Goal: Information Seeking & Learning: Learn about a topic

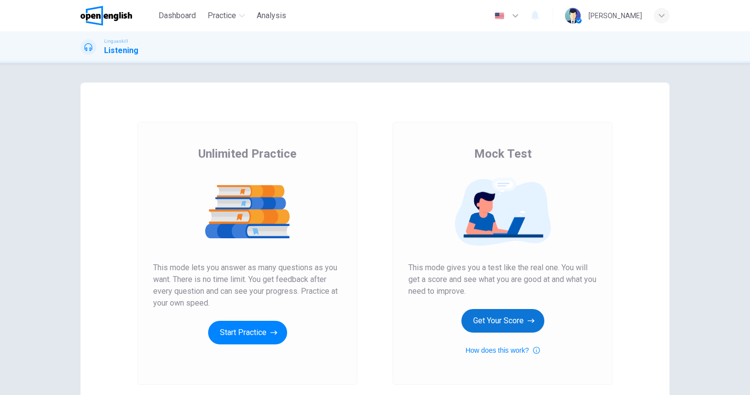
click at [524, 319] on button "Get Your Score" at bounding box center [502, 321] width 83 height 24
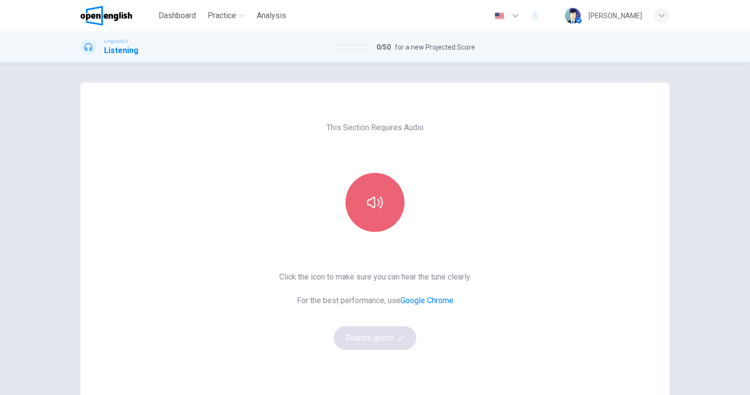
click at [382, 208] on button "button" at bounding box center [374, 202] width 59 height 59
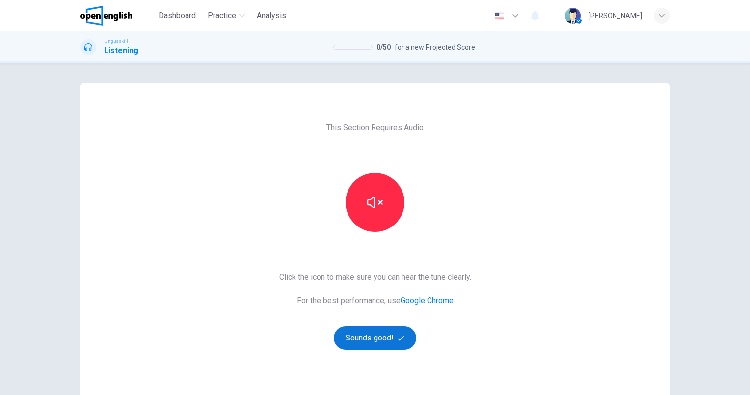
click at [363, 340] on button "Sounds good!" at bounding box center [375, 338] width 82 height 24
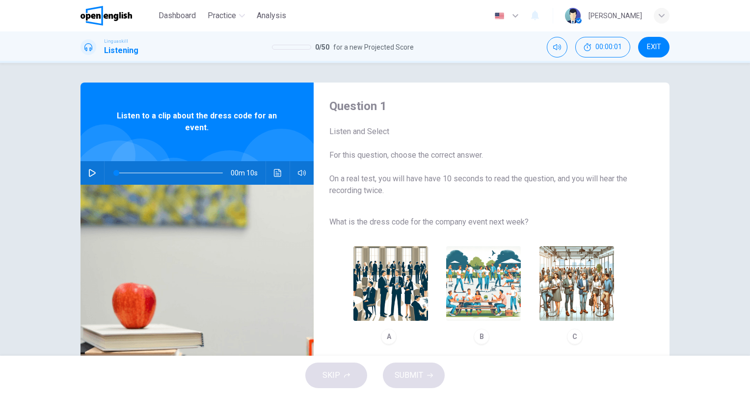
click at [84, 176] on button "button" at bounding box center [92, 173] width 16 height 24
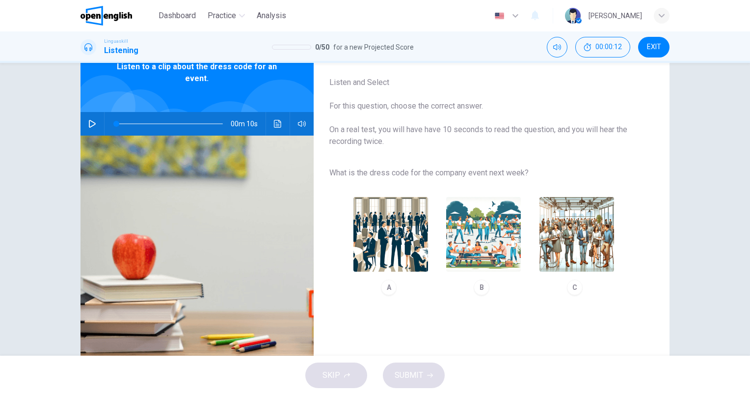
type input "*"
click at [460, 238] on img "button" at bounding box center [483, 234] width 75 height 75
click at [424, 376] on button "SUBMIT" at bounding box center [414, 375] width 62 height 26
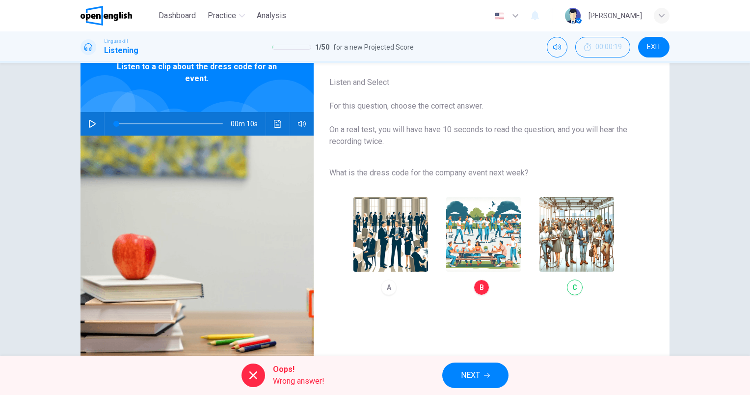
click at [560, 250] on div "A B C" at bounding box center [483, 245] width 309 height 111
click at [567, 244] on div "A B C" at bounding box center [483, 245] width 309 height 111
click at [495, 373] on button "NEXT" at bounding box center [475, 375] width 66 height 26
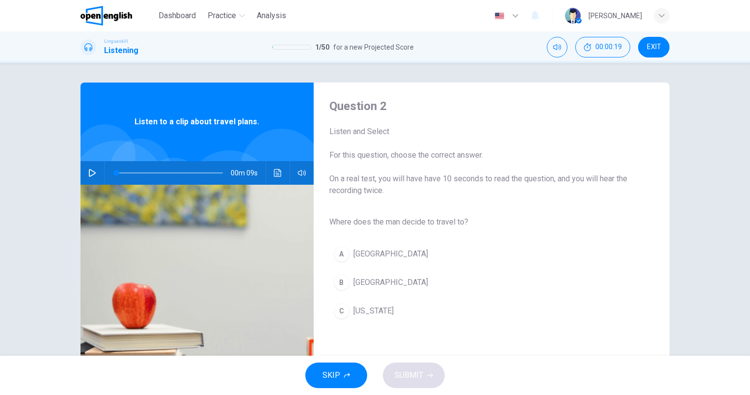
click at [341, 373] on button "SKIP" at bounding box center [336, 375] width 62 height 26
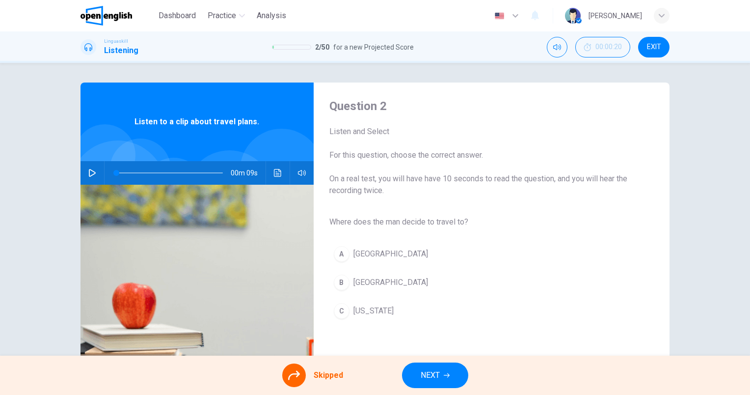
click at [642, 45] on button "EXIT" at bounding box center [653, 47] width 31 height 21
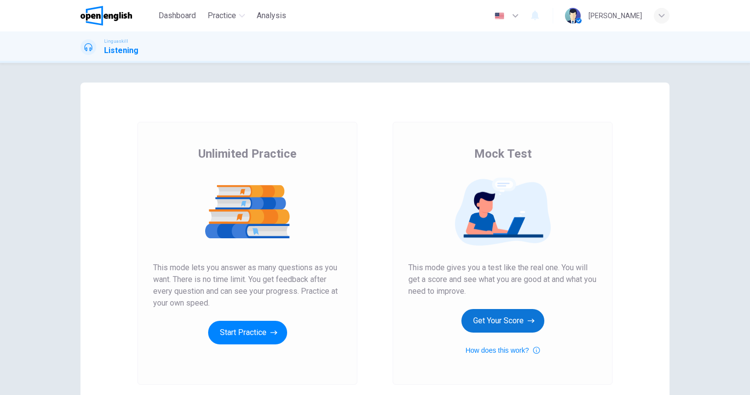
click at [505, 322] on button "Get Your Score" at bounding box center [502, 321] width 83 height 24
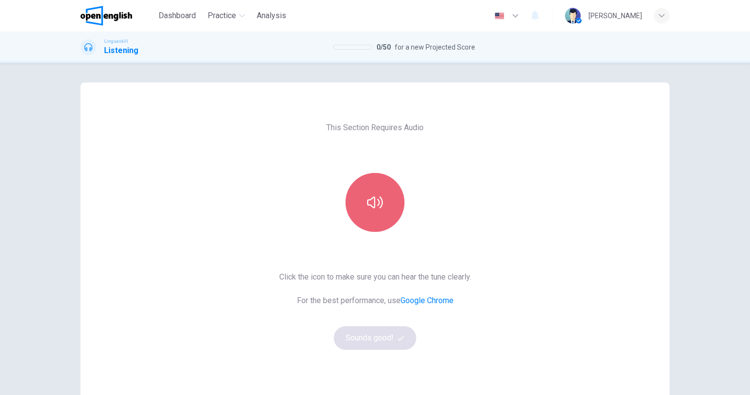
click at [361, 226] on button "button" at bounding box center [374, 202] width 59 height 59
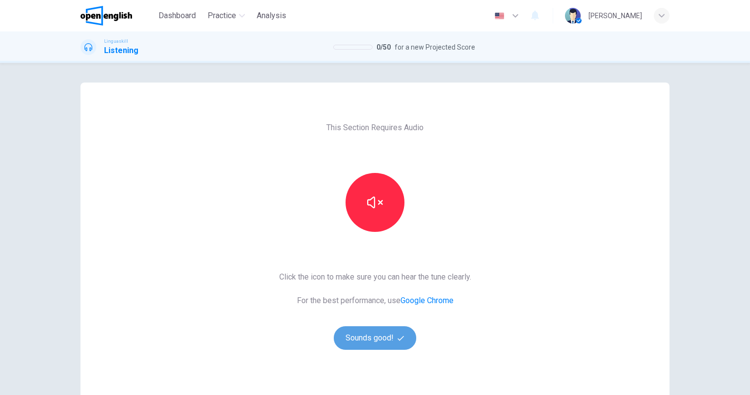
click at [380, 338] on button "Sounds good!" at bounding box center [375, 338] width 82 height 24
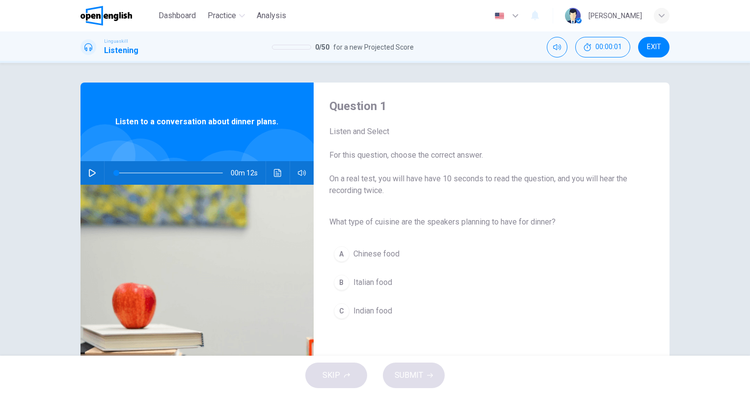
click at [92, 175] on icon "button" at bounding box center [92, 173] width 8 height 8
click at [378, 281] on span "Italian food" at bounding box center [372, 282] width 39 height 12
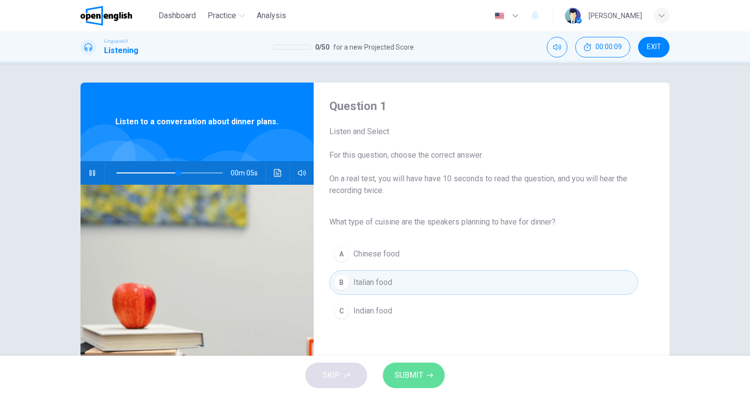
click at [412, 372] on span "SUBMIT" at bounding box center [409, 375] width 28 height 14
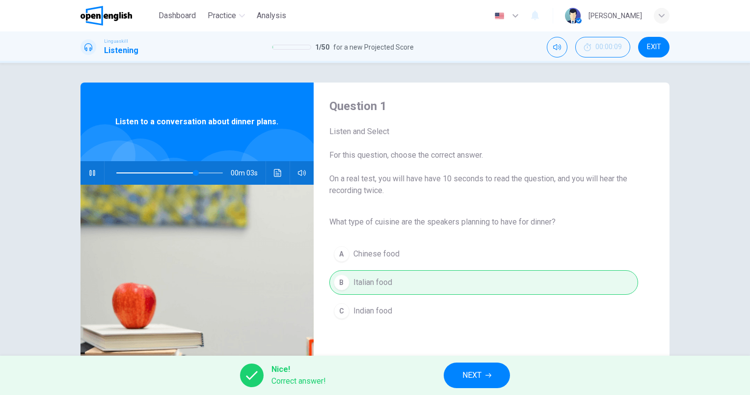
type input "**"
click at [476, 372] on span "NEXT" at bounding box center [471, 375] width 19 height 14
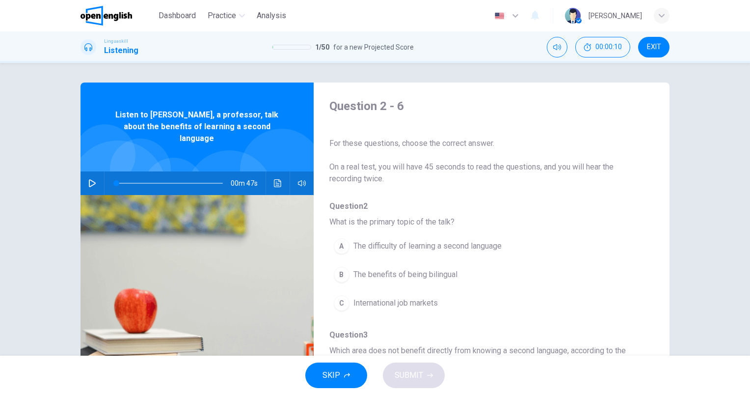
click at [89, 179] on icon "button" at bounding box center [92, 183] width 7 height 8
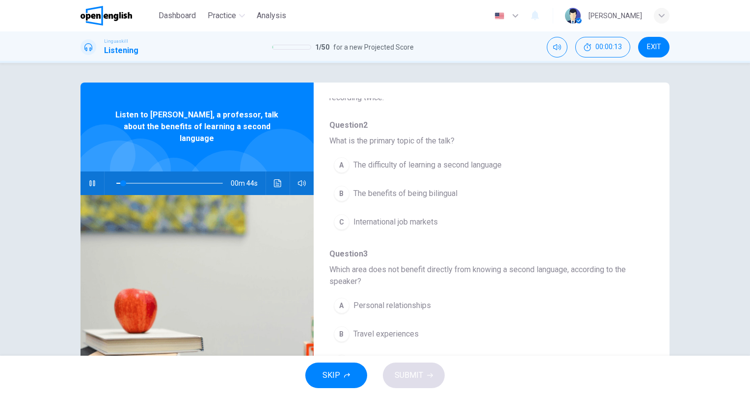
scroll to position [98, 0]
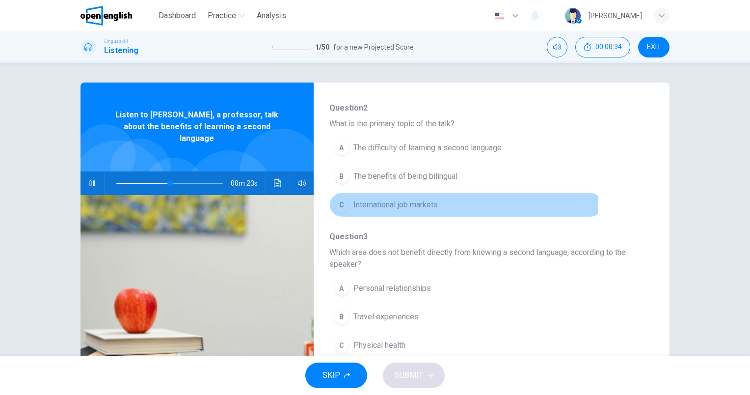
click at [432, 204] on span "International job markets" at bounding box center [395, 205] width 84 height 12
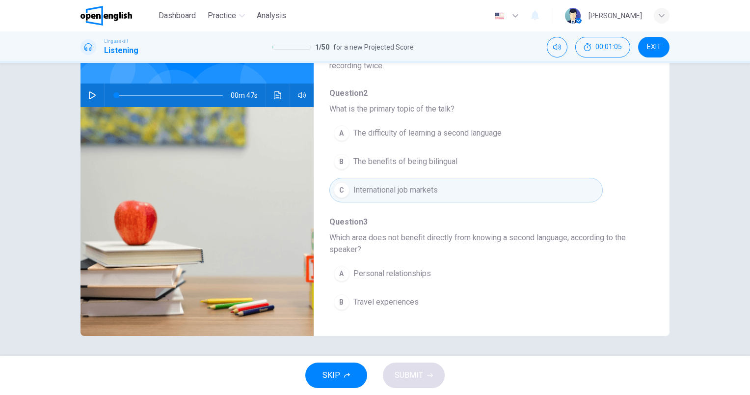
scroll to position [2, 0]
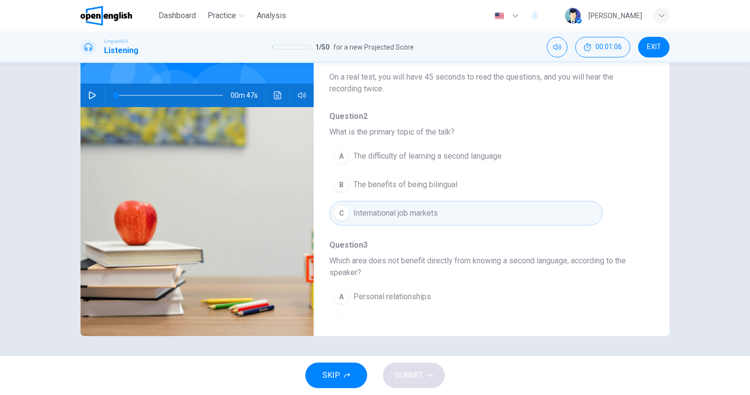
click at [83, 91] on div "00m 47s" at bounding box center [196, 95] width 233 height 24
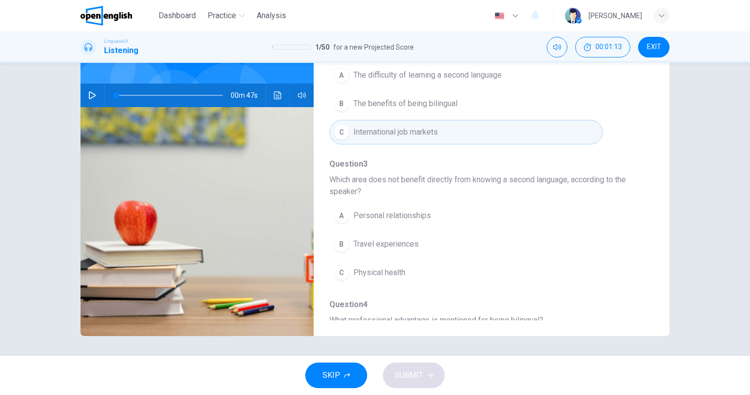
scroll to position [100, 0]
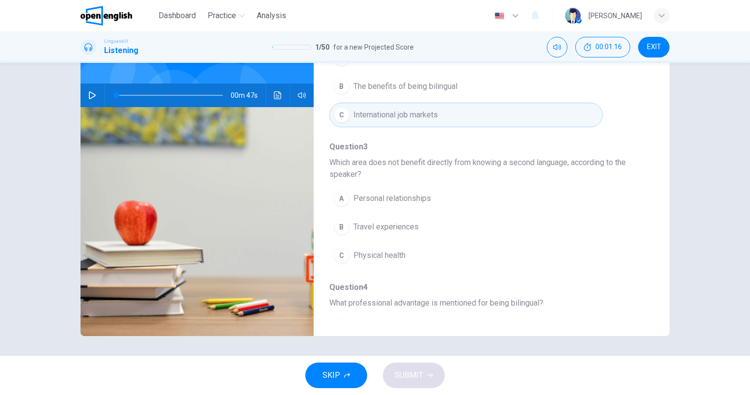
click at [389, 254] on span "Physical health" at bounding box center [379, 255] width 52 height 12
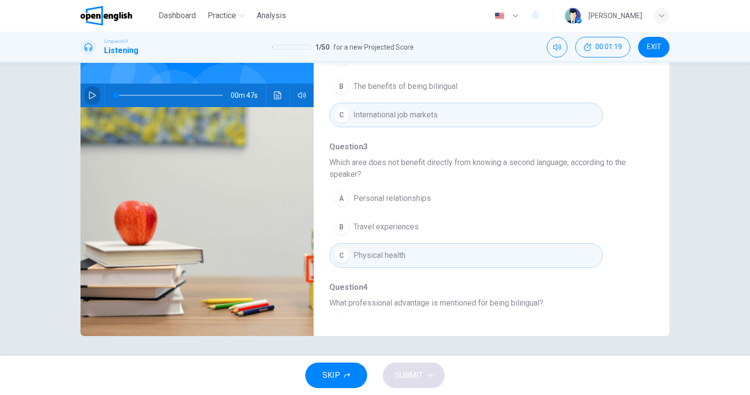
click at [90, 91] on icon "button" at bounding box center [92, 95] width 8 height 8
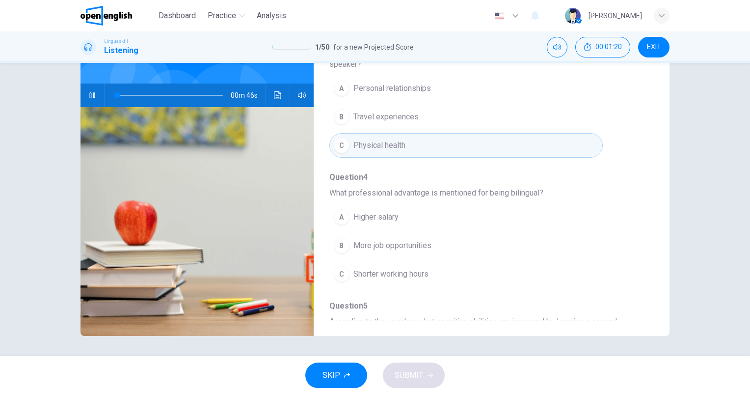
scroll to position [247, 0]
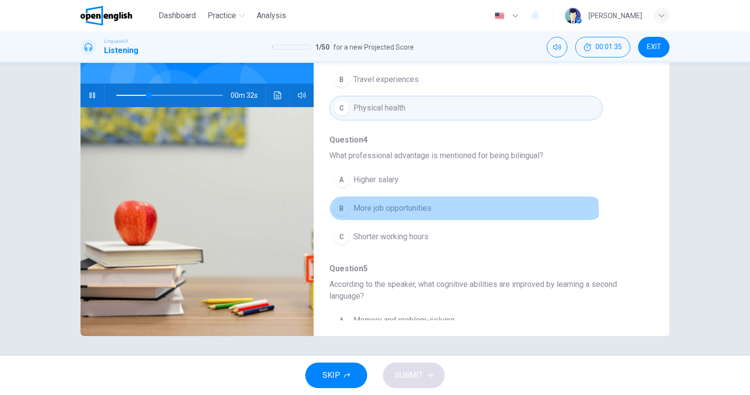
click at [436, 210] on button "B More job opportunities" at bounding box center [465, 208] width 273 height 25
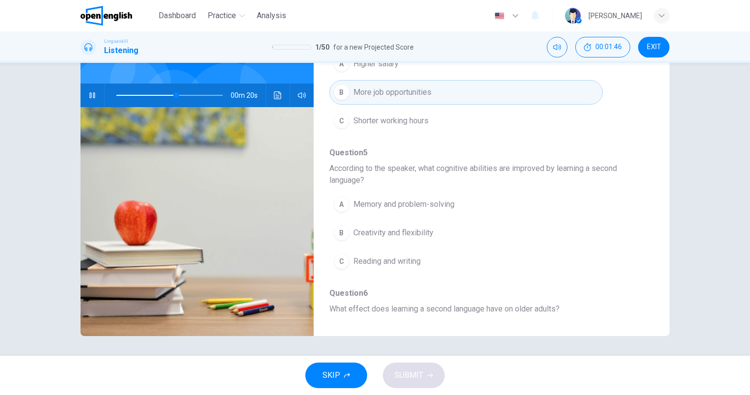
scroll to position [345, 0]
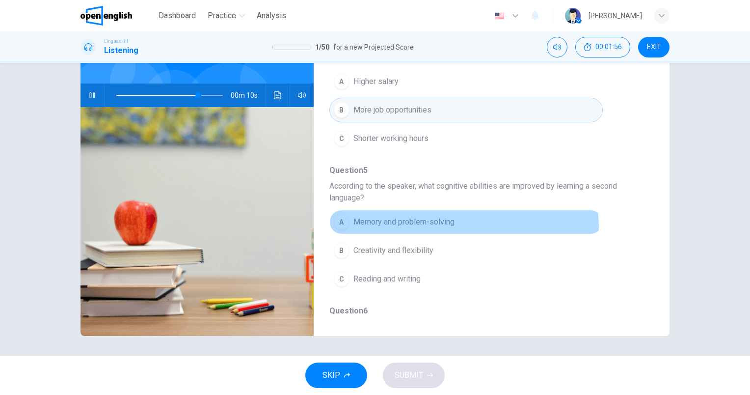
click at [447, 225] on button "A Memory and problem-solving" at bounding box center [465, 222] width 273 height 25
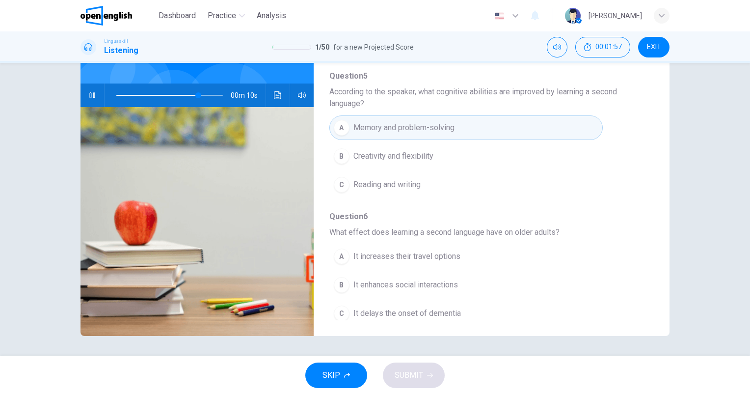
scroll to position [444, 0]
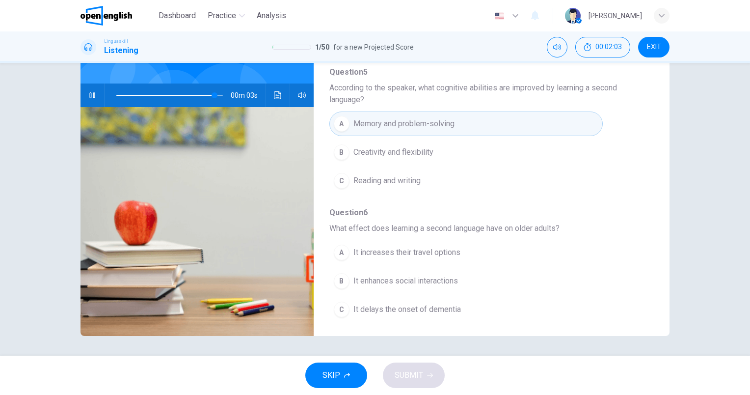
click at [442, 309] on span "It delays the onset of dementia" at bounding box center [406, 309] width 107 height 12
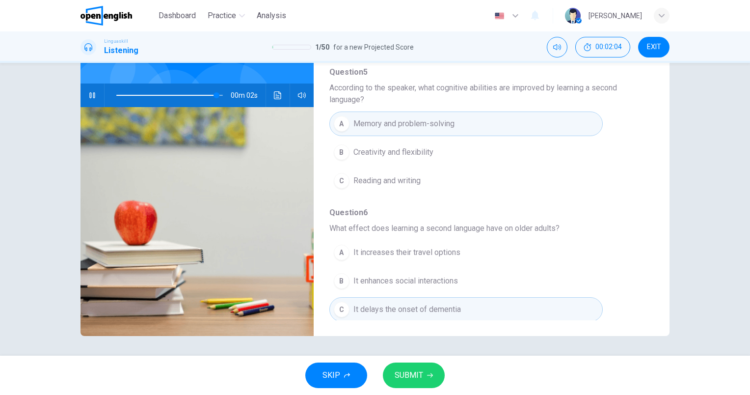
click at [410, 371] on span "SUBMIT" at bounding box center [409, 375] width 28 height 14
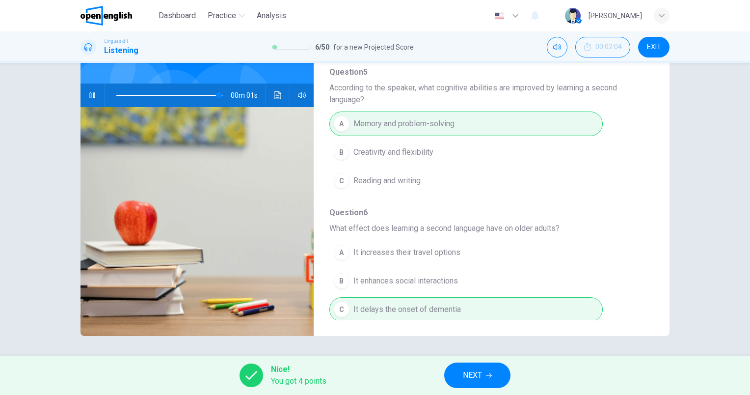
type input "**"
click at [465, 369] on span "NEXT" at bounding box center [472, 375] width 19 height 14
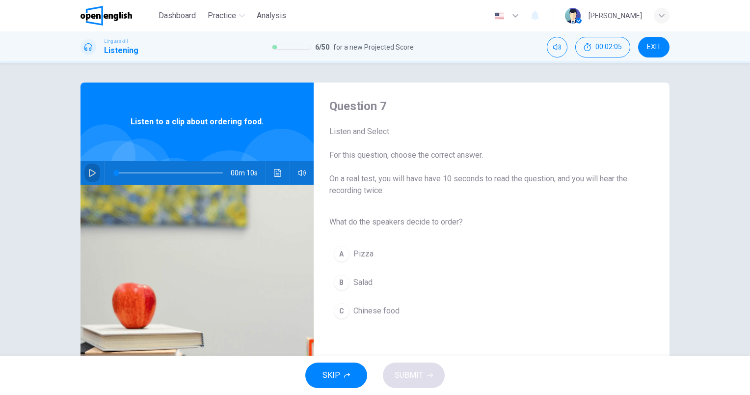
drag, startPoint x: 89, startPoint y: 165, endPoint x: 89, endPoint y: 170, distance: 5.4
click at [91, 171] on button "button" at bounding box center [92, 173] width 16 height 24
click at [84, 171] on button "button" at bounding box center [92, 173] width 16 height 24
type input "**"
type input "*"
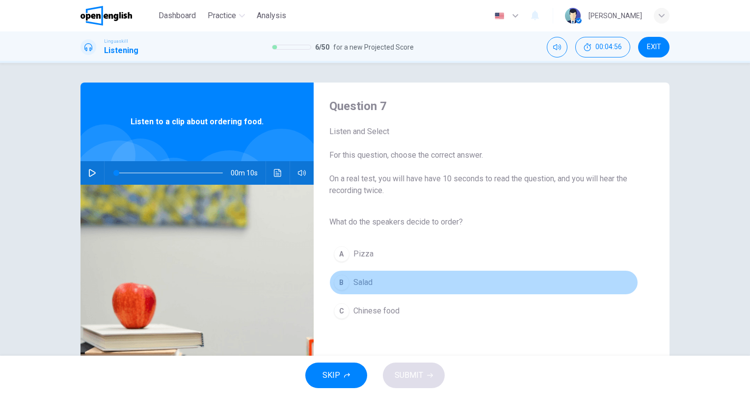
click at [361, 278] on span "Salad" at bounding box center [362, 282] width 19 height 12
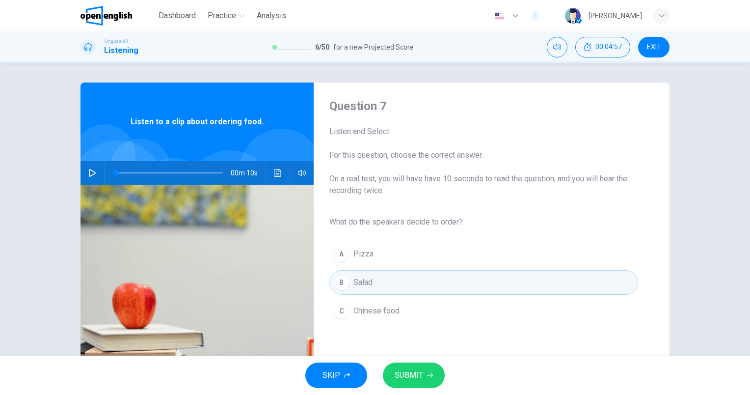
click at [407, 377] on span "SUBMIT" at bounding box center [409, 375] width 28 height 14
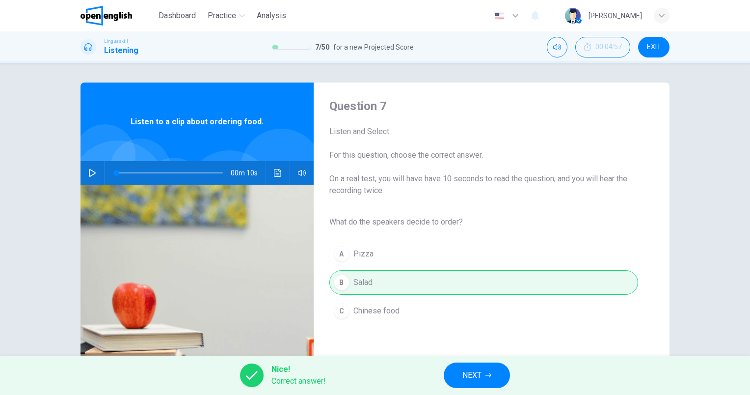
click at [476, 369] on span "NEXT" at bounding box center [471, 375] width 19 height 14
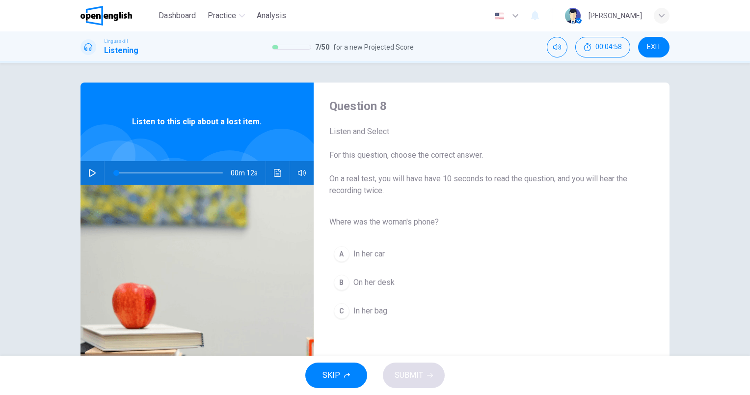
click at [90, 170] on icon "button" at bounding box center [92, 173] width 8 height 8
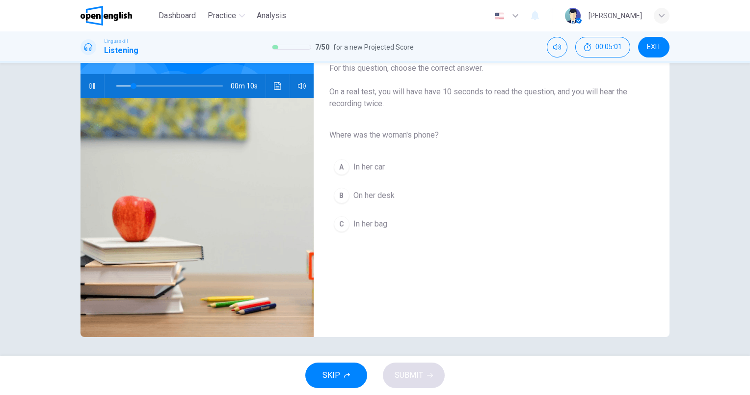
scroll to position [88, 0]
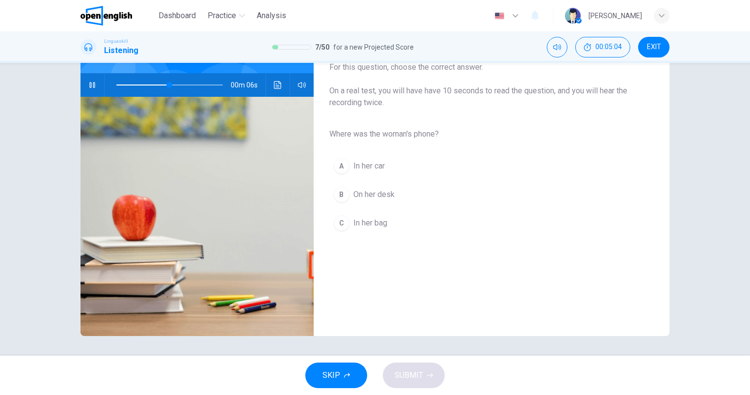
click at [363, 218] on span "In her bag" at bounding box center [370, 223] width 34 height 12
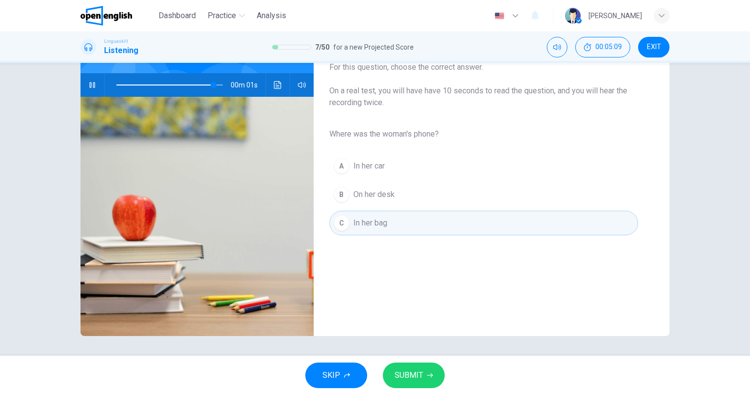
click at [412, 376] on span "SUBMIT" at bounding box center [409, 375] width 28 height 14
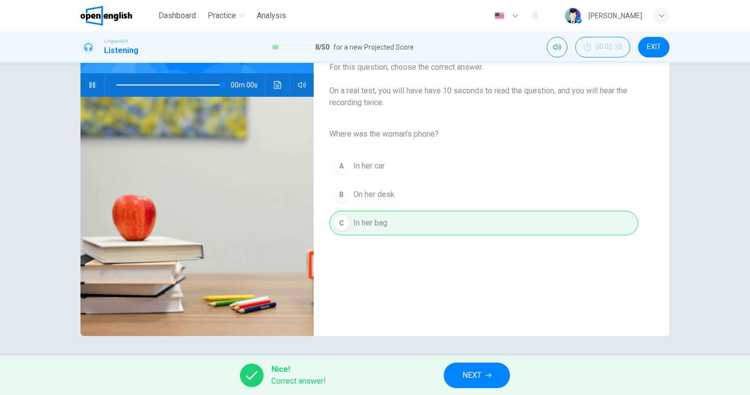
type input "*"
click at [478, 365] on button "NEXT" at bounding box center [477, 375] width 66 height 26
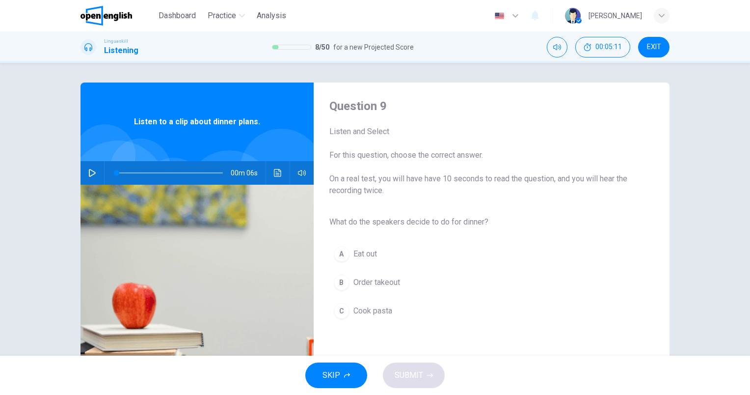
click at [89, 167] on button "button" at bounding box center [92, 173] width 16 height 24
click at [375, 313] on span "Cook pasta" at bounding box center [372, 311] width 39 height 12
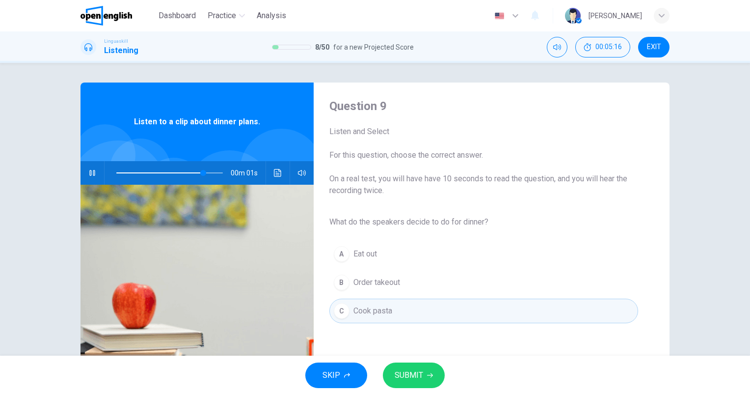
click at [419, 384] on button "SUBMIT" at bounding box center [414, 375] width 62 height 26
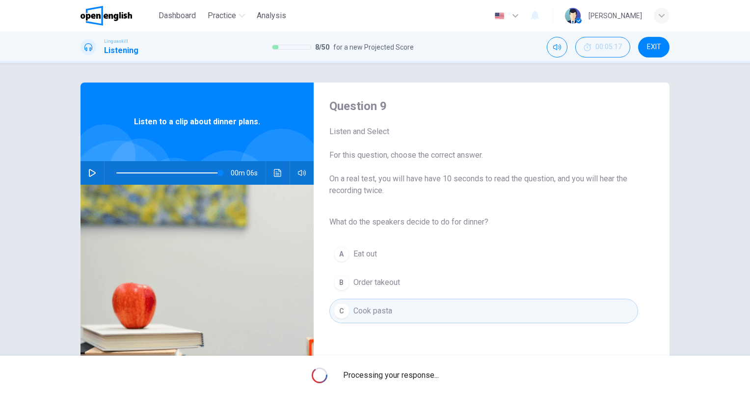
type input "*"
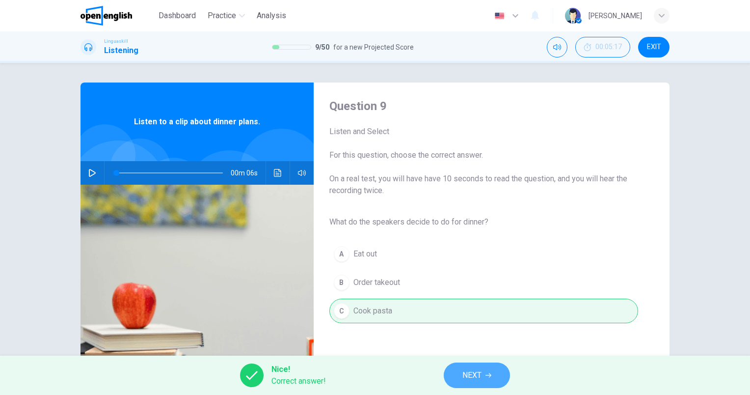
click at [504, 365] on button "NEXT" at bounding box center [477, 375] width 66 height 26
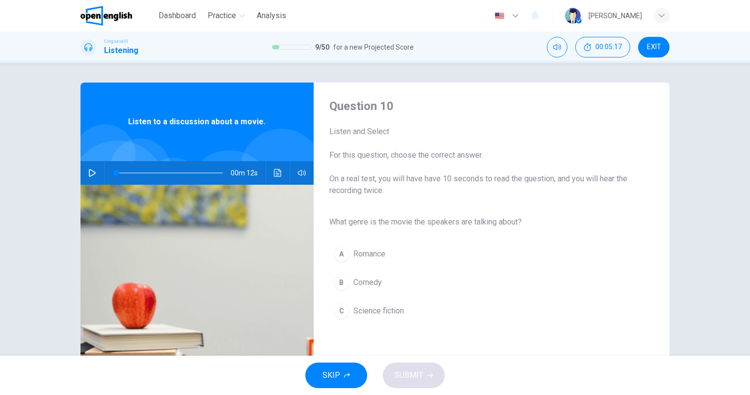
click at [92, 174] on icon "button" at bounding box center [92, 173] width 8 height 8
click at [372, 311] on span "Science fiction" at bounding box center [378, 311] width 51 height 12
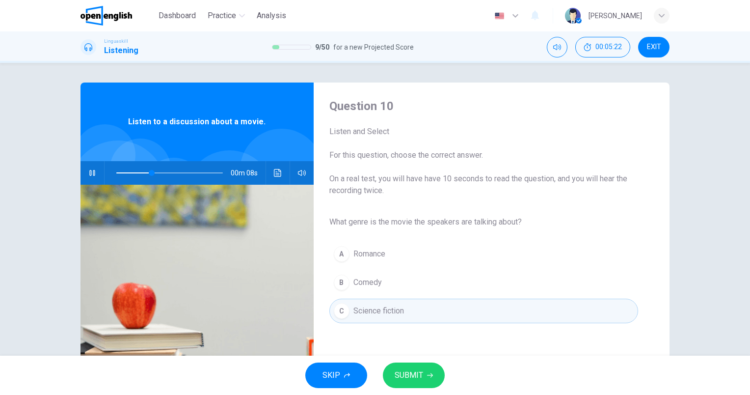
click at [422, 380] on button "SUBMIT" at bounding box center [414, 375] width 62 height 26
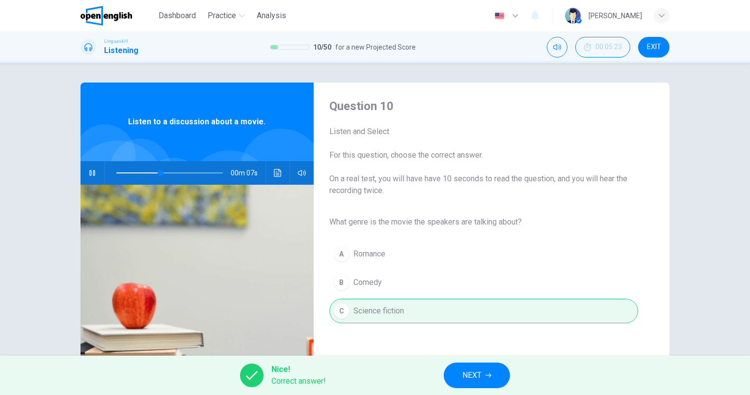
type input "**"
click at [481, 376] on span "NEXT" at bounding box center [471, 375] width 19 height 14
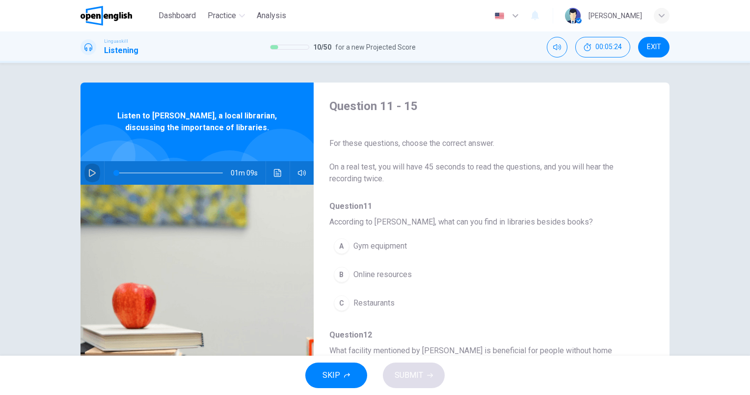
click at [94, 173] on button "button" at bounding box center [92, 173] width 16 height 24
click at [400, 279] on span "Online resources" at bounding box center [382, 274] width 58 height 12
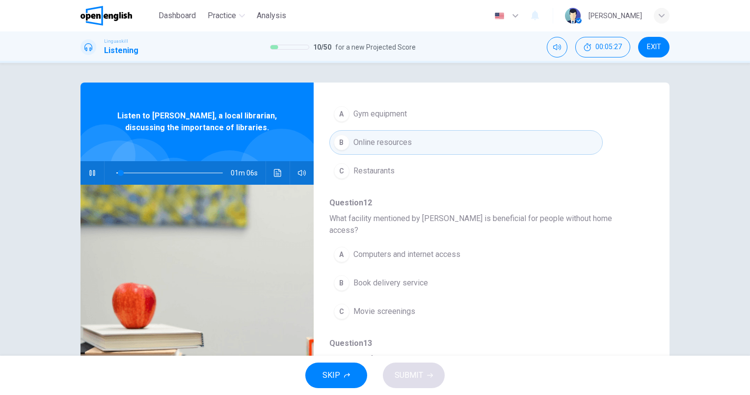
scroll to position [147, 0]
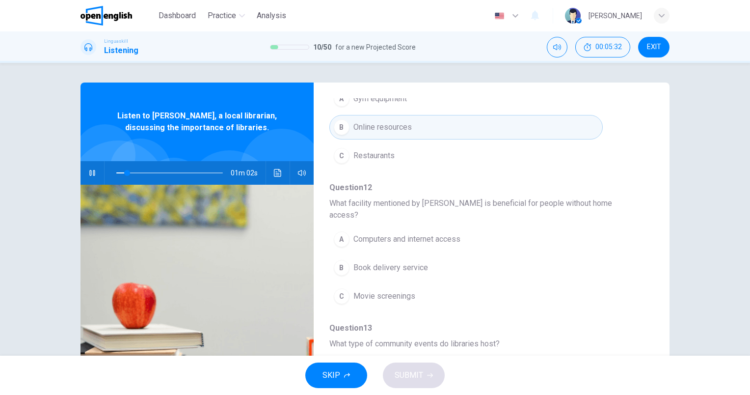
click at [448, 233] on span "Computers and internet access" at bounding box center [406, 239] width 107 height 12
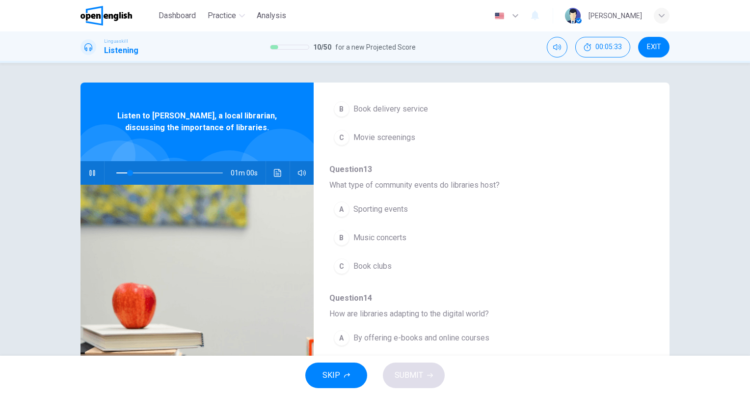
scroll to position [343, 0]
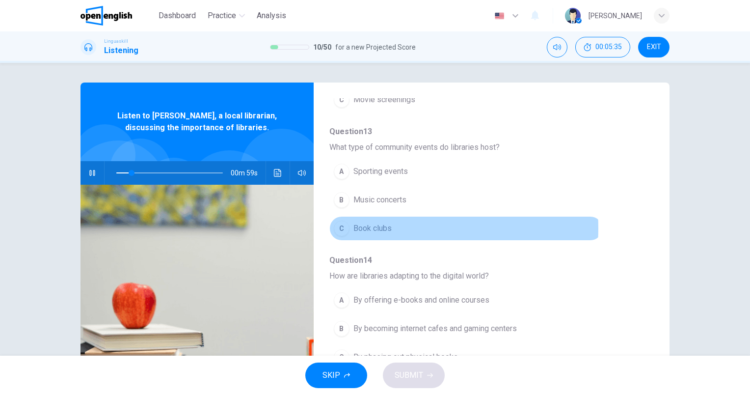
click at [382, 222] on span "Book clubs" at bounding box center [372, 228] width 38 height 12
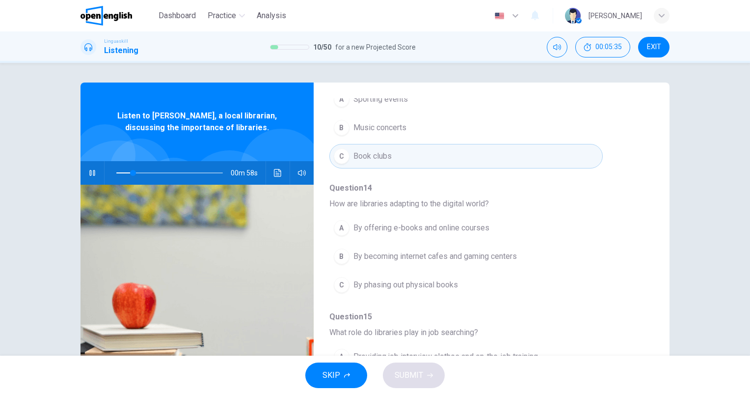
scroll to position [420, 0]
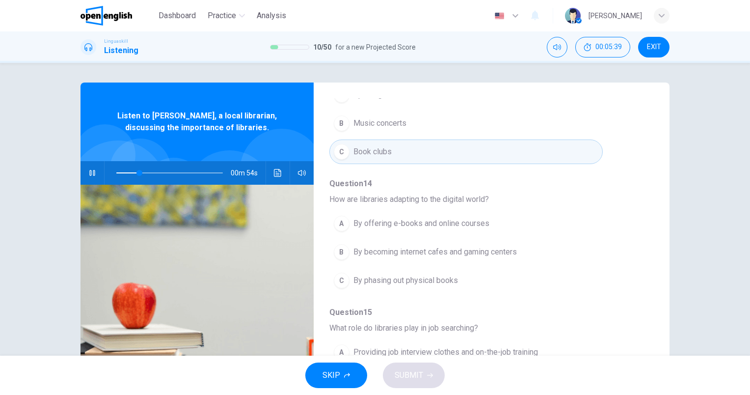
click at [471, 217] on span "By offering e-books and online courses" at bounding box center [421, 223] width 136 height 12
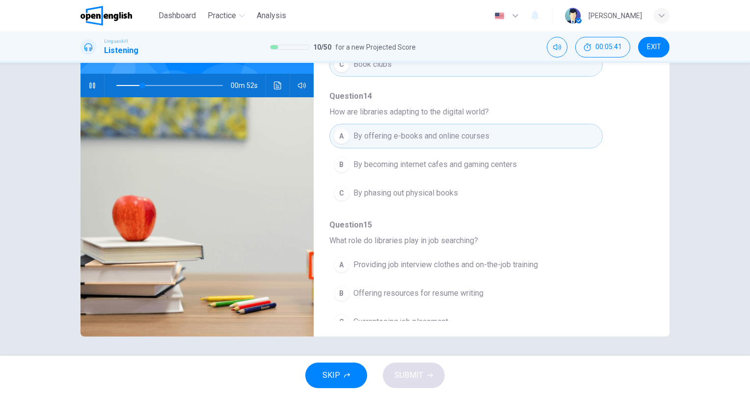
scroll to position [88, 0]
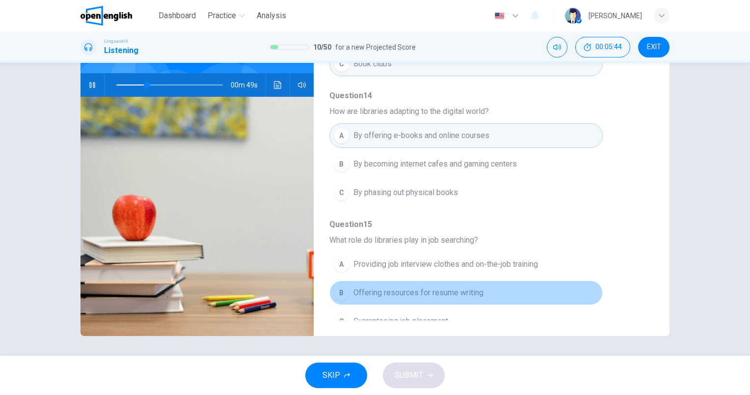
click at [469, 287] on span "Offering resources for resume writing" at bounding box center [418, 293] width 130 height 12
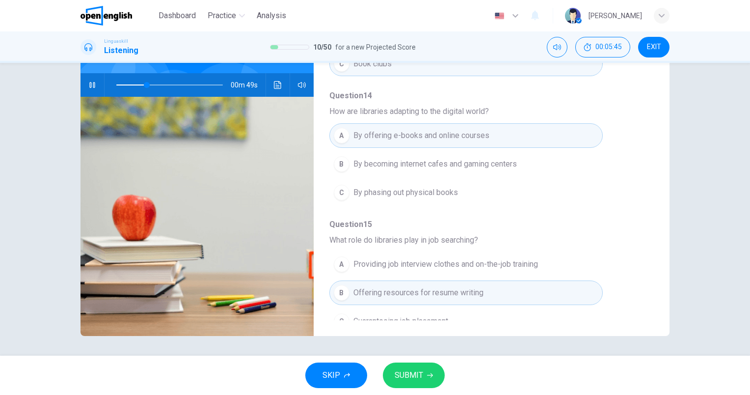
click at [407, 385] on button "SUBMIT" at bounding box center [414, 375] width 62 height 26
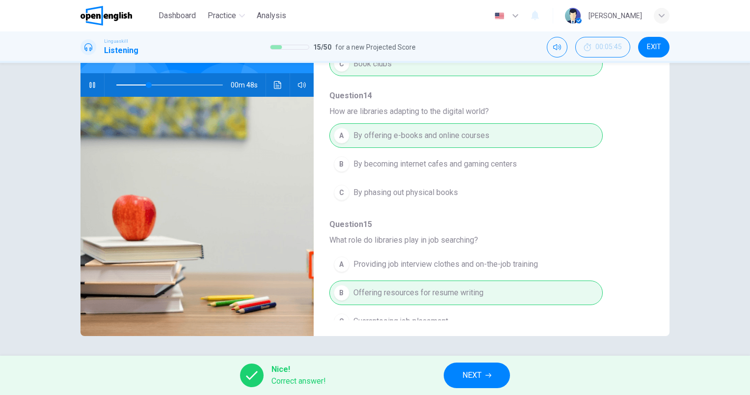
type input "**"
click at [477, 379] on span "NEXT" at bounding box center [471, 375] width 19 height 14
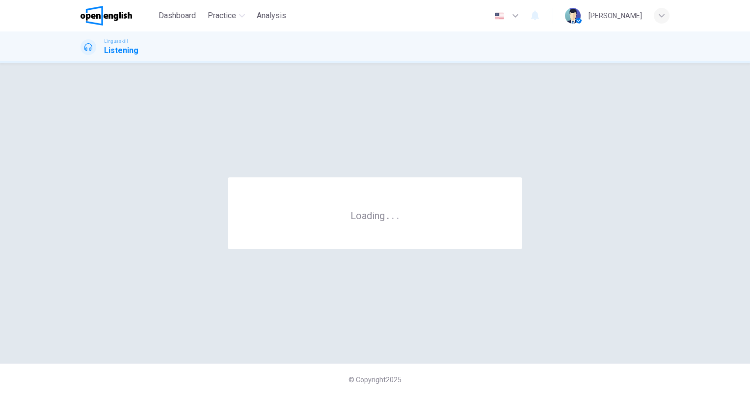
scroll to position [0, 0]
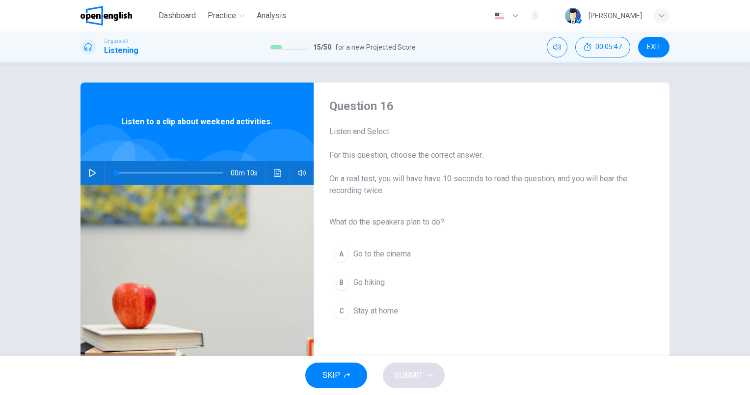
click at [89, 174] on icon "button" at bounding box center [92, 173] width 7 height 8
click at [373, 288] on button "B Go hiking" at bounding box center [483, 282] width 309 height 25
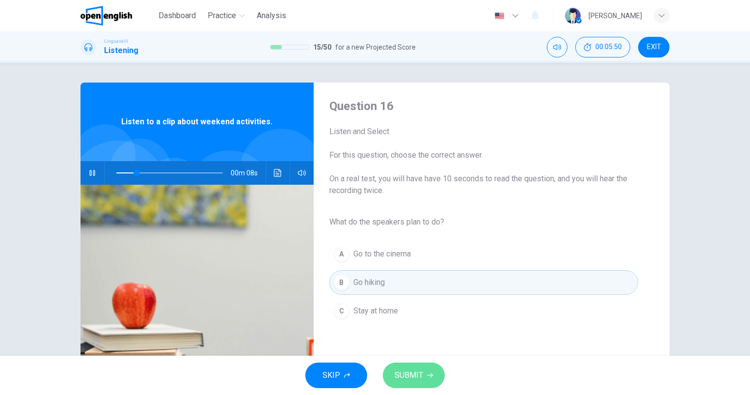
click at [432, 381] on button "SUBMIT" at bounding box center [414, 375] width 62 height 26
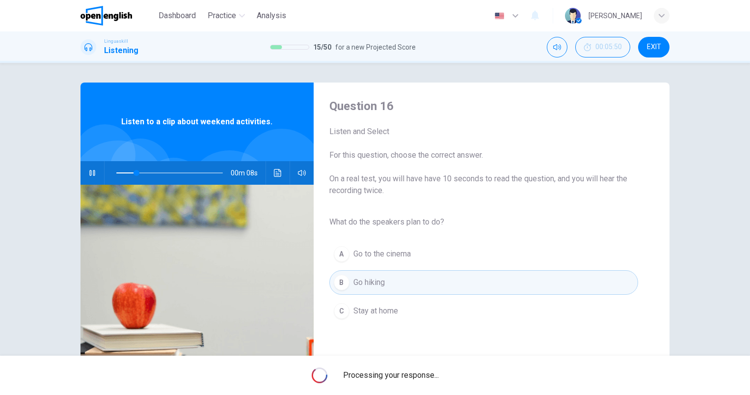
type input "**"
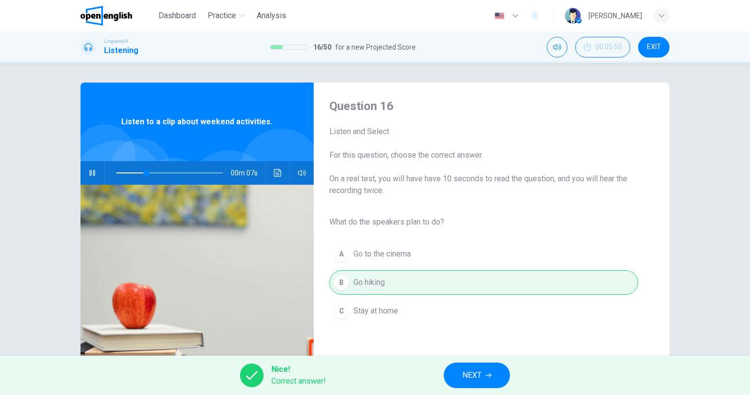
click at [486, 375] on icon "button" at bounding box center [488, 375] width 6 height 4
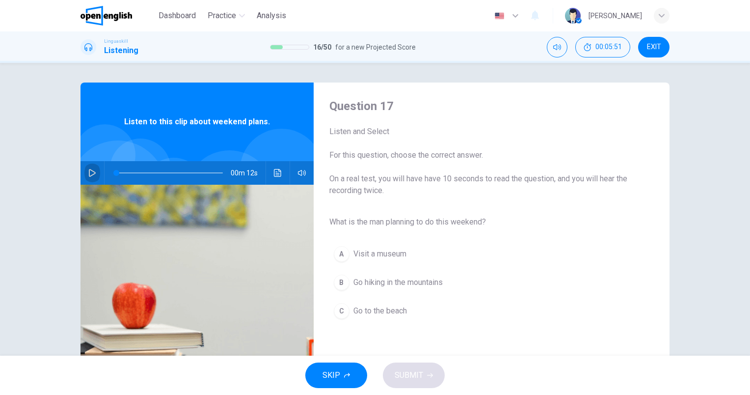
click at [89, 176] on icon "button" at bounding box center [92, 173] width 8 height 8
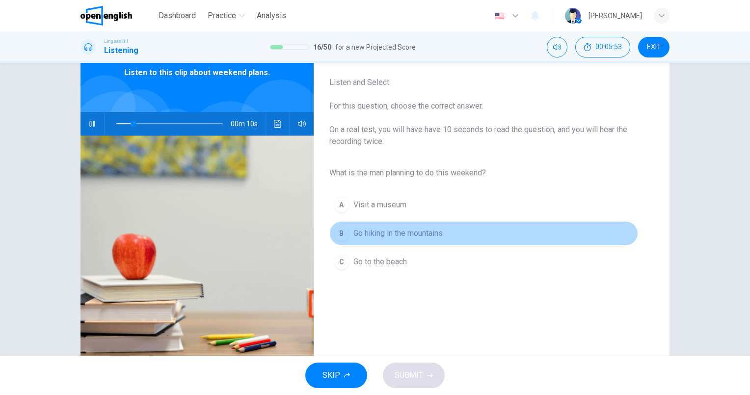
click at [432, 237] on span "Go hiking in the mountains" at bounding box center [397, 233] width 89 height 12
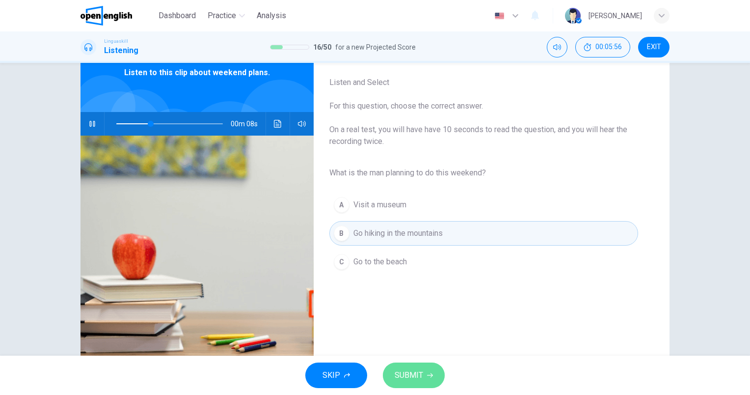
click at [407, 371] on span "SUBMIT" at bounding box center [409, 375] width 28 height 14
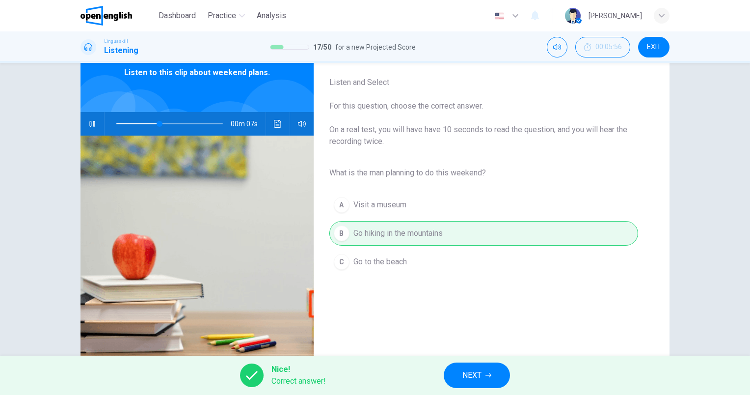
type input "**"
click at [470, 370] on span "NEXT" at bounding box center [471, 375] width 19 height 14
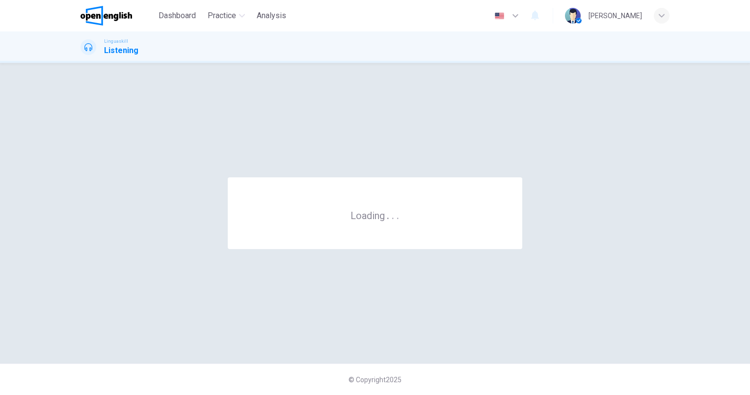
scroll to position [0, 0]
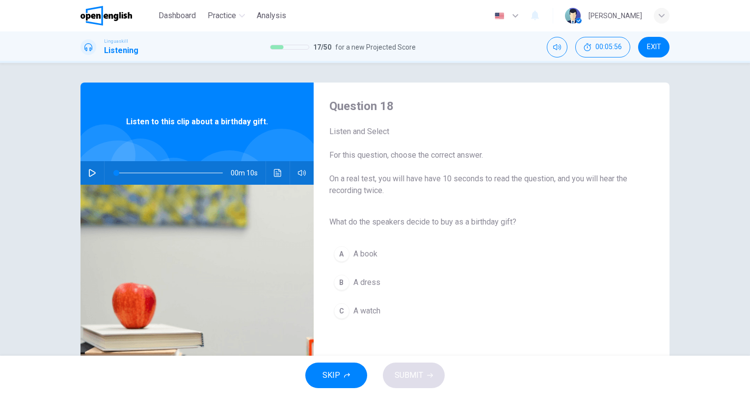
click at [93, 167] on button "button" at bounding box center [92, 173] width 16 height 24
click at [365, 255] on span "A book" at bounding box center [365, 254] width 24 height 12
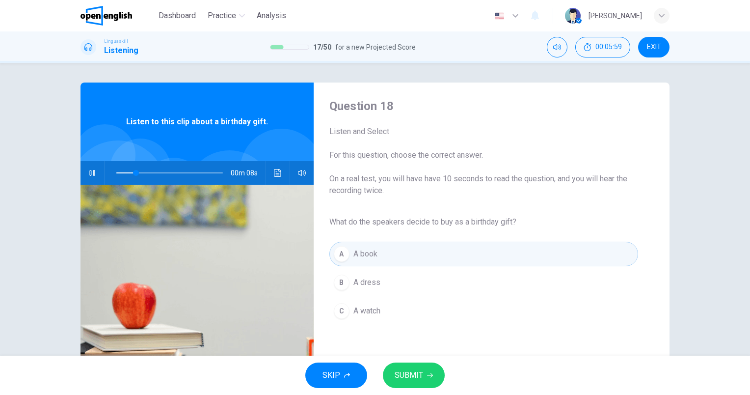
click at [415, 372] on span "SUBMIT" at bounding box center [409, 375] width 28 height 14
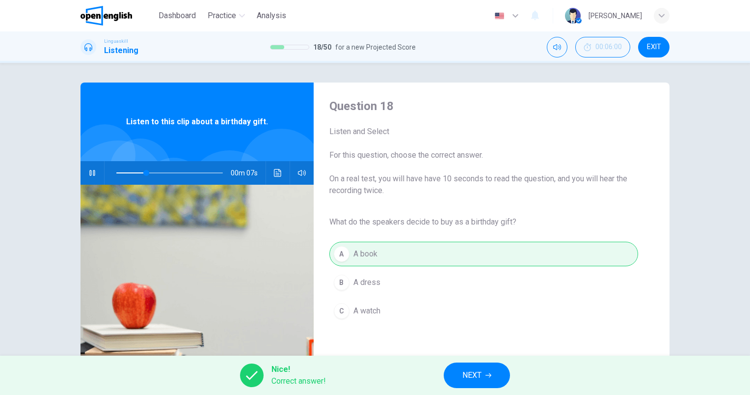
type input "**"
click at [489, 375] on icon "button" at bounding box center [488, 375] width 6 height 4
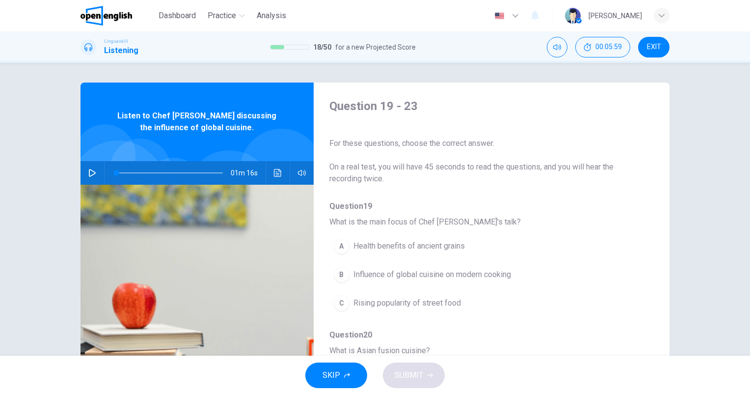
click at [84, 177] on button "button" at bounding box center [92, 173] width 16 height 24
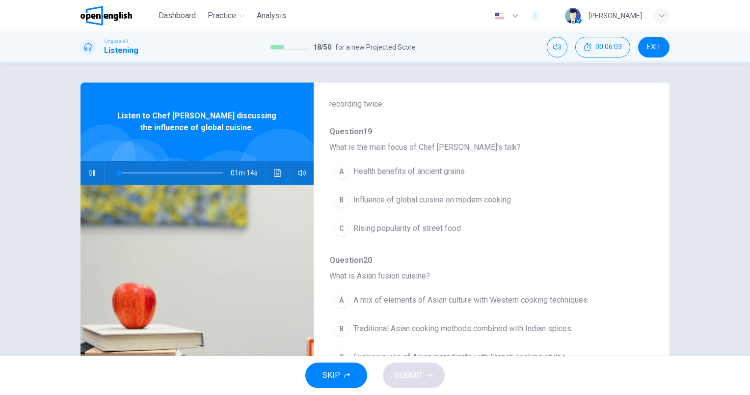
scroll to position [98, 0]
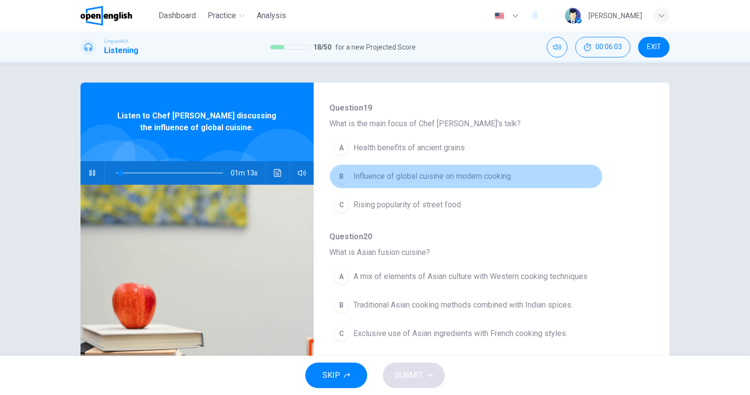
click at [499, 174] on span "Influence of global cuisine on modern cooking" at bounding box center [432, 176] width 158 height 12
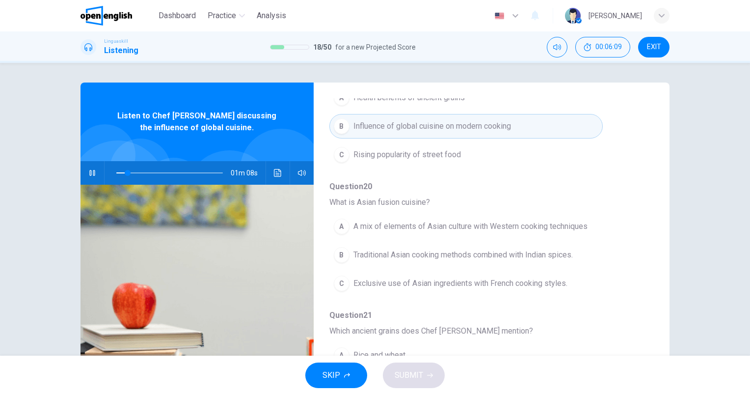
scroll to position [196, 0]
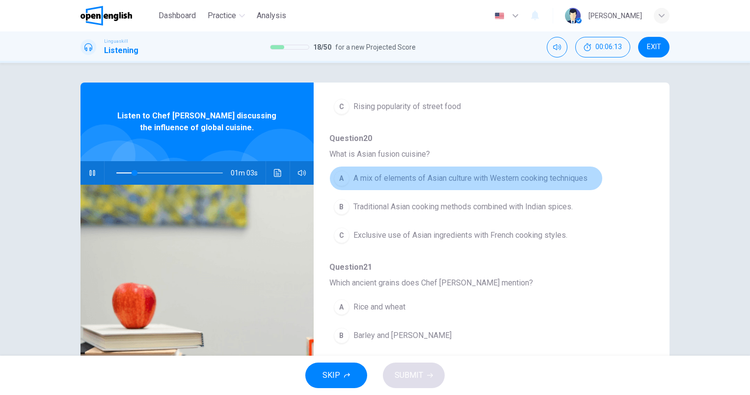
click at [554, 172] on span "A mix of elements of Asian culture with Western cooking techniques" at bounding box center [470, 178] width 234 height 12
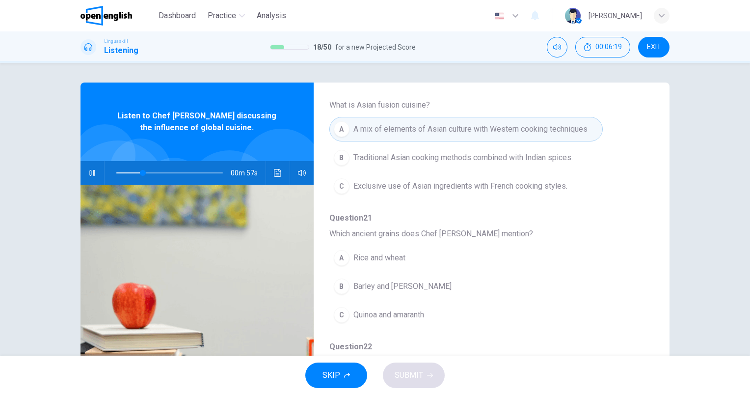
scroll to position [294, 0]
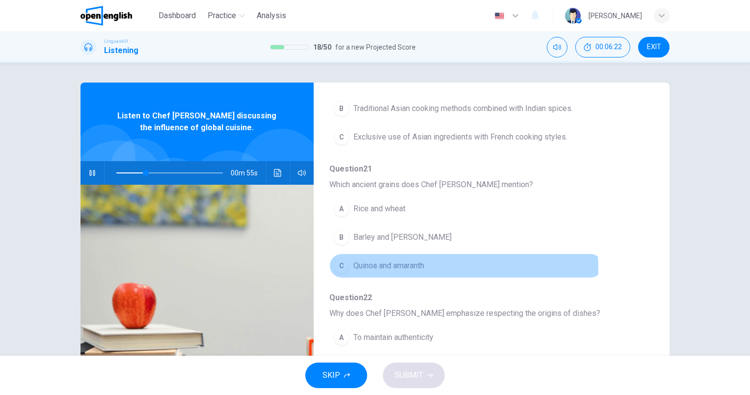
click at [388, 267] on span "Quinoa and amaranth" at bounding box center [388, 266] width 71 height 12
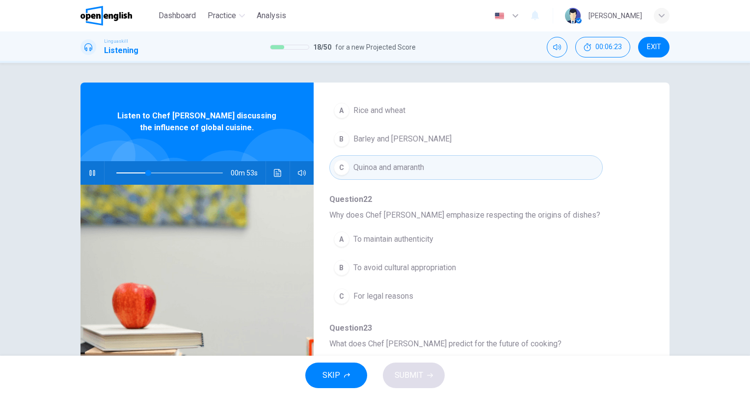
scroll to position [420, 0]
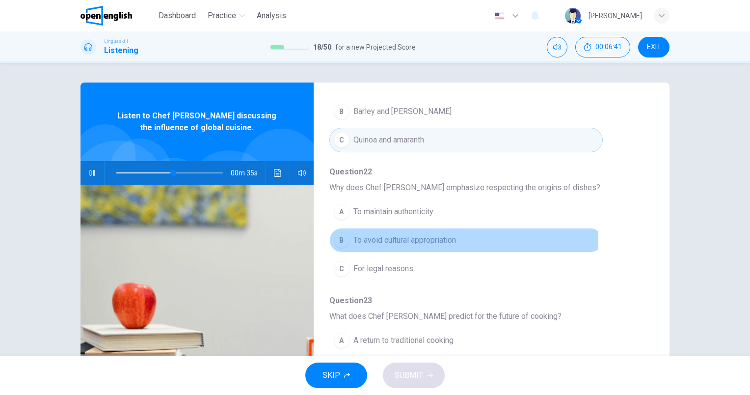
click at [459, 237] on button "B To avoid cultural appropriation" at bounding box center [465, 240] width 273 height 25
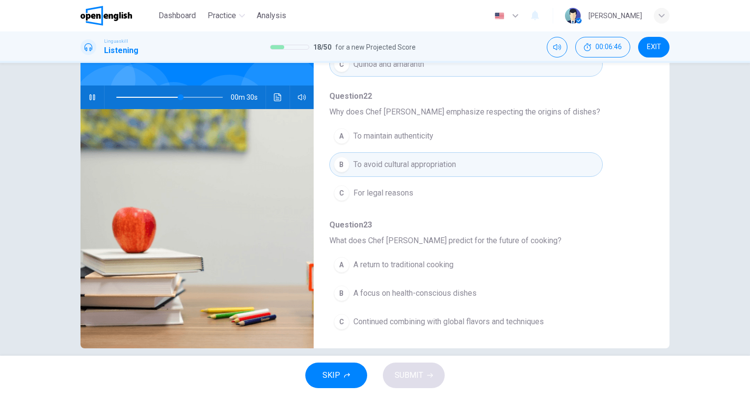
scroll to position [88, 0]
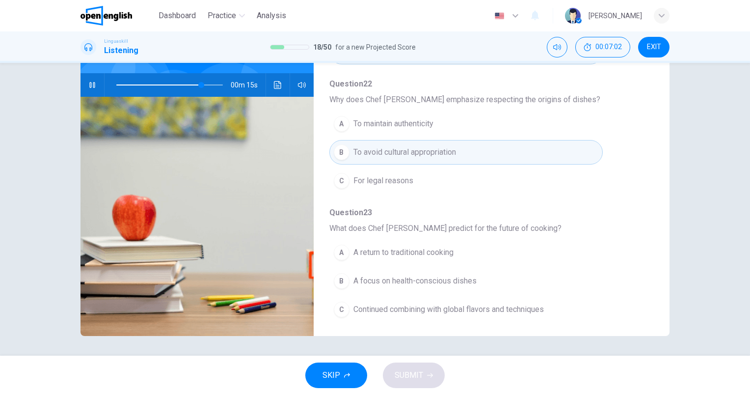
click at [479, 310] on span "Continued combining with global flavors and techniques" at bounding box center [448, 309] width 190 height 12
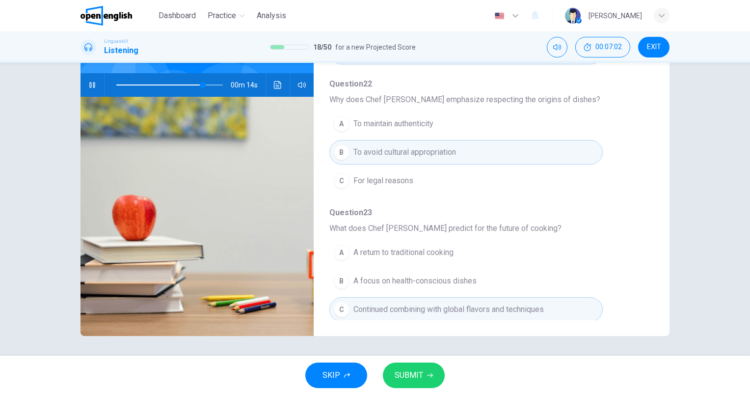
click at [435, 381] on button "SUBMIT" at bounding box center [414, 375] width 62 height 26
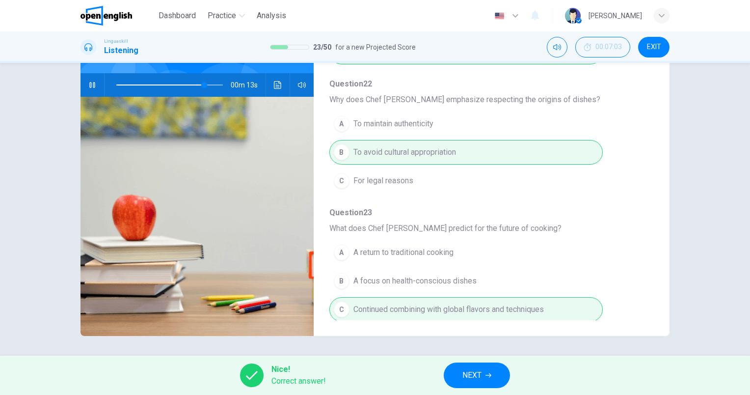
type input "**"
click at [478, 372] on span "NEXT" at bounding box center [471, 375] width 19 height 14
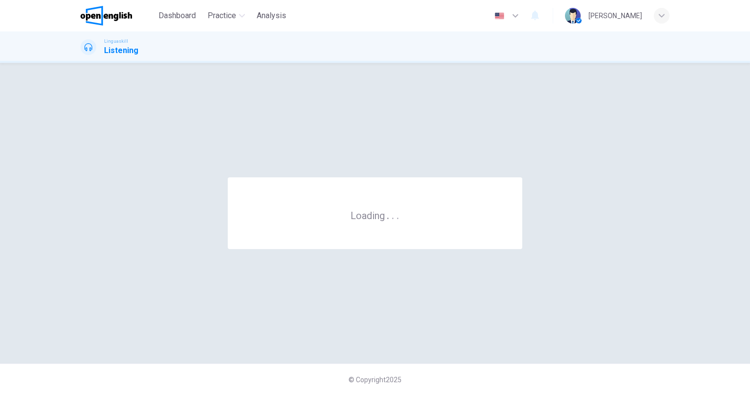
scroll to position [0, 0]
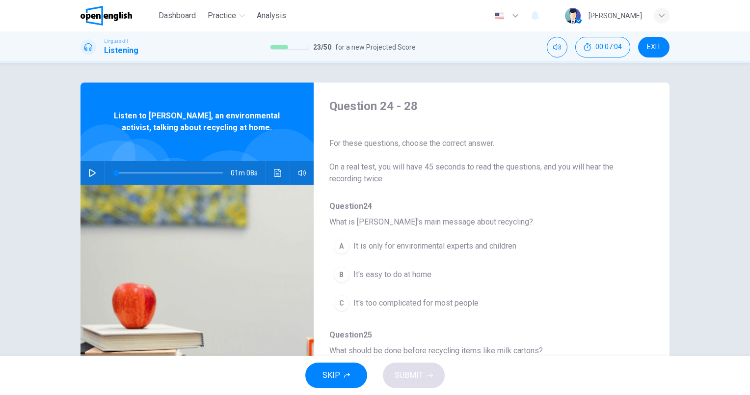
click at [92, 175] on icon "button" at bounding box center [92, 173] width 8 height 8
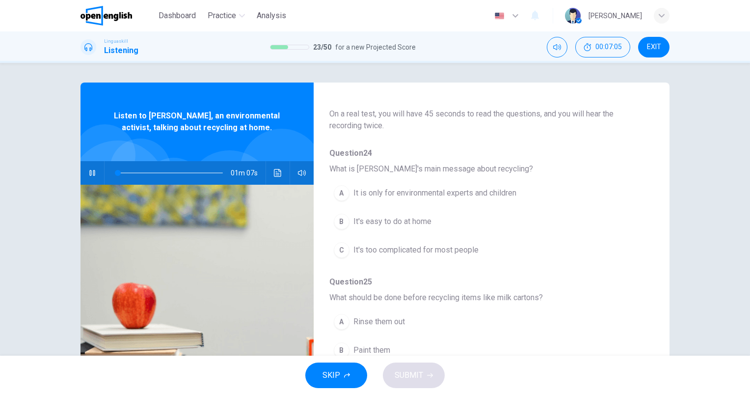
scroll to position [98, 0]
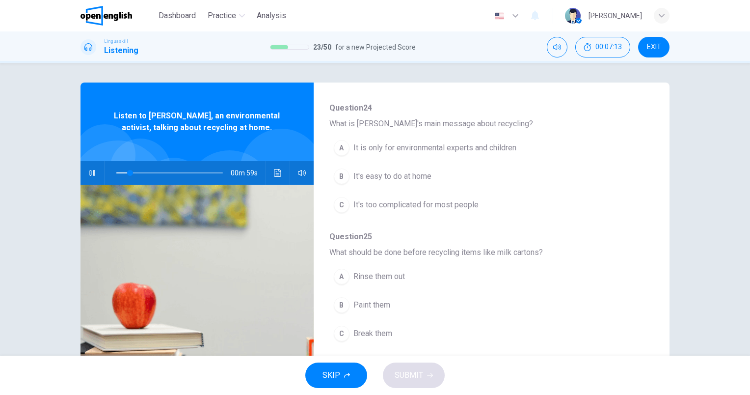
click at [427, 185] on button "B It's easy to do at home" at bounding box center [465, 176] width 273 height 25
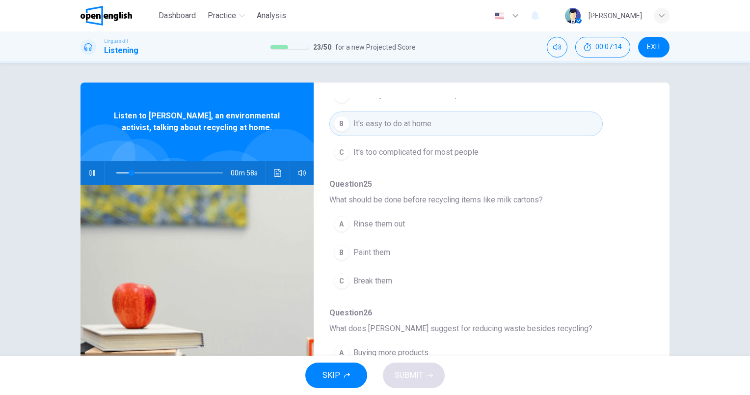
scroll to position [196, 0]
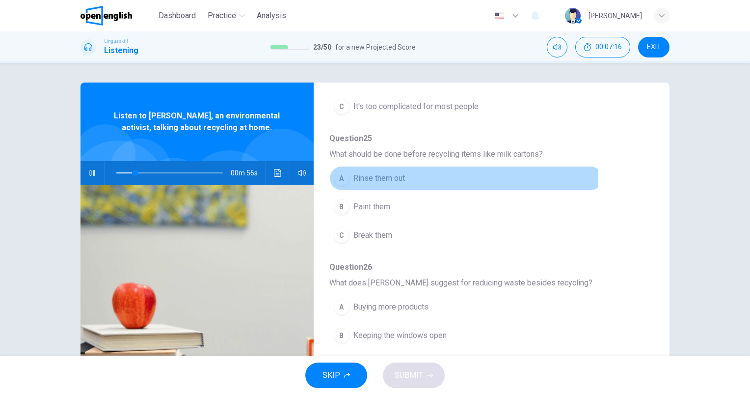
click at [401, 181] on span "Rinse them out" at bounding box center [379, 178] width 52 height 12
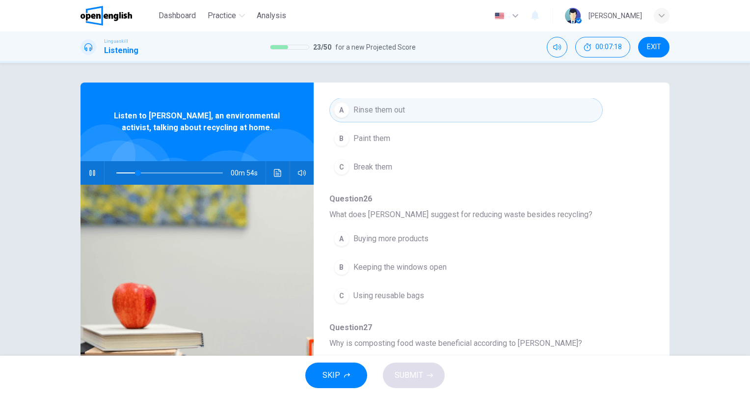
scroll to position [294, 0]
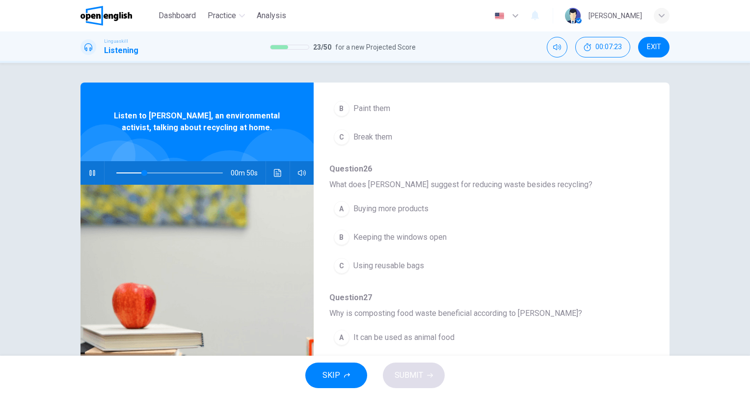
click at [414, 267] on span "Using reusable bags" at bounding box center [388, 266] width 71 height 12
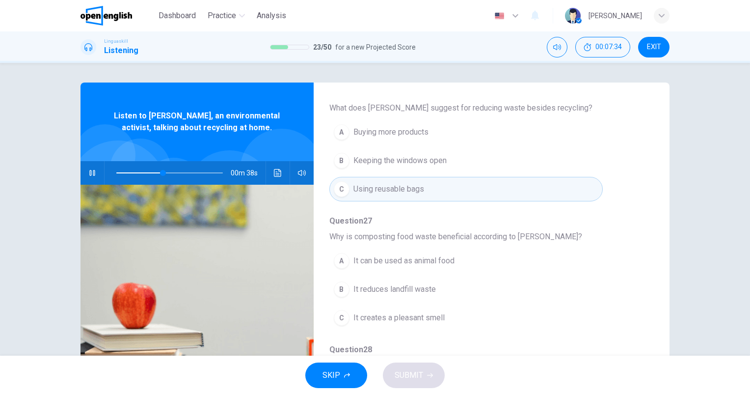
scroll to position [420, 0]
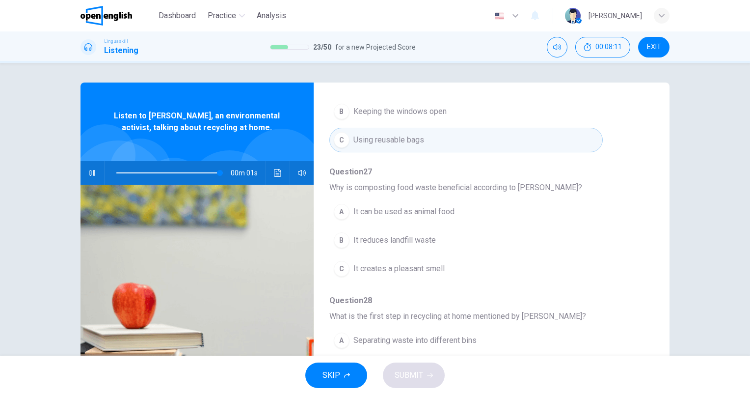
click at [428, 236] on span "It reduces landfill waste" at bounding box center [394, 240] width 82 height 12
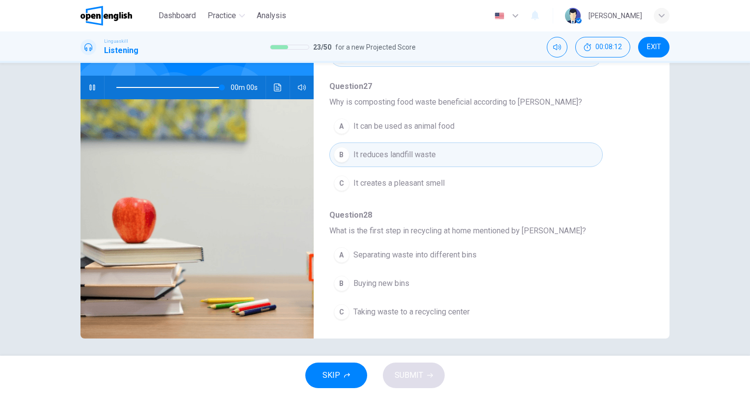
scroll to position [88, 0]
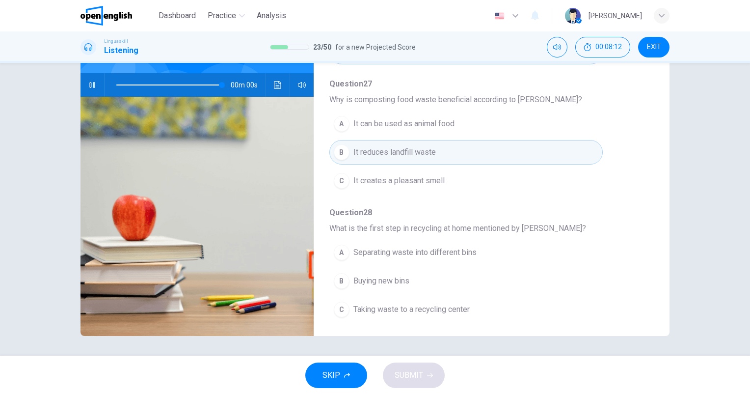
type input "*"
click at [459, 254] on span "Separating waste into different bins" at bounding box center [414, 252] width 123 height 12
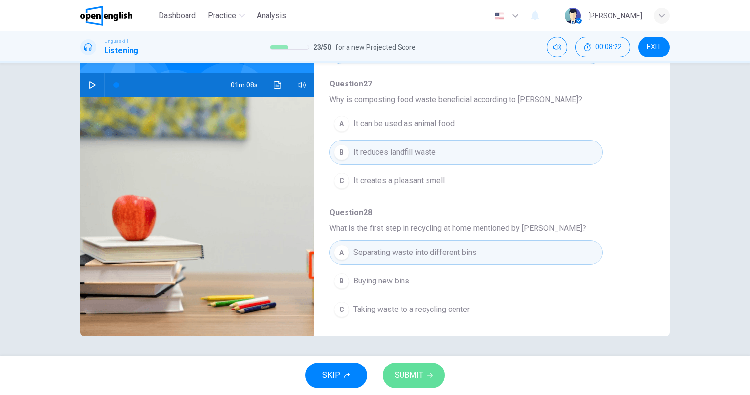
click at [416, 375] on span "SUBMIT" at bounding box center [409, 375] width 28 height 14
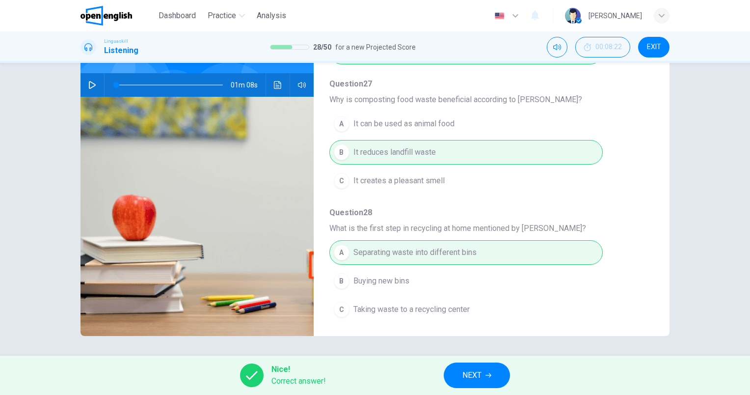
click at [557, 365] on div "Nice! Correct answer! NEXT" at bounding box center [375, 374] width 750 height 39
click at [500, 373] on button "NEXT" at bounding box center [477, 375] width 66 height 26
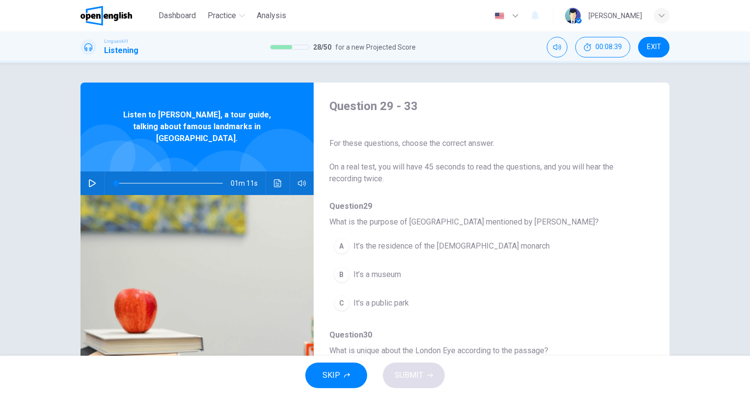
scroll to position [49, 0]
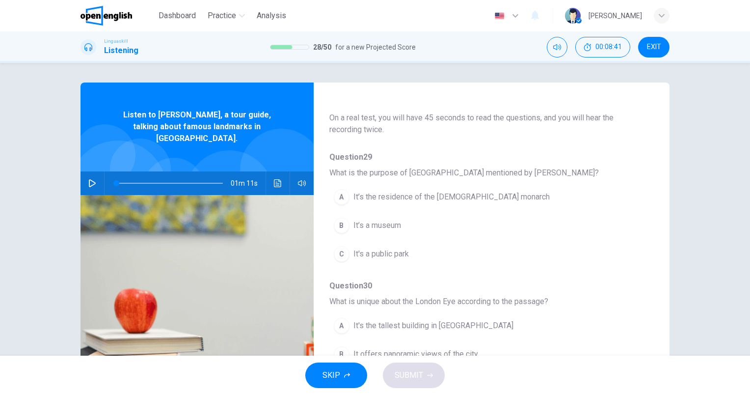
click at [459, 198] on span "It’s the residence of the British monarch" at bounding box center [451, 197] width 196 height 12
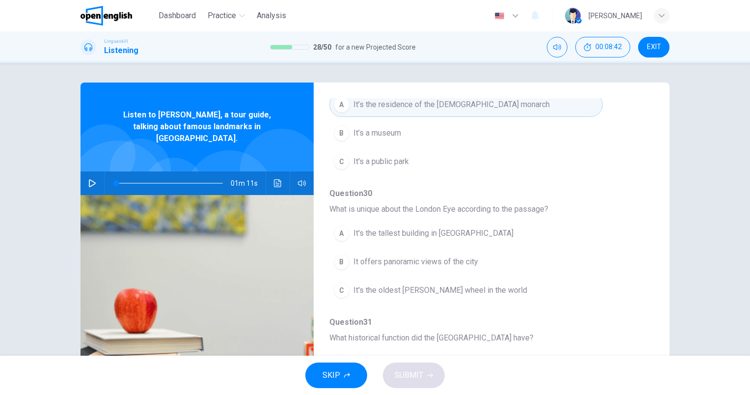
scroll to position [147, 0]
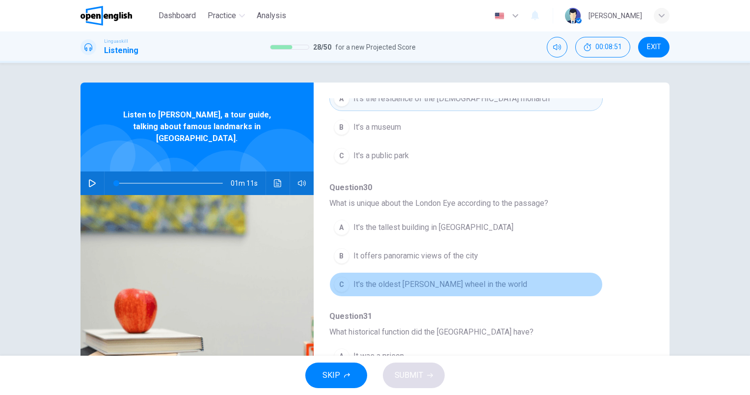
click at [478, 290] on button "C It's the oldest Ferris wheel in the world" at bounding box center [465, 284] width 273 height 25
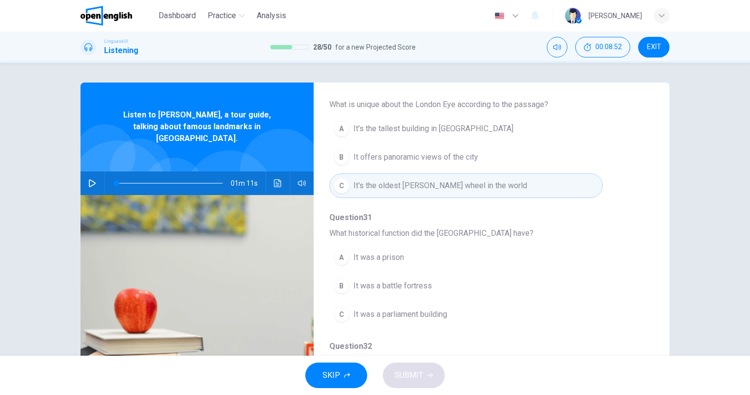
scroll to position [294, 0]
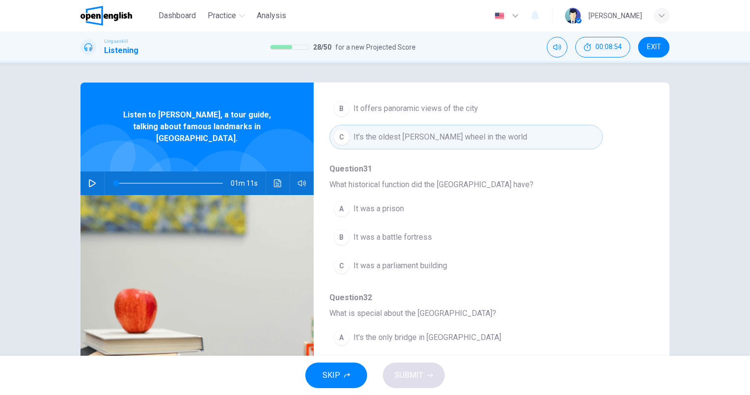
click at [392, 209] on span "It was a prison" at bounding box center [378, 209] width 51 height 12
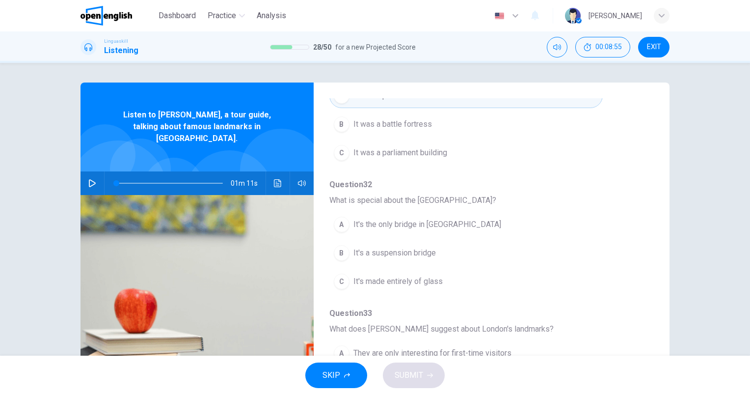
scroll to position [420, 0]
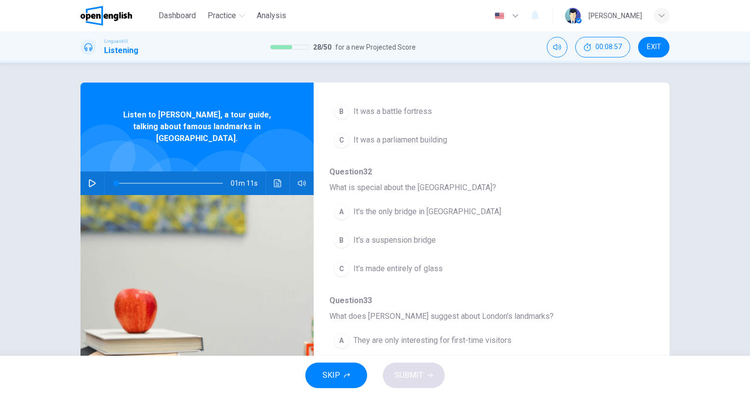
click at [433, 235] on button "B It's a suspension bridge" at bounding box center [465, 240] width 273 height 25
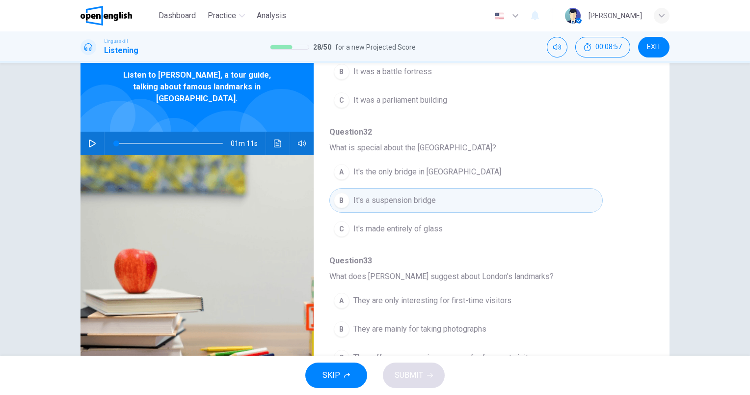
scroll to position [88, 0]
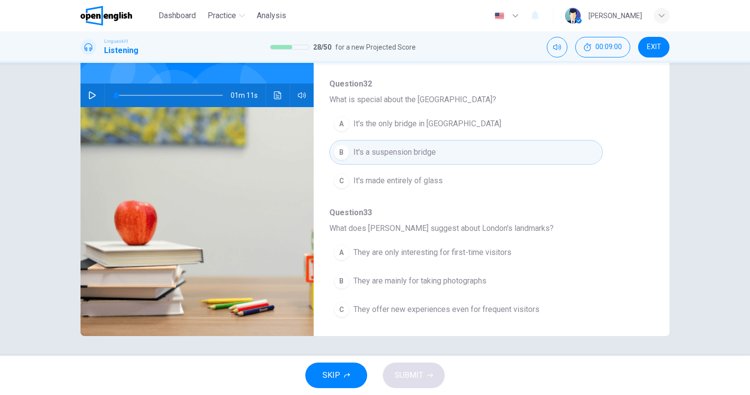
click at [515, 303] on span "They offer new experiences even for frequent visitors" at bounding box center [446, 309] width 186 height 12
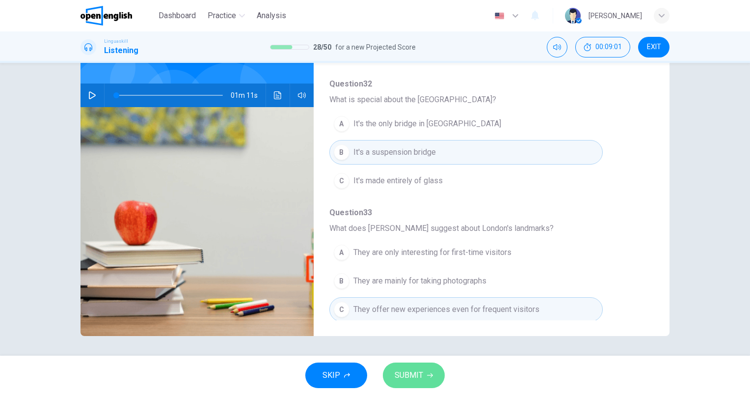
click at [418, 379] on span "SUBMIT" at bounding box center [409, 375] width 28 height 14
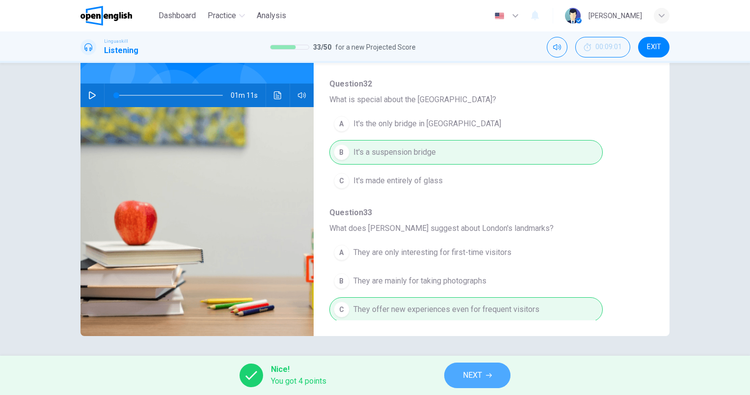
click at [491, 379] on button "NEXT" at bounding box center [477, 375] width 66 height 26
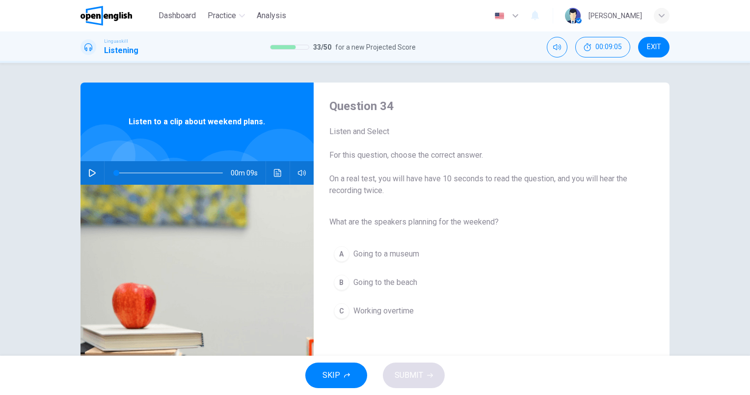
click at [399, 282] on span "Going to the beach" at bounding box center [385, 282] width 64 height 12
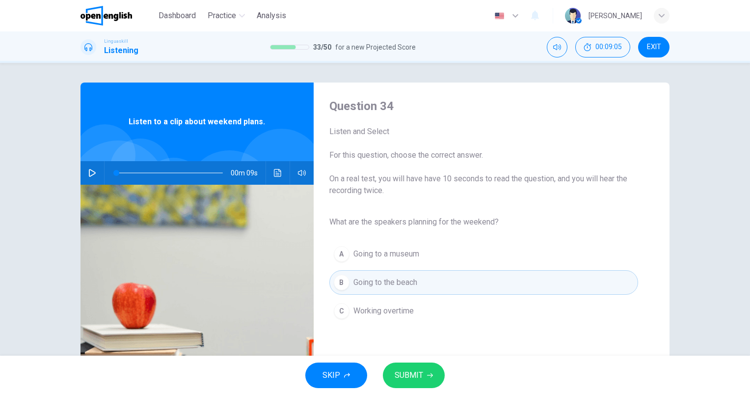
click at [429, 373] on icon "button" at bounding box center [430, 375] width 6 height 6
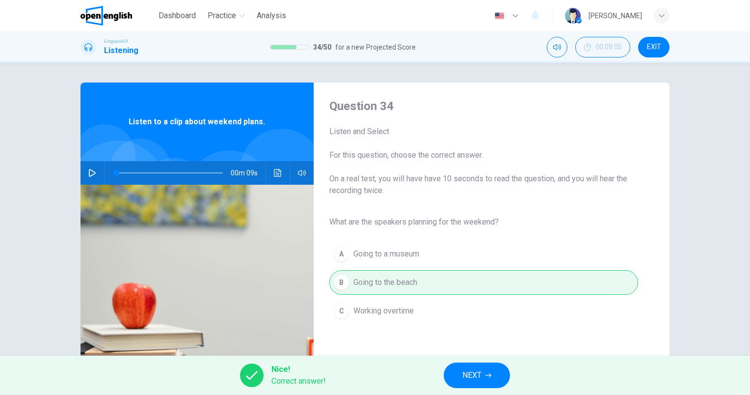
click at [471, 381] on span "NEXT" at bounding box center [471, 375] width 19 height 14
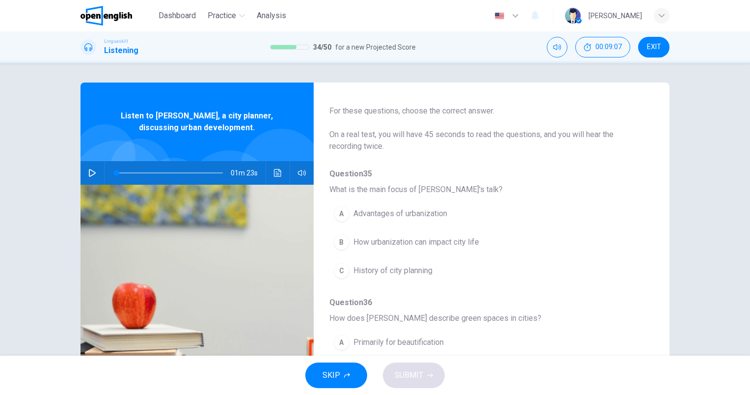
scroll to position [49, 0]
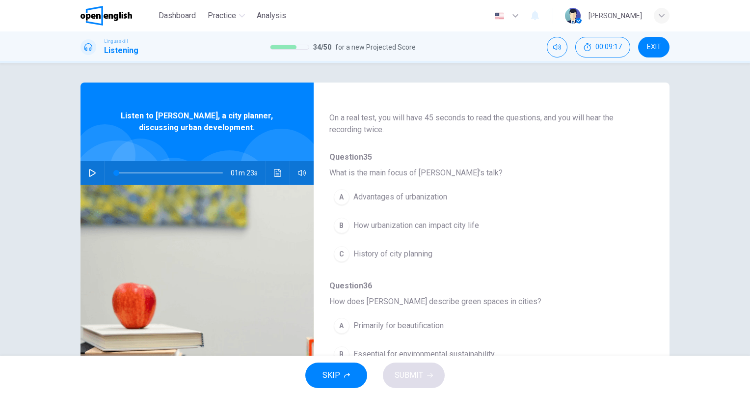
click at [88, 171] on icon "button" at bounding box center [92, 173] width 8 height 8
click at [401, 226] on span "How urbanization can impact city life" at bounding box center [416, 225] width 126 height 12
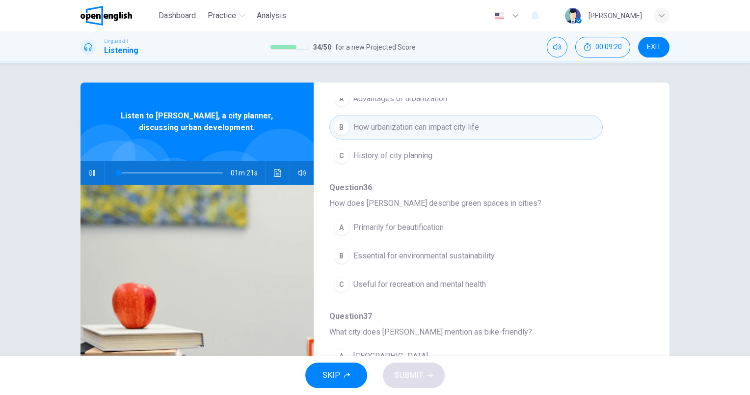
scroll to position [196, 0]
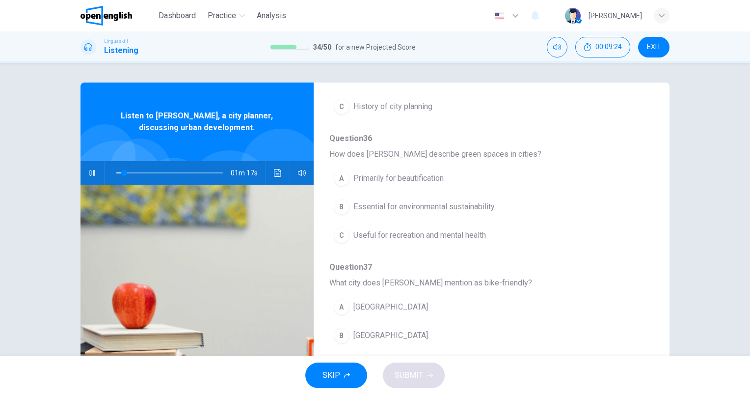
click at [478, 229] on span "Useful for recreation and mental health" at bounding box center [419, 235] width 132 height 12
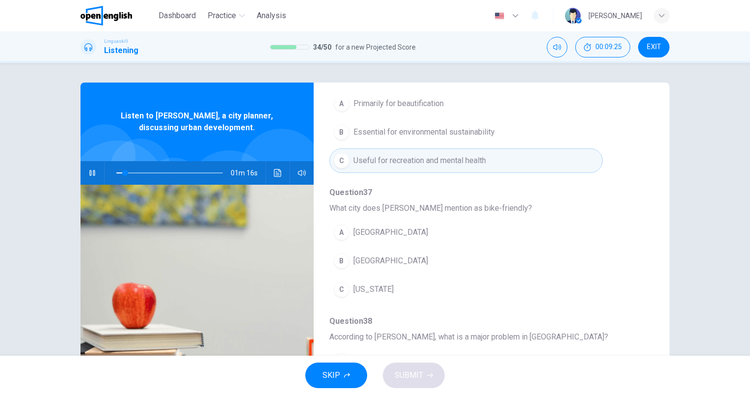
scroll to position [294, 0]
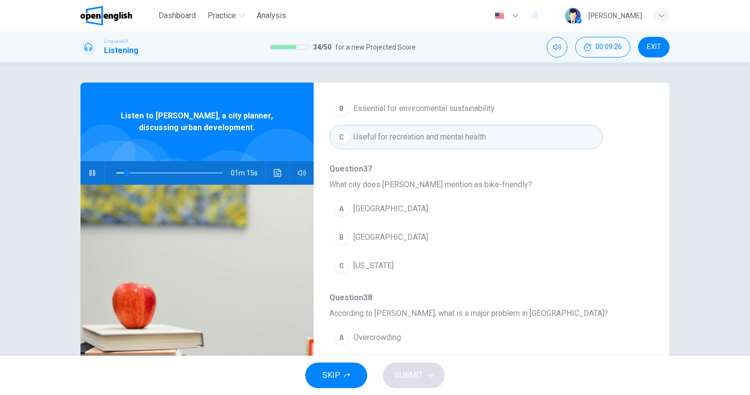
click at [379, 237] on span "Copenhagen" at bounding box center [390, 237] width 75 height 12
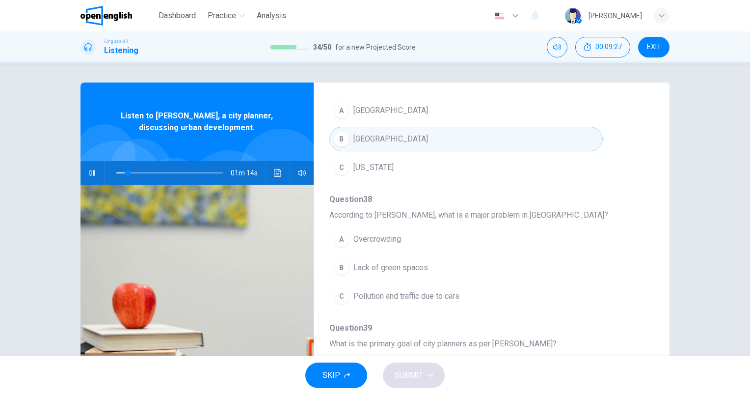
scroll to position [420, 0]
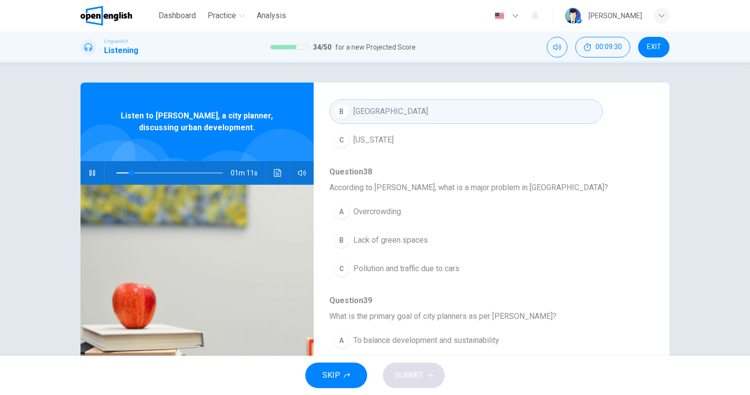
click at [451, 271] on span "Pollution and traffic due to cars" at bounding box center [406, 269] width 106 height 12
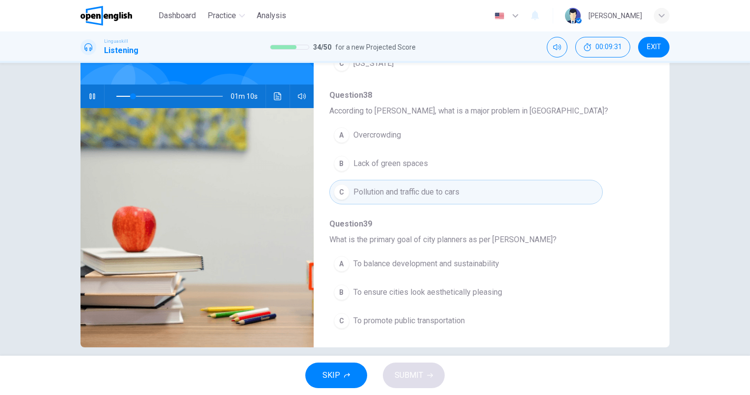
scroll to position [88, 0]
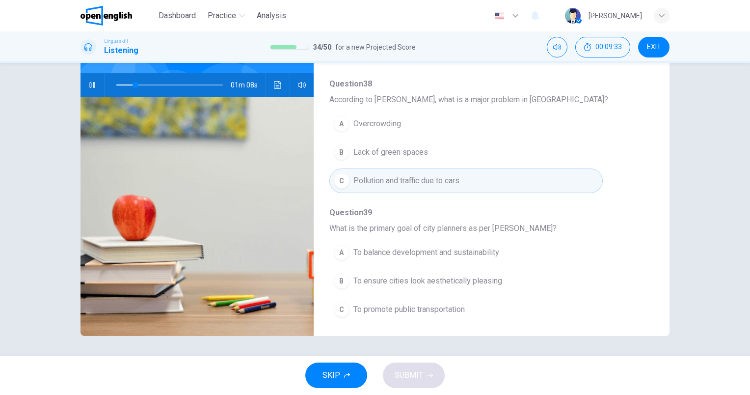
click at [479, 249] on span "To balance development and sustainability" at bounding box center [426, 252] width 146 height 12
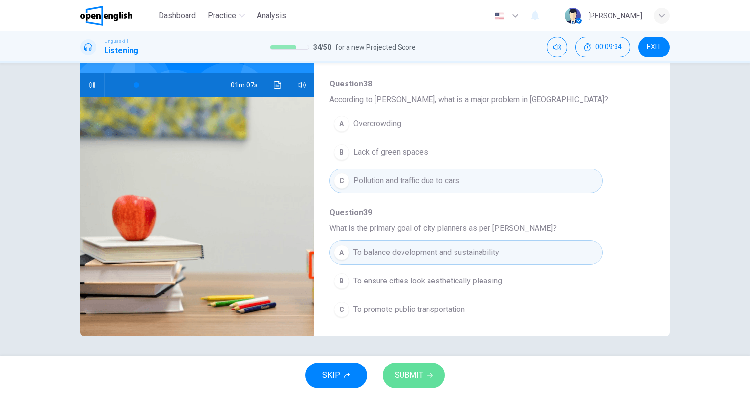
click at [416, 368] on button "SUBMIT" at bounding box center [414, 375] width 62 height 26
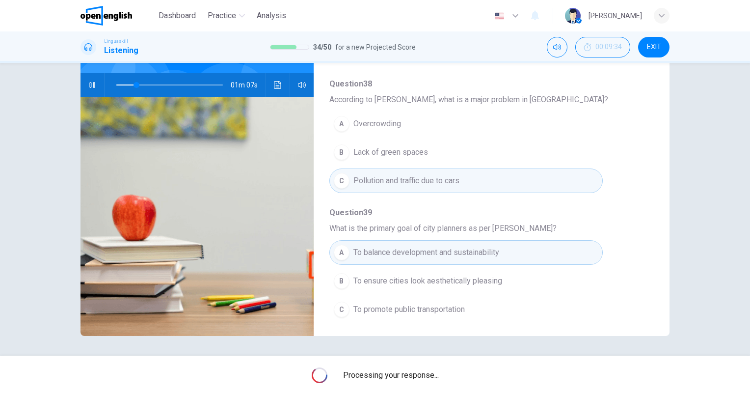
click at [417, 371] on span "Processing your response..." at bounding box center [391, 375] width 96 height 12
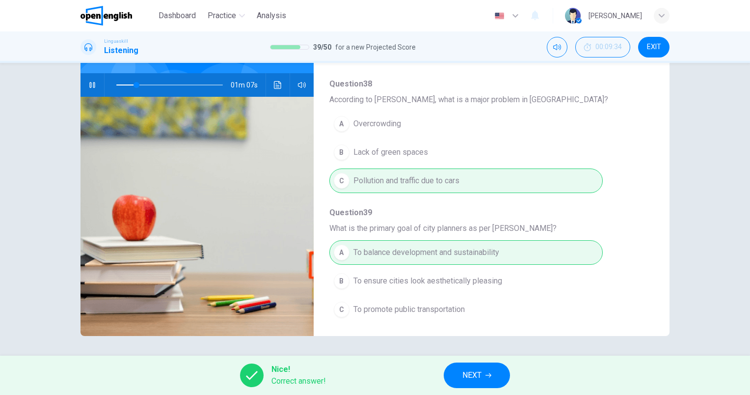
type input "**"
click at [463, 373] on span "NEXT" at bounding box center [471, 375] width 19 height 14
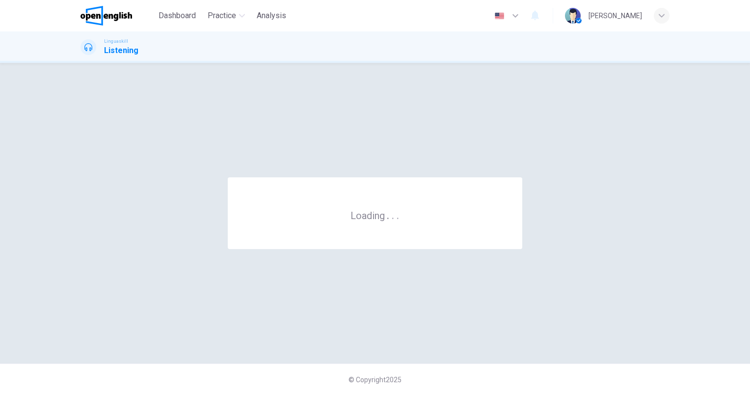
scroll to position [0, 0]
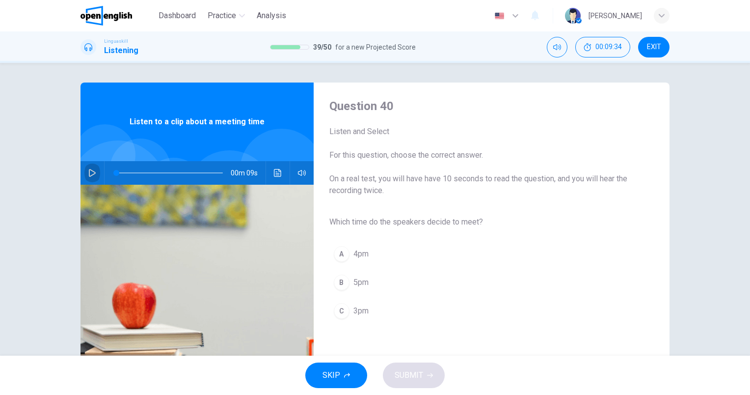
click at [86, 166] on button "button" at bounding box center [92, 173] width 16 height 24
click at [365, 309] on span "3pm" at bounding box center [360, 311] width 15 height 12
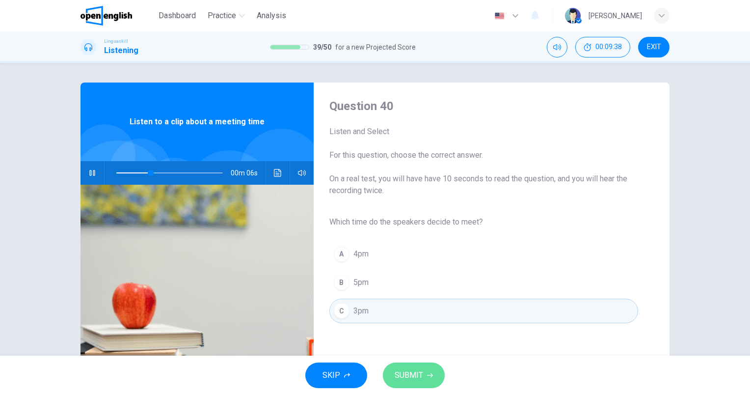
click at [430, 375] on icon "button" at bounding box center [430, 375] width 6 height 6
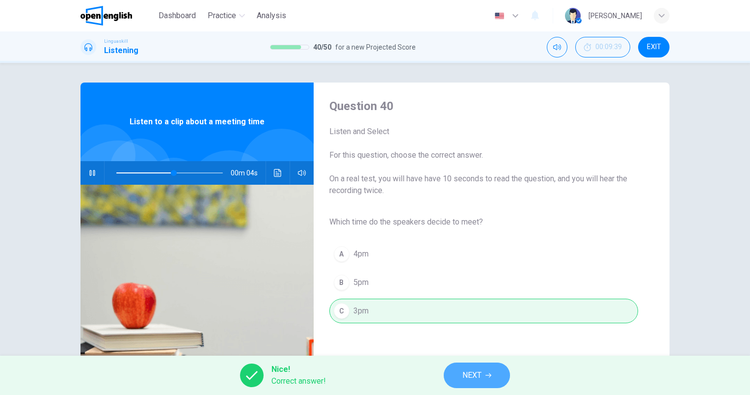
click at [474, 374] on span "NEXT" at bounding box center [471, 375] width 19 height 14
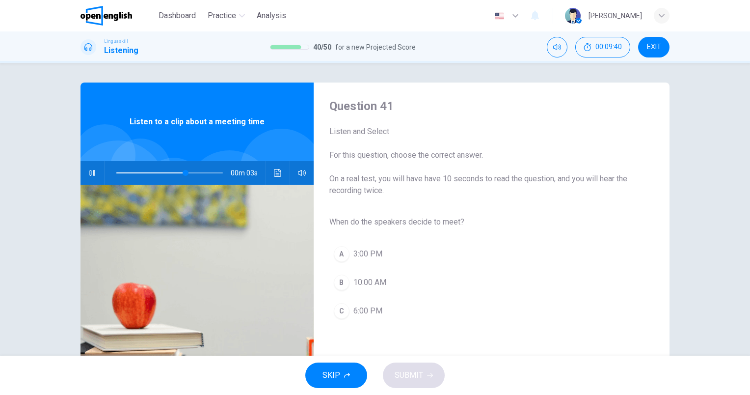
click at [369, 256] on span "3:00 PM" at bounding box center [367, 254] width 29 height 12
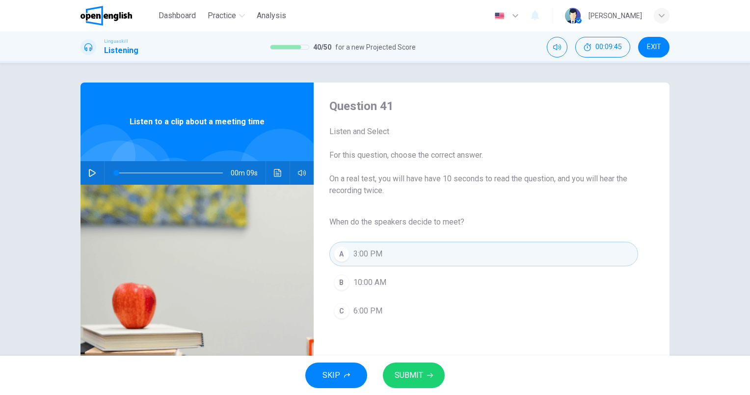
click at [96, 168] on button "button" at bounding box center [92, 173] width 16 height 24
click at [430, 372] on icon "button" at bounding box center [430, 375] width 6 height 6
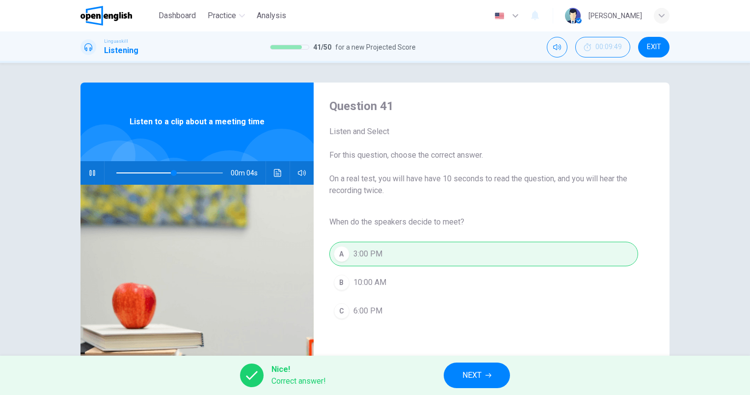
type input "**"
click at [492, 373] on button "NEXT" at bounding box center [477, 375] width 66 height 26
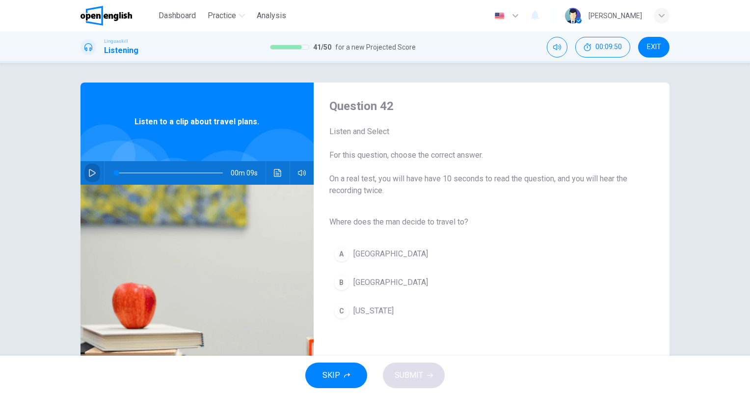
click at [96, 170] on button "button" at bounding box center [92, 173] width 16 height 24
click at [89, 177] on button "button" at bounding box center [92, 173] width 16 height 24
click at [401, 280] on button "B Rome" at bounding box center [483, 282] width 309 height 25
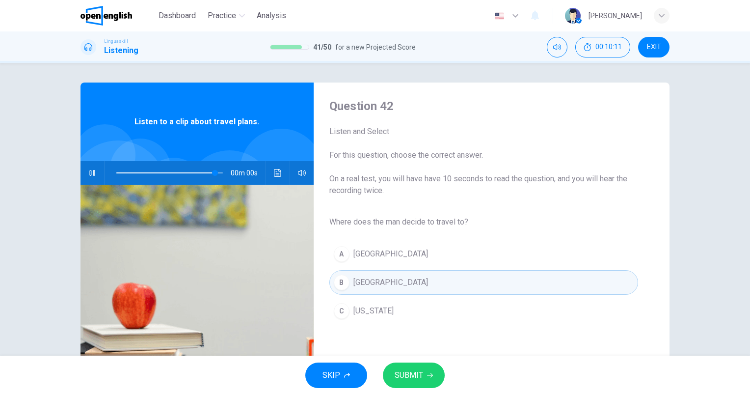
click at [414, 377] on span "SUBMIT" at bounding box center [409, 375] width 28 height 14
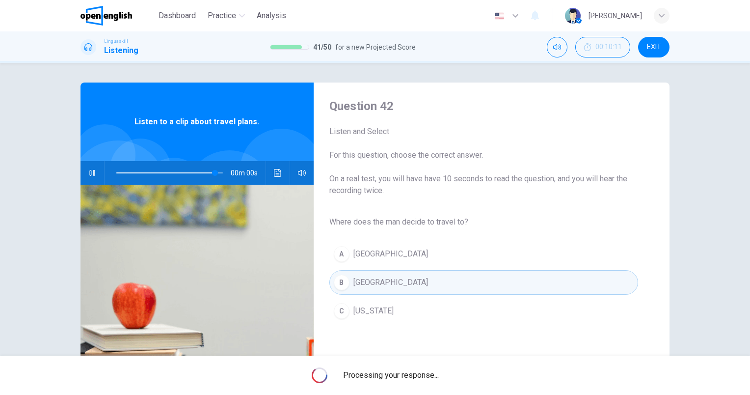
type input "*"
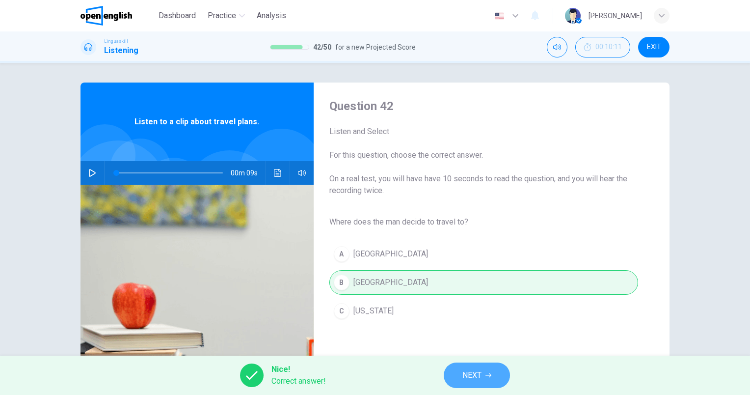
click at [448, 373] on button "NEXT" at bounding box center [477, 375] width 66 height 26
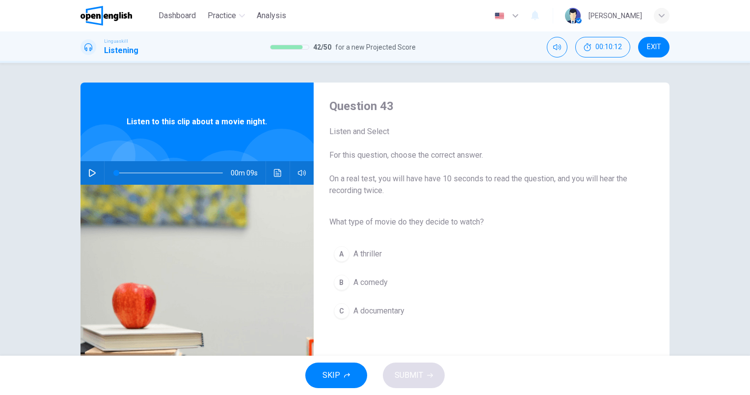
click at [96, 173] on button "button" at bounding box center [92, 173] width 16 height 24
click at [382, 284] on span "A comedy" at bounding box center [370, 282] width 34 height 12
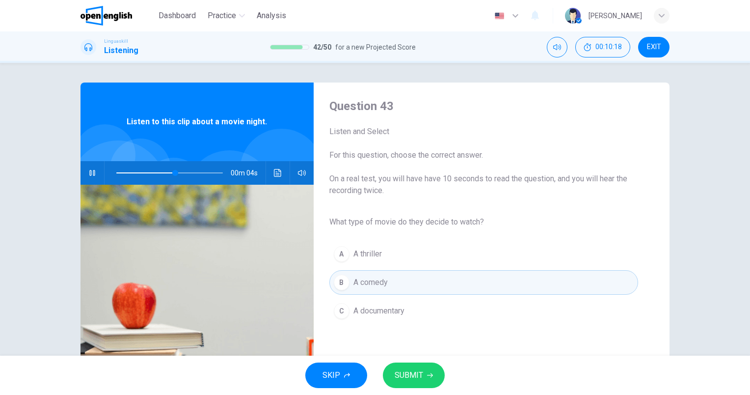
click at [423, 371] on button "SUBMIT" at bounding box center [414, 375] width 62 height 26
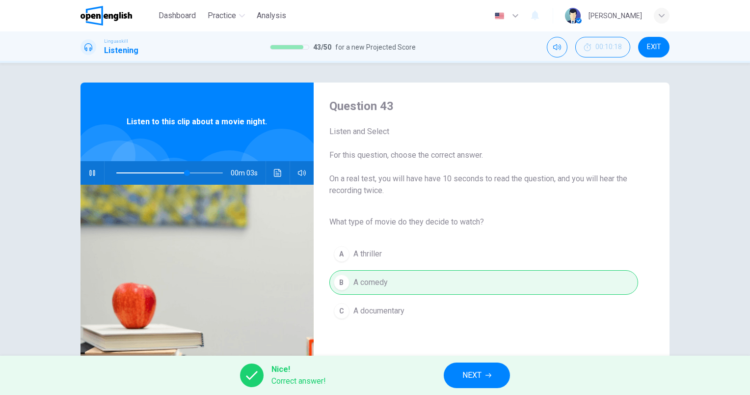
type input "**"
click at [453, 369] on button "NEXT" at bounding box center [477, 375] width 66 height 26
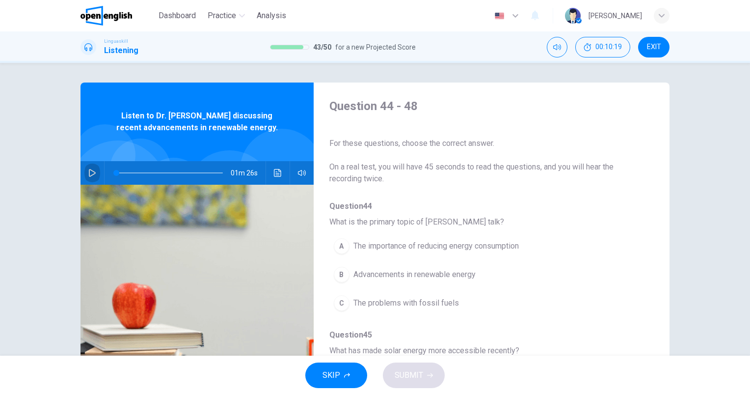
click at [92, 177] on button "button" at bounding box center [92, 173] width 16 height 24
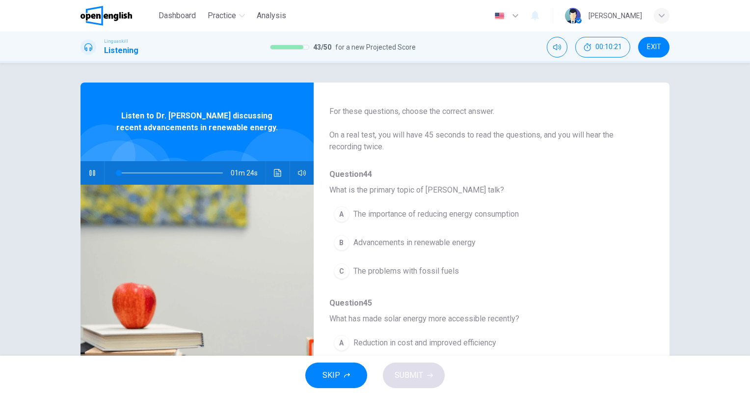
scroll to position [49, 0]
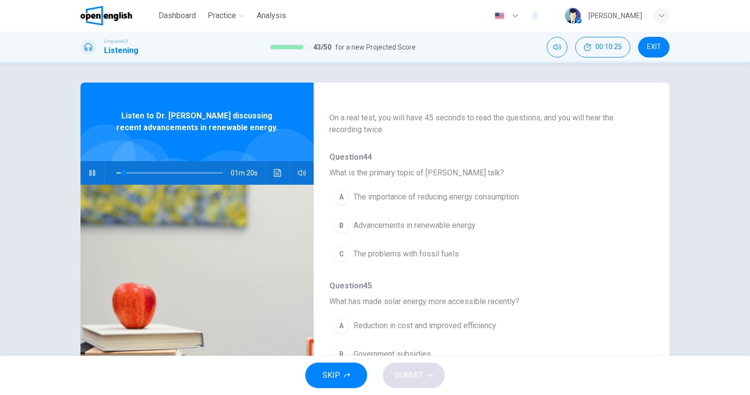
click at [473, 219] on span "Advancements in renewable energy" at bounding box center [414, 225] width 122 height 12
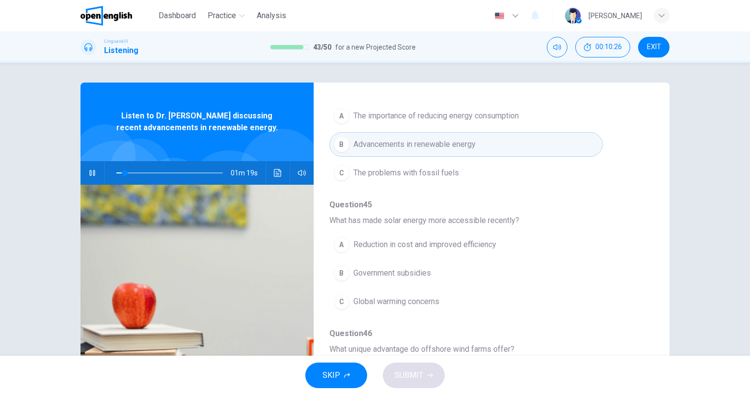
scroll to position [147, 0]
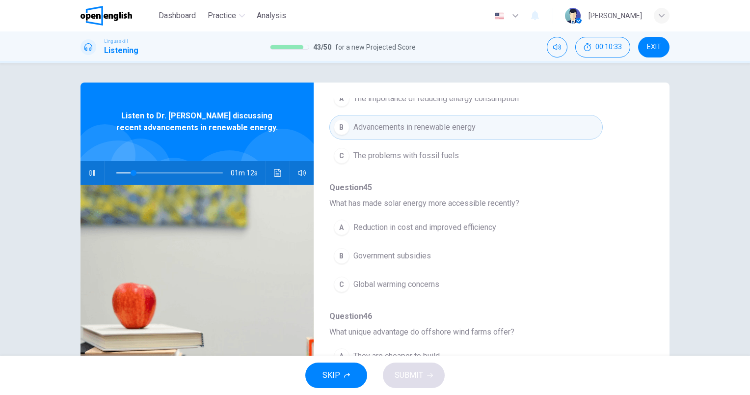
click at [497, 225] on button "A Reduction in cost and improved efficiency" at bounding box center [465, 227] width 273 height 25
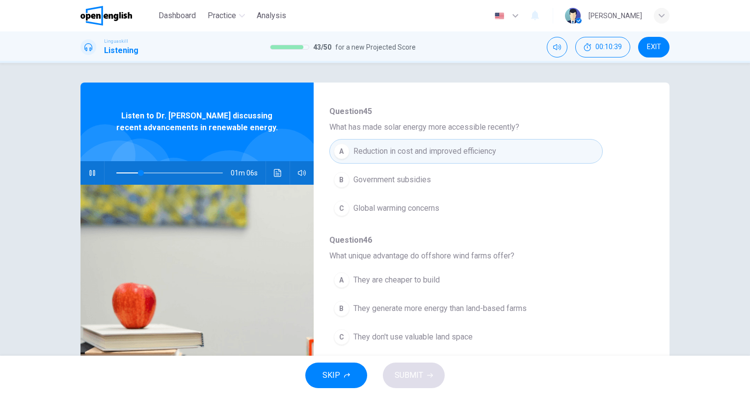
scroll to position [245, 0]
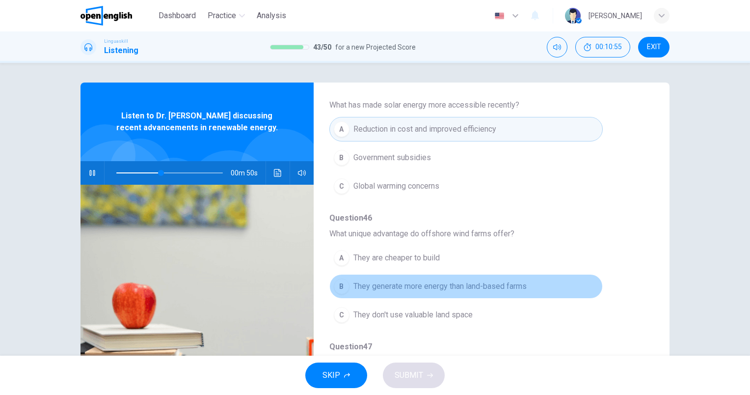
click at [479, 283] on span "They generate more energy than land-based farms" at bounding box center [439, 286] width 173 height 12
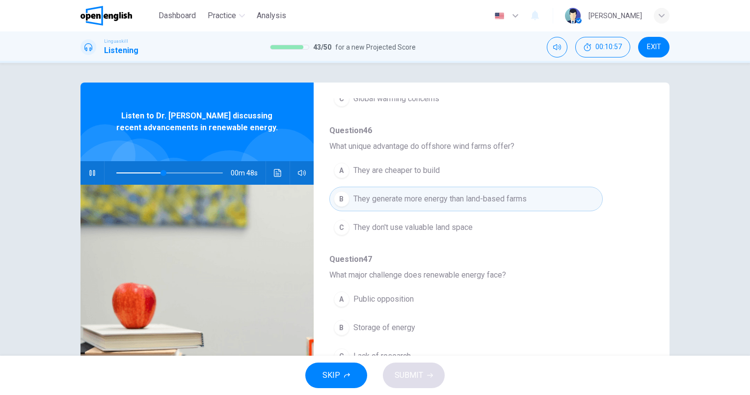
scroll to position [343, 0]
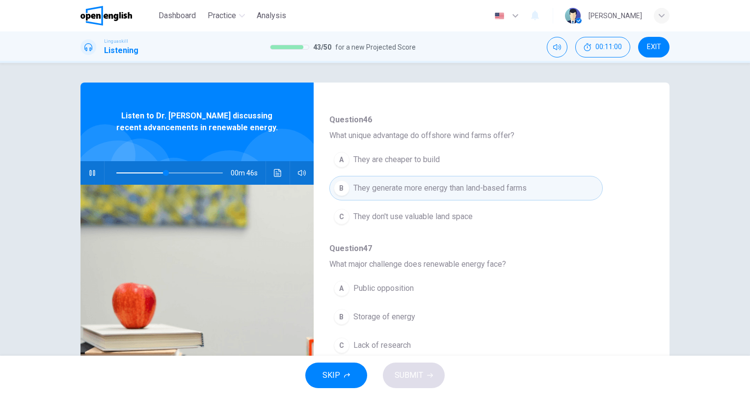
click at [145, 172] on span at bounding box center [169, 173] width 106 height 14
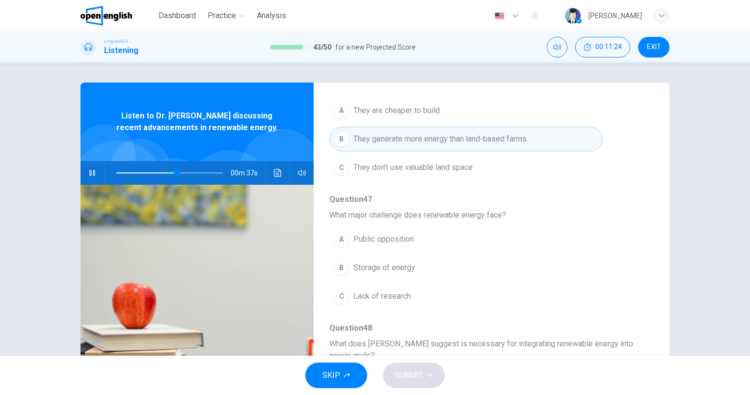
scroll to position [432, 0]
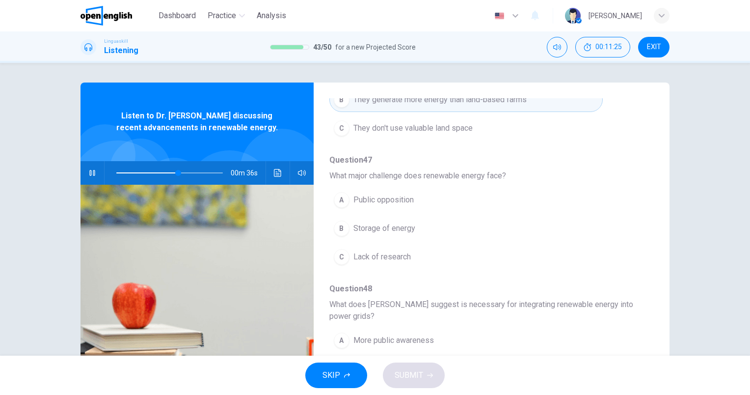
click at [395, 234] on button "B Storage of energy" at bounding box center [465, 228] width 273 height 25
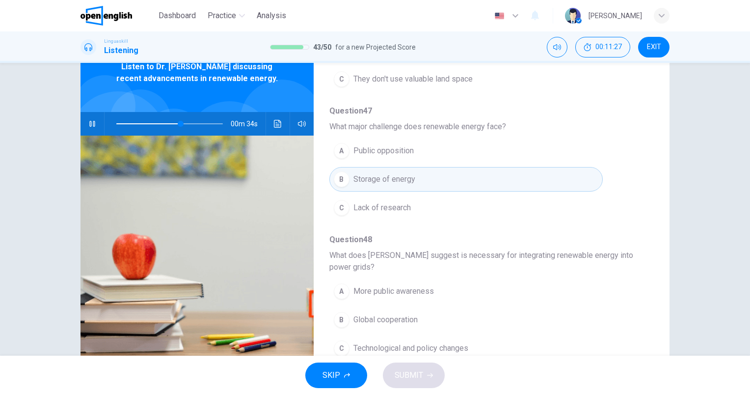
scroll to position [88, 0]
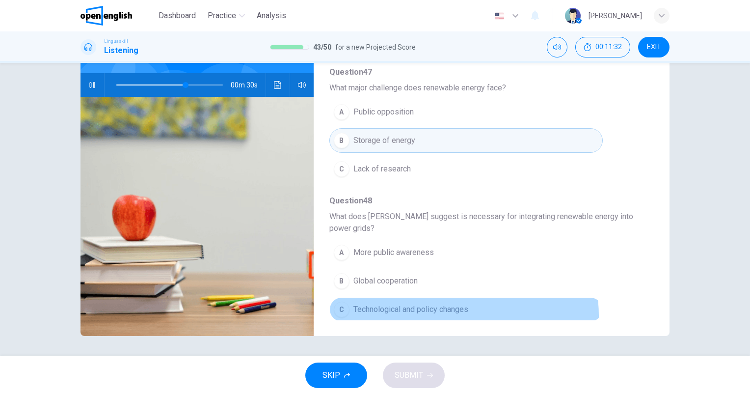
click at [456, 312] on button "C Technological and policy changes" at bounding box center [465, 309] width 273 height 25
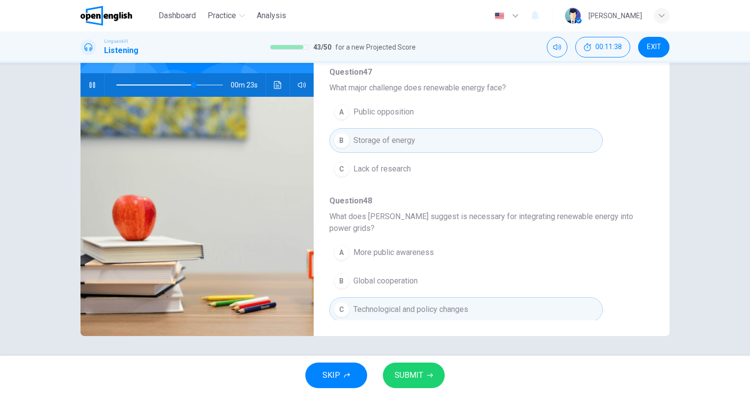
click at [430, 378] on button "SUBMIT" at bounding box center [414, 375] width 62 height 26
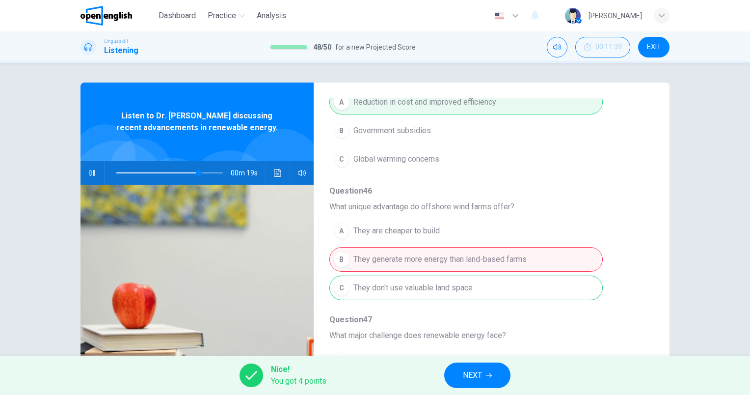
scroll to position [285, 0]
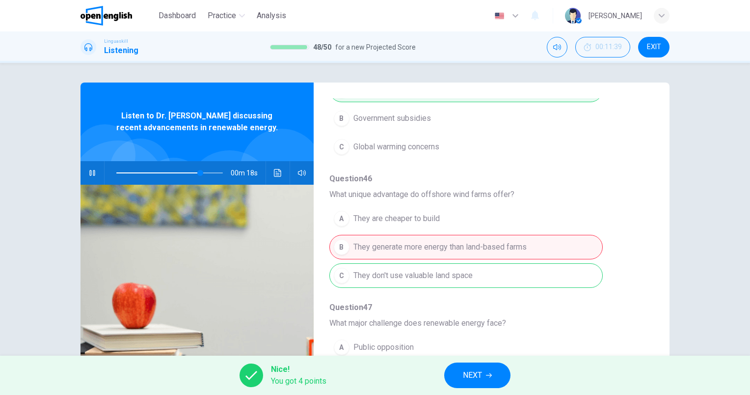
type input "**"
click at [494, 377] on button "NEXT" at bounding box center [477, 375] width 66 height 26
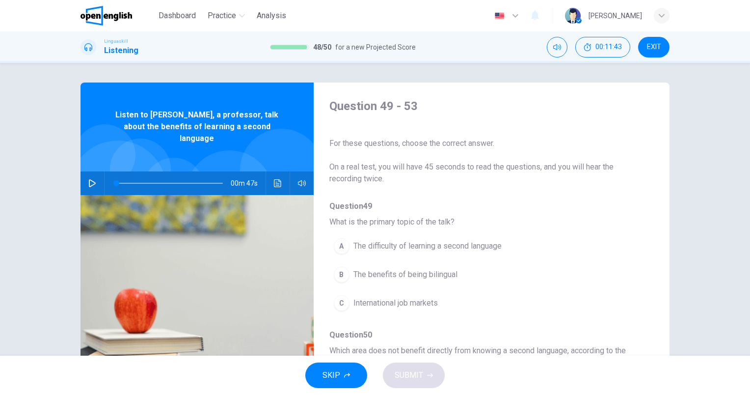
click at [88, 179] on icon "button" at bounding box center [92, 183] width 8 height 8
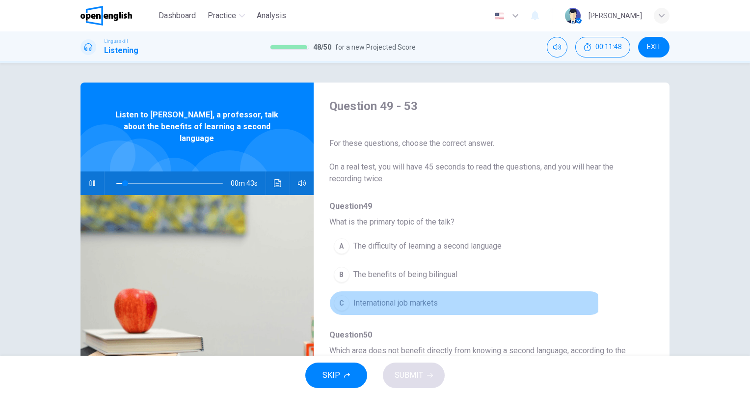
click at [413, 305] on span "International job markets" at bounding box center [395, 303] width 84 height 12
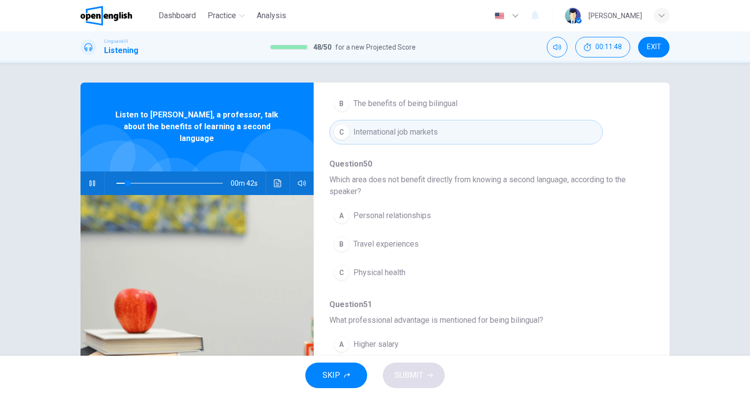
scroll to position [196, 0]
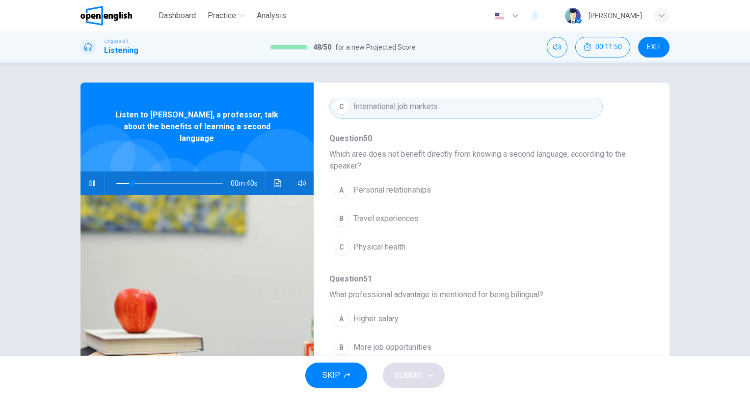
click at [381, 244] on span "Physical health" at bounding box center [379, 247] width 52 height 12
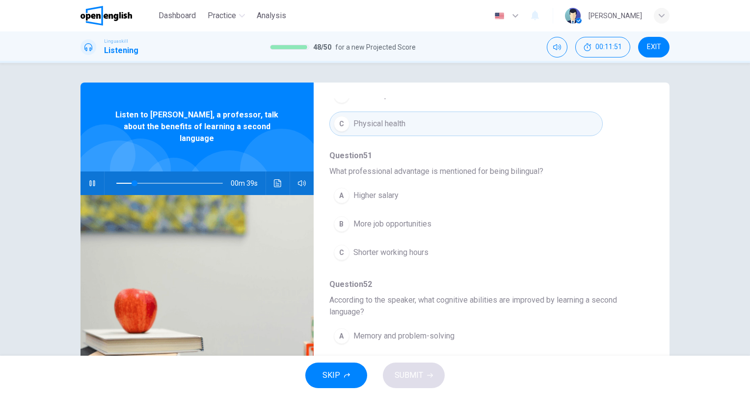
scroll to position [343, 0]
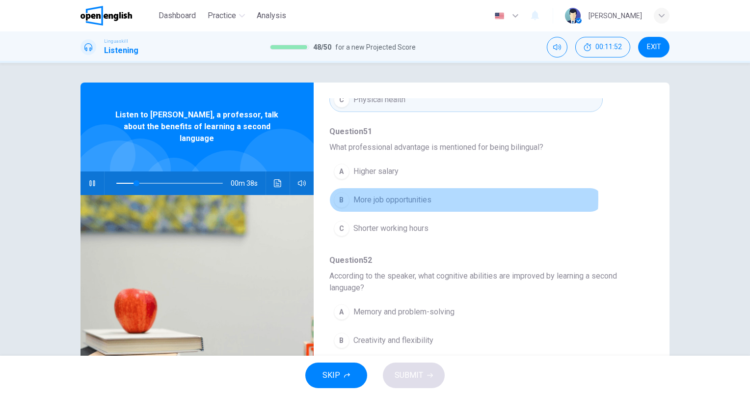
click at [423, 197] on span "More job opportunities" at bounding box center [392, 200] width 78 height 12
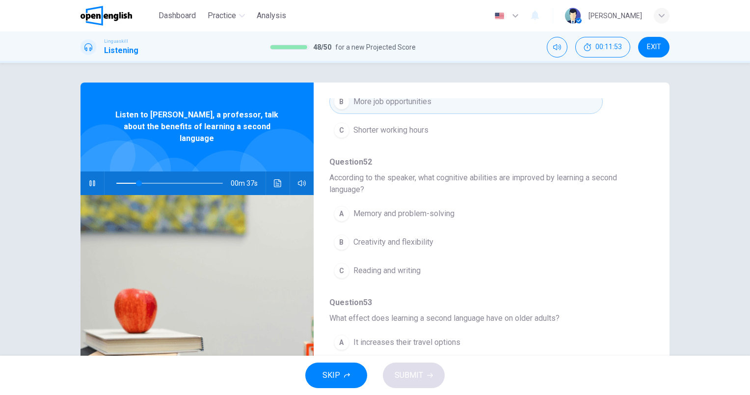
scroll to position [444, 0]
click at [438, 206] on span "Memory and problem-solving" at bounding box center [403, 212] width 101 height 12
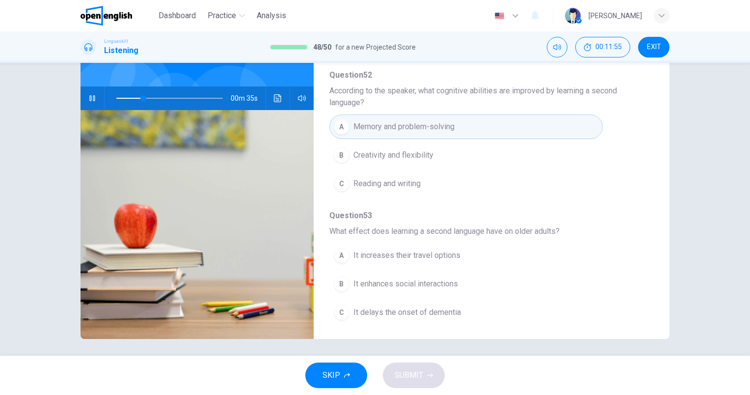
scroll to position [88, 0]
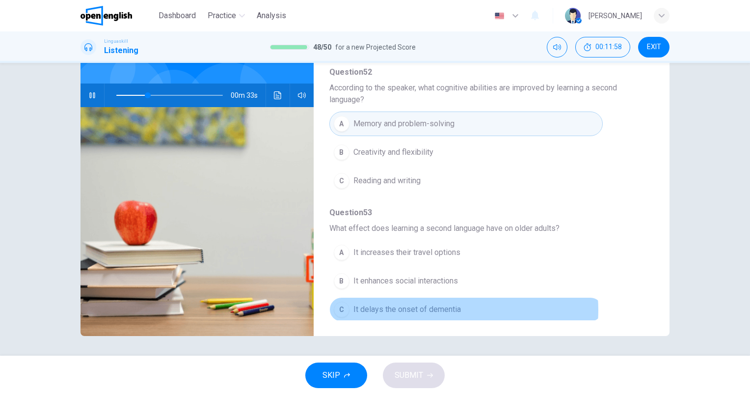
click at [445, 306] on span "It delays the onset of dementia" at bounding box center [406, 309] width 107 height 12
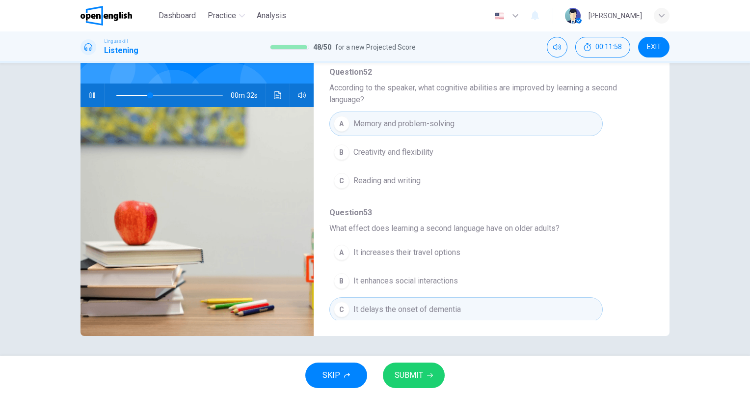
click at [422, 373] on span "SUBMIT" at bounding box center [409, 375] width 28 height 14
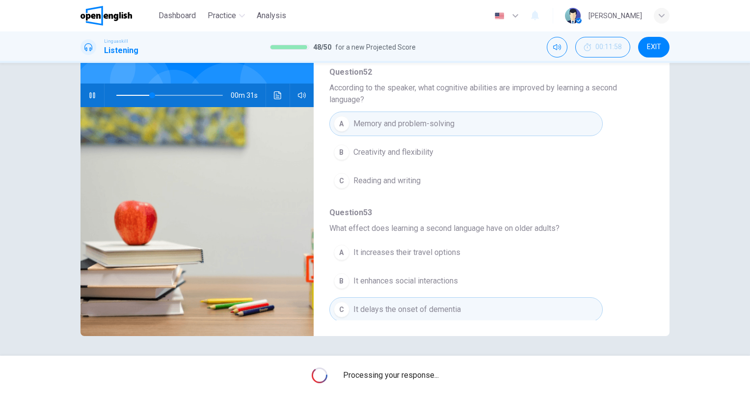
type input "**"
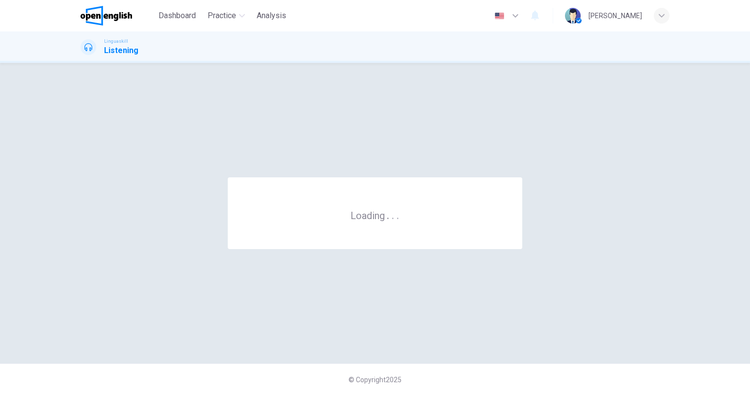
scroll to position [0, 0]
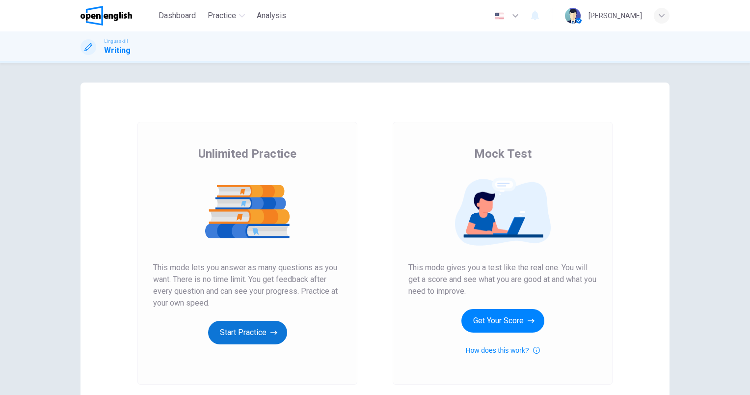
click at [256, 343] on button "Start Practice" at bounding box center [247, 332] width 79 height 24
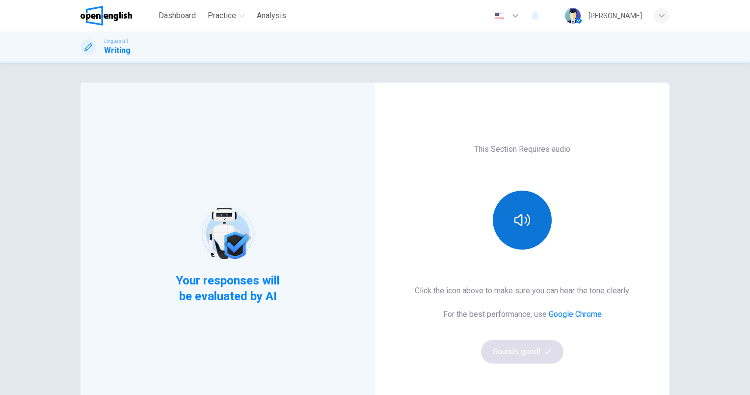
click at [534, 227] on button "button" at bounding box center [522, 219] width 59 height 59
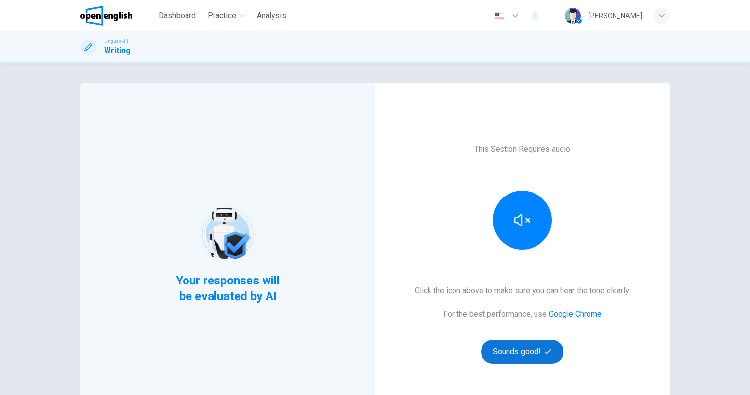
click at [545, 353] on icon "button" at bounding box center [548, 351] width 6 height 6
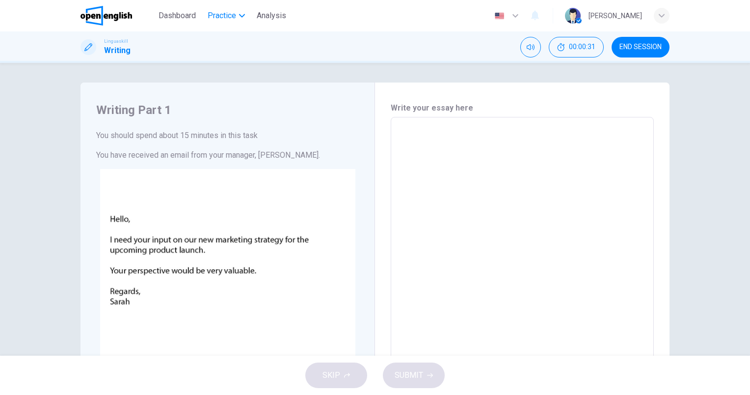
click at [241, 14] on icon "button" at bounding box center [242, 16] width 6 height 6
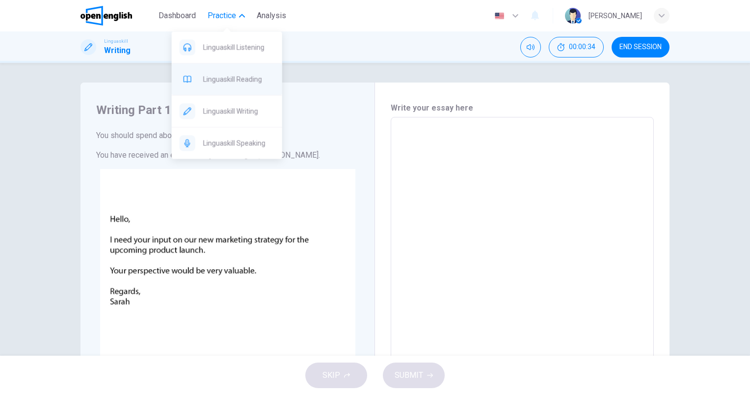
click at [258, 82] on span "Linguaskill Reading" at bounding box center [238, 79] width 71 height 12
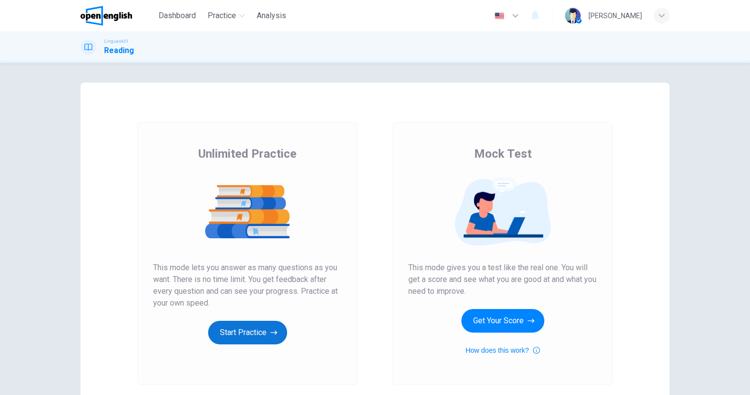
click at [259, 335] on button "Start Practice" at bounding box center [247, 332] width 79 height 24
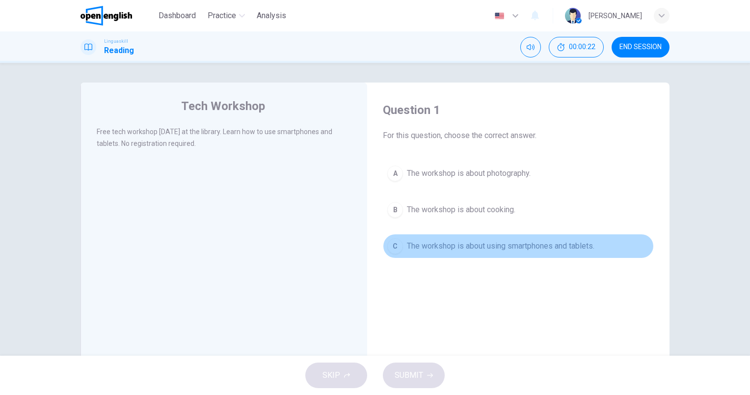
click at [563, 252] on button "C The workshop is about using smartphones and tablets." at bounding box center [518, 246] width 271 height 25
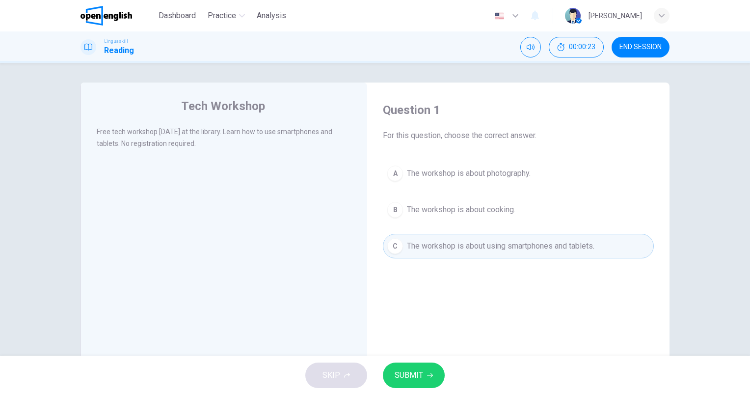
click at [406, 380] on span "SUBMIT" at bounding box center [409, 375] width 28 height 14
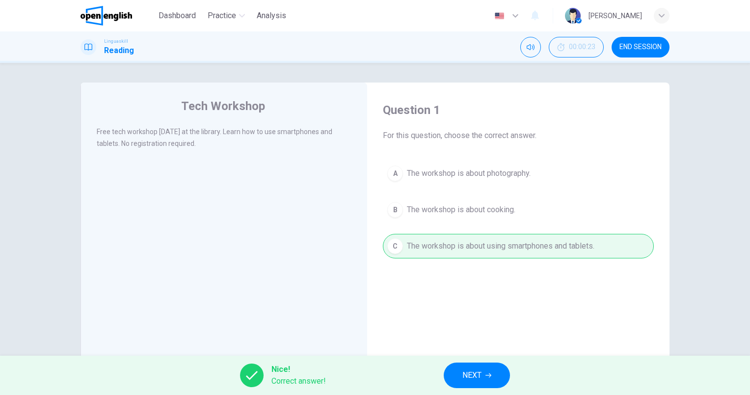
click at [478, 373] on span "NEXT" at bounding box center [471, 375] width 19 height 14
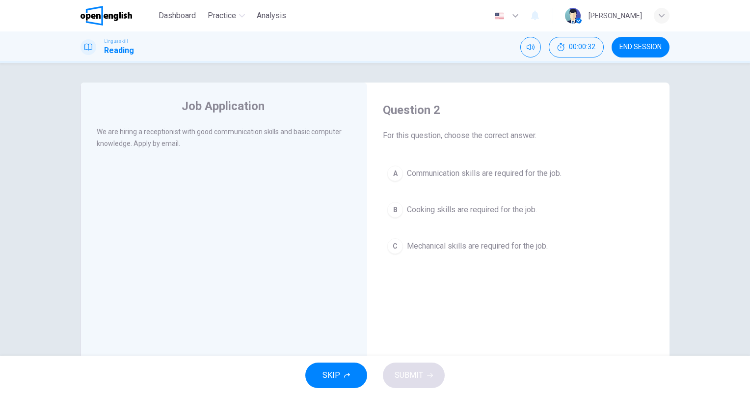
click at [565, 163] on button "A Communication skills are required for the job." at bounding box center [518, 173] width 271 height 25
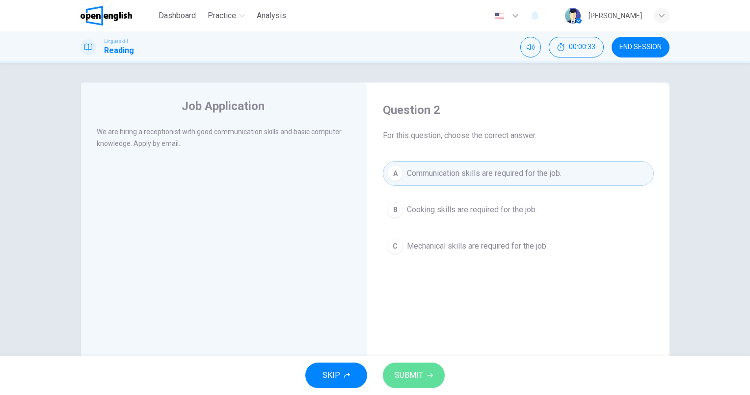
click at [421, 377] on span "SUBMIT" at bounding box center [409, 375] width 28 height 14
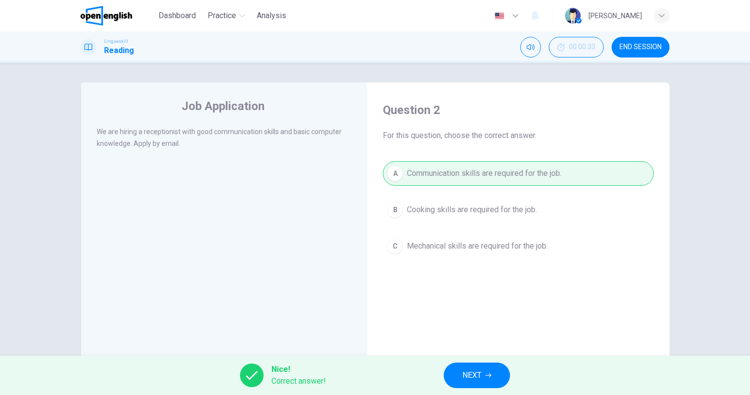
click at [486, 379] on button "NEXT" at bounding box center [477, 375] width 66 height 26
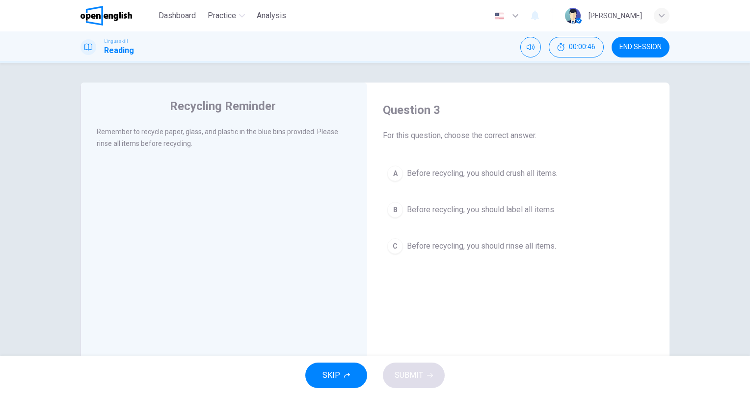
click at [531, 247] on span "Before recycling, you should rinse all items." at bounding box center [481, 246] width 149 height 12
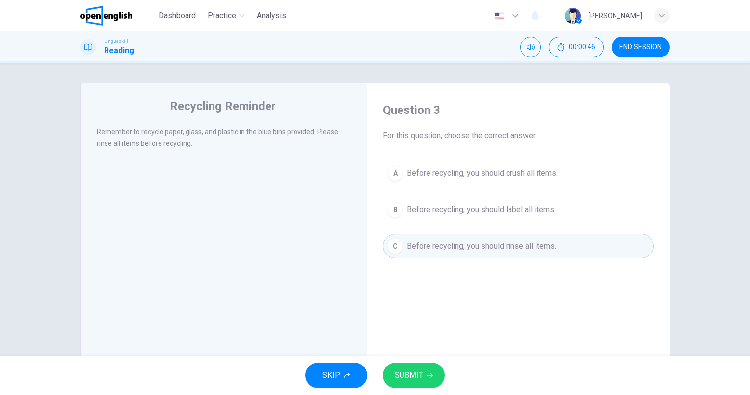
click at [427, 382] on button "SUBMIT" at bounding box center [414, 375] width 62 height 26
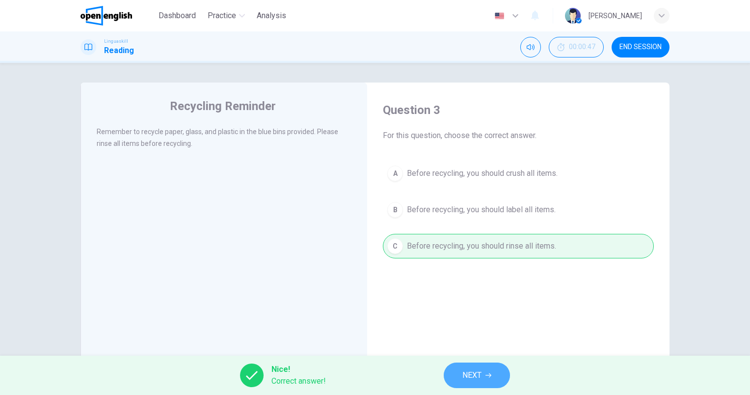
click at [468, 367] on button "NEXT" at bounding box center [477, 375] width 66 height 26
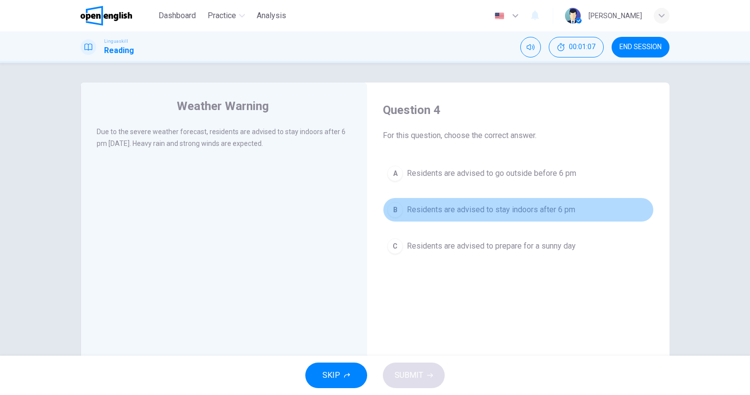
click at [522, 208] on span "Residents are advised to stay indoors after 6 pm" at bounding box center [491, 210] width 168 height 12
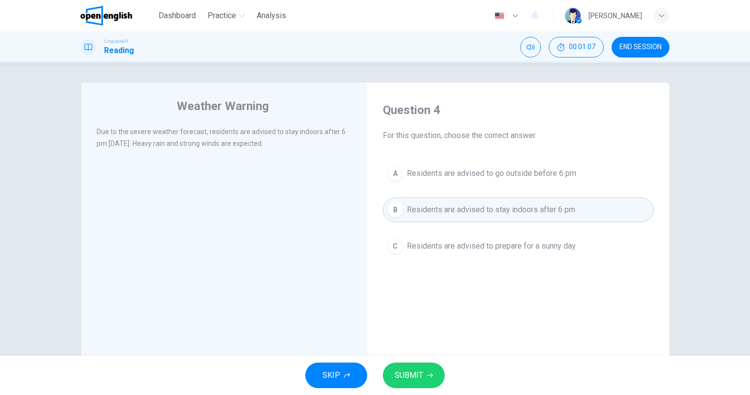
click at [418, 374] on span "SUBMIT" at bounding box center [409, 375] width 28 height 14
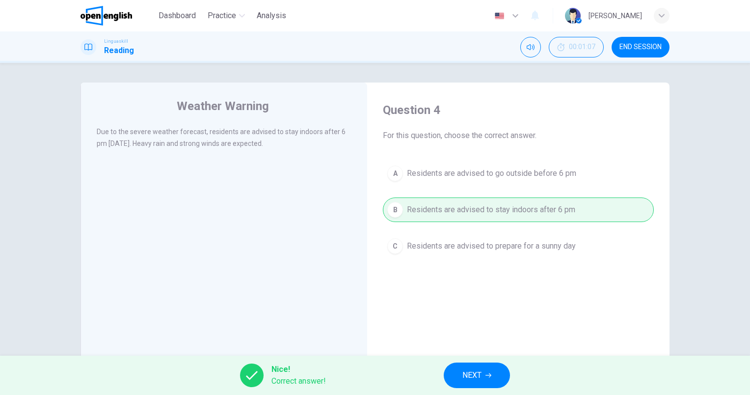
click at [458, 370] on button "NEXT" at bounding box center [477, 375] width 66 height 26
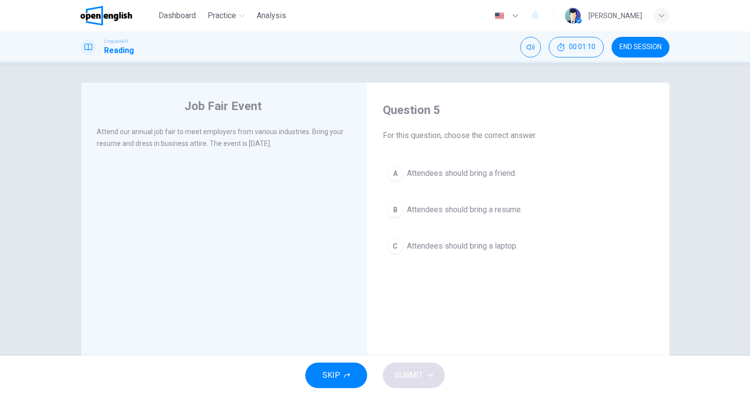
click at [225, 179] on div "Job Fair Event Attend our annual job fair to meet employers from various indust…" at bounding box center [223, 252] width 287 height 341
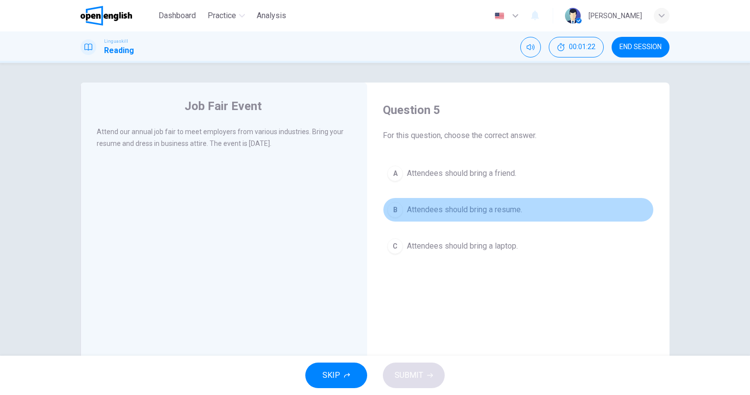
click at [523, 203] on button "B Attendees should bring a resume." at bounding box center [518, 209] width 271 height 25
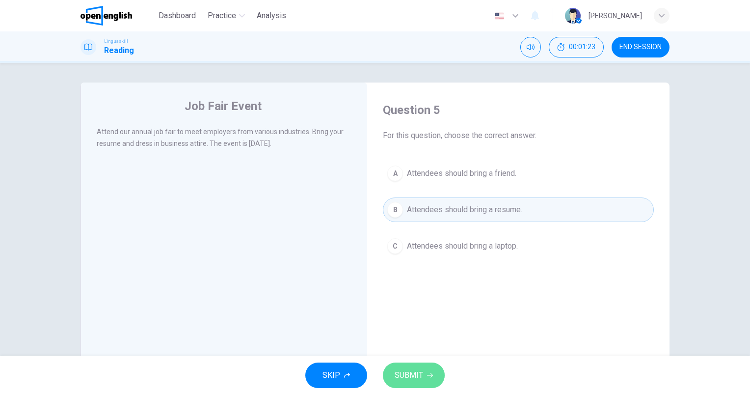
click at [430, 369] on button "SUBMIT" at bounding box center [414, 375] width 62 height 26
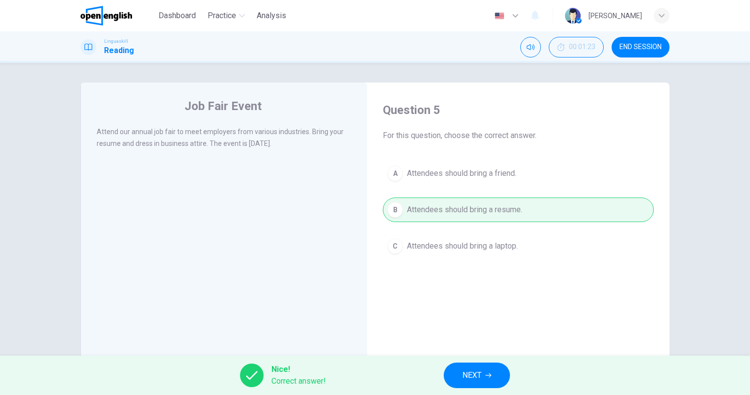
click at [468, 376] on span "NEXT" at bounding box center [471, 375] width 19 height 14
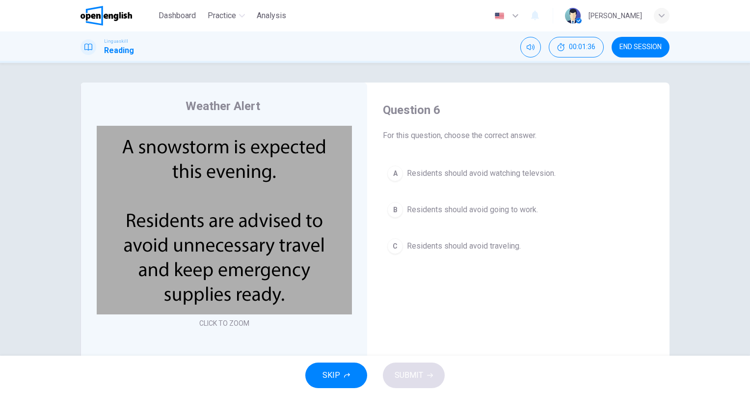
click at [455, 206] on span "Residents should avoid going to work." at bounding box center [472, 210] width 131 height 12
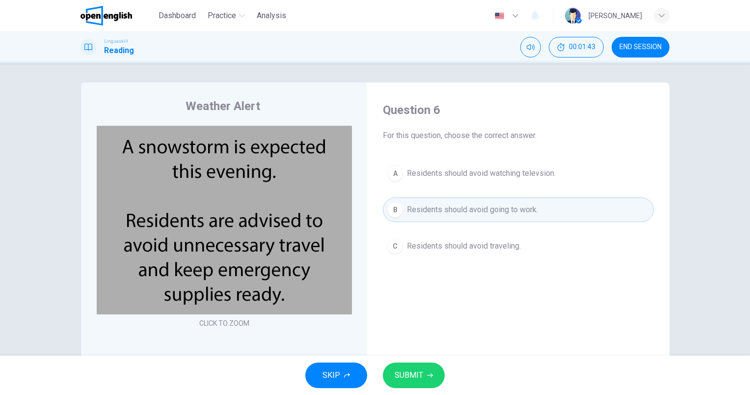
click at [413, 380] on span "SUBMIT" at bounding box center [409, 375] width 28 height 14
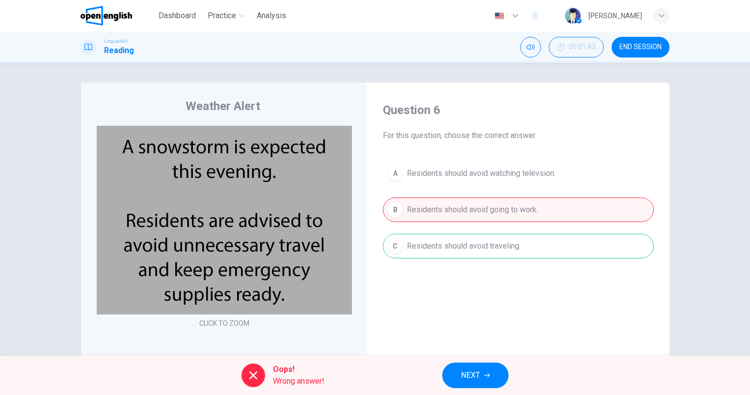
click at [476, 246] on div "A Residents should avoid watching televsion. B Residents should avoid going to …" at bounding box center [518, 209] width 271 height 97
click at [470, 376] on span "NEXT" at bounding box center [470, 375] width 19 height 14
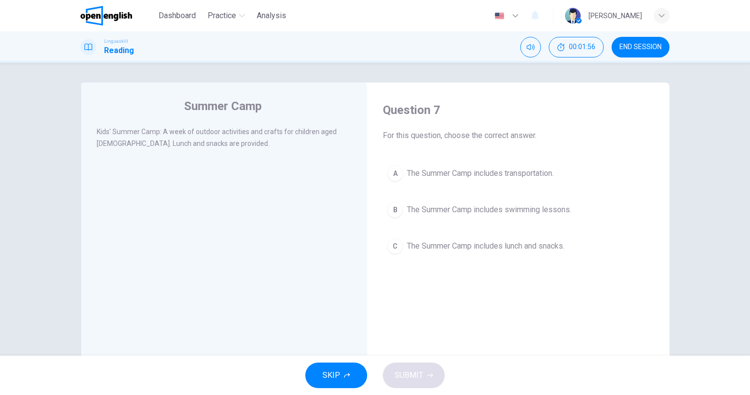
drag, startPoint x: 191, startPoint y: 142, endPoint x: 161, endPoint y: 131, distance: 32.5
click at [161, 131] on div "Kids' Summer Camp: A week of outdoor activities and crafts for children aged [D…" at bounding box center [224, 138] width 255 height 24
drag, startPoint x: 159, startPoint y: 130, endPoint x: 201, endPoint y: 142, distance: 43.6
click at [202, 142] on div "Kids' Summer Camp: A week of outdoor activities and crafts for children aged [D…" at bounding box center [224, 138] width 255 height 24
click at [193, 140] on div "Kids' Summer Camp: A week of outdoor activities and crafts for children aged [D…" at bounding box center [224, 138] width 255 height 24
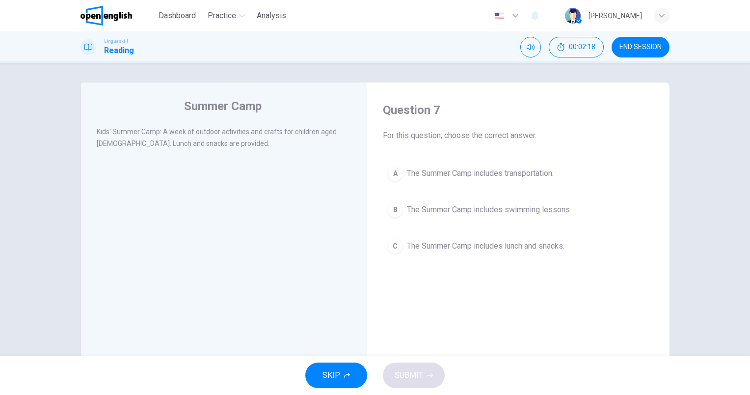
click at [546, 249] on span "The Summer Camp includes lunch and snacks." at bounding box center [486, 246] width 158 height 12
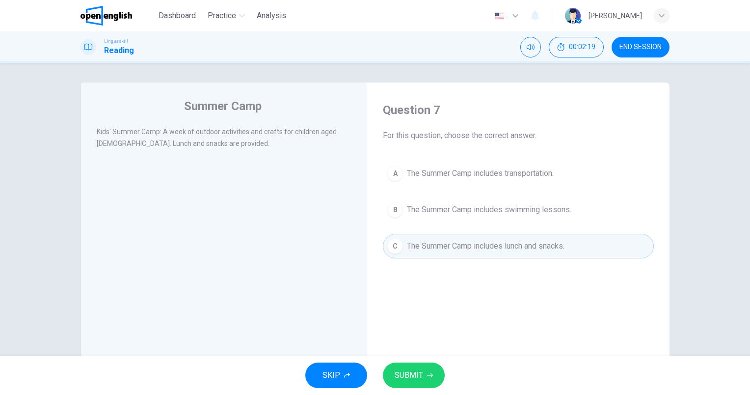
click at [429, 383] on button "SUBMIT" at bounding box center [414, 375] width 62 height 26
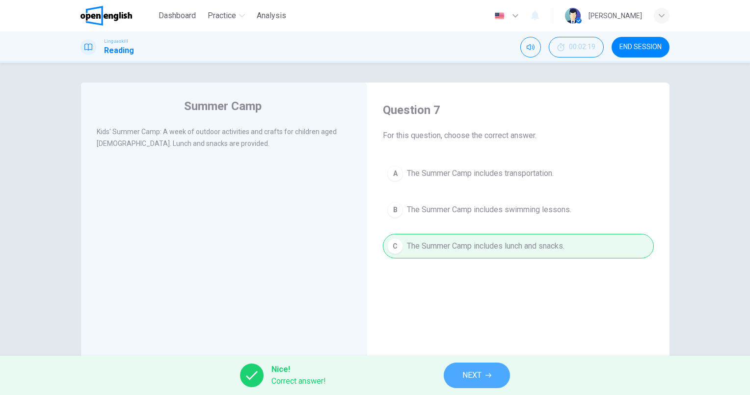
click at [497, 371] on button "NEXT" at bounding box center [477, 375] width 66 height 26
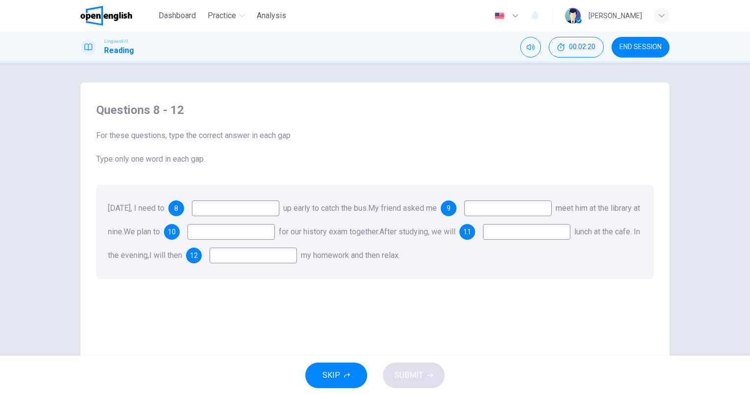
click at [241, 210] on input at bounding box center [235, 208] width 87 height 16
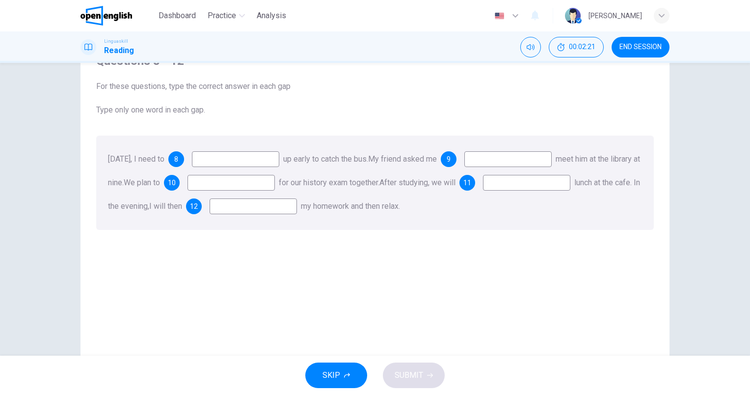
scroll to position [88, 0]
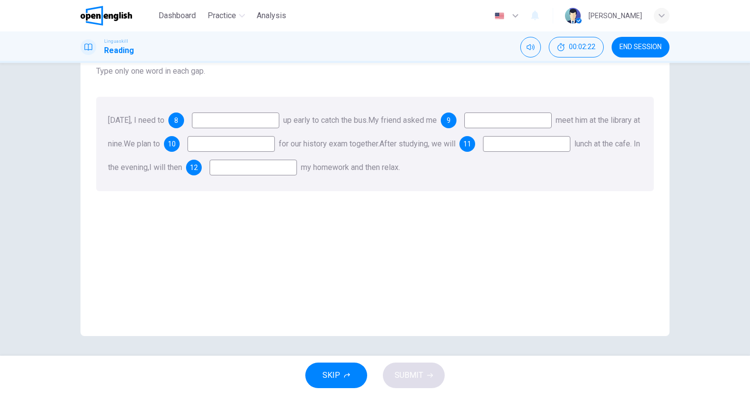
click at [277, 120] on input at bounding box center [235, 120] width 87 height 16
click at [200, 118] on div "8" at bounding box center [223, 120] width 111 height 16
click at [235, 122] on input at bounding box center [235, 120] width 87 height 16
click at [242, 121] on input at bounding box center [235, 120] width 87 height 16
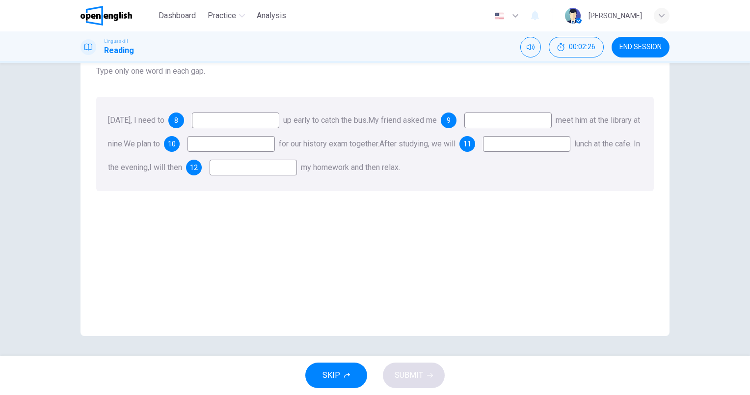
click at [275, 143] on input at bounding box center [230, 144] width 87 height 16
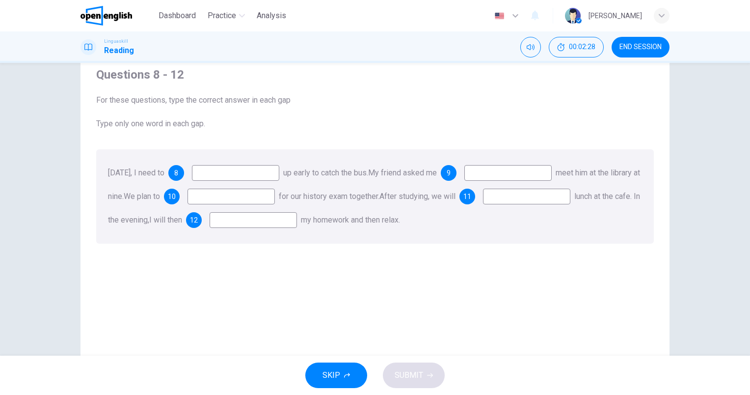
scroll to position [0, 0]
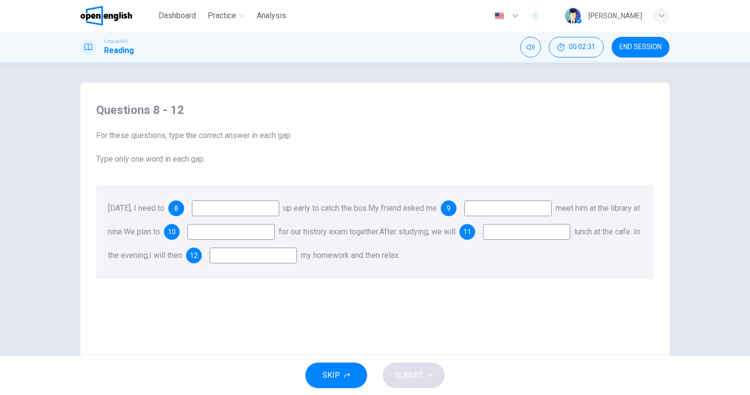
click at [273, 213] on input at bounding box center [235, 208] width 87 height 16
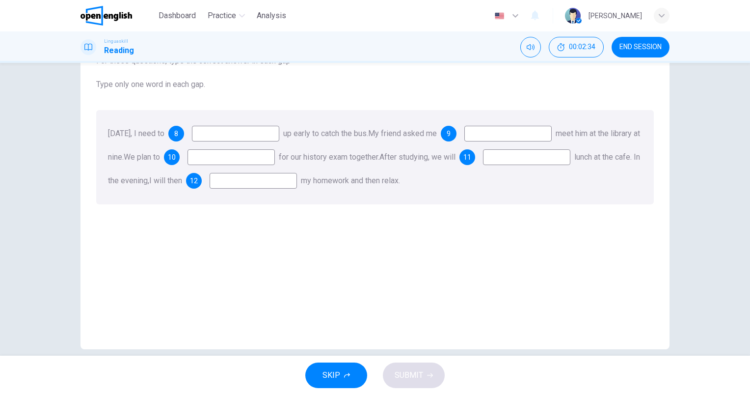
scroll to position [88, 0]
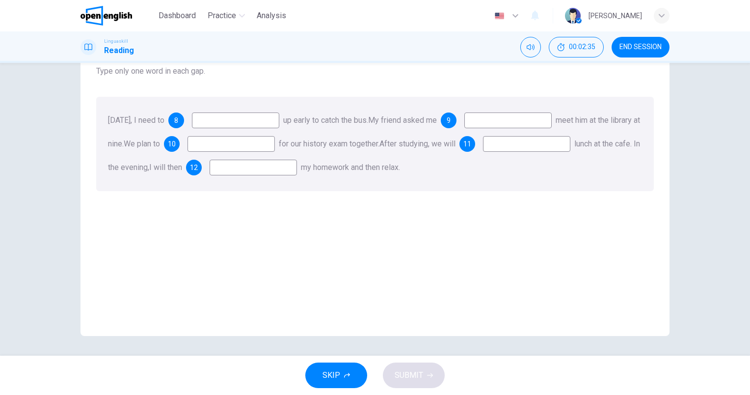
click at [178, 123] on span "8" at bounding box center [176, 120] width 4 height 7
click at [275, 130] on div "[DATE], I need to 8 up early to catch the bus. My friend asked me 9 meet him at…" at bounding box center [374, 144] width 557 height 94
click at [269, 120] on input at bounding box center [235, 120] width 87 height 16
type input "****"
click at [540, 116] on input at bounding box center [507, 120] width 87 height 16
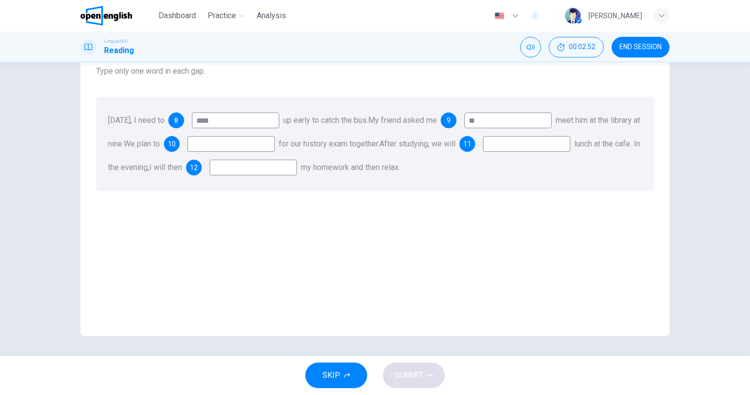
type input "**"
click at [265, 147] on input at bounding box center [230, 144] width 87 height 16
type input "*****"
click at [483, 152] on input at bounding box center [526, 144] width 87 height 16
type input "*"
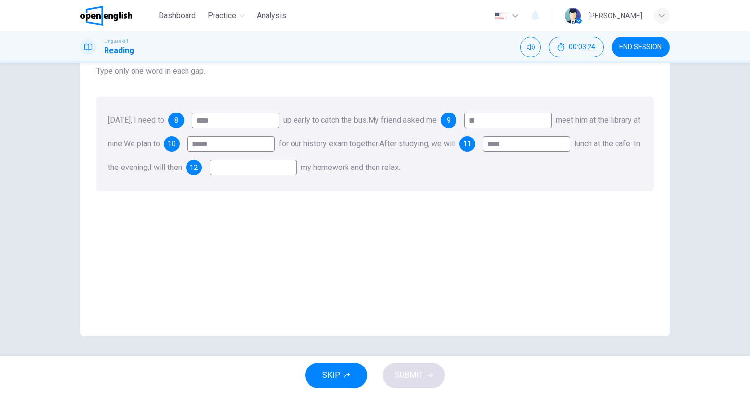
type input "****"
click at [297, 162] on input at bounding box center [253, 167] width 87 height 16
type input "**"
click at [404, 376] on span "SUBMIT" at bounding box center [409, 375] width 28 height 14
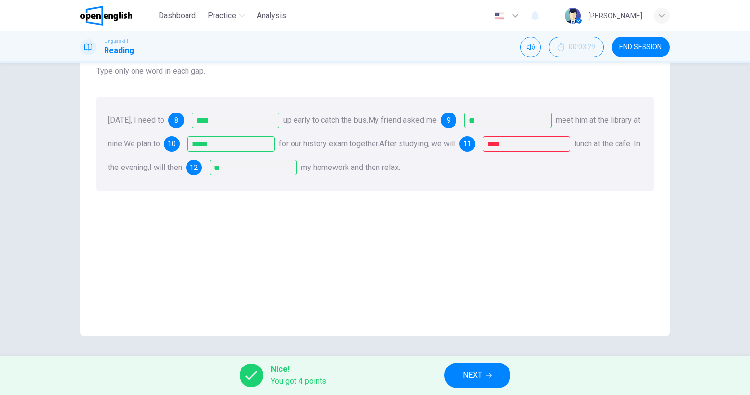
click at [489, 377] on icon "button" at bounding box center [489, 375] width 6 height 6
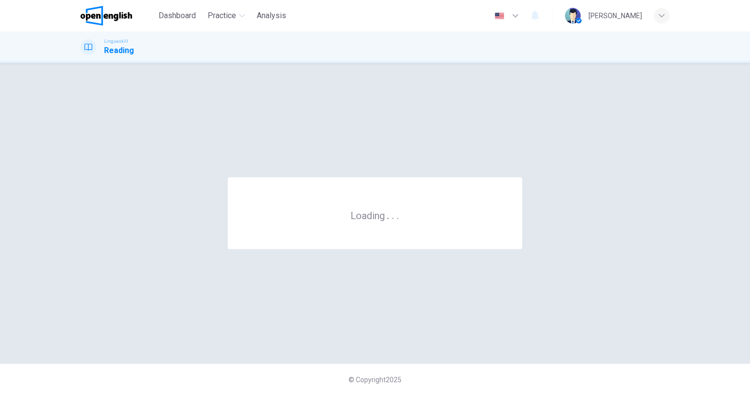
scroll to position [0, 0]
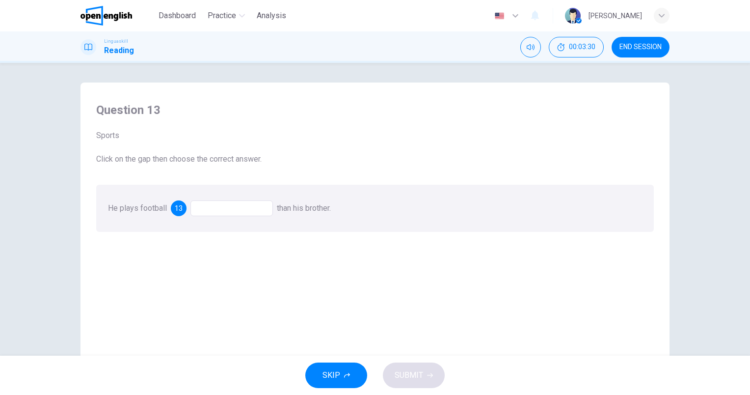
click at [234, 206] on div at bounding box center [231, 208] width 82 height 16
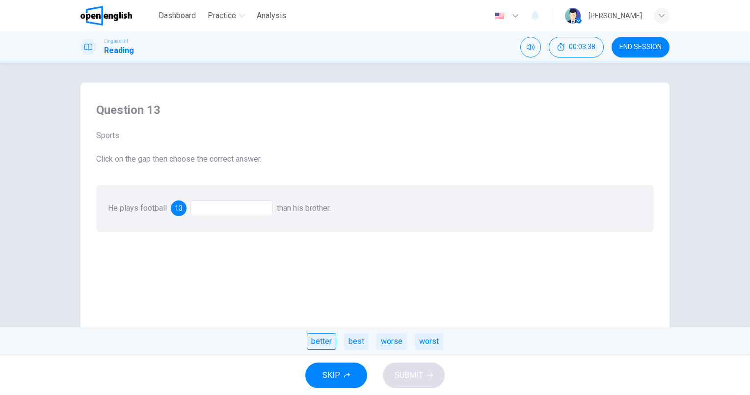
click at [330, 343] on div "better" at bounding box center [321, 341] width 29 height 17
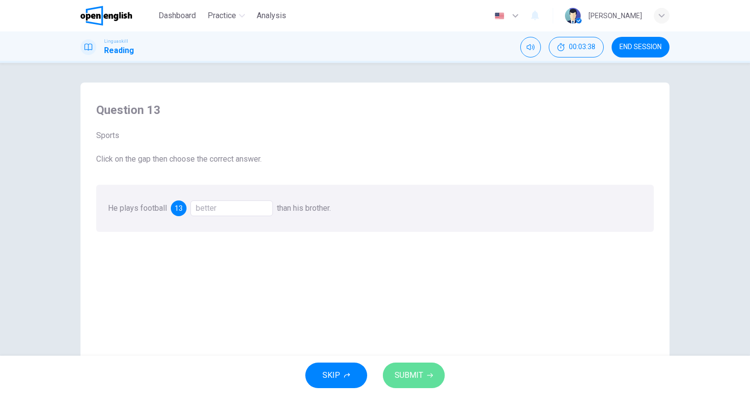
click at [405, 379] on span "SUBMIT" at bounding box center [409, 375] width 28 height 14
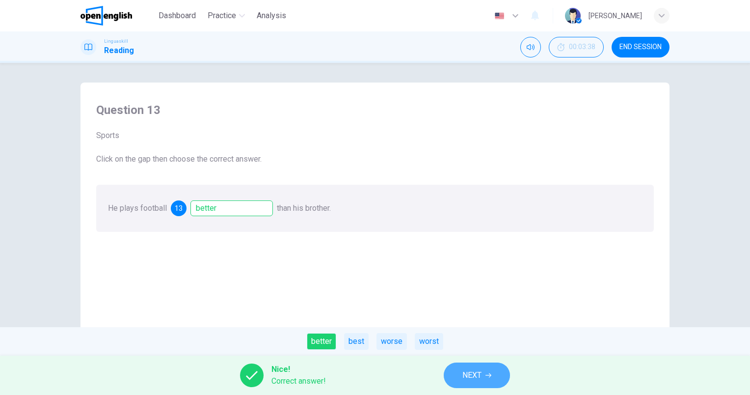
click at [504, 374] on button "NEXT" at bounding box center [477, 375] width 66 height 26
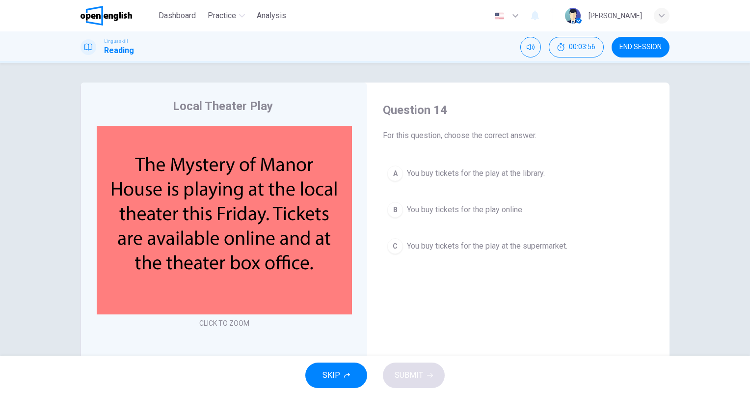
click at [467, 220] on button "B You buy tickets for the play online." at bounding box center [518, 209] width 271 height 25
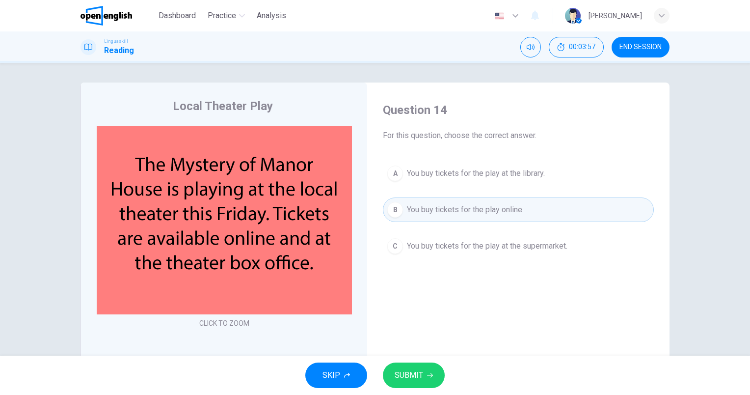
click at [422, 376] on span "SUBMIT" at bounding box center [409, 375] width 28 height 14
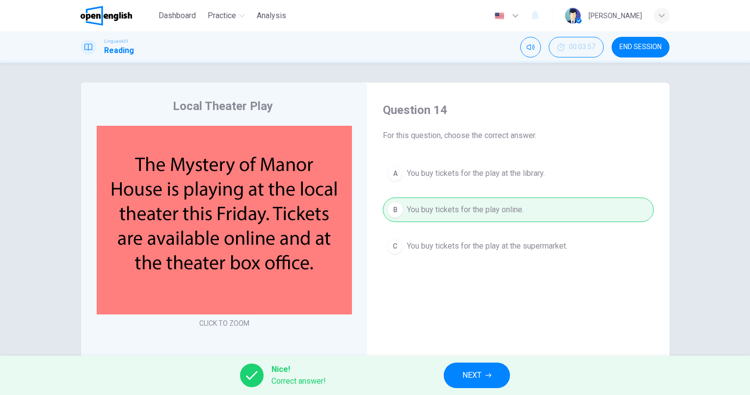
click at [479, 369] on span "NEXT" at bounding box center [471, 375] width 19 height 14
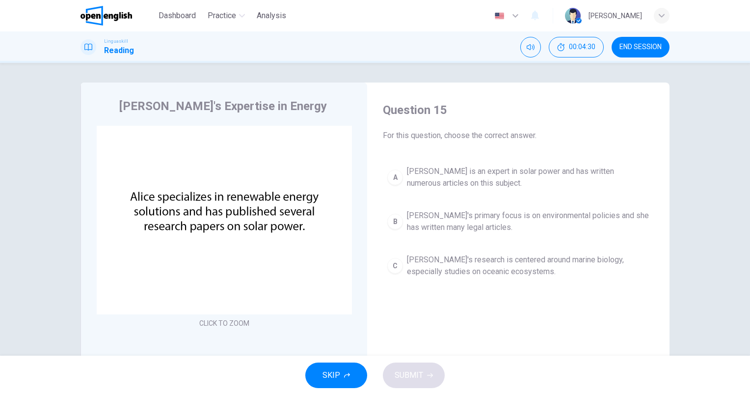
click at [506, 171] on span "[PERSON_NAME] is an expert in solar power and has written numerous articles on …" at bounding box center [528, 177] width 242 height 24
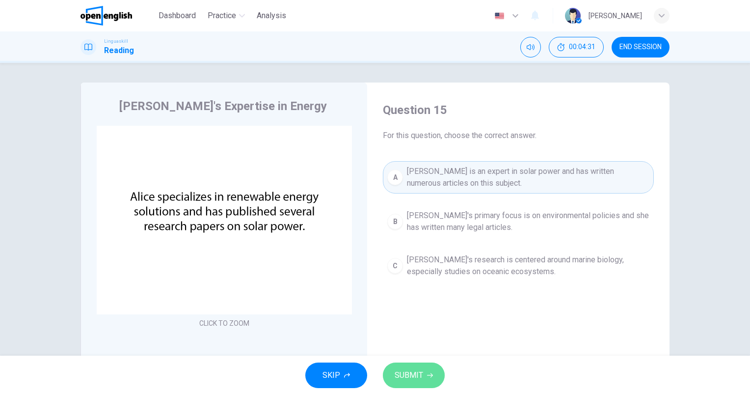
click at [422, 375] on span "SUBMIT" at bounding box center [409, 375] width 28 height 14
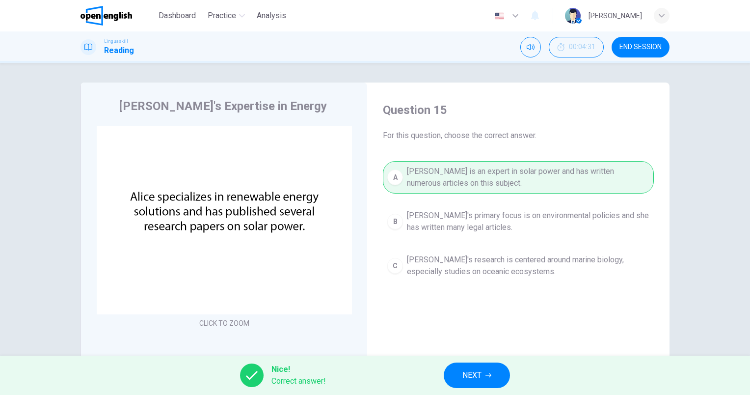
click at [476, 363] on button "NEXT" at bounding box center [477, 375] width 66 height 26
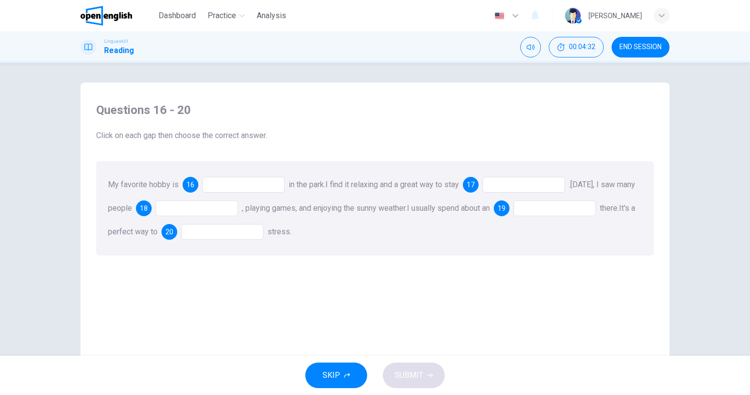
click at [265, 186] on div at bounding box center [243, 185] width 82 height 16
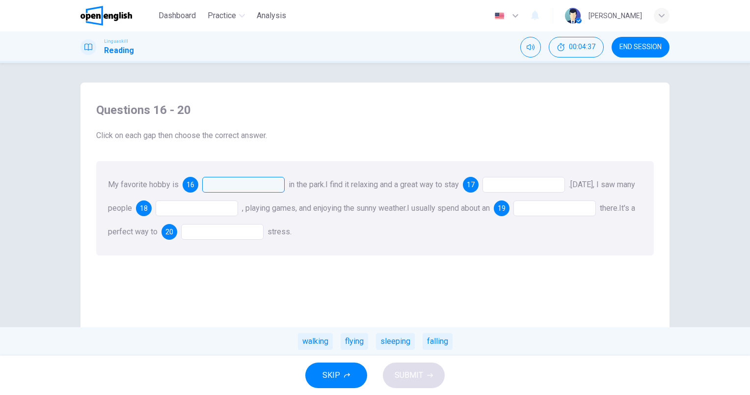
click at [327, 335] on div "walking" at bounding box center [315, 341] width 35 height 17
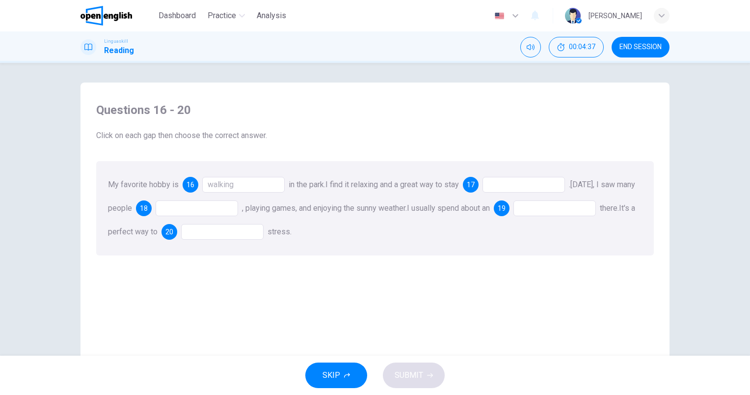
click at [328, 338] on div "Questions 16 - 20 Click on each gap then choose the correct answer. My favorite…" at bounding box center [374, 257] width 573 height 331
click at [516, 183] on div at bounding box center [523, 185] width 82 height 16
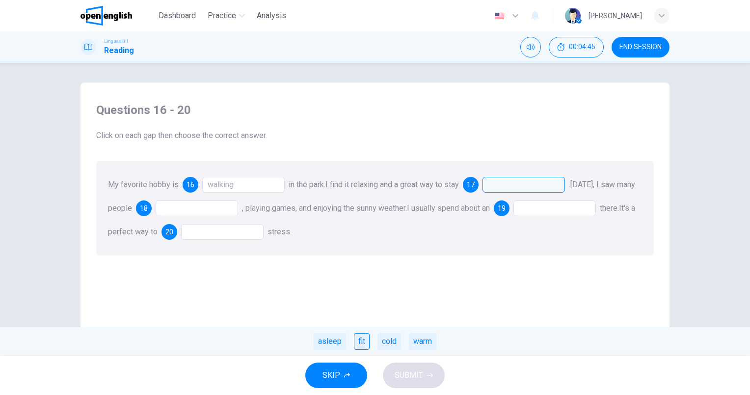
click at [364, 344] on div "fit" at bounding box center [362, 341] width 16 height 17
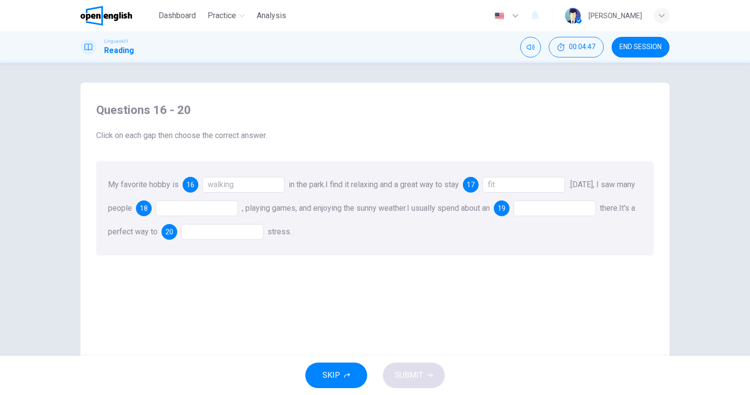
click at [197, 207] on div at bounding box center [197, 208] width 82 height 16
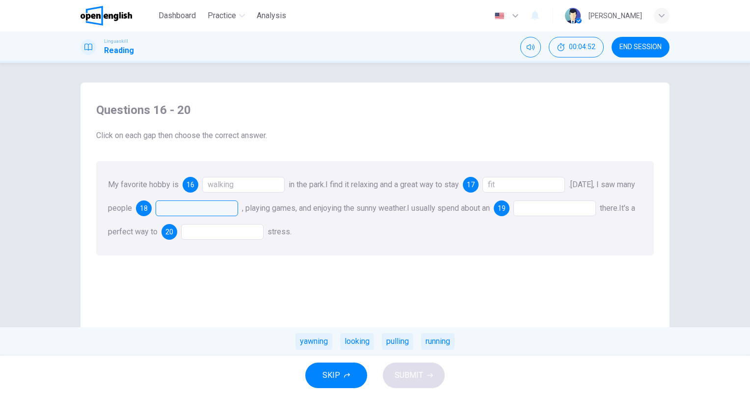
click at [442, 341] on div "running" at bounding box center [437, 341] width 33 height 17
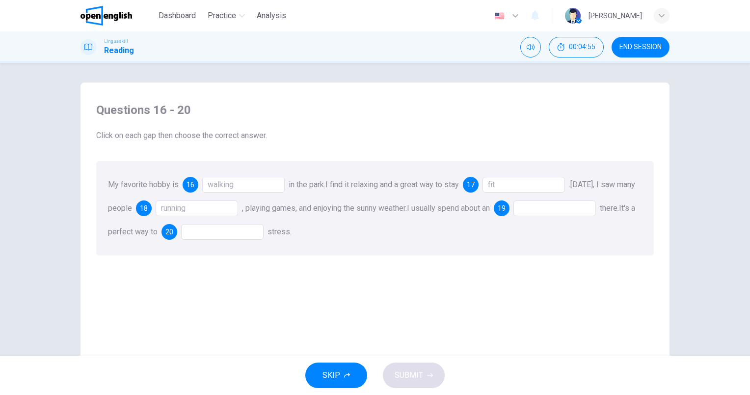
click at [232, 207] on div "running" at bounding box center [197, 208] width 82 height 16
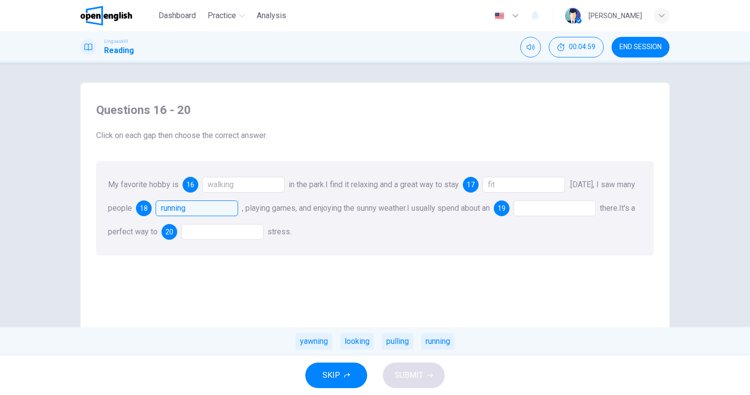
click at [562, 209] on div at bounding box center [554, 208] width 82 height 16
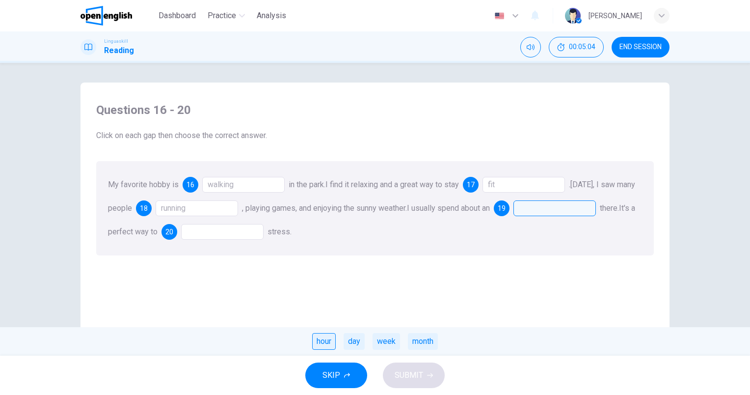
click at [330, 346] on div "hour" at bounding box center [324, 341] width 24 height 17
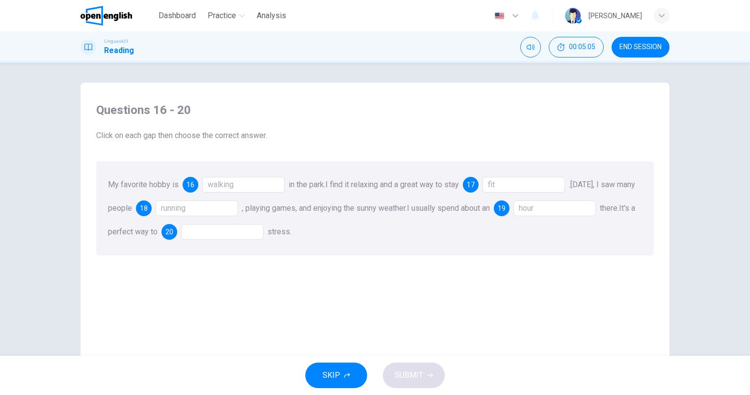
click at [242, 233] on div at bounding box center [222, 232] width 82 height 16
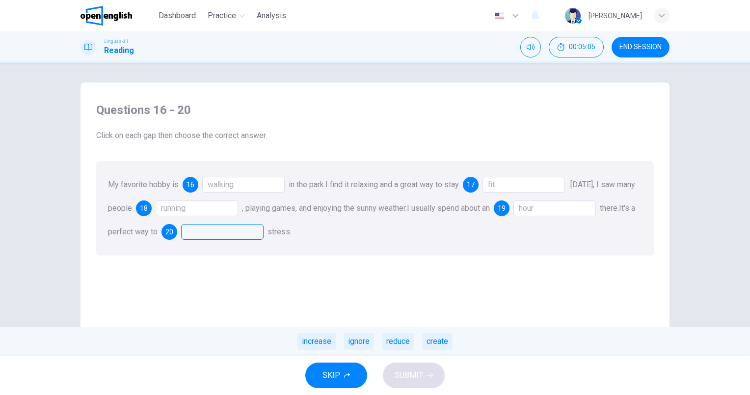
click at [242, 233] on div at bounding box center [222, 232] width 82 height 16
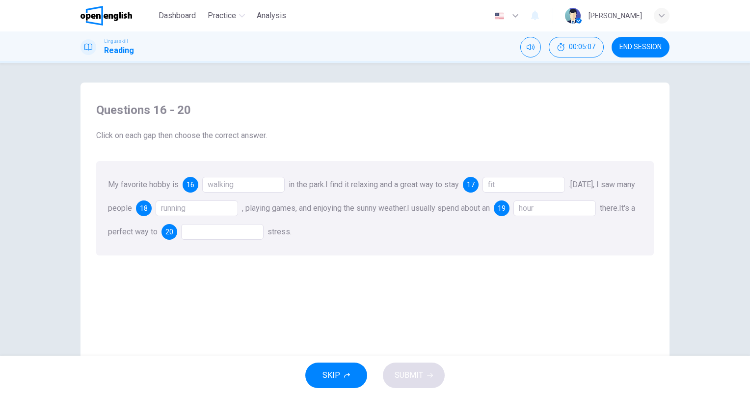
click at [264, 238] on div at bounding box center [222, 232] width 82 height 16
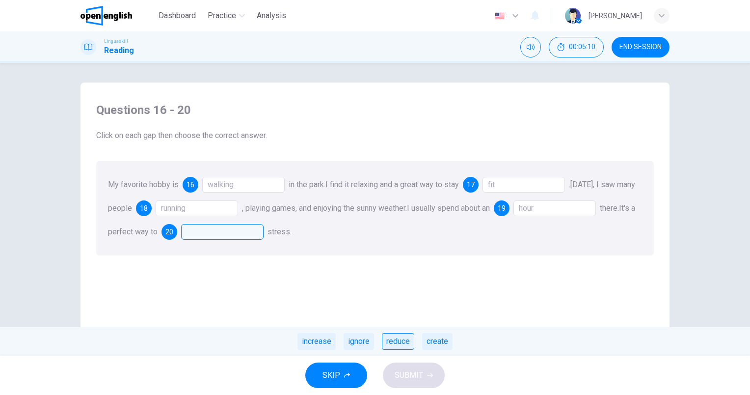
click at [409, 342] on div "reduce" at bounding box center [398, 341] width 32 height 17
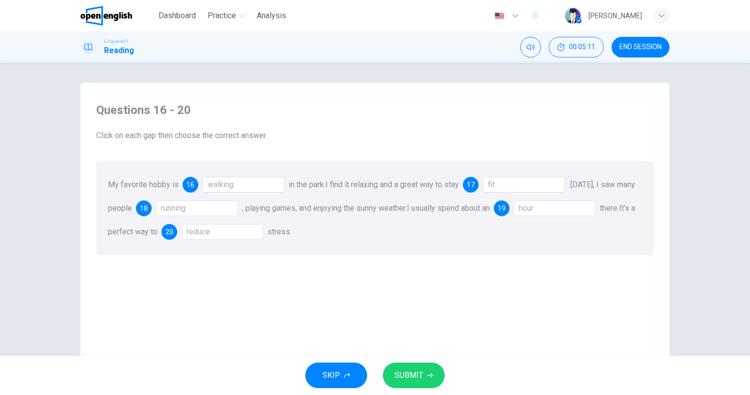
click at [414, 369] on span "SUBMIT" at bounding box center [409, 375] width 28 height 14
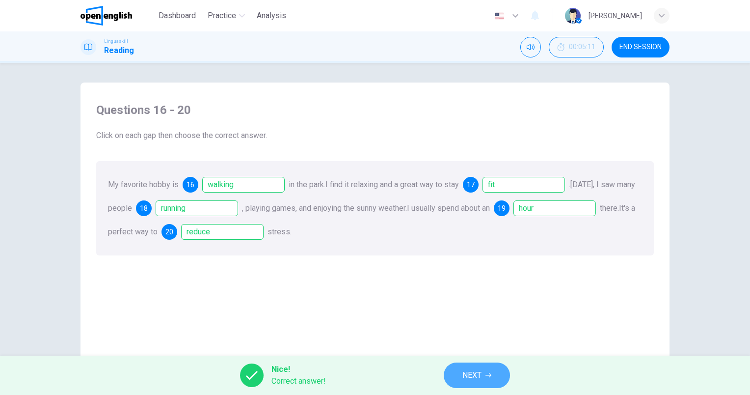
click at [477, 374] on span "NEXT" at bounding box center [471, 375] width 19 height 14
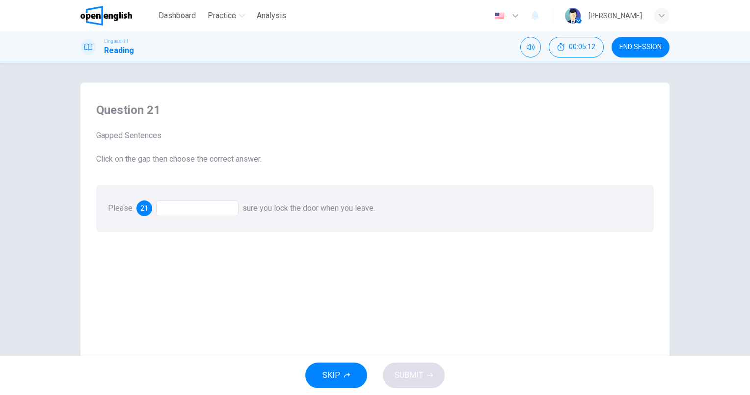
click at [210, 214] on div at bounding box center [197, 208] width 82 height 16
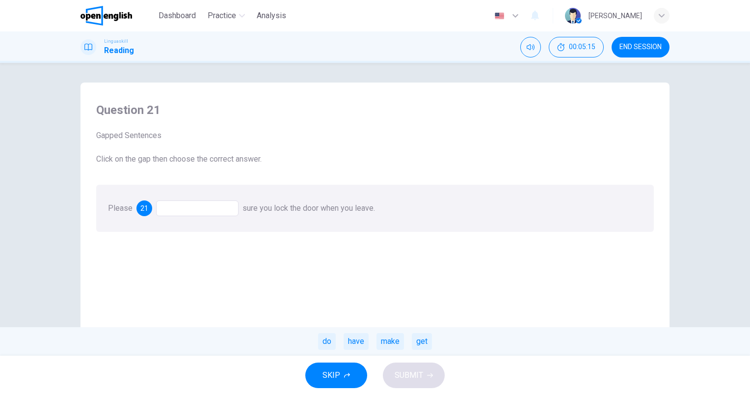
click at [389, 338] on div "make" at bounding box center [389, 341] width 27 height 17
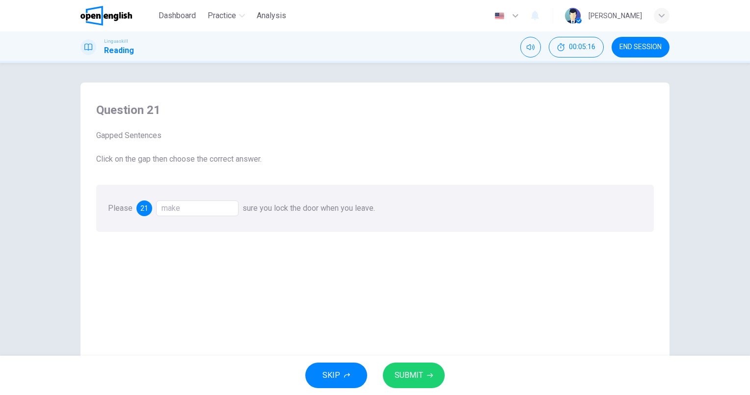
click at [402, 375] on span "SUBMIT" at bounding box center [409, 375] width 28 height 14
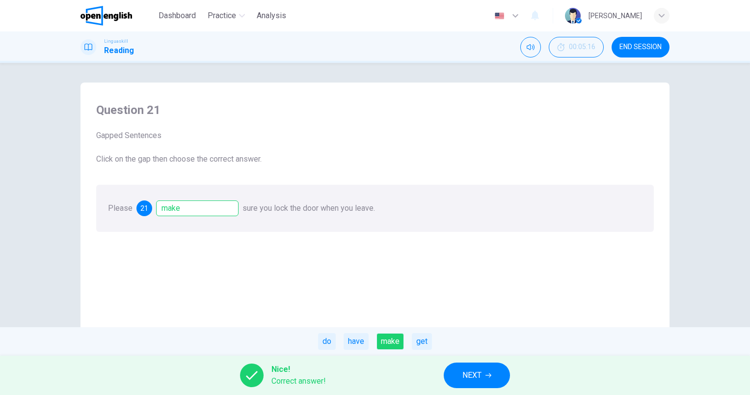
click at [474, 379] on span "NEXT" at bounding box center [471, 375] width 19 height 14
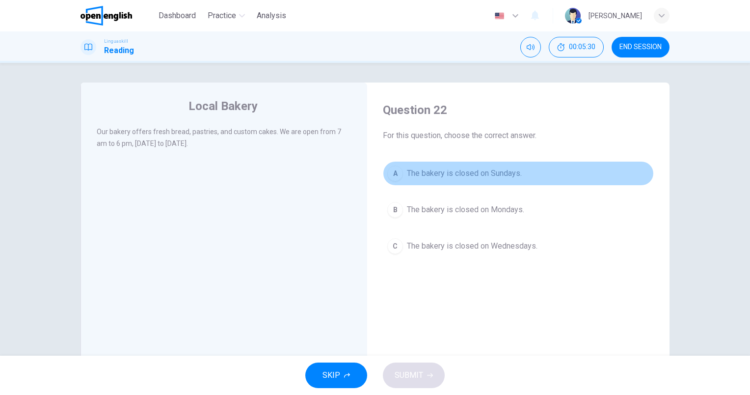
click at [528, 172] on button "A The bakery is closed on Sundays." at bounding box center [518, 173] width 271 height 25
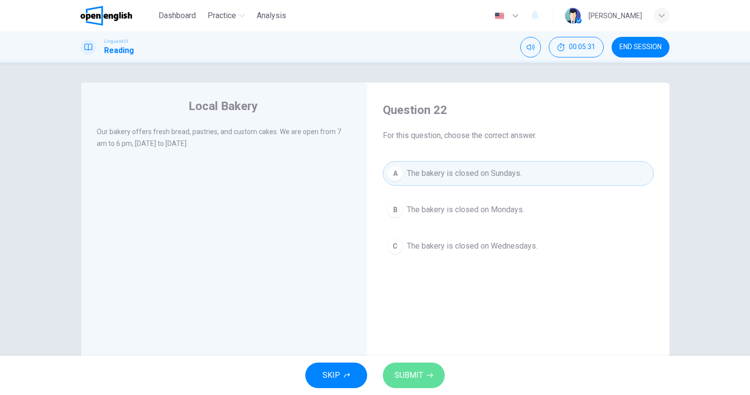
click at [437, 375] on button "SUBMIT" at bounding box center [414, 375] width 62 height 26
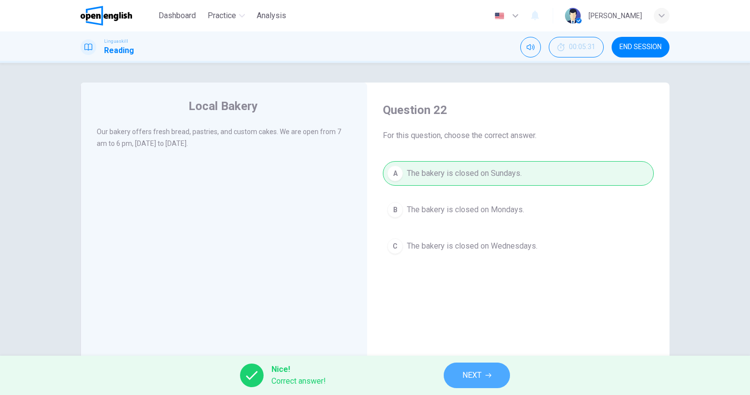
click at [487, 379] on button "NEXT" at bounding box center [477, 375] width 66 height 26
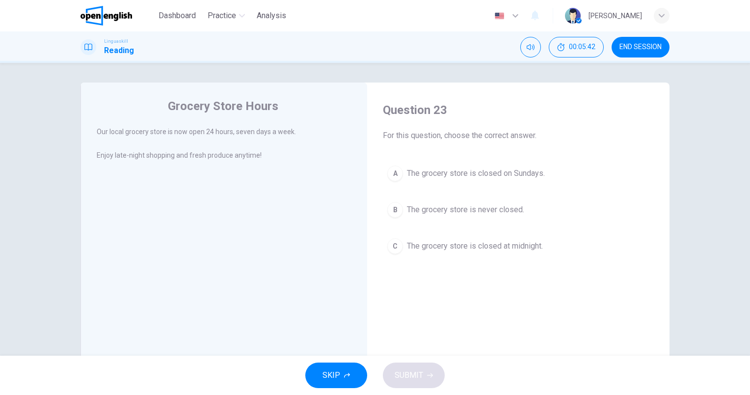
click at [489, 209] on span "The grocery store is never closed." at bounding box center [465, 210] width 117 height 12
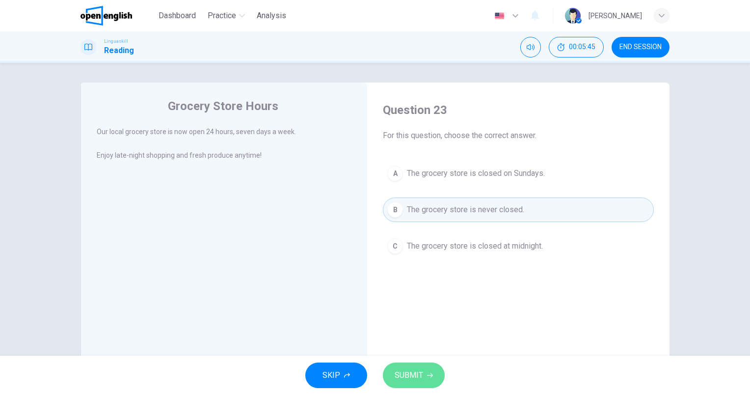
click at [414, 386] on button "SUBMIT" at bounding box center [414, 375] width 62 height 26
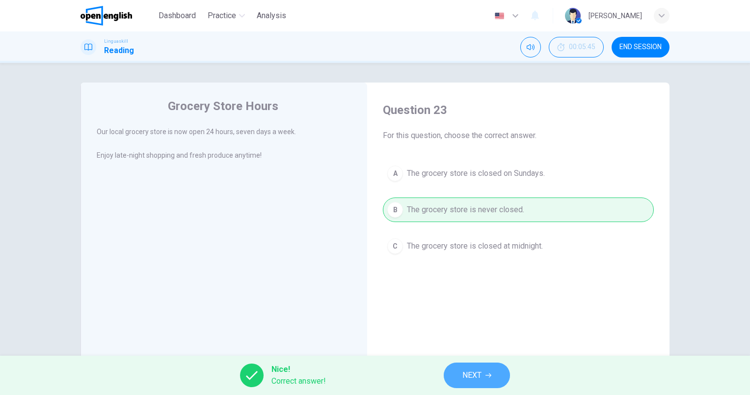
click at [471, 375] on span "NEXT" at bounding box center [471, 375] width 19 height 14
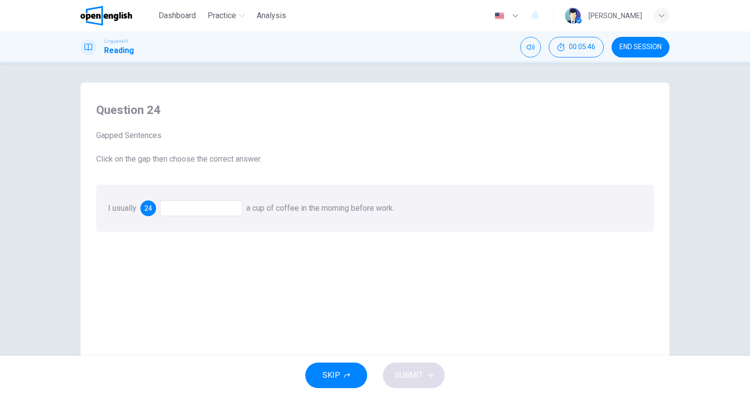
click at [208, 206] on div at bounding box center [201, 208] width 82 height 16
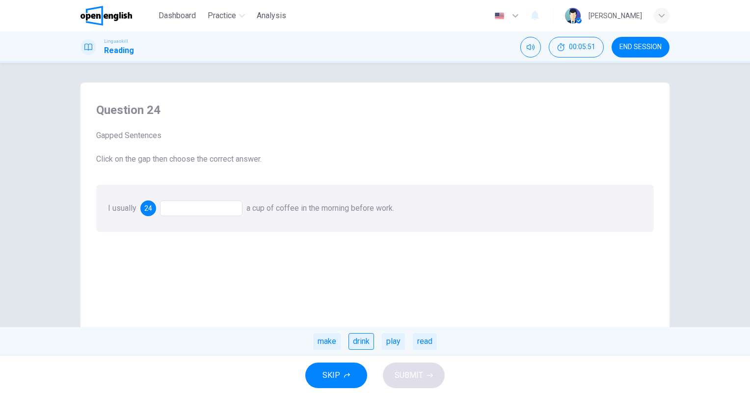
click at [369, 340] on div "drink" at bounding box center [361, 341] width 26 height 17
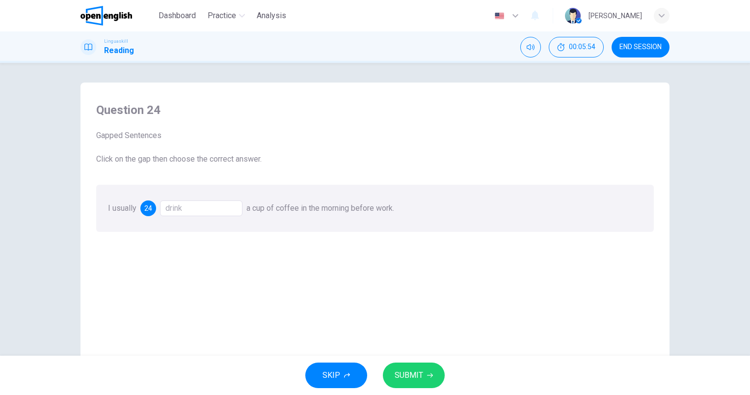
click at [421, 367] on button "SUBMIT" at bounding box center [414, 375] width 62 height 26
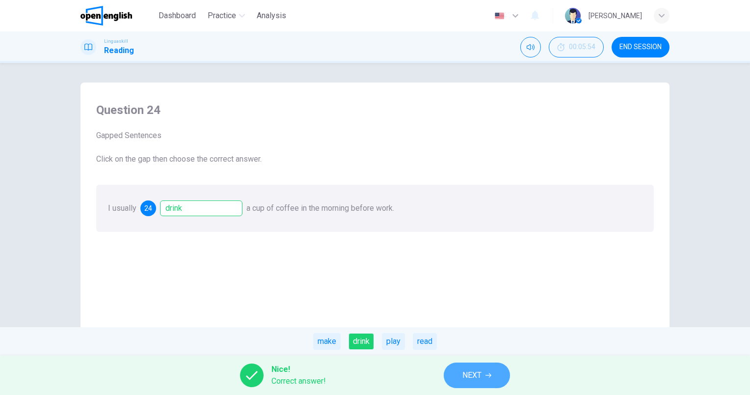
click at [491, 373] on icon "button" at bounding box center [488, 375] width 6 height 4
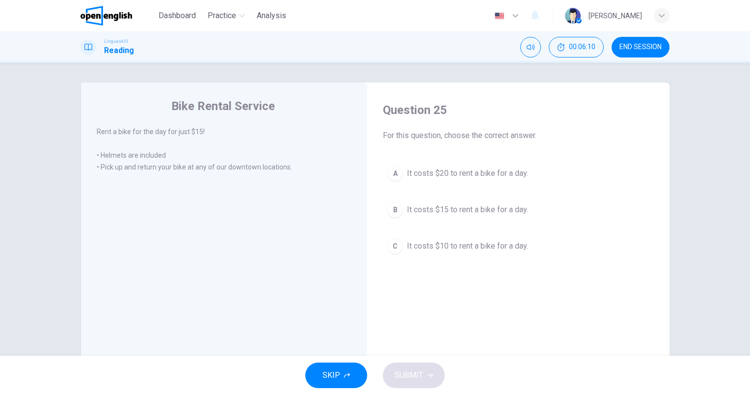
click at [521, 217] on button "B It costs $15 to rent a bike for a day." at bounding box center [518, 209] width 271 height 25
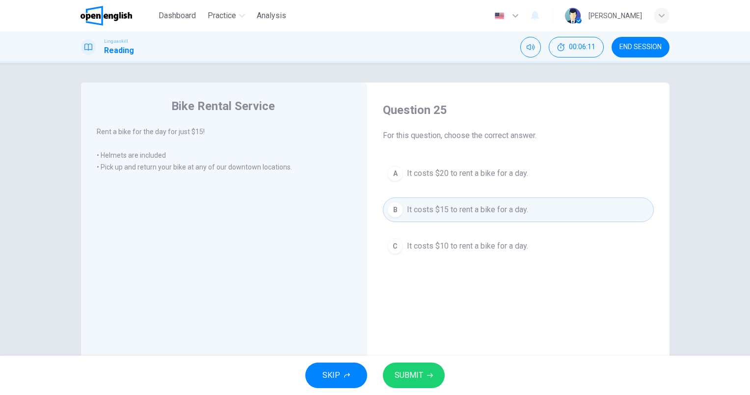
click at [428, 367] on button "SUBMIT" at bounding box center [414, 375] width 62 height 26
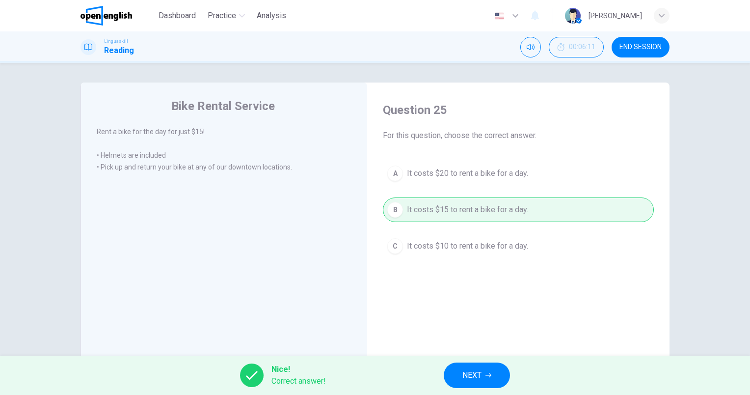
click at [492, 375] on button "NEXT" at bounding box center [477, 375] width 66 height 26
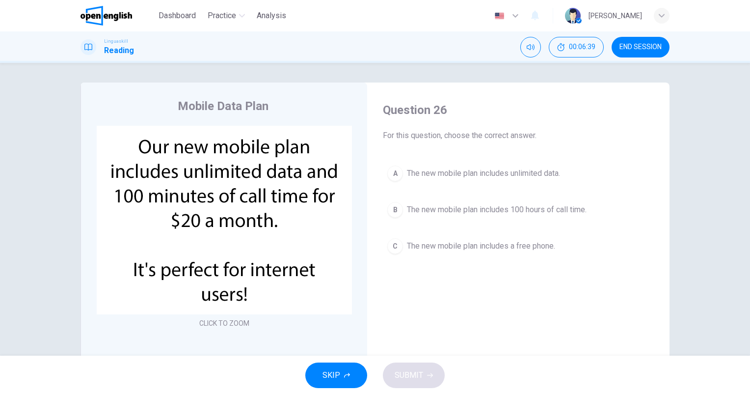
click at [476, 178] on span "The new mobile plan includes unlimited data." at bounding box center [483, 173] width 153 height 12
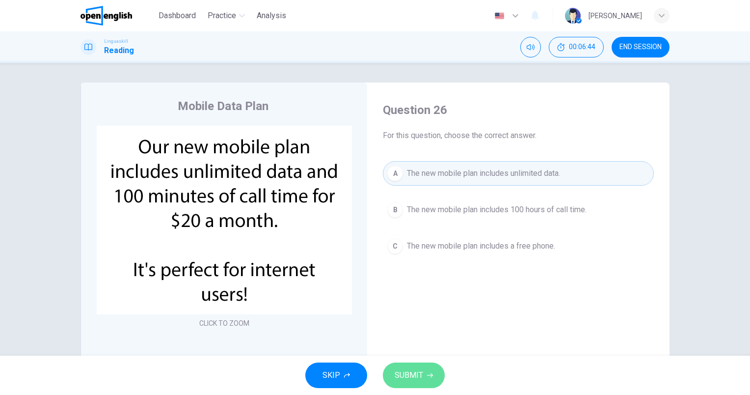
click at [435, 376] on button "SUBMIT" at bounding box center [414, 375] width 62 height 26
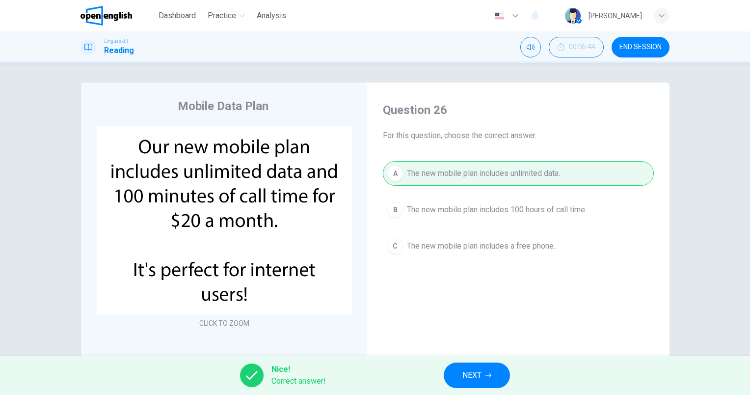
click at [462, 377] on span "NEXT" at bounding box center [471, 375] width 19 height 14
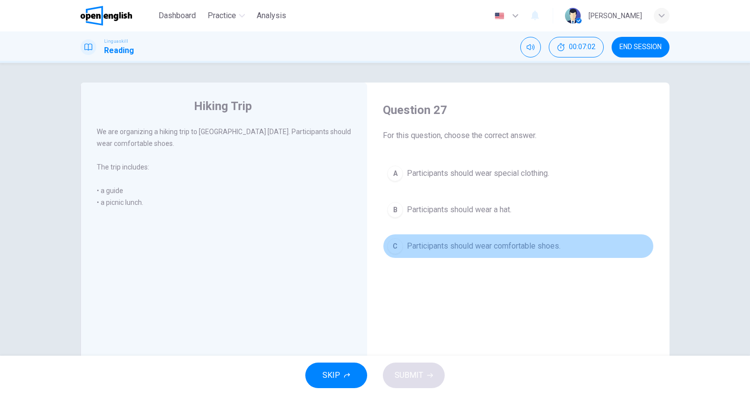
click at [553, 245] on span "Participants should wear comfortable shoes." at bounding box center [484, 246] width 154 height 12
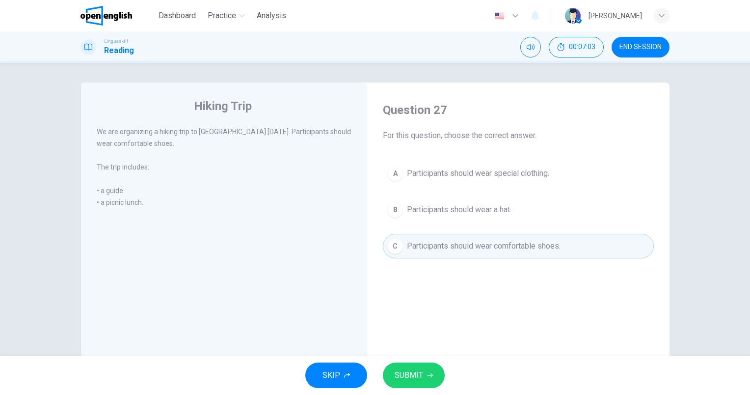
click at [412, 377] on span "SUBMIT" at bounding box center [409, 375] width 28 height 14
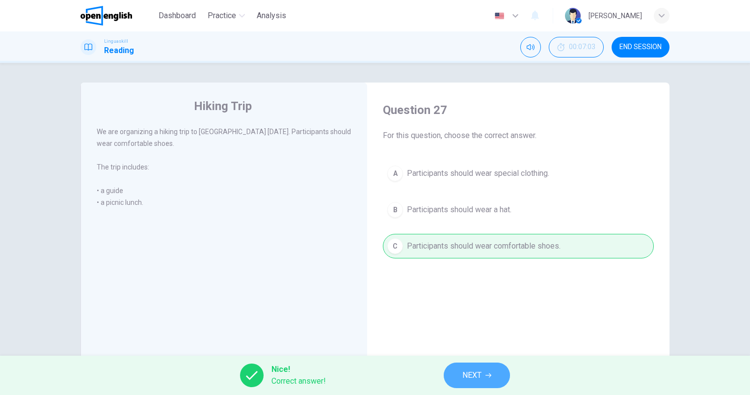
click at [487, 373] on button "NEXT" at bounding box center [477, 375] width 66 height 26
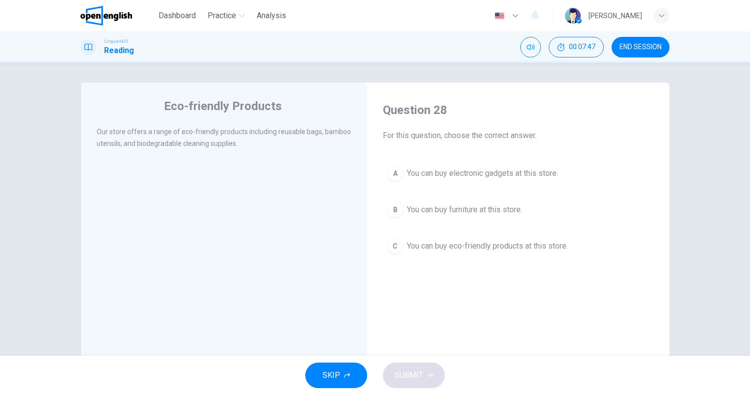
click at [461, 255] on button "C You can buy eco-friendly products at this store." at bounding box center [518, 246] width 271 height 25
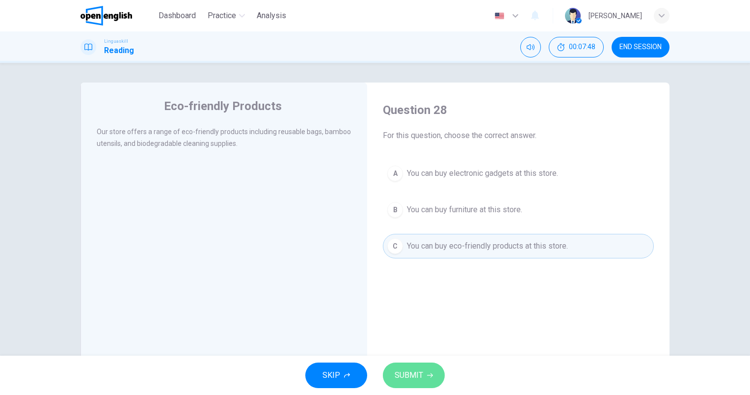
click at [432, 378] on button "SUBMIT" at bounding box center [414, 375] width 62 height 26
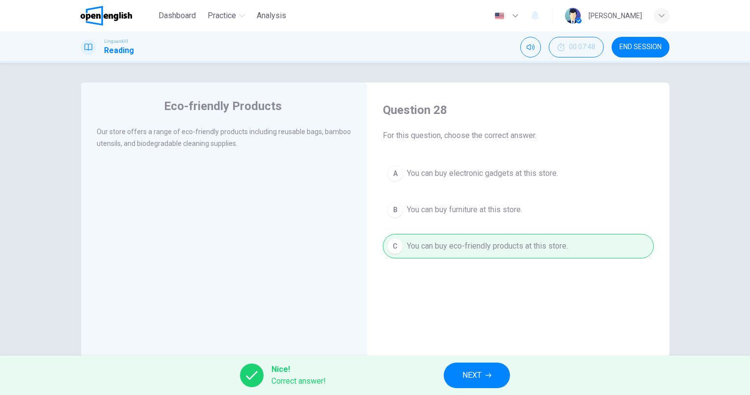
click at [459, 382] on button "NEXT" at bounding box center [477, 375] width 66 height 26
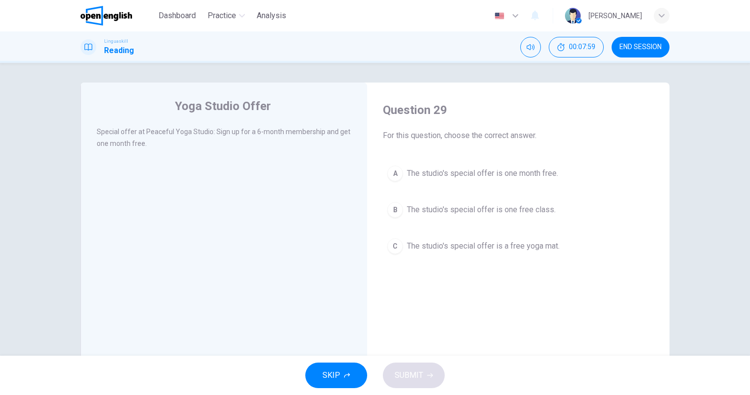
click at [530, 173] on span "The studio's special offer is one month free." at bounding box center [482, 173] width 151 height 12
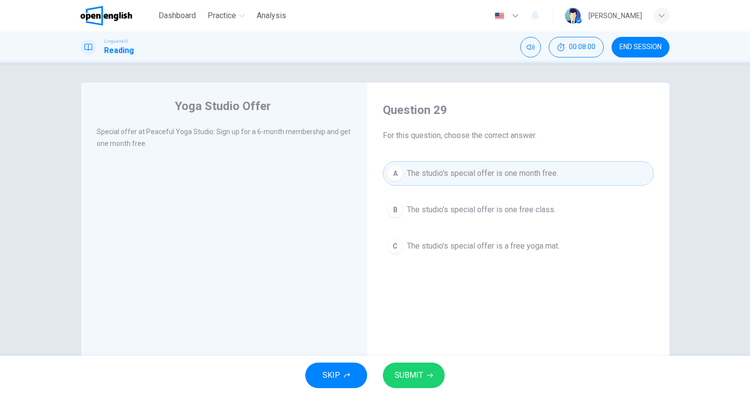
click at [410, 376] on span "SUBMIT" at bounding box center [409, 375] width 28 height 14
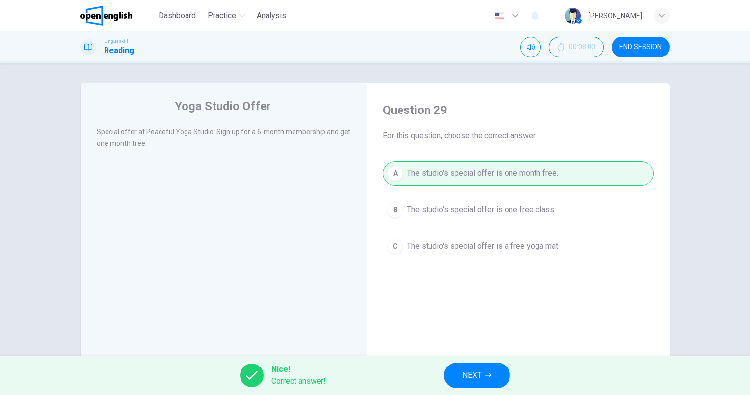
click at [501, 373] on button "NEXT" at bounding box center [477, 375] width 66 height 26
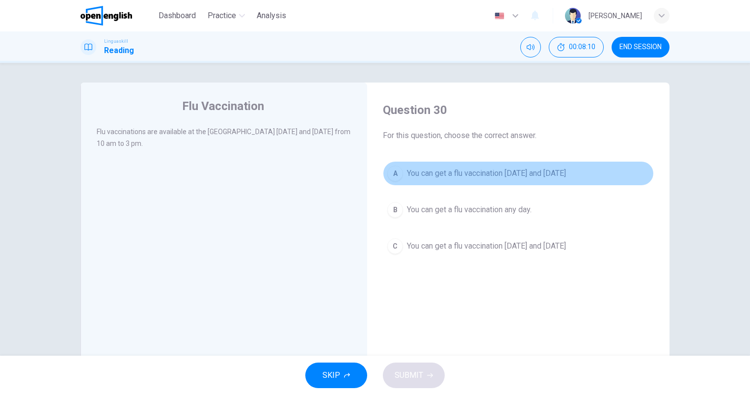
click at [566, 176] on span "You can get a flu vaccination [DATE] and [DATE]" at bounding box center [486, 173] width 159 height 12
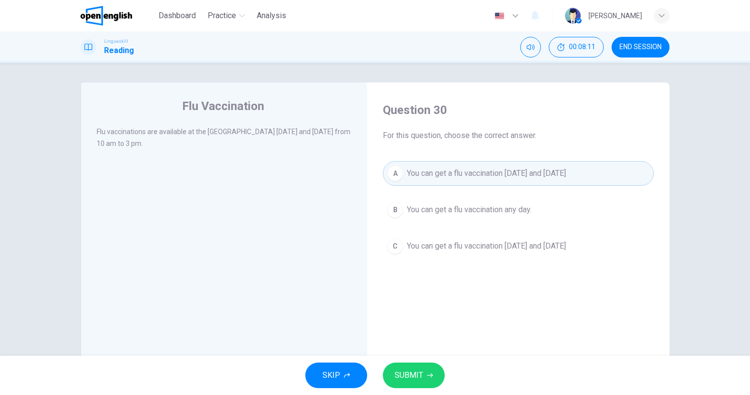
click at [418, 368] on span "SUBMIT" at bounding box center [409, 375] width 28 height 14
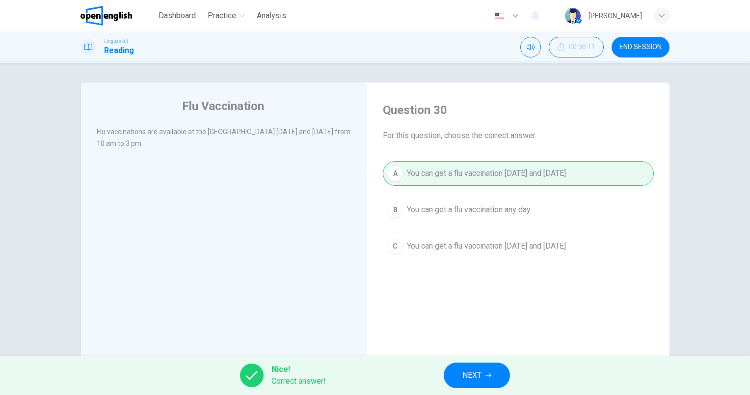
click at [497, 377] on button "NEXT" at bounding box center [477, 375] width 66 height 26
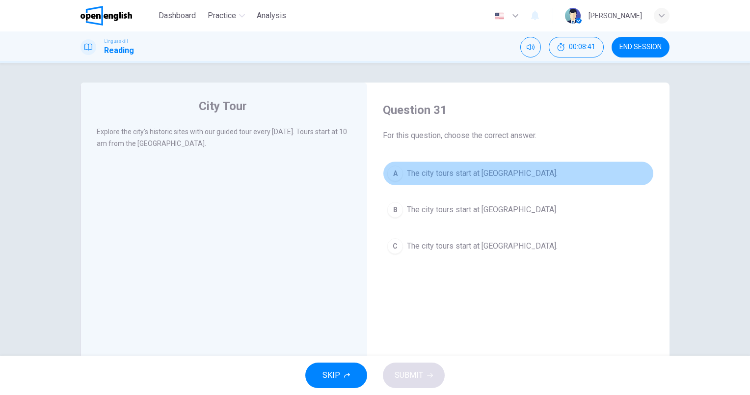
click at [510, 169] on span "The city tours start at [GEOGRAPHIC_DATA]." at bounding box center [482, 173] width 151 height 12
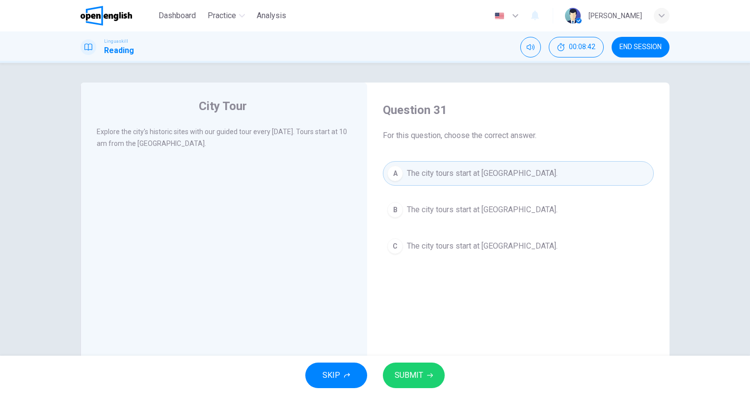
click at [422, 369] on span "SUBMIT" at bounding box center [409, 375] width 28 height 14
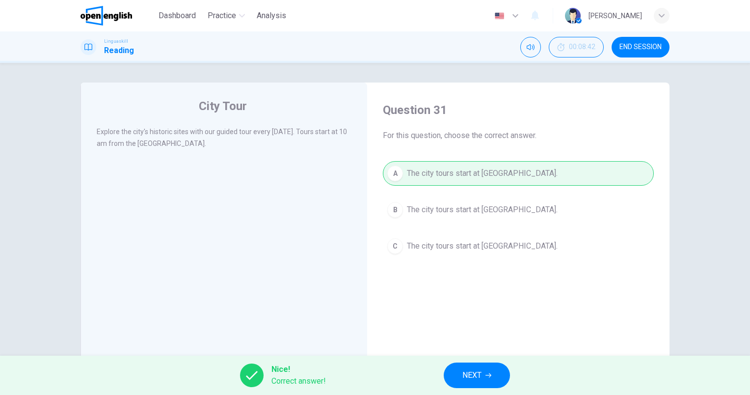
click at [493, 383] on button "NEXT" at bounding box center [477, 375] width 66 height 26
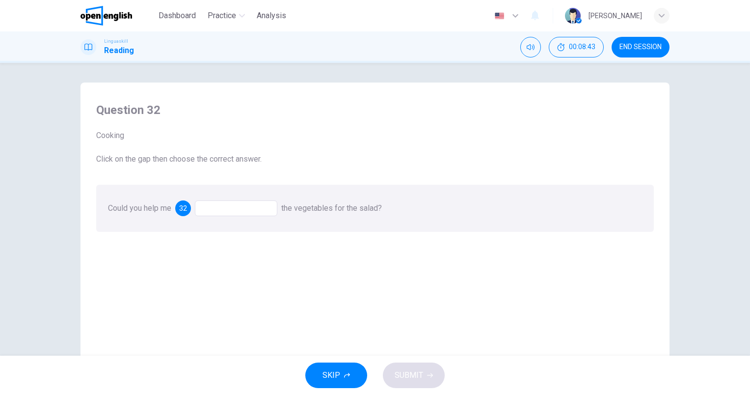
click at [248, 205] on div at bounding box center [236, 208] width 82 height 16
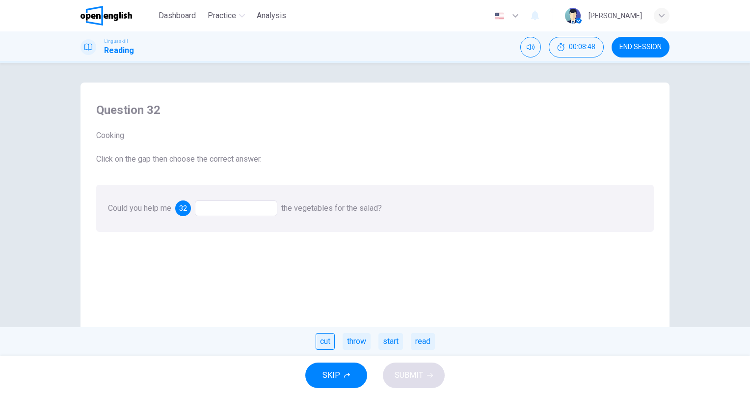
click at [332, 344] on div "cut" at bounding box center [325, 341] width 19 height 17
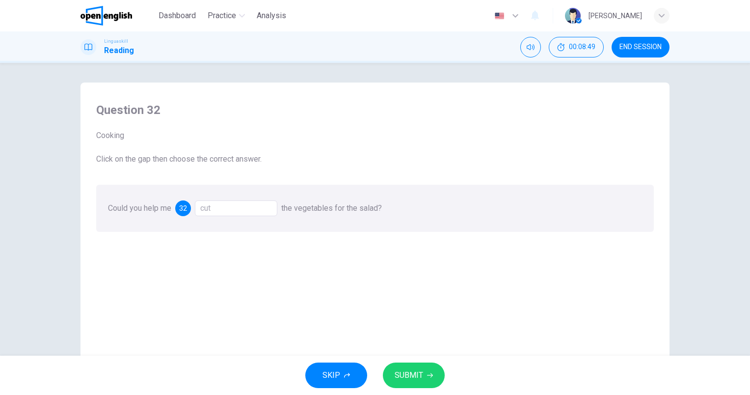
click at [424, 370] on button "SUBMIT" at bounding box center [414, 375] width 62 height 26
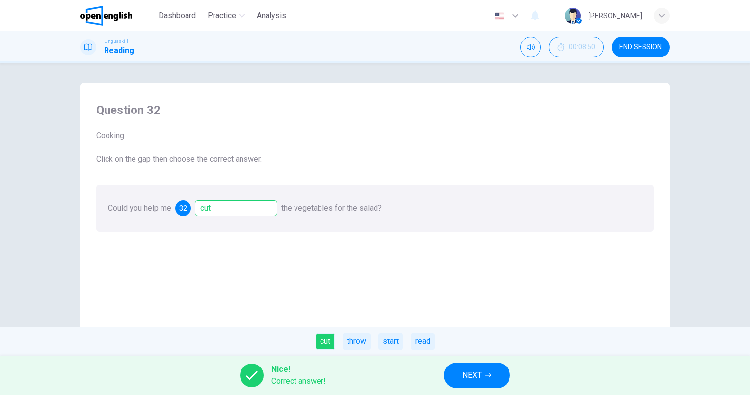
click at [502, 375] on button "NEXT" at bounding box center [477, 375] width 66 height 26
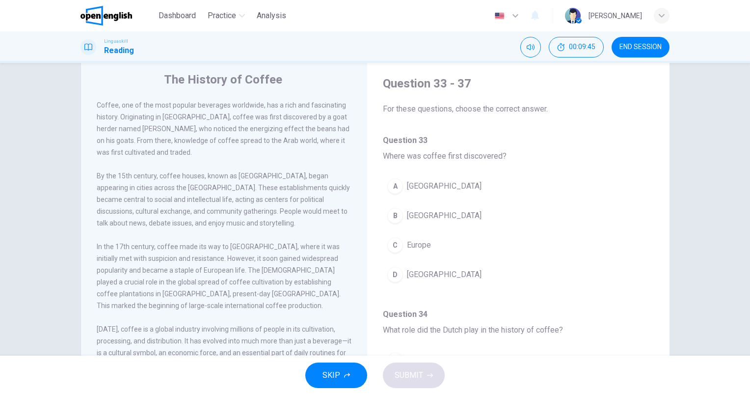
scroll to position [49, 0]
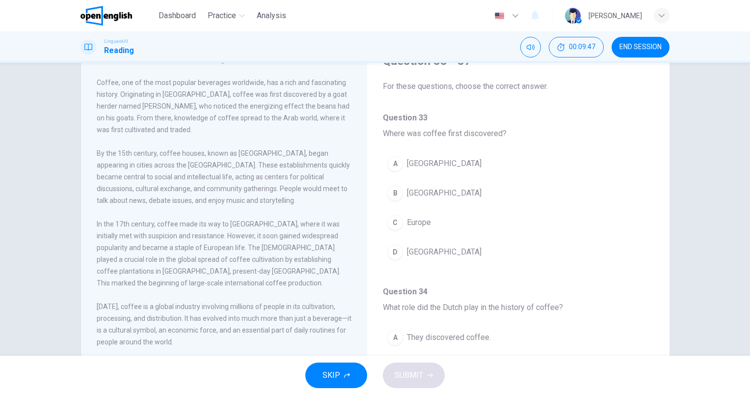
click at [422, 187] on span "[GEOGRAPHIC_DATA]" at bounding box center [444, 193] width 75 height 12
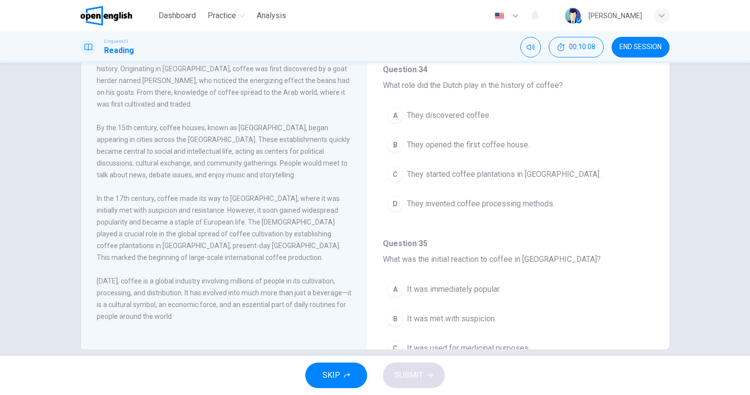
scroll to position [88, 0]
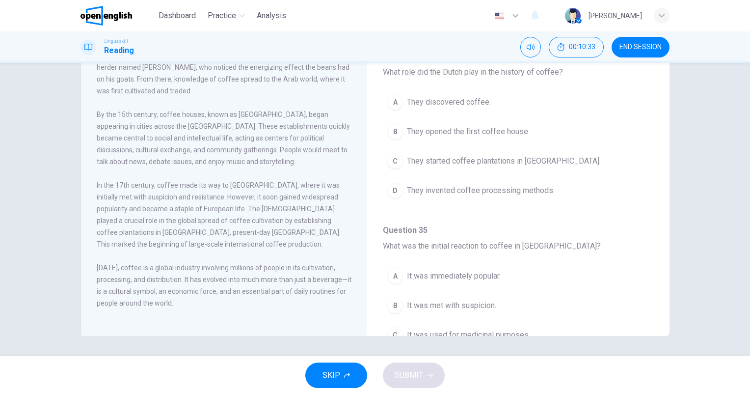
click at [525, 160] on span "They started coffee plantations in [GEOGRAPHIC_DATA]." at bounding box center [504, 161] width 194 height 12
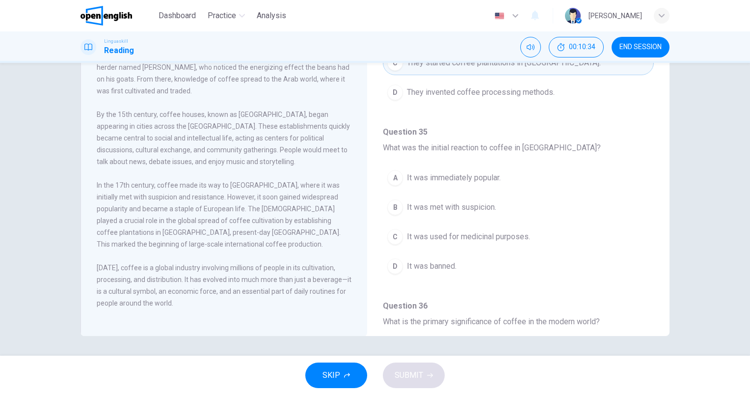
scroll to position [343, 0]
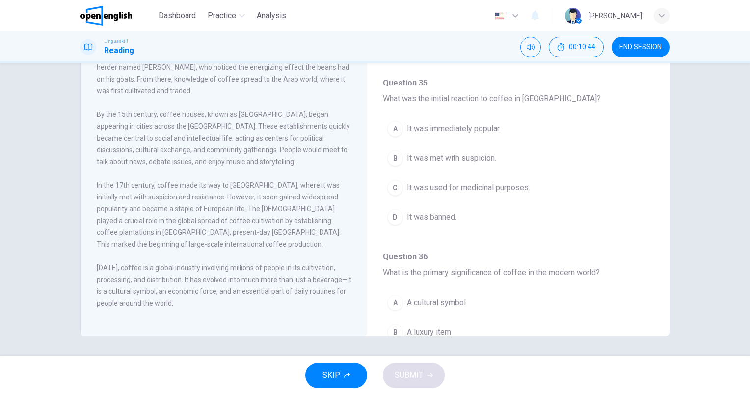
click at [475, 155] on span "It was met with suspicion." at bounding box center [451, 158] width 89 height 12
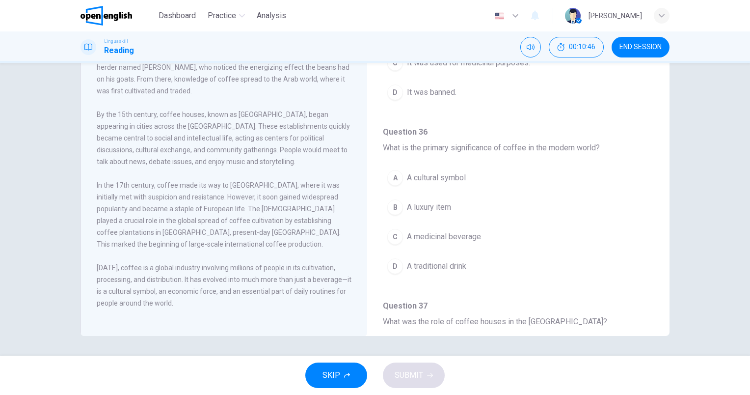
scroll to position [491, 0]
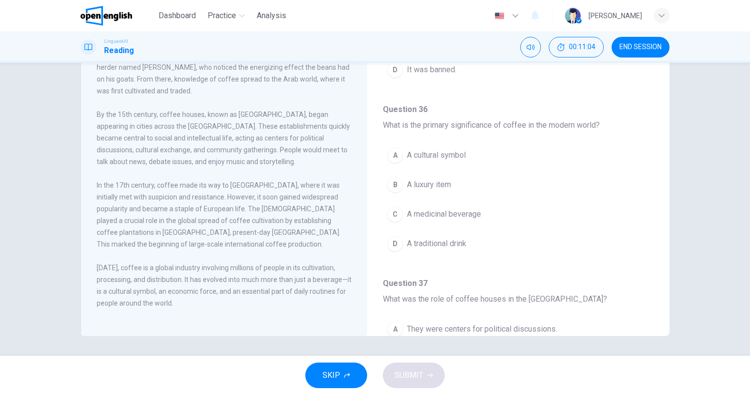
click at [445, 145] on button "A A cultural symbol" at bounding box center [518, 155] width 271 height 25
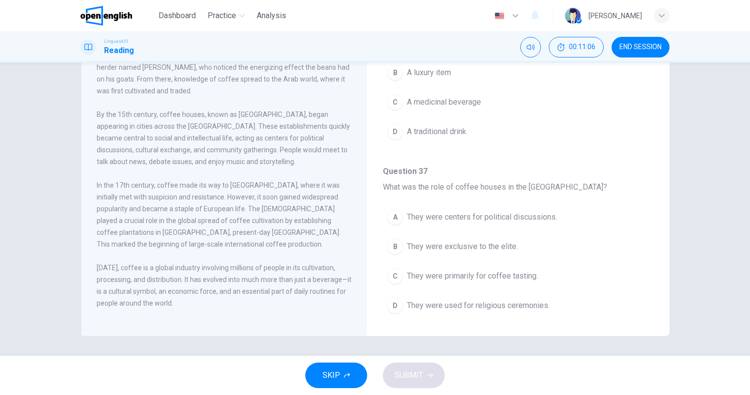
scroll to position [610, 0]
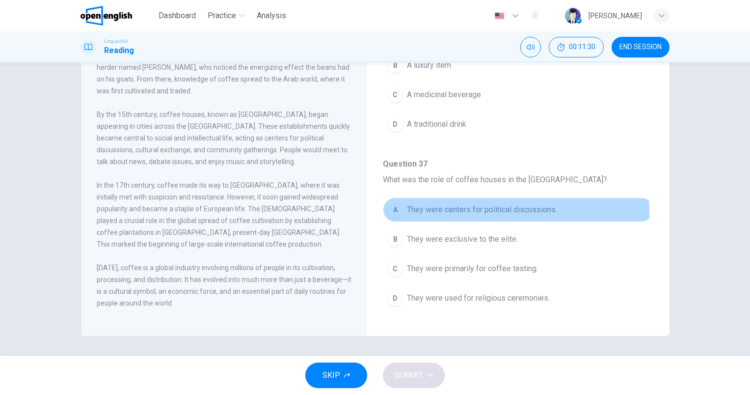
click at [502, 207] on span "They were centers for political discussions." at bounding box center [482, 210] width 150 height 12
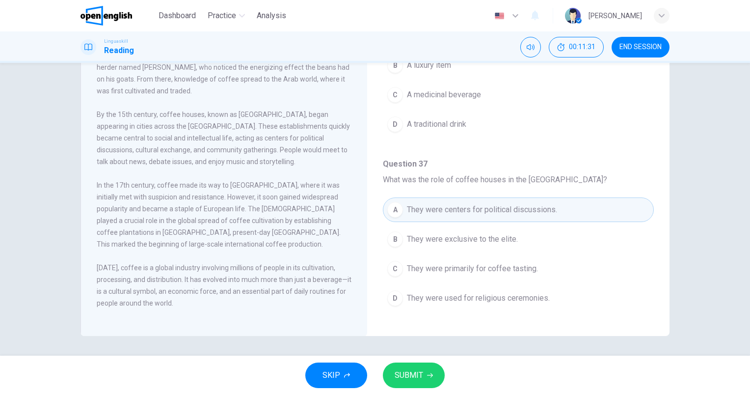
click at [430, 381] on button "SUBMIT" at bounding box center [414, 375] width 62 height 26
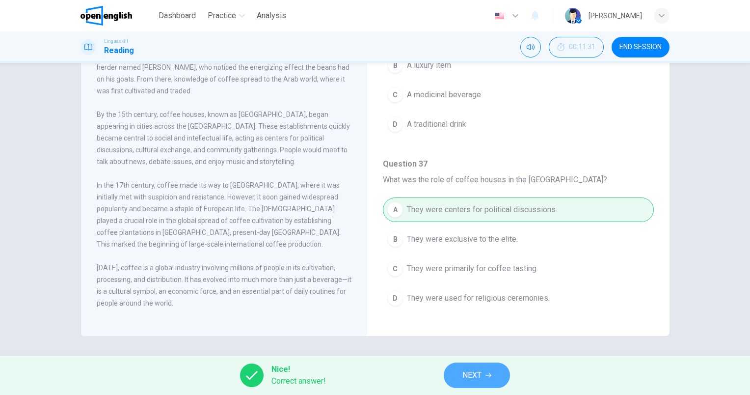
click at [463, 382] on button "NEXT" at bounding box center [477, 375] width 66 height 26
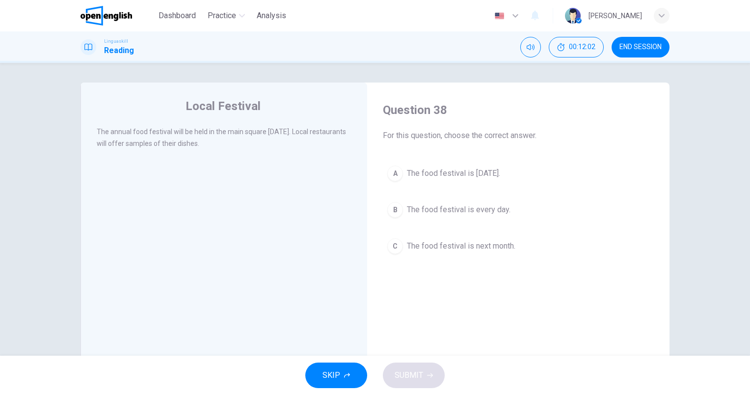
click at [469, 166] on button "A The food festival is [DATE]." at bounding box center [518, 173] width 271 height 25
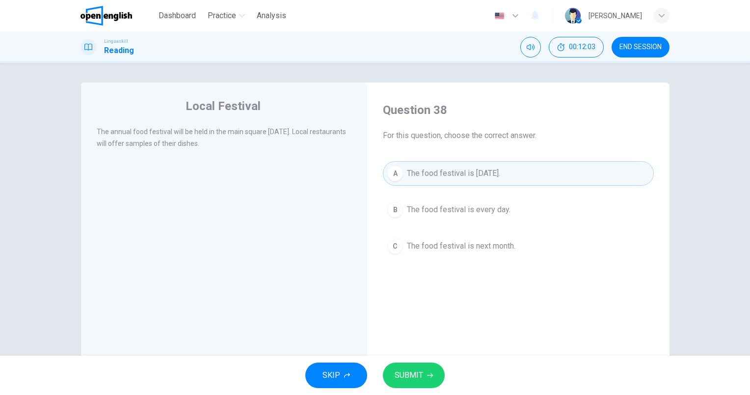
click at [409, 375] on span "SUBMIT" at bounding box center [409, 375] width 28 height 14
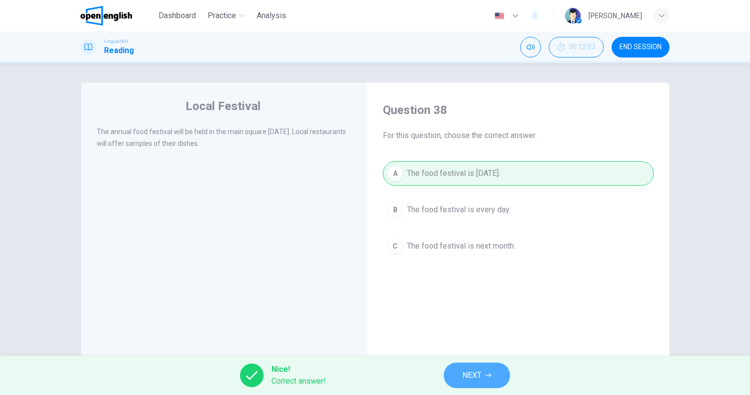
click at [505, 377] on button "NEXT" at bounding box center [477, 375] width 66 height 26
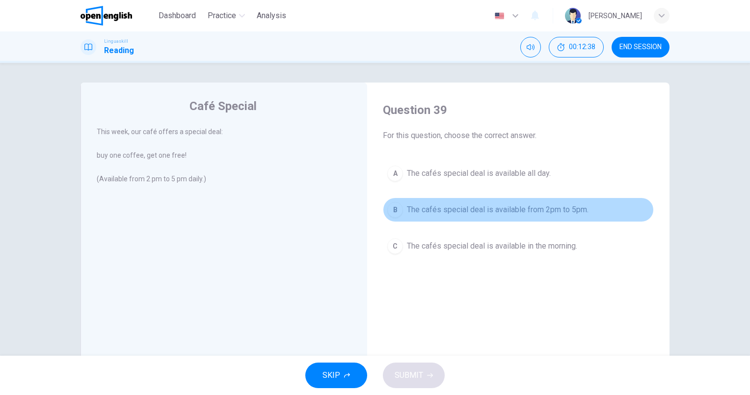
click at [545, 210] on span "The cafés special deal is available from 2pm to 5pm." at bounding box center [498, 210] width 182 height 12
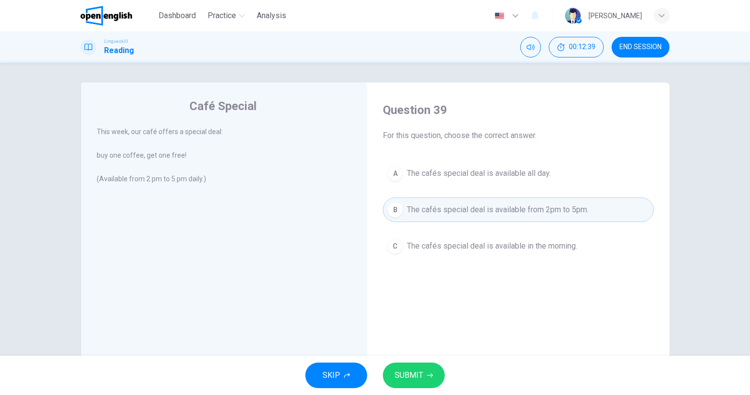
click at [425, 370] on button "SUBMIT" at bounding box center [414, 375] width 62 height 26
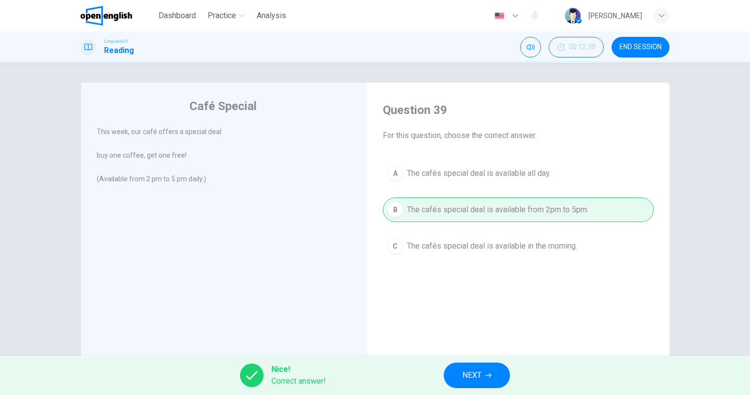
click at [495, 376] on button "NEXT" at bounding box center [477, 375] width 66 height 26
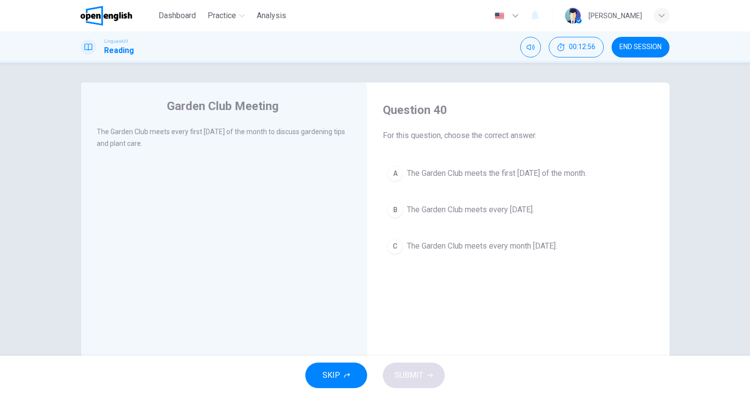
click at [571, 175] on span "The Garden Club meets the first [DATE] of the month." at bounding box center [497, 173] width 180 height 12
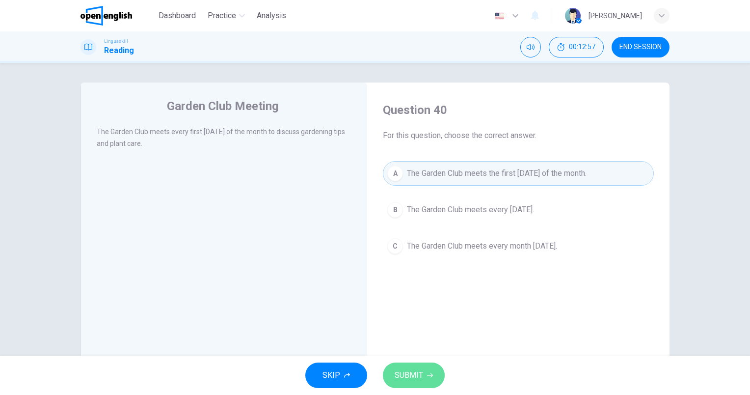
click at [419, 373] on span "SUBMIT" at bounding box center [409, 375] width 28 height 14
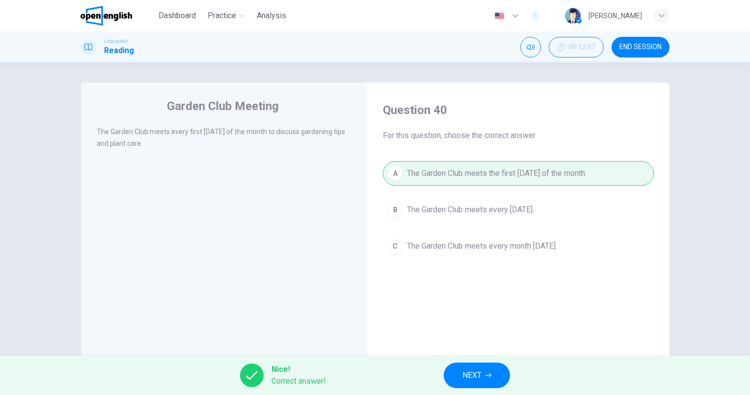
click at [468, 371] on span "NEXT" at bounding box center [471, 375] width 19 height 14
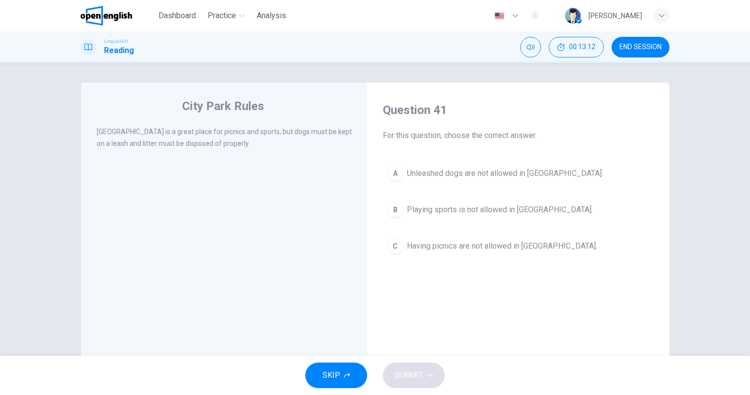
click at [554, 170] on span "Unleashed dogs are not allowed in [GEOGRAPHIC_DATA]." at bounding box center [505, 173] width 196 height 12
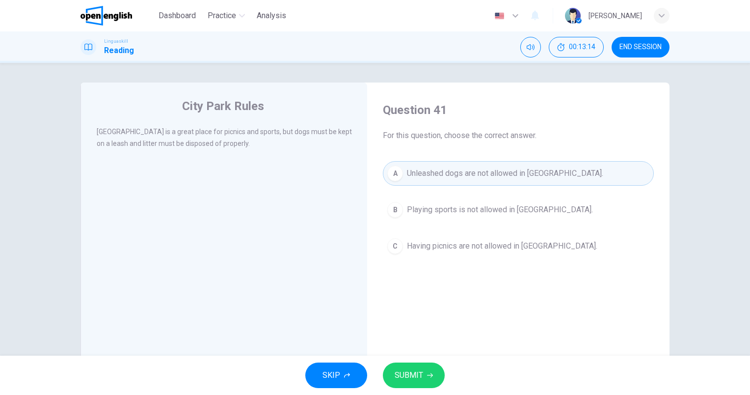
click at [414, 371] on span "SUBMIT" at bounding box center [409, 375] width 28 height 14
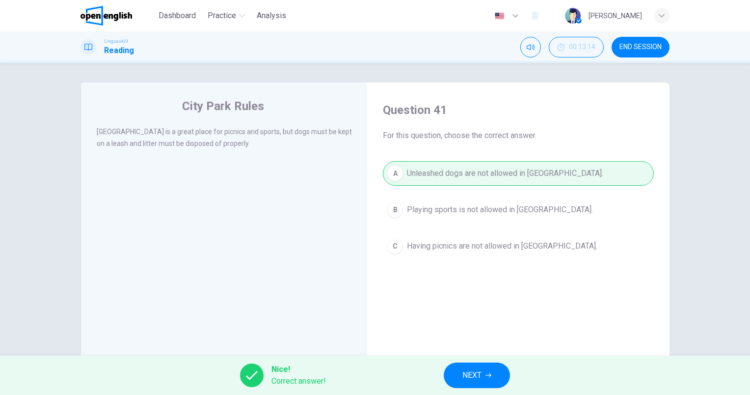
click at [462, 375] on button "NEXT" at bounding box center [477, 375] width 66 height 26
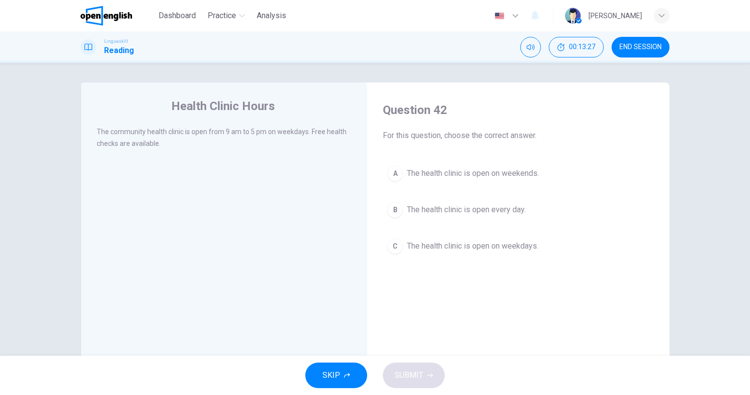
click at [524, 251] on span "The health clinic is open on weekdays." at bounding box center [473, 246] width 132 height 12
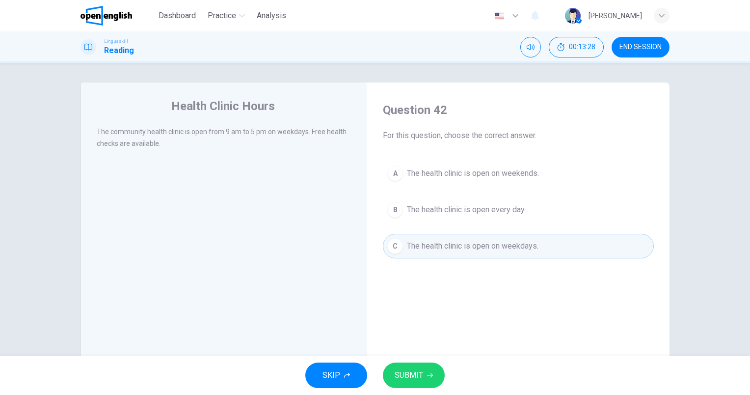
click at [404, 376] on span "SUBMIT" at bounding box center [409, 375] width 28 height 14
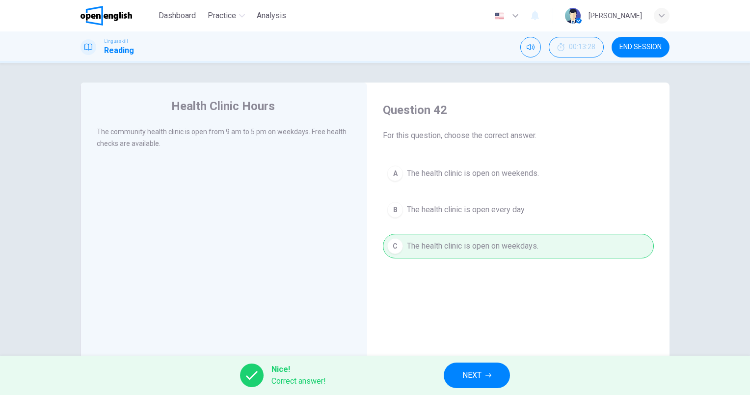
click at [497, 380] on button "NEXT" at bounding box center [477, 375] width 66 height 26
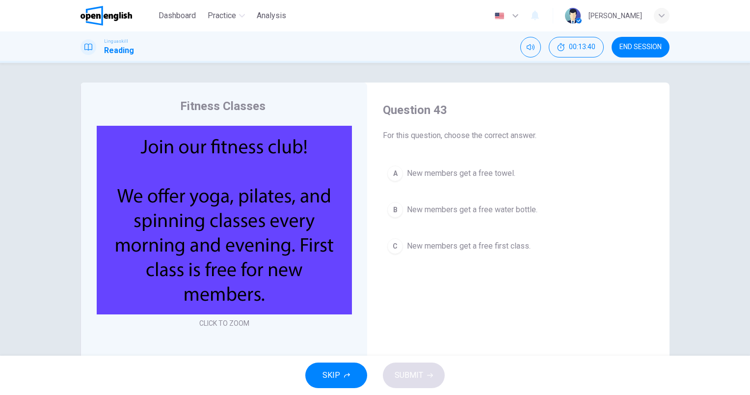
click at [479, 170] on span "New members get a free towel." at bounding box center [461, 173] width 108 height 12
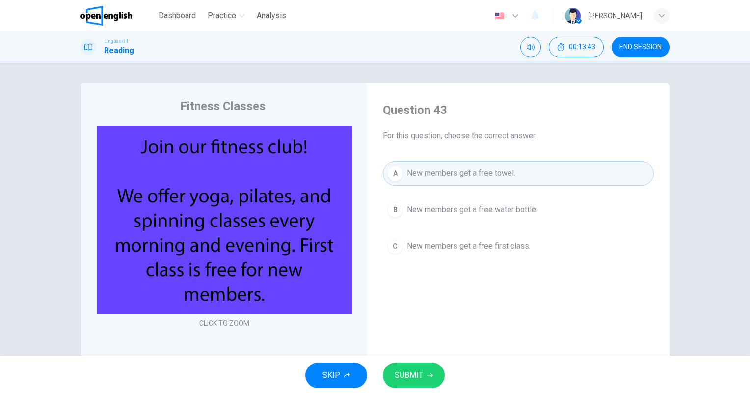
click at [479, 251] on button "C New members get a free first class." at bounding box center [518, 246] width 271 height 25
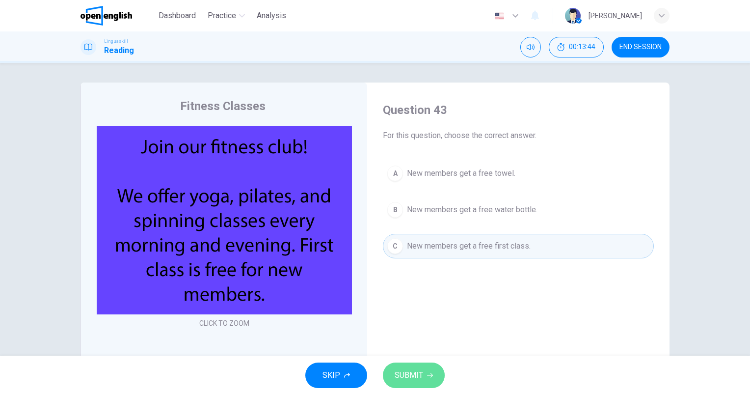
click at [396, 381] on span "SUBMIT" at bounding box center [409, 375] width 28 height 14
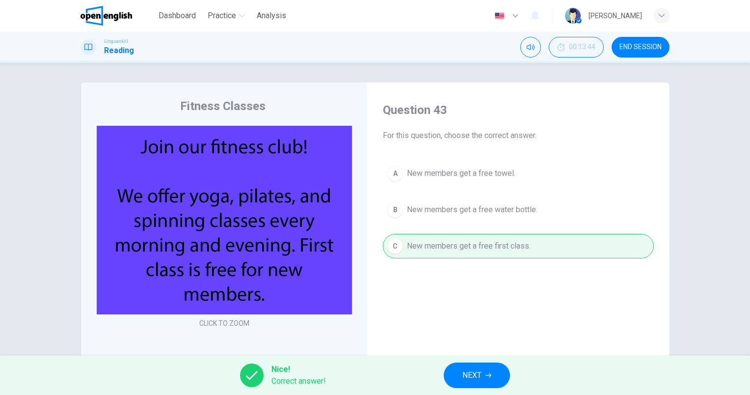
click at [476, 379] on span "NEXT" at bounding box center [471, 375] width 19 height 14
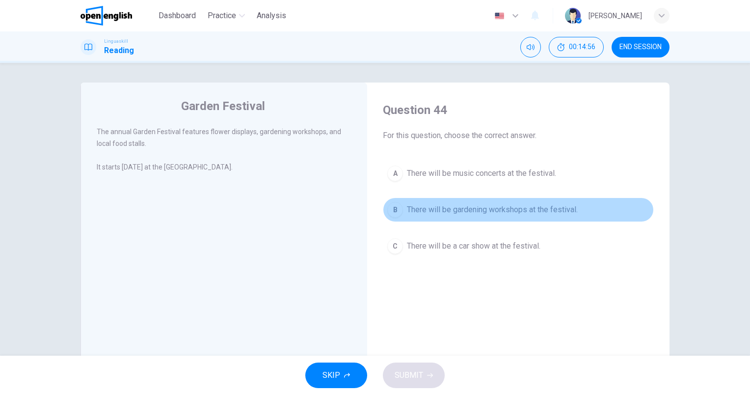
click at [568, 211] on span "There will be gardening workshops at the festival." at bounding box center [492, 210] width 171 height 12
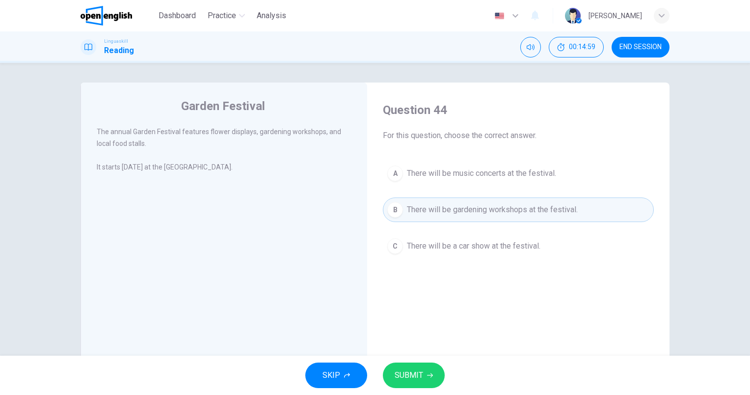
click at [401, 385] on button "SUBMIT" at bounding box center [414, 375] width 62 height 26
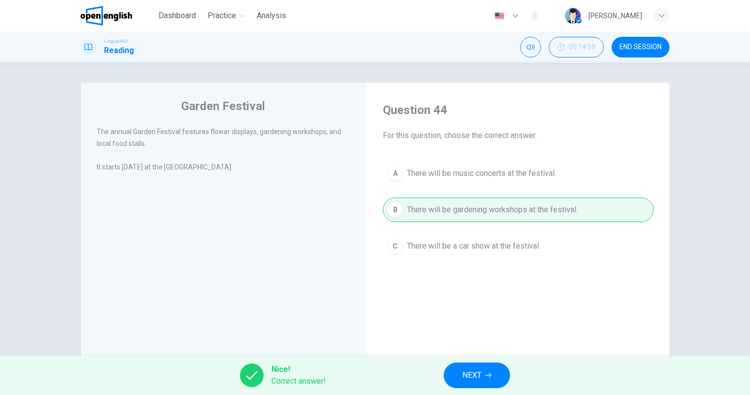
click at [501, 372] on button "NEXT" at bounding box center [477, 375] width 66 height 26
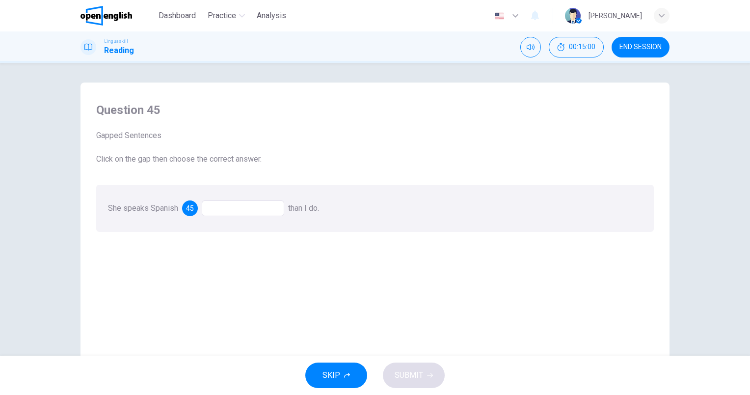
click at [245, 204] on div at bounding box center [243, 208] width 82 height 16
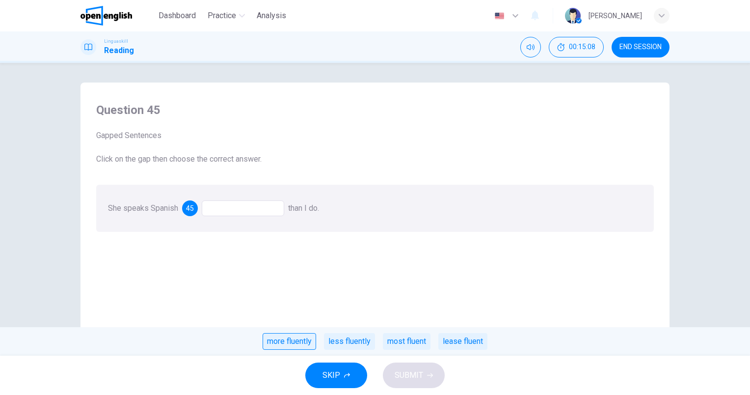
click at [300, 342] on div "more fluently" at bounding box center [289, 341] width 53 height 17
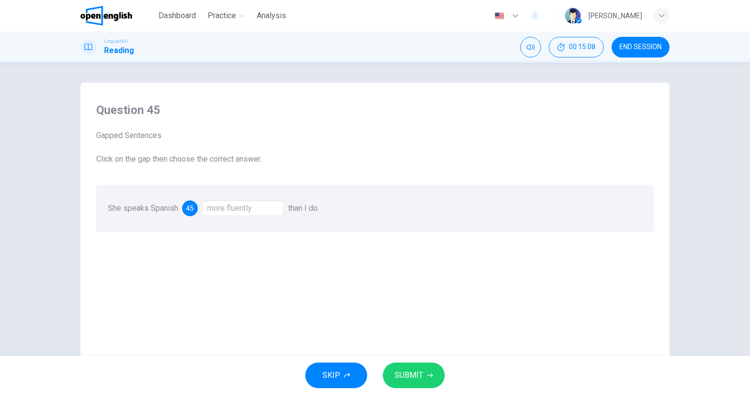
click at [409, 375] on span "SUBMIT" at bounding box center [409, 375] width 28 height 14
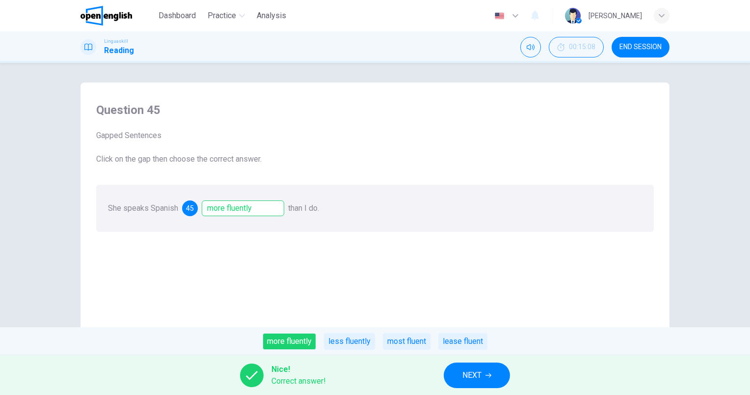
click at [467, 375] on span "NEXT" at bounding box center [471, 375] width 19 height 14
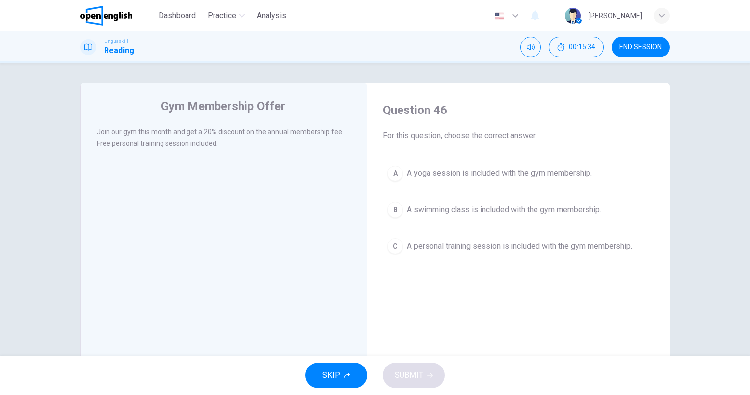
click at [594, 252] on button "C A personal training session is included with the gym membership." at bounding box center [518, 246] width 271 height 25
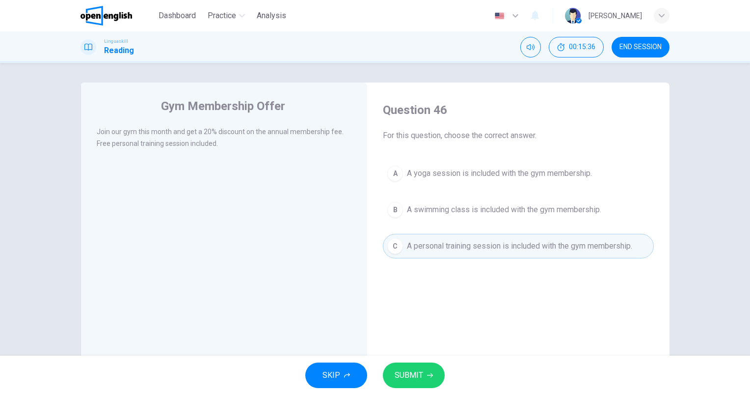
click at [428, 375] on button "SUBMIT" at bounding box center [414, 375] width 62 height 26
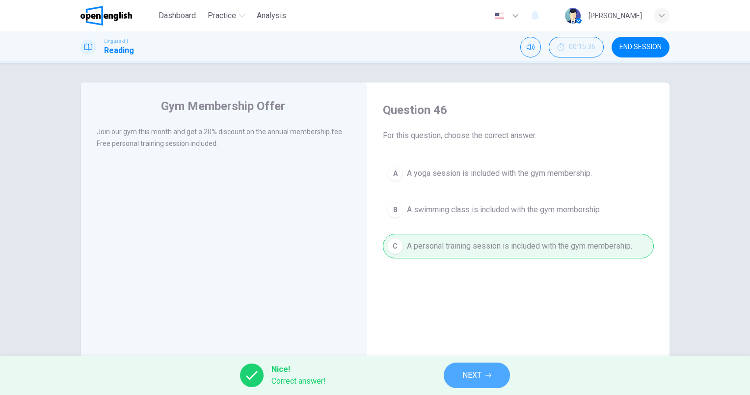
click at [496, 370] on button "NEXT" at bounding box center [477, 375] width 66 height 26
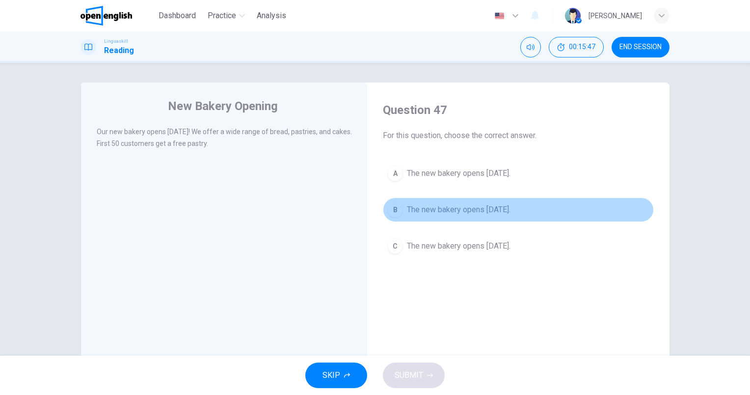
click at [503, 200] on button "B The new bakery opens [DATE]." at bounding box center [518, 209] width 271 height 25
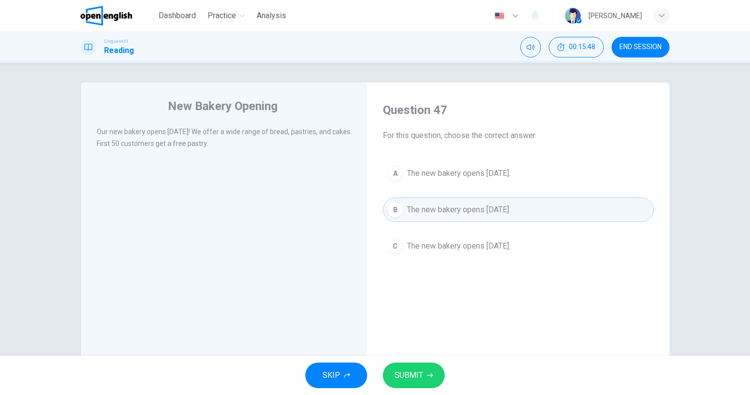
click at [406, 361] on div "SKIP SUBMIT" at bounding box center [375, 374] width 750 height 39
click at [412, 377] on span "SUBMIT" at bounding box center [409, 375] width 28 height 14
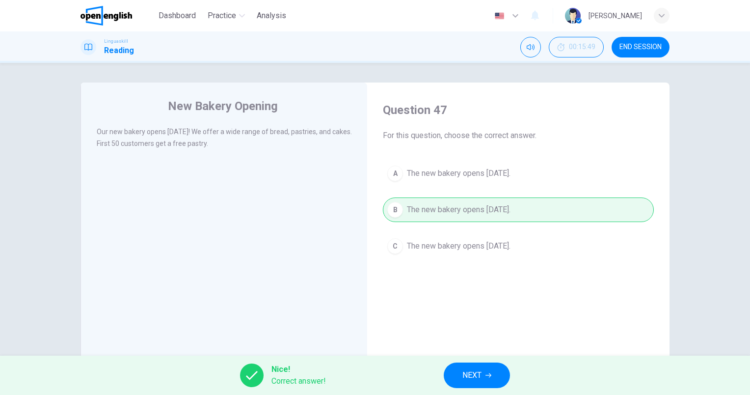
click at [490, 374] on icon "button" at bounding box center [488, 375] width 6 height 6
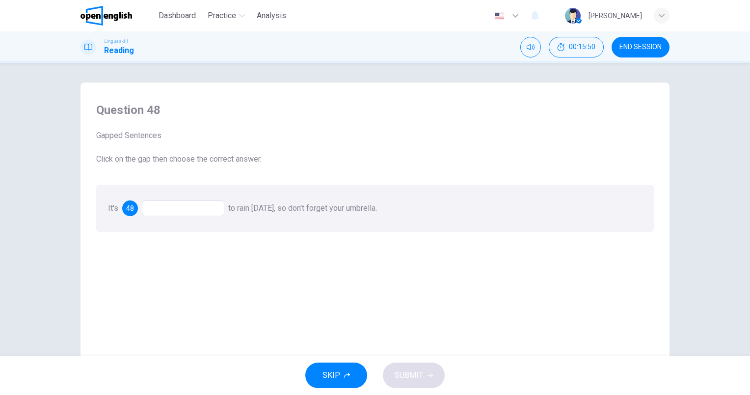
click at [184, 211] on div at bounding box center [183, 208] width 82 height 16
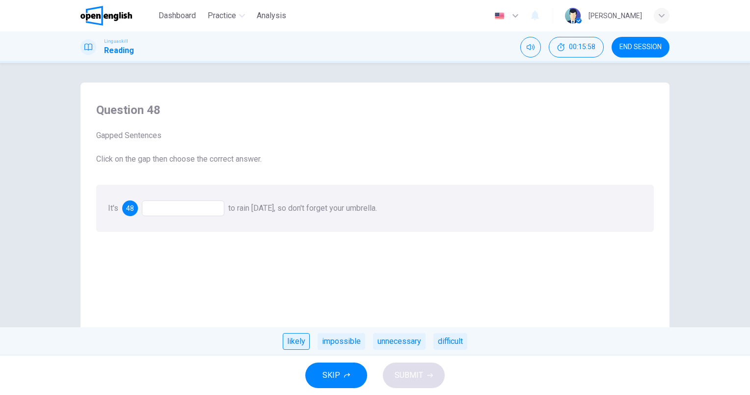
click at [297, 340] on div "likely" at bounding box center [296, 341] width 27 height 17
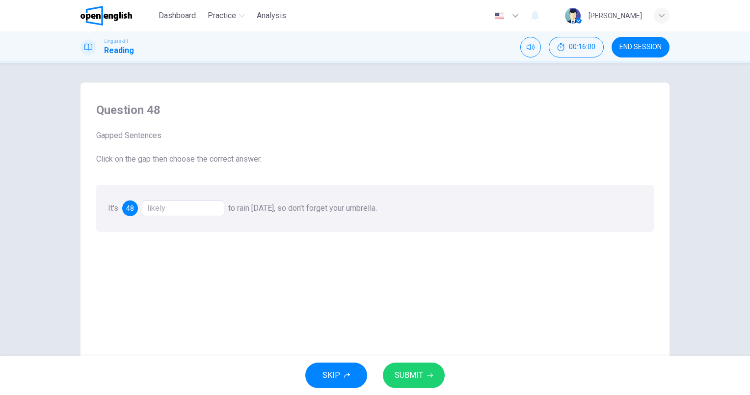
click at [417, 374] on span "SUBMIT" at bounding box center [409, 375] width 28 height 14
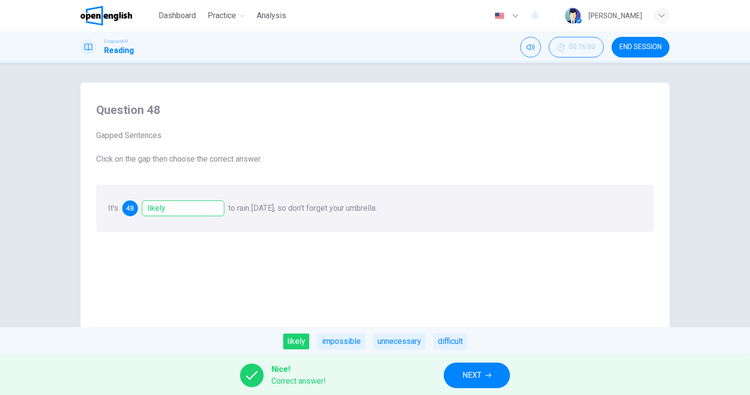
click at [494, 374] on button "NEXT" at bounding box center [477, 375] width 66 height 26
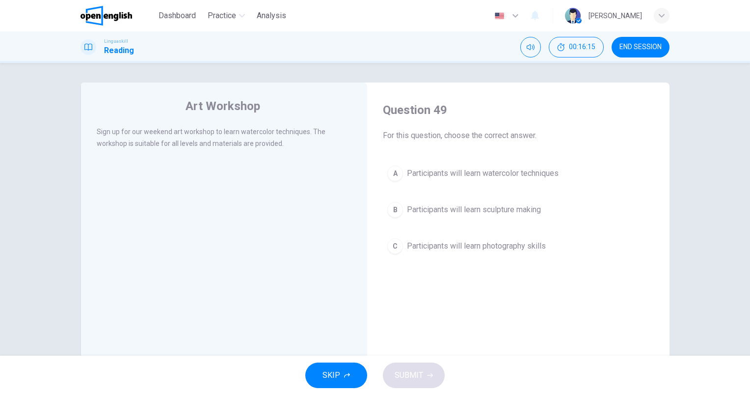
click at [481, 173] on span "Participants will learn watercolor techniques" at bounding box center [483, 173] width 152 height 12
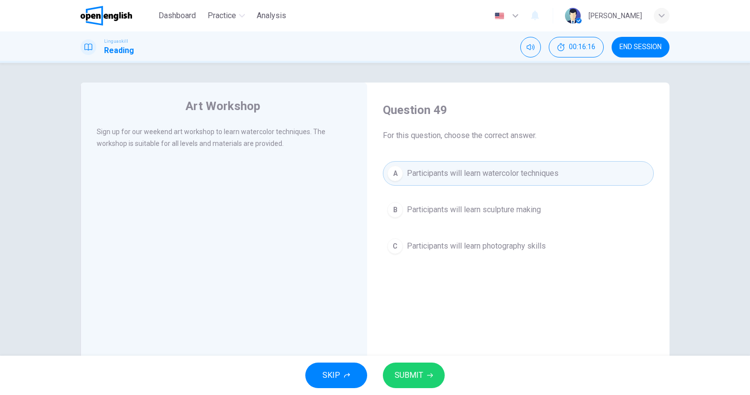
click at [418, 364] on button "SUBMIT" at bounding box center [414, 375] width 62 height 26
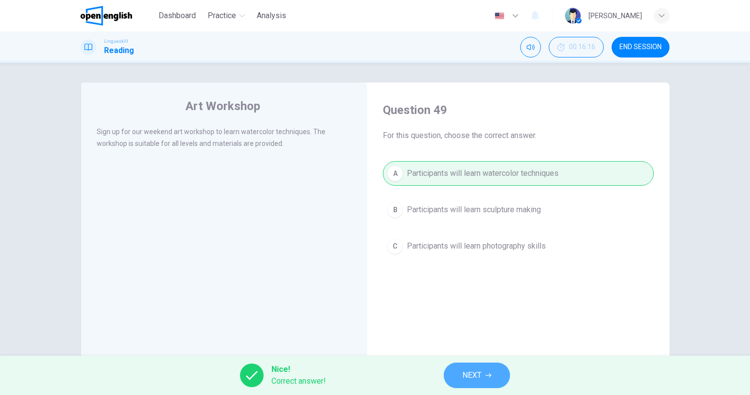
click at [477, 376] on span "NEXT" at bounding box center [471, 375] width 19 height 14
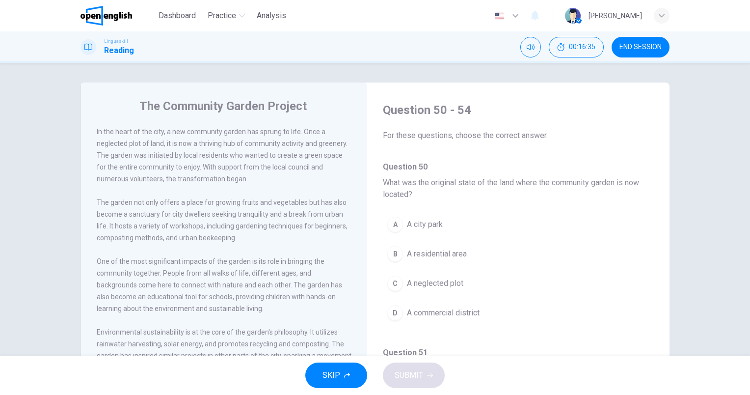
scroll to position [49, 0]
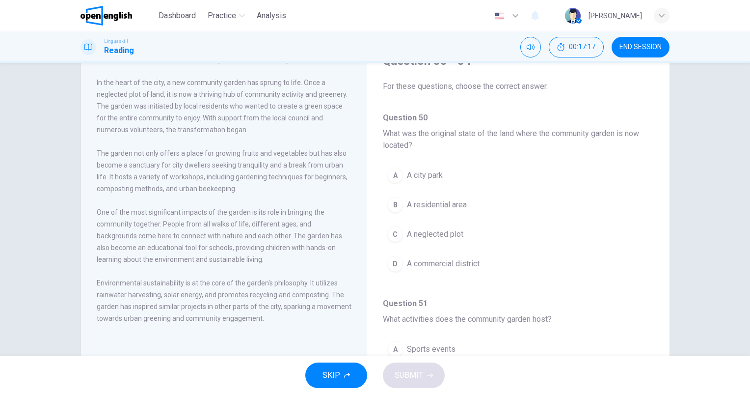
click at [191, 164] on span "The garden not only offers a place for growing fruits and vegetables but has al…" at bounding box center [222, 170] width 251 height 43
click at [191, 167] on span "The garden not only offers a place for growing fruits and vegetables but has al…" at bounding box center [222, 170] width 251 height 43
drag, startPoint x: 191, startPoint y: 167, endPoint x: 198, endPoint y: 169, distance: 7.3
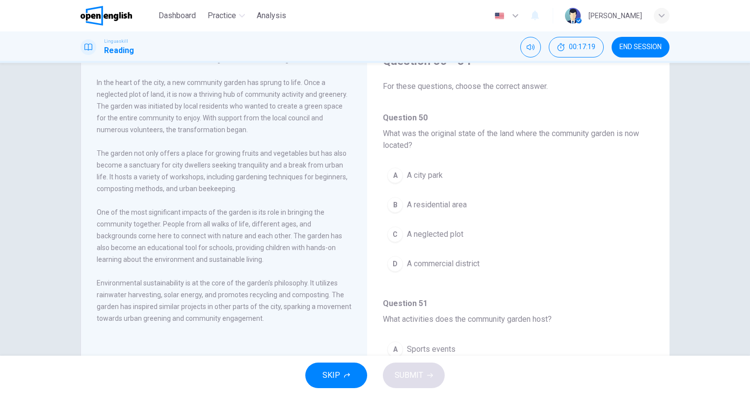
click at [195, 169] on span "The garden not only offers a place for growing fruits and vegetables but has al…" at bounding box center [222, 170] width 251 height 43
drag, startPoint x: 200, startPoint y: 170, endPoint x: 178, endPoint y: 166, distance: 22.0
click at [178, 166] on span "The garden not only offers a place for growing fruits and vegetables but has al…" at bounding box center [222, 170] width 251 height 43
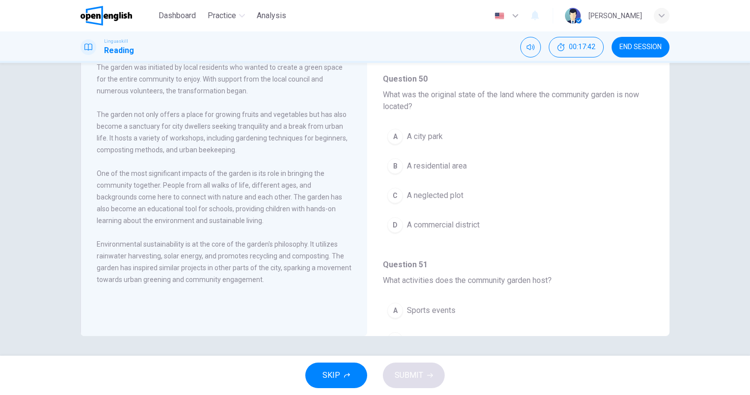
drag, startPoint x: 250, startPoint y: 185, endPoint x: 308, endPoint y: 188, distance: 58.0
click at [308, 188] on div "One of the most significant impacts of the garden is its role in bringing the c…" at bounding box center [224, 196] width 255 height 59
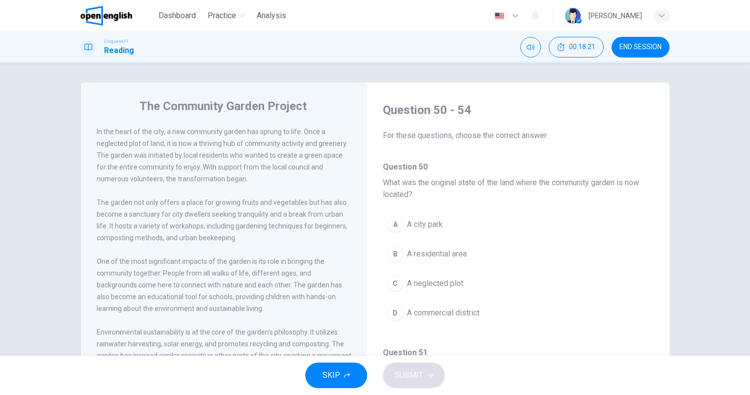
click at [444, 287] on span "A neglected plot" at bounding box center [435, 283] width 56 height 12
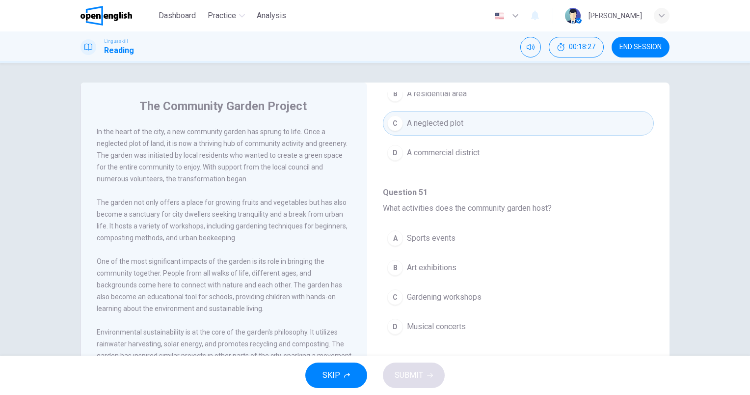
scroll to position [196, 0]
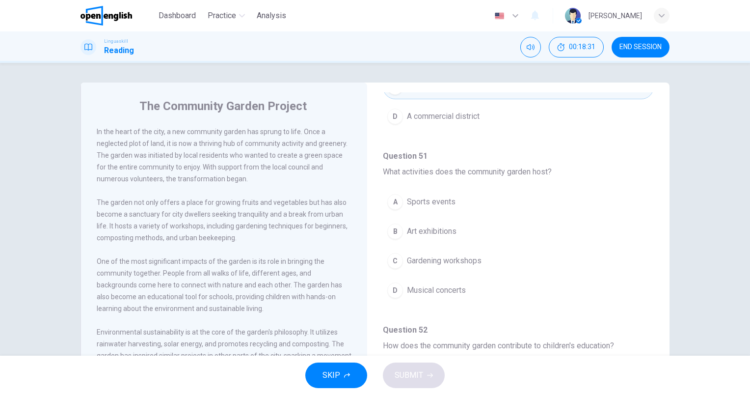
click at [483, 259] on button "C Gardening workshops" at bounding box center [518, 260] width 271 height 25
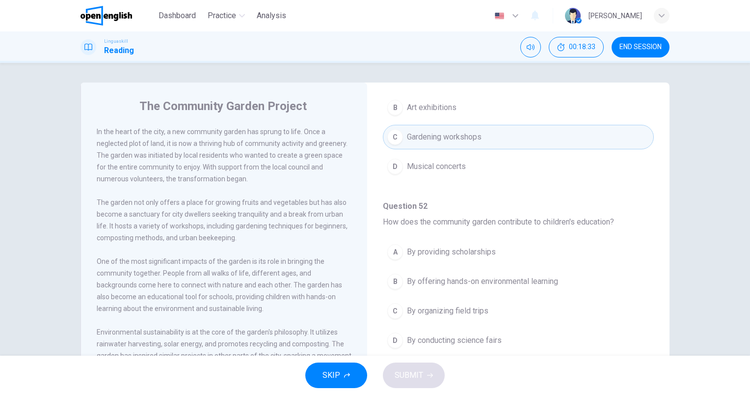
scroll to position [343, 0]
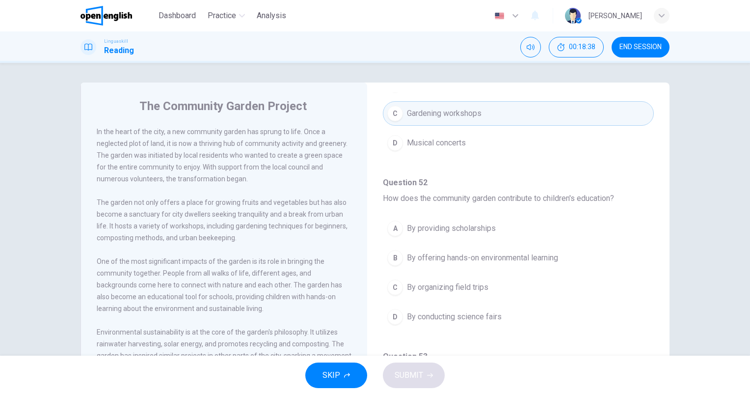
click at [492, 247] on button "B By offering hands-on environmental learning" at bounding box center [518, 257] width 271 height 25
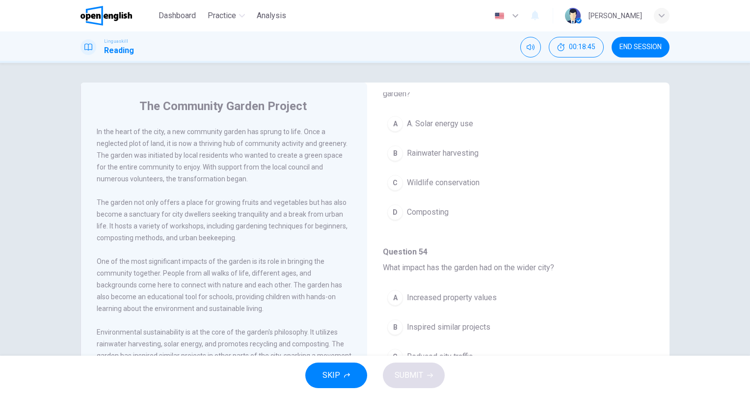
scroll to position [49, 0]
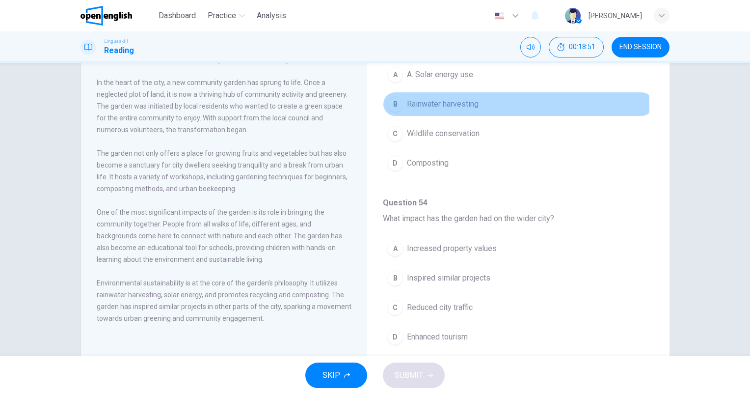
click at [461, 103] on span "Rainwater harvesting" at bounding box center [443, 104] width 72 height 12
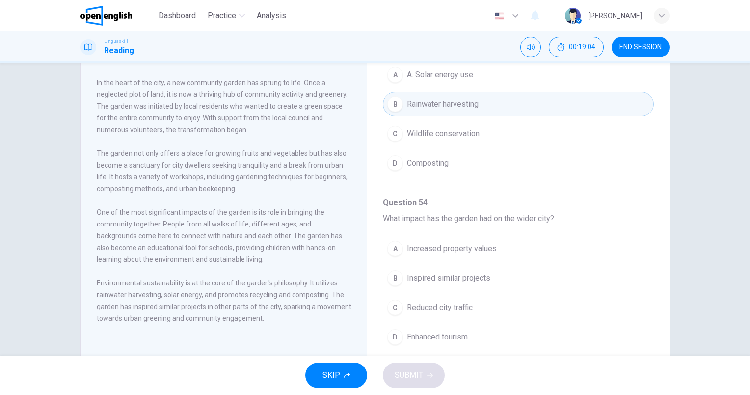
scroll to position [88, 0]
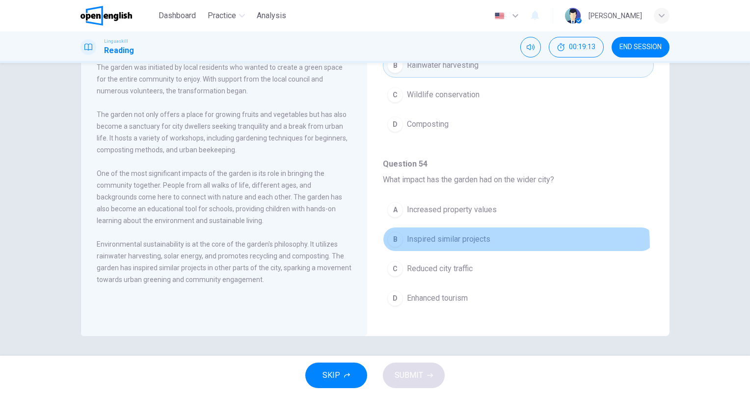
click at [445, 243] on button "B Inspired similar projects" at bounding box center [518, 239] width 271 height 25
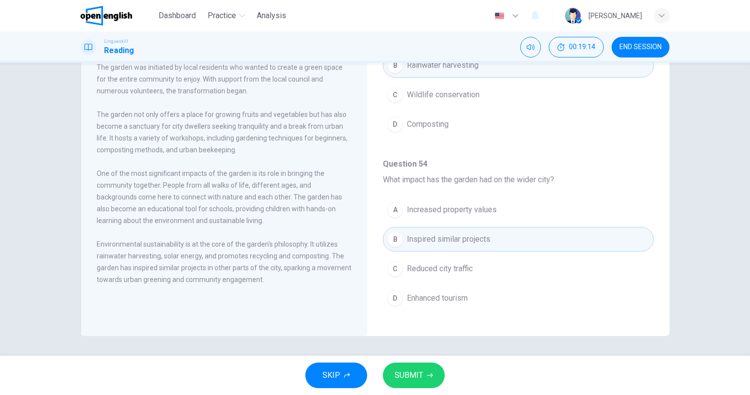
click at [402, 365] on button "SUBMIT" at bounding box center [414, 375] width 62 height 26
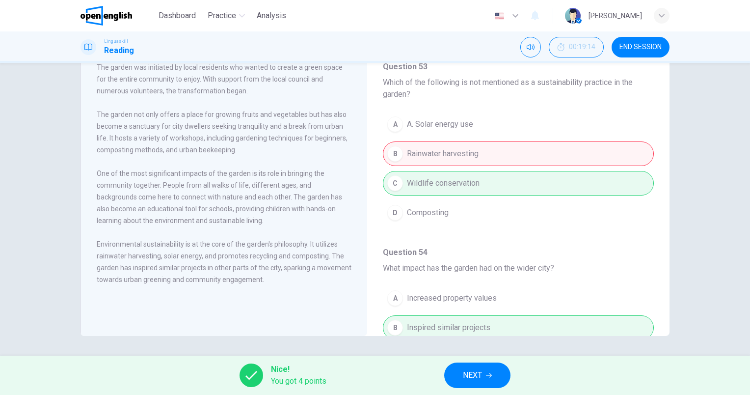
scroll to position [535, 0]
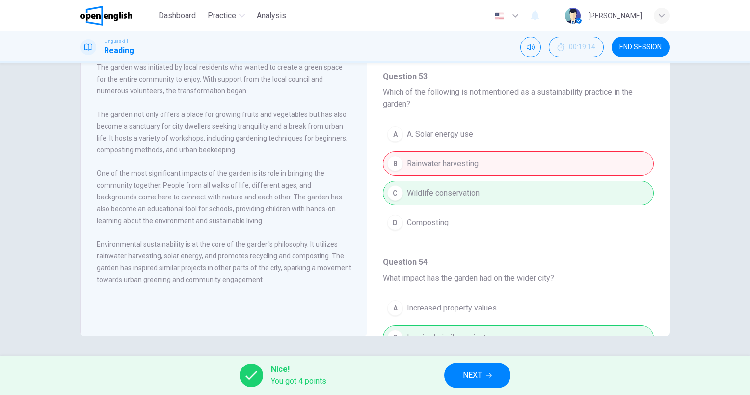
click at [466, 379] on span "NEXT" at bounding box center [472, 375] width 19 height 14
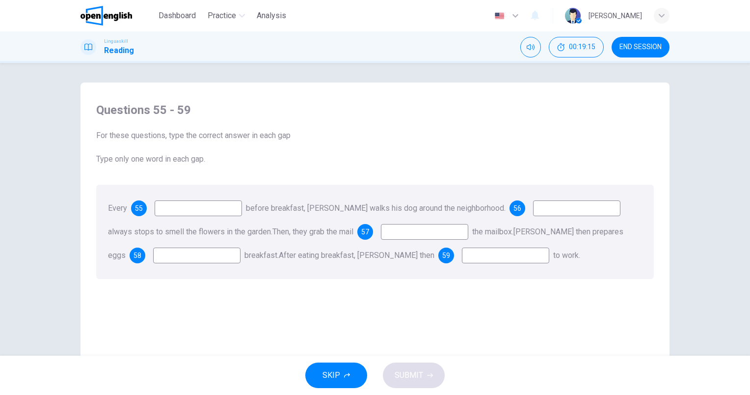
click at [194, 208] on input at bounding box center [198, 208] width 87 height 16
type input "*******"
click at [579, 204] on input at bounding box center [576, 208] width 87 height 16
click at [430, 232] on input at bounding box center [424, 232] width 87 height 16
click at [533, 211] on input "**" at bounding box center [576, 208] width 87 height 16
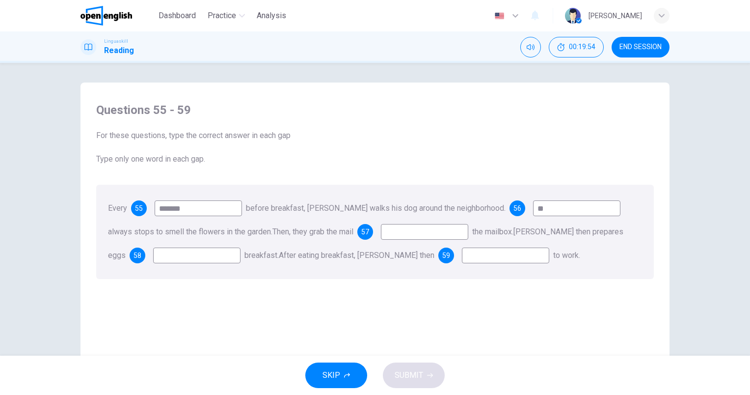
type input "*"
type input "**"
click at [407, 232] on input at bounding box center [424, 232] width 87 height 16
type input "****"
click at [154, 248] on input at bounding box center [196, 255] width 87 height 16
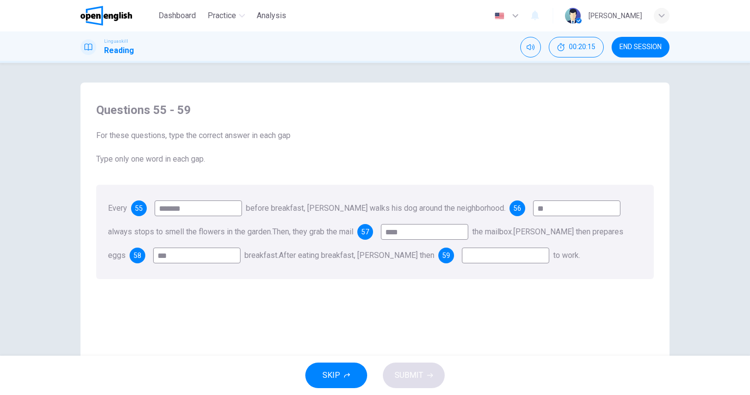
type input "***"
click at [462, 258] on input at bounding box center [505, 255] width 87 height 16
type input "**"
click at [413, 372] on span "SUBMIT" at bounding box center [409, 375] width 28 height 14
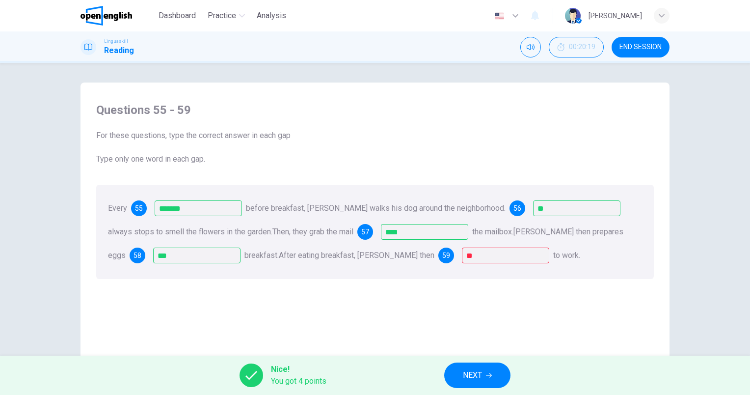
click at [559, 253] on span "to work." at bounding box center [566, 254] width 27 height 9
drag, startPoint x: 493, startPoint y: 379, endPoint x: 489, endPoint y: 375, distance: 5.6
click at [489, 375] on button "NEXT" at bounding box center [477, 375] width 66 height 26
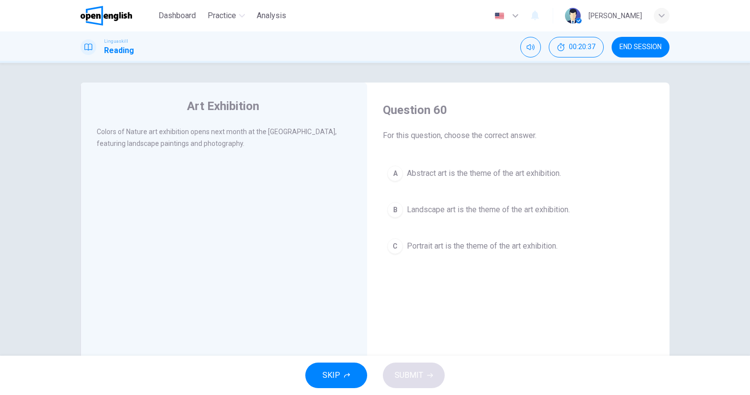
click at [479, 210] on span "Landscape art is the theme of the art exhibition." at bounding box center [488, 210] width 163 height 12
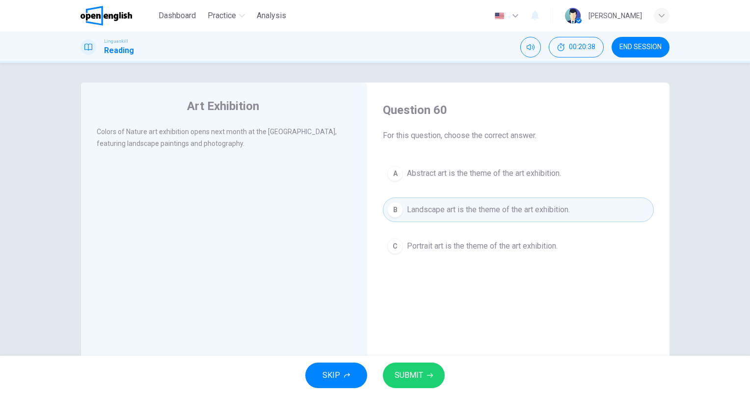
click at [419, 361] on div "SKIP SUBMIT" at bounding box center [375, 374] width 750 height 39
click at [426, 378] on button "SUBMIT" at bounding box center [414, 375] width 62 height 26
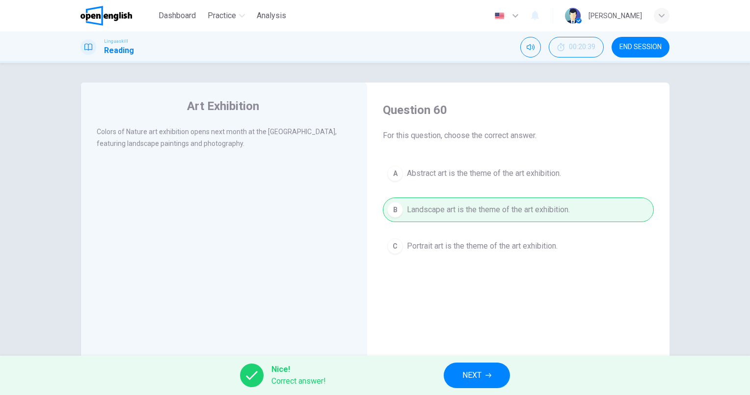
click at [513, 369] on div "Nice! Correct answer! NEXT" at bounding box center [375, 374] width 750 height 39
click at [490, 371] on button "NEXT" at bounding box center [477, 375] width 66 height 26
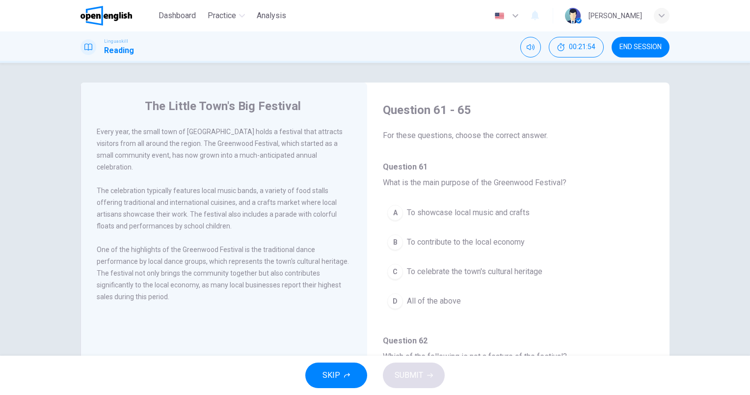
click at [509, 273] on span "To celebrate the town's cultural heritage" at bounding box center [474, 271] width 135 height 12
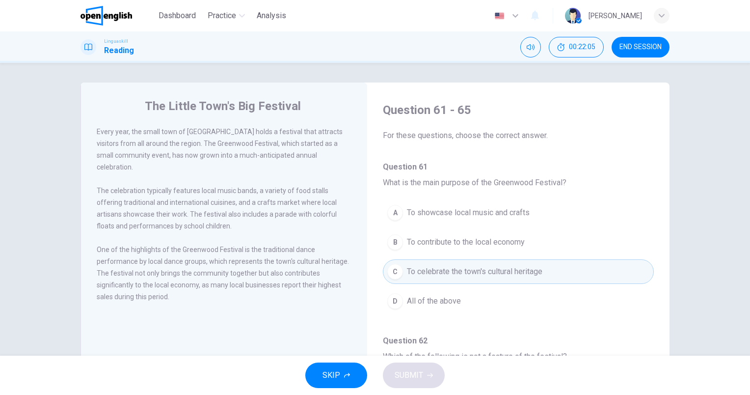
click at [418, 299] on span "All of the above" at bounding box center [434, 301] width 54 height 12
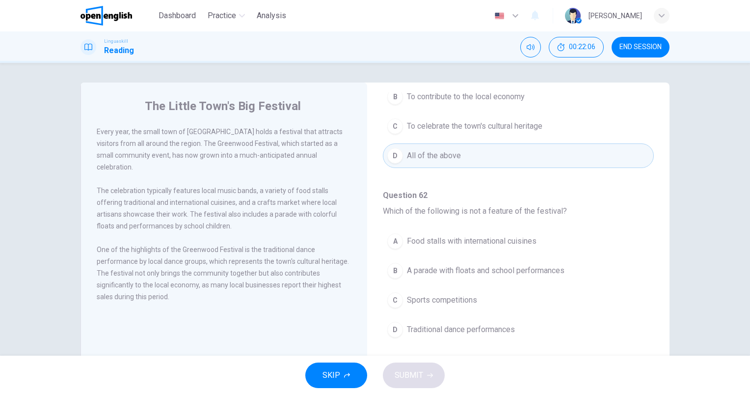
scroll to position [147, 0]
click at [513, 289] on button "C Sports competitions" at bounding box center [518, 298] width 271 height 25
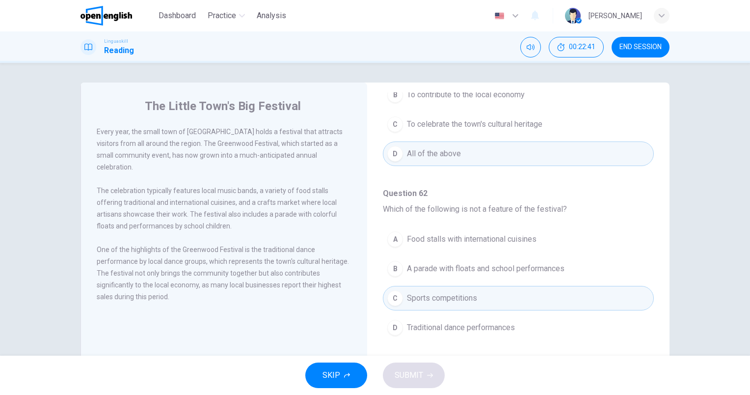
click at [430, 363] on div "SKIP SUBMIT" at bounding box center [375, 374] width 750 height 39
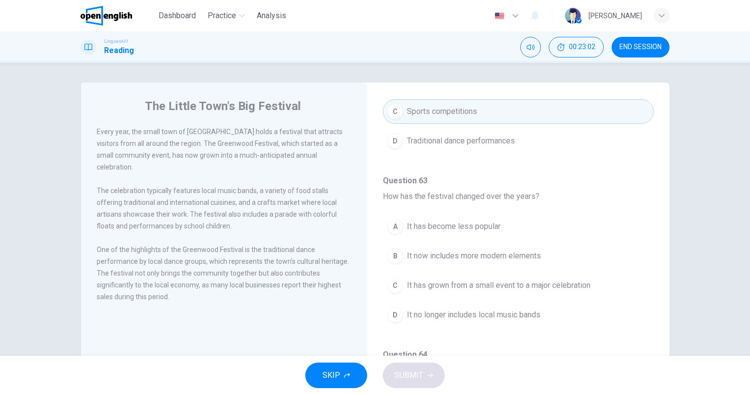
scroll to position [343, 0]
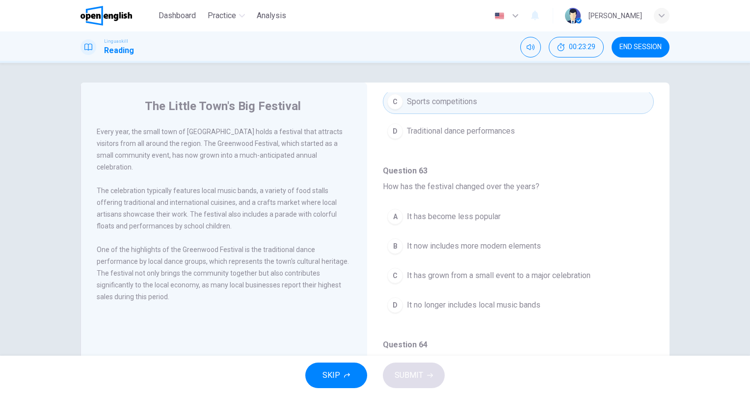
click at [499, 275] on span "It has grown from a small event to a major celebration" at bounding box center [499, 275] width 184 height 12
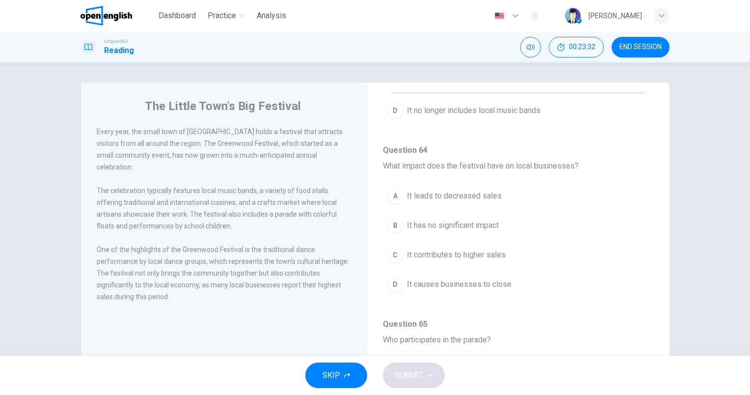
scroll to position [540, 0]
click at [483, 252] on span "It contributes to higher sales" at bounding box center [456, 253] width 99 height 12
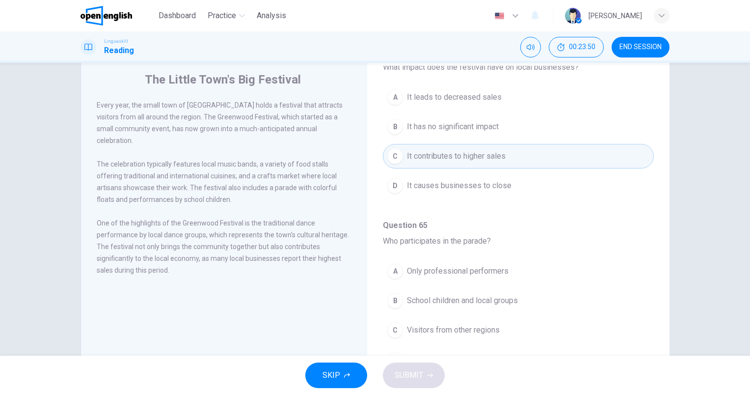
scroll to position [88, 0]
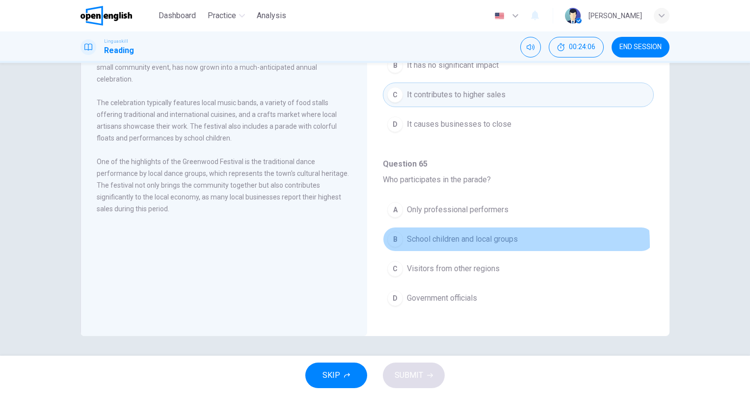
click at [466, 240] on span "School children and local groups" at bounding box center [462, 239] width 111 height 12
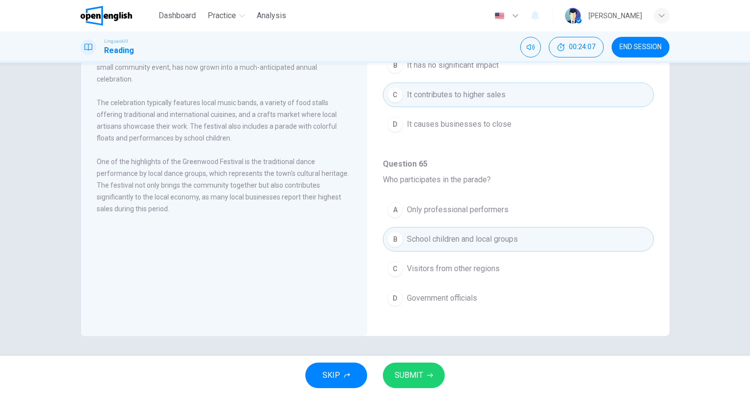
click at [425, 374] on button "SUBMIT" at bounding box center [414, 375] width 62 height 26
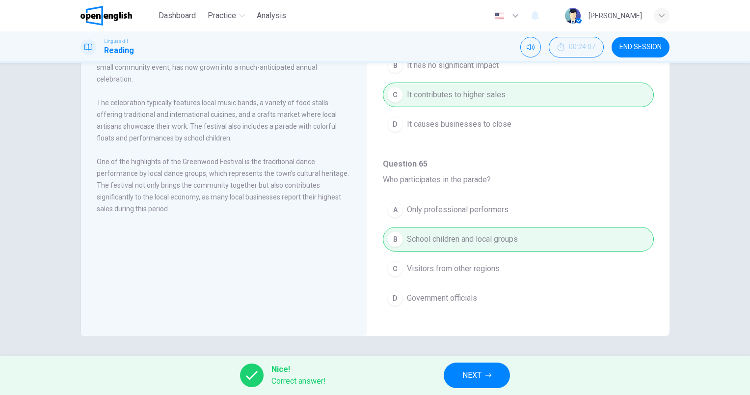
click at [489, 370] on button "NEXT" at bounding box center [477, 375] width 66 height 26
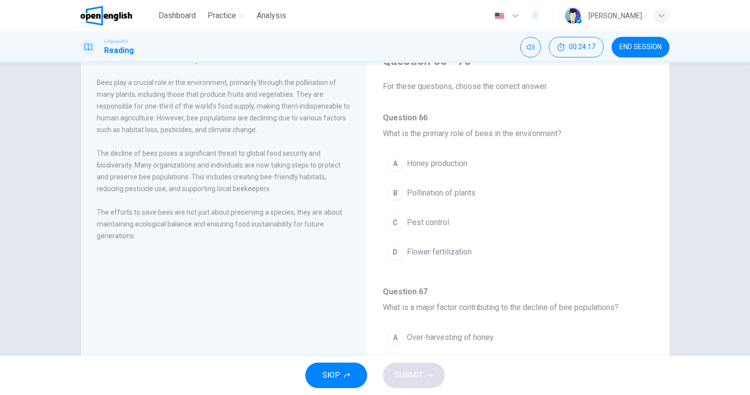
scroll to position [0, 0]
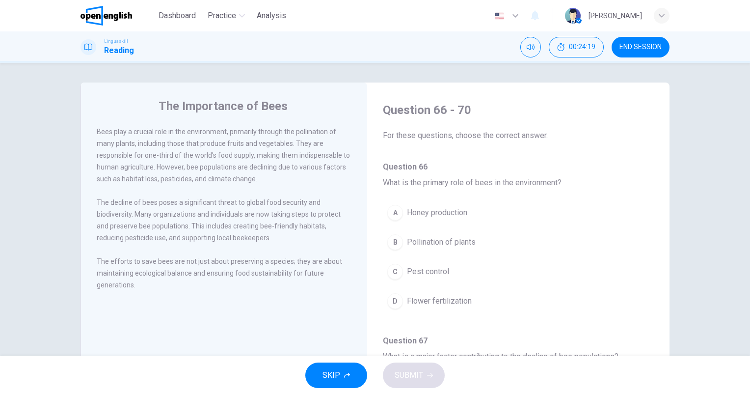
drag, startPoint x: 280, startPoint y: 20, endPoint x: 457, endPoint y: 58, distance: 181.1
click at [280, 20] on span "Analysis" at bounding box center [271, 16] width 29 height 12
click at [459, 239] on span "Pollination of plants" at bounding box center [441, 242] width 69 height 12
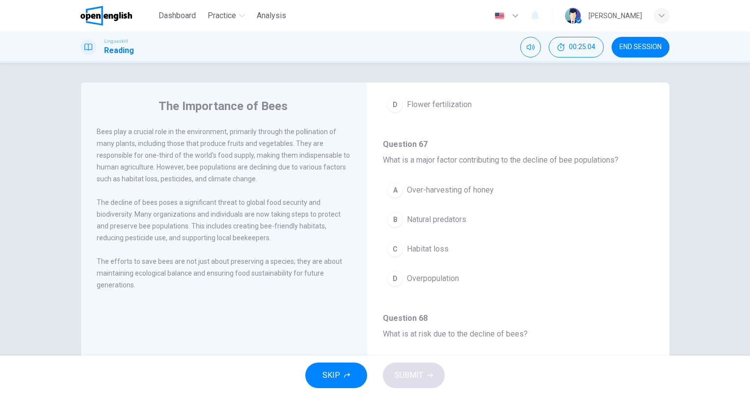
click at [436, 246] on span "Habitat loss" at bounding box center [428, 249] width 42 height 12
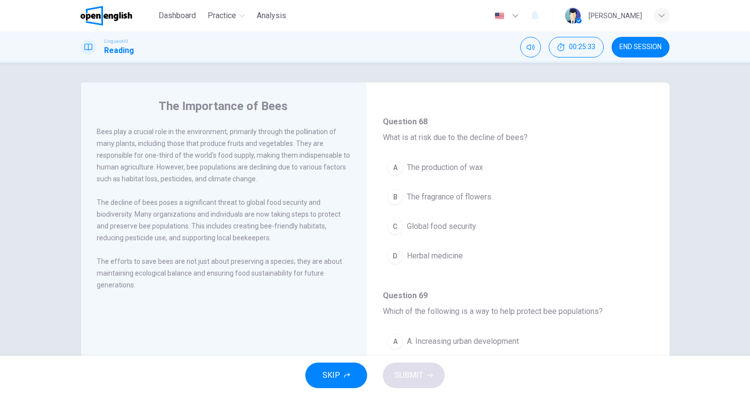
click at [452, 229] on span "Global food security" at bounding box center [441, 226] width 69 height 12
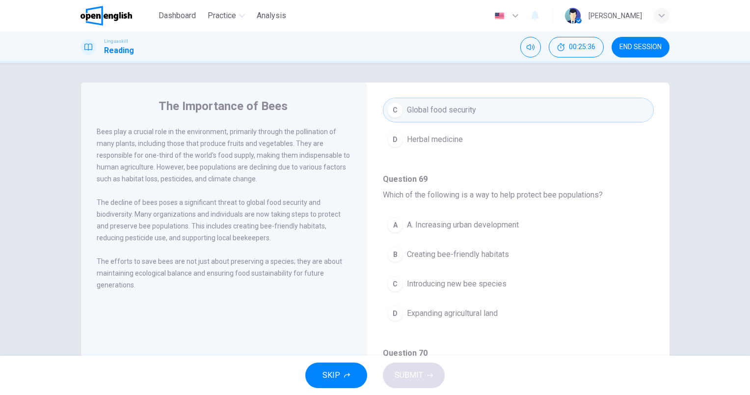
scroll to position [540, 0]
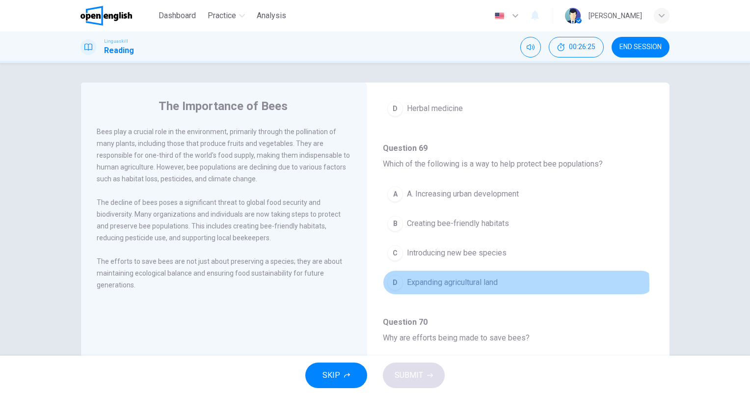
click at [484, 281] on span "Expanding agricultural land" at bounding box center [452, 282] width 91 height 12
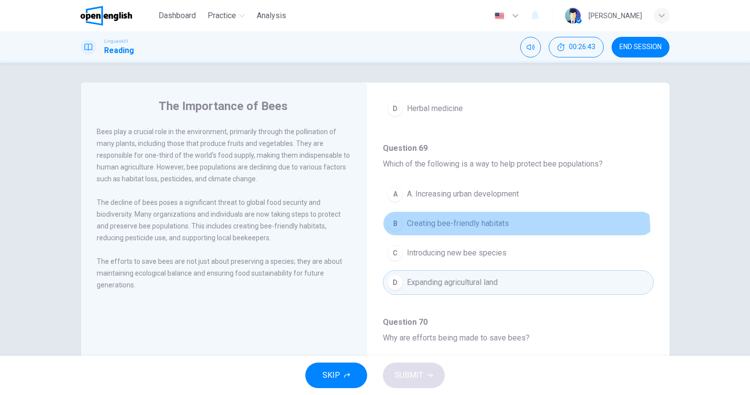
click at [485, 230] on button "B Creating bee-friendly habitats" at bounding box center [518, 223] width 271 height 25
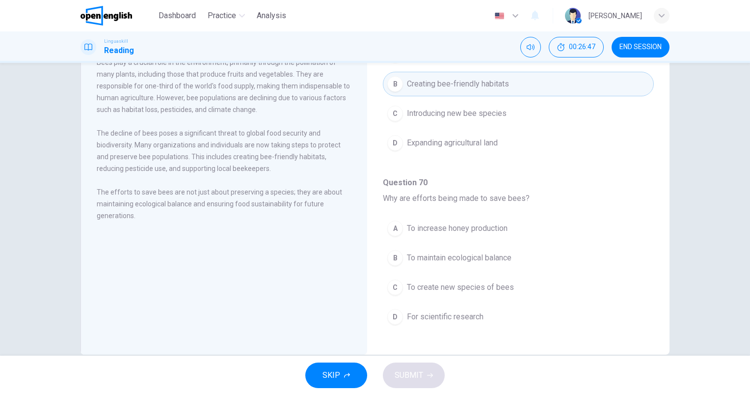
scroll to position [88, 0]
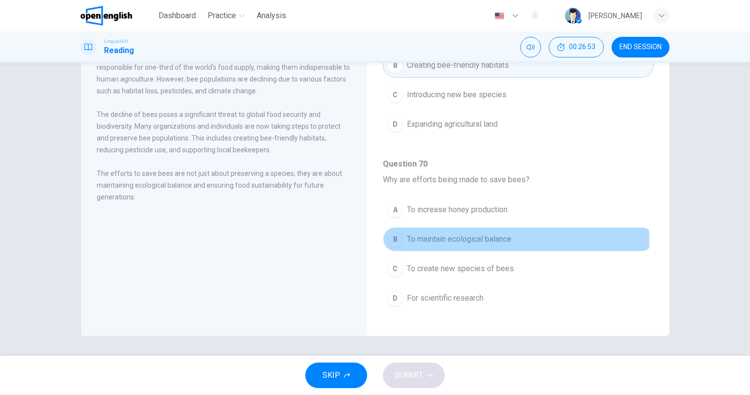
click at [502, 237] on span "To maintain ecological balance" at bounding box center [459, 239] width 105 height 12
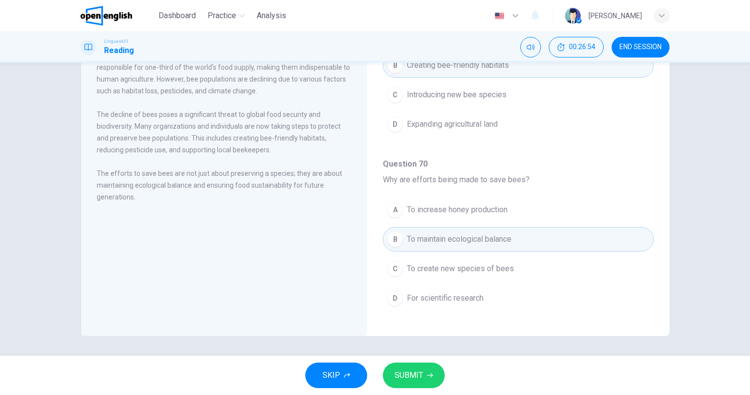
click at [418, 375] on span "SUBMIT" at bounding box center [409, 375] width 28 height 14
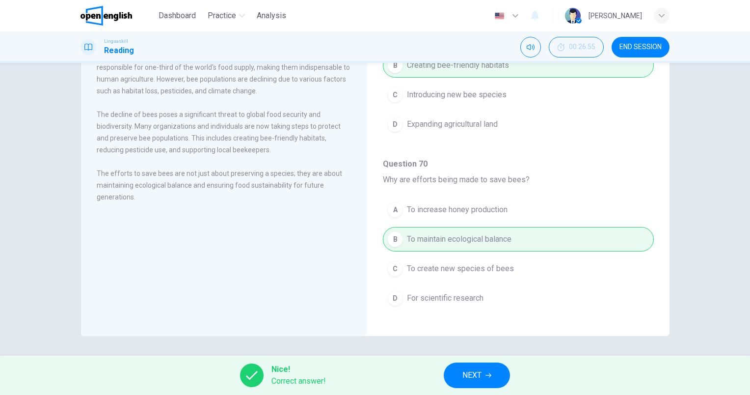
click at [507, 376] on button "NEXT" at bounding box center [477, 375] width 66 height 26
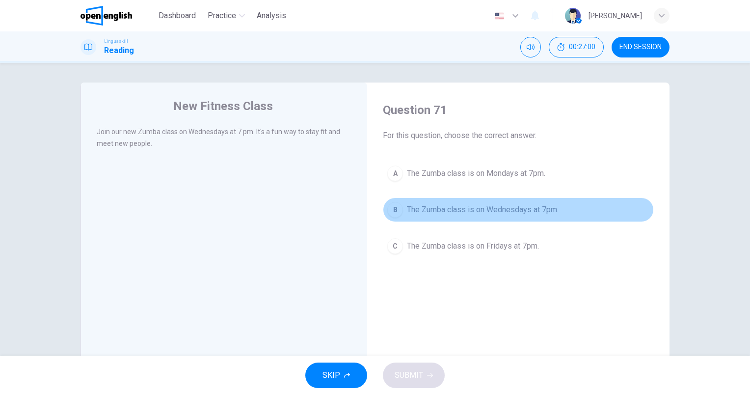
click at [534, 214] on span "The Zumba class is on Wednesdays at 7pm." at bounding box center [483, 210] width 152 height 12
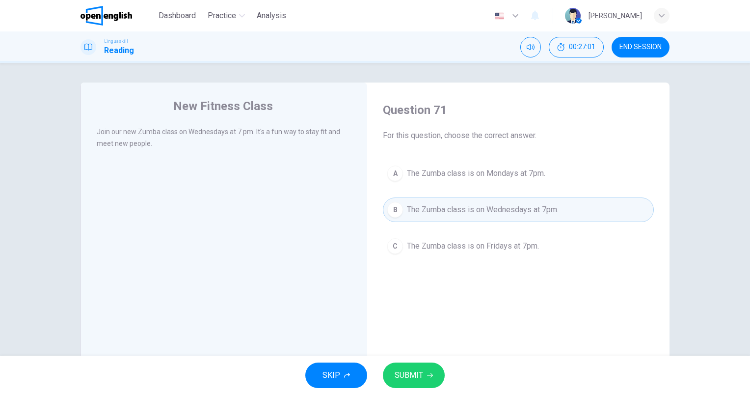
click at [412, 377] on span "SUBMIT" at bounding box center [409, 375] width 28 height 14
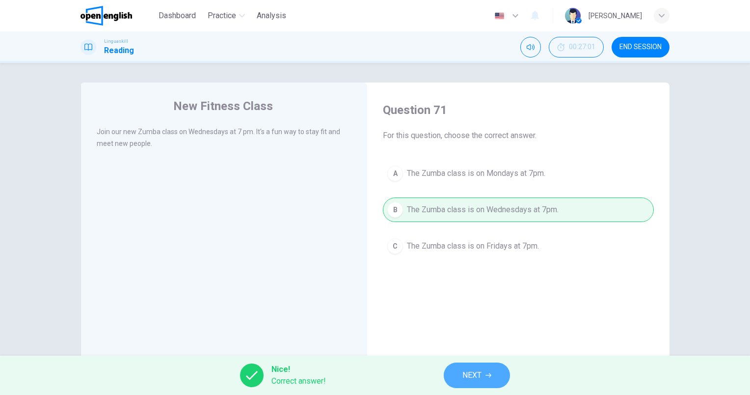
click at [479, 377] on span "NEXT" at bounding box center [471, 375] width 19 height 14
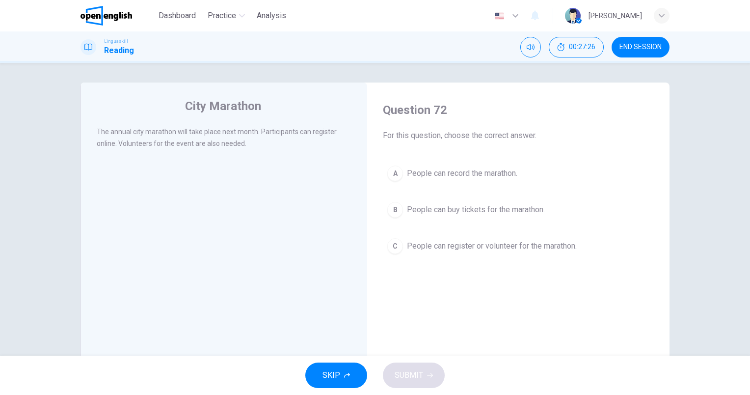
click at [523, 256] on button "C People can register or volunteer for the marathon." at bounding box center [518, 246] width 271 height 25
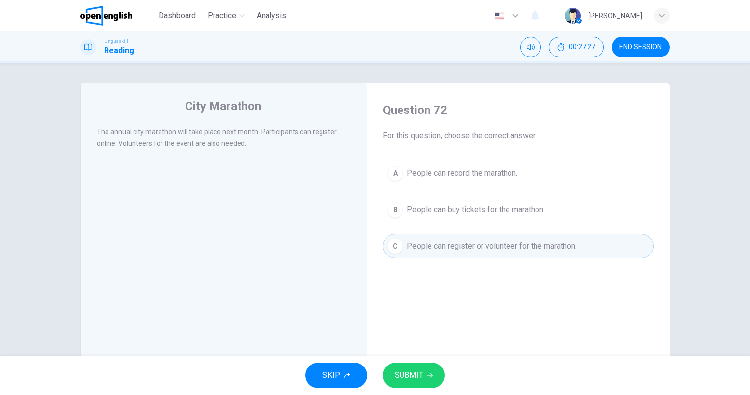
click at [420, 393] on div "SKIP SUBMIT" at bounding box center [375, 374] width 750 height 39
click at [416, 380] on span "SUBMIT" at bounding box center [409, 375] width 28 height 14
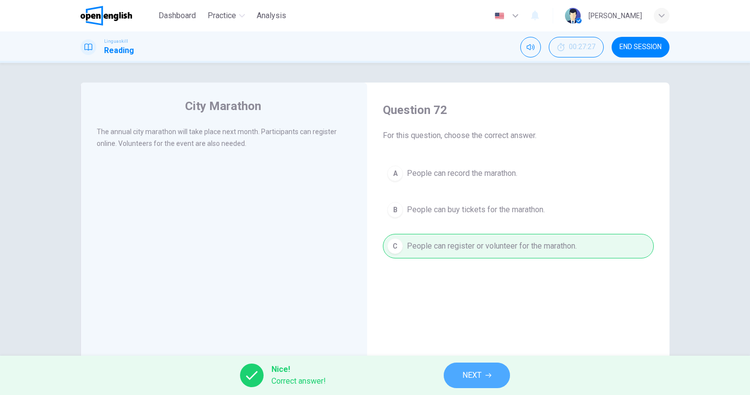
click at [467, 377] on span "NEXT" at bounding box center [471, 375] width 19 height 14
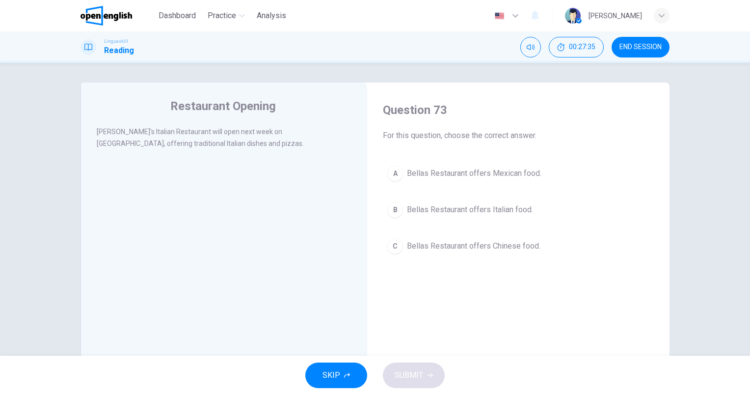
click at [510, 209] on span "Bellas Restaurant offers Italian food." at bounding box center [470, 210] width 126 height 12
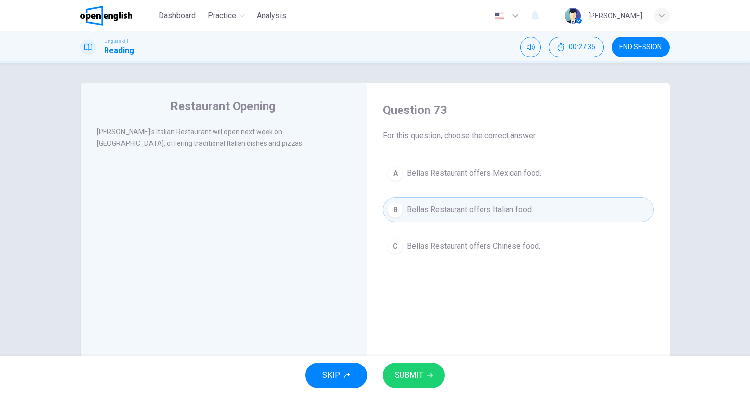
click at [421, 377] on span "SUBMIT" at bounding box center [409, 375] width 28 height 14
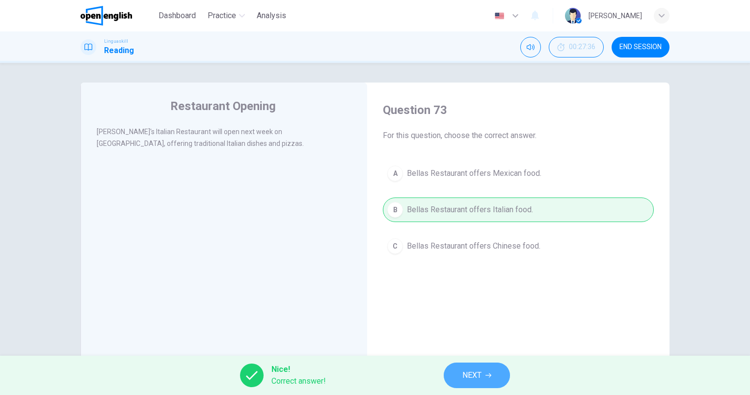
click at [493, 378] on button "NEXT" at bounding box center [477, 375] width 66 height 26
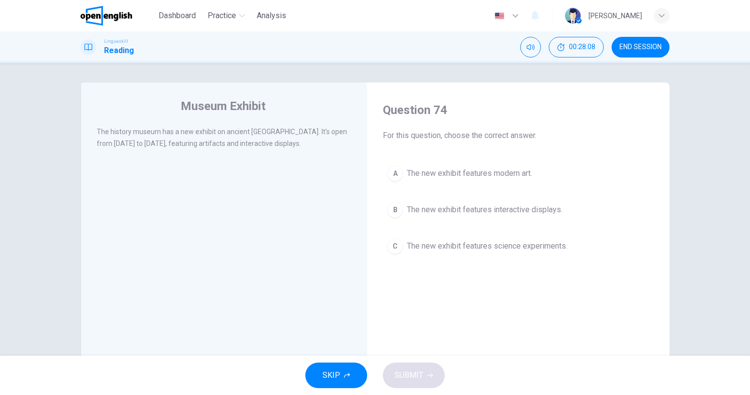
click at [541, 220] on button "B The new exhibit features interactive displays." at bounding box center [518, 209] width 271 height 25
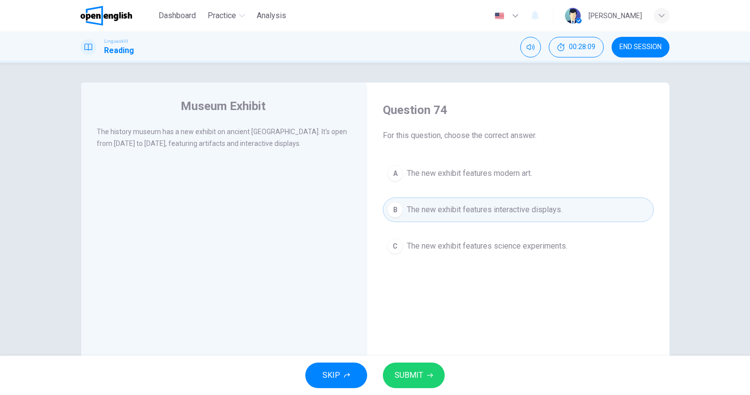
click at [412, 367] on button "SUBMIT" at bounding box center [414, 375] width 62 height 26
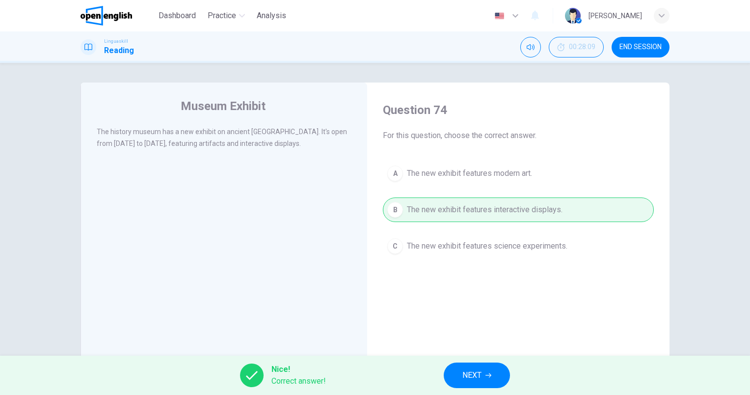
click at [452, 372] on button "NEXT" at bounding box center [477, 375] width 66 height 26
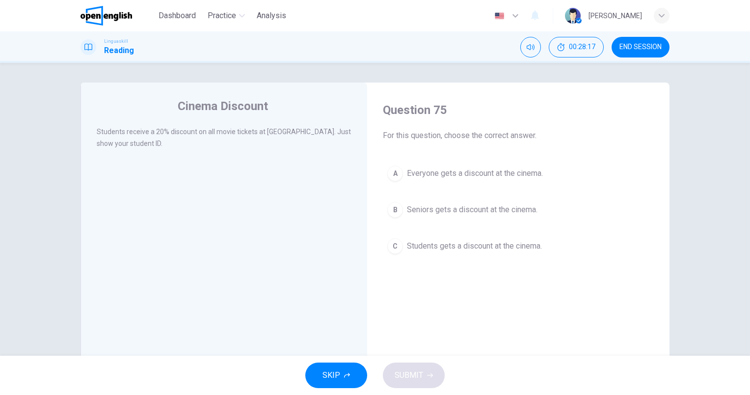
click at [476, 247] on span "Students gets a discount at the cinema." at bounding box center [474, 246] width 135 height 12
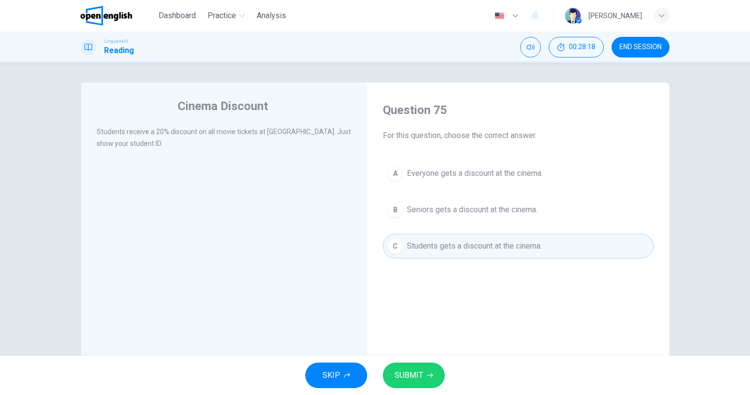
click at [420, 379] on span "SUBMIT" at bounding box center [409, 375] width 28 height 14
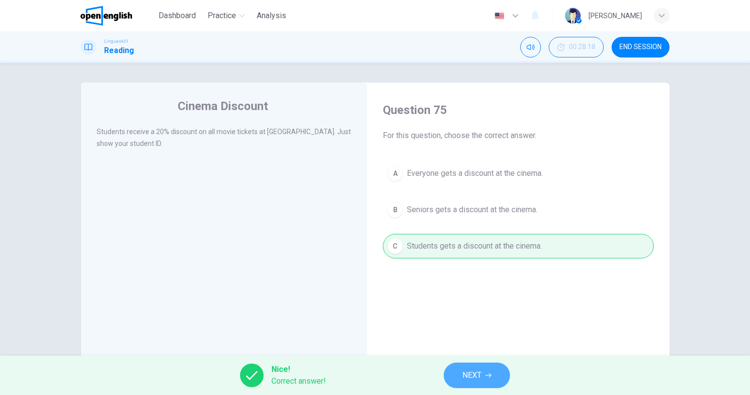
click at [464, 375] on span "NEXT" at bounding box center [471, 375] width 19 height 14
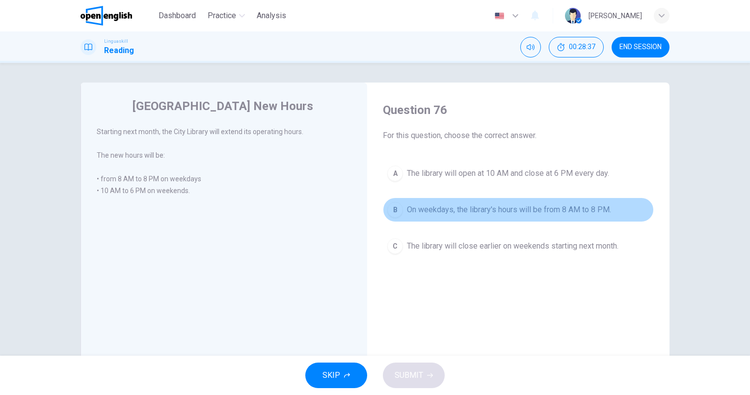
click at [601, 217] on button "B On weekdays, the library's hours will be from 8 AM to 8 PM." at bounding box center [518, 209] width 271 height 25
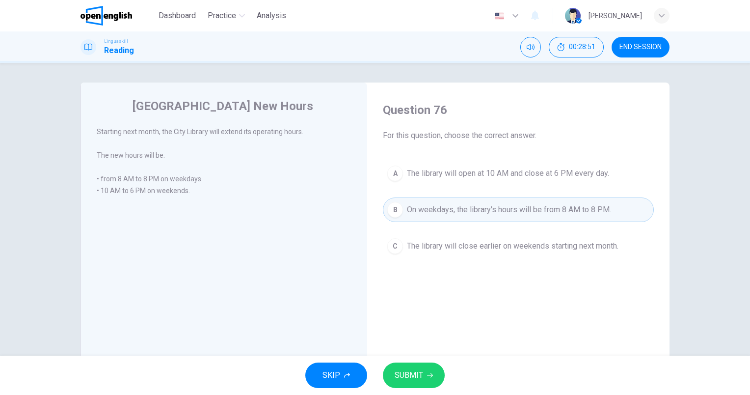
click at [413, 376] on span "SUBMIT" at bounding box center [409, 375] width 28 height 14
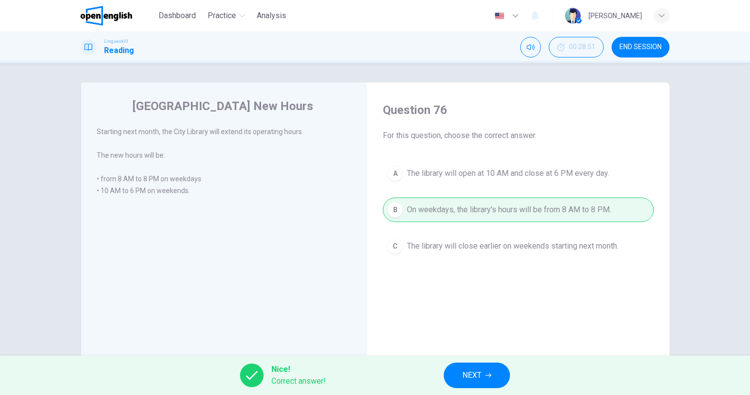
click at [454, 371] on button "NEXT" at bounding box center [477, 375] width 66 height 26
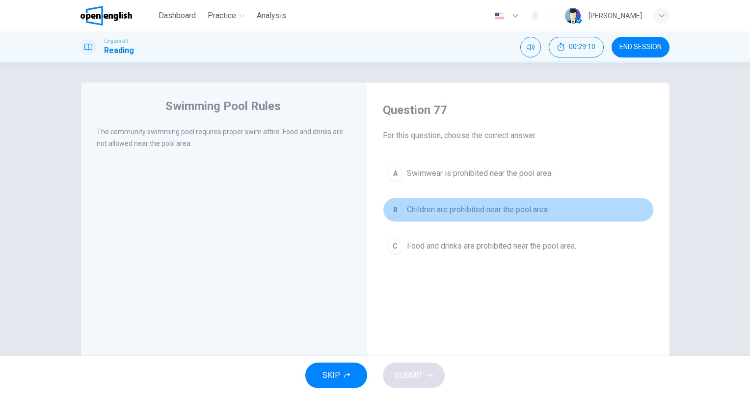
click at [489, 216] on button "B Children are prohibited near the pool area." at bounding box center [518, 209] width 271 height 25
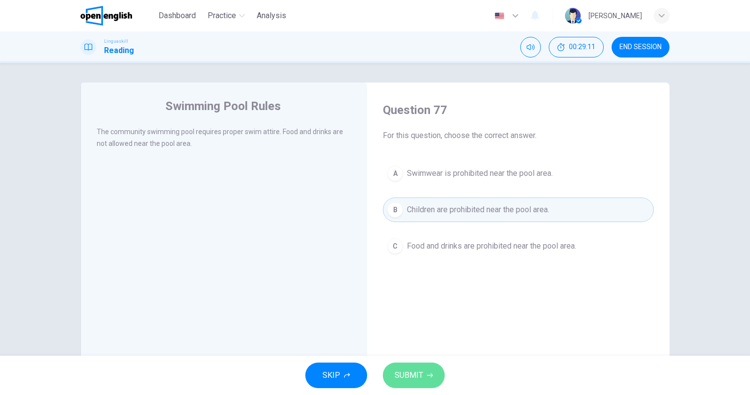
click at [429, 372] on icon "button" at bounding box center [430, 375] width 6 height 6
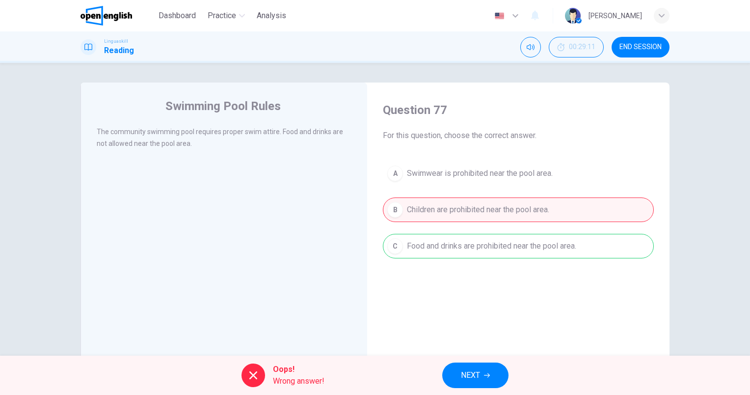
click at [497, 245] on div "A Swimwear is prohibited near the pool area. B Children are prohibited near the…" at bounding box center [518, 209] width 271 height 97
click at [479, 375] on span "NEXT" at bounding box center [470, 375] width 19 height 14
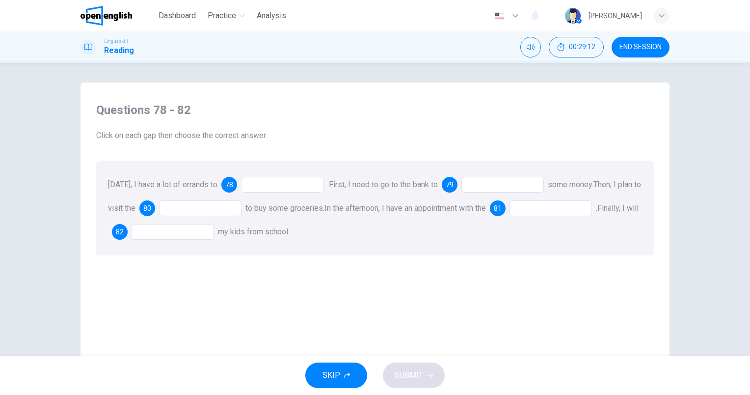
click at [264, 194] on div "[DATE], I have a lot of errands to 78 . First, I need to go to the bank to 79 s…" at bounding box center [374, 208] width 557 height 94
click at [271, 183] on div at bounding box center [282, 185] width 82 height 16
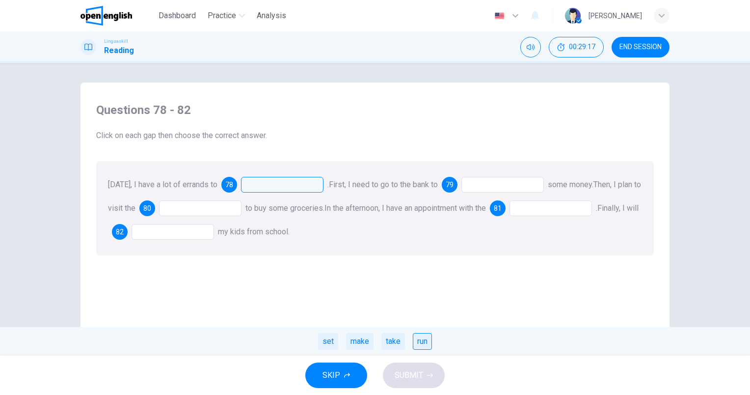
click at [423, 342] on div "run" at bounding box center [422, 341] width 19 height 17
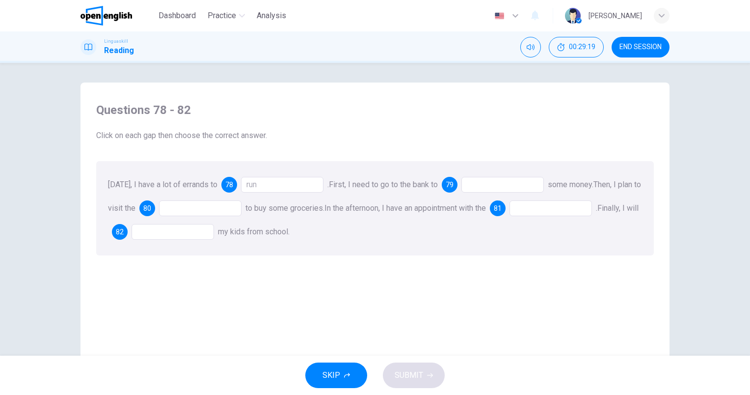
click at [484, 181] on div at bounding box center [502, 185] width 82 height 16
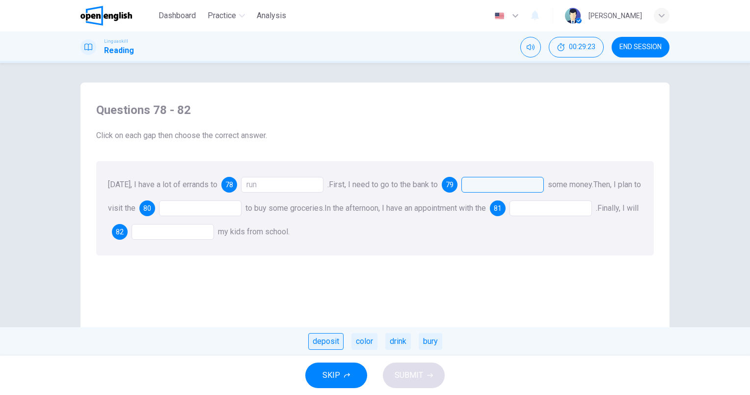
click at [324, 339] on div "deposit" at bounding box center [325, 341] width 35 height 17
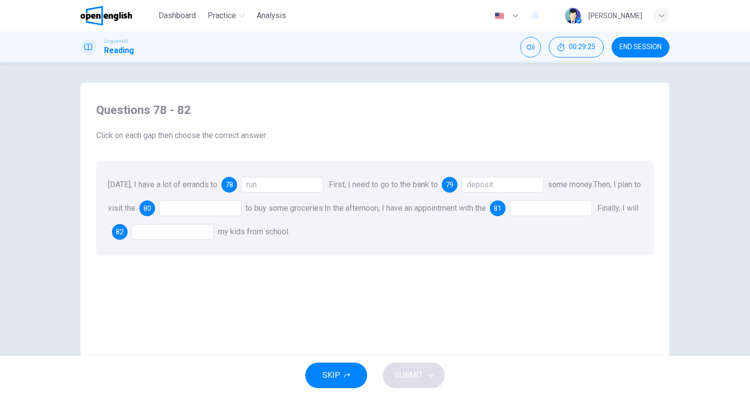
click at [220, 205] on div at bounding box center [200, 208] width 82 height 16
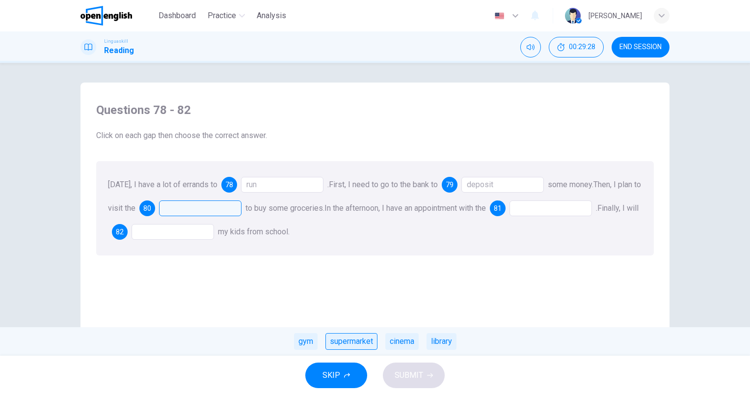
click at [376, 341] on div "supermarket" at bounding box center [351, 341] width 52 height 17
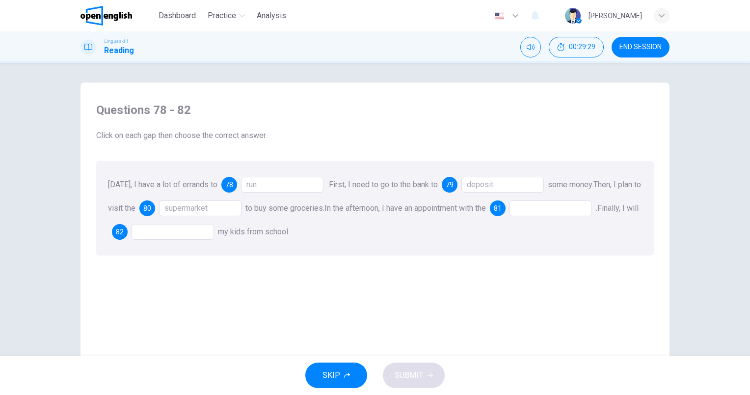
click at [553, 200] on div at bounding box center [550, 208] width 82 height 16
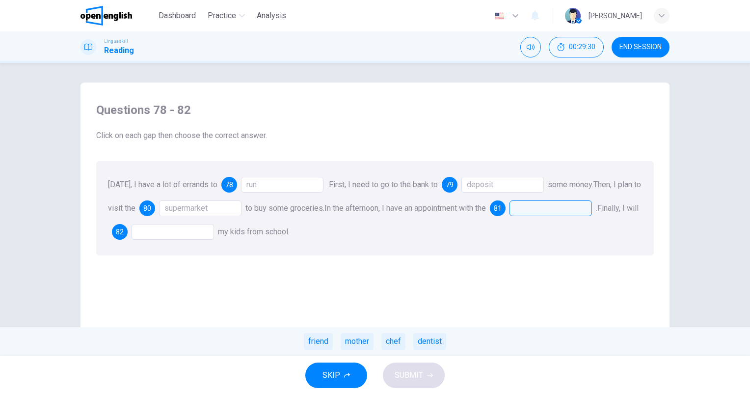
click at [561, 208] on div at bounding box center [550, 208] width 82 height 16
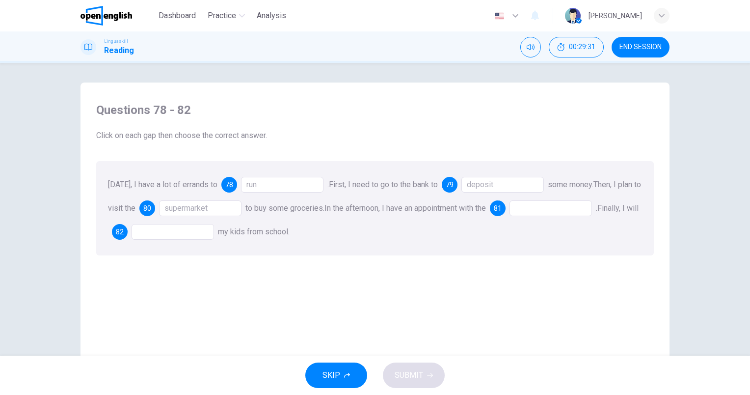
click at [563, 209] on div at bounding box center [550, 208] width 82 height 16
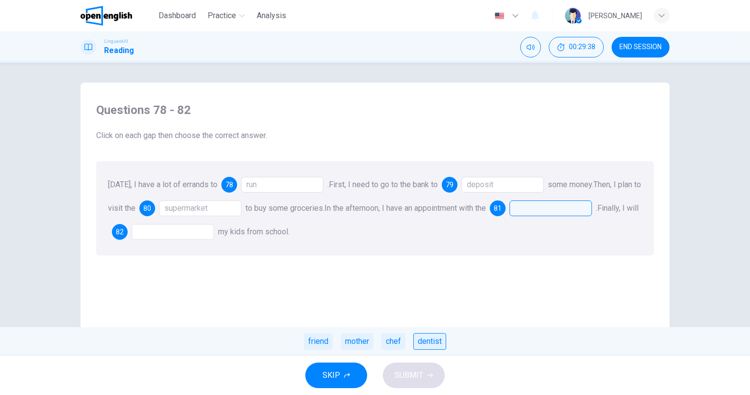
click at [430, 339] on div "dentist" at bounding box center [429, 341] width 33 height 17
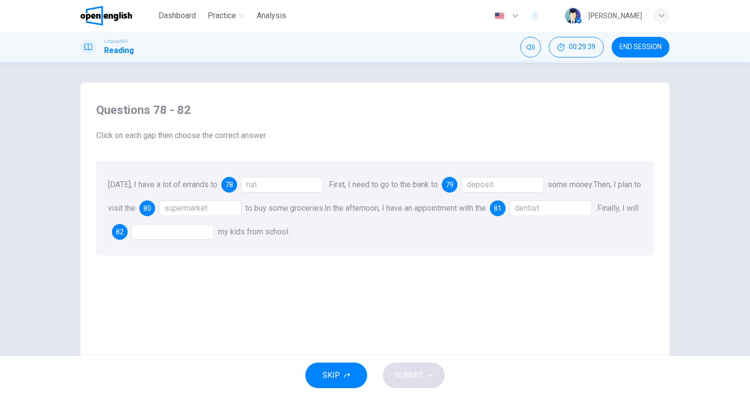
click at [176, 216] on div "supermarket" at bounding box center [200, 208] width 82 height 16
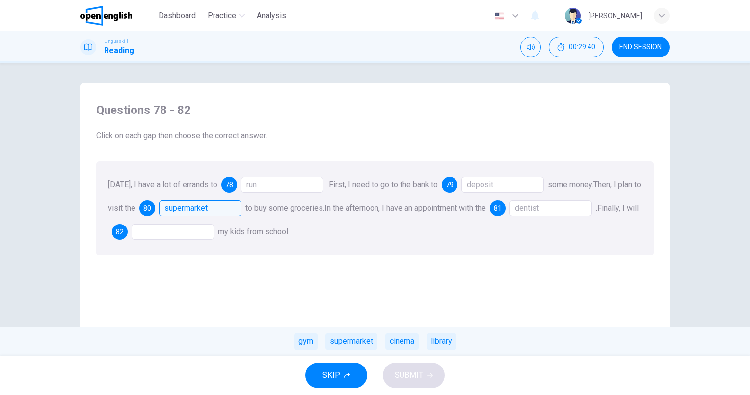
click at [183, 232] on div at bounding box center [173, 232] width 82 height 16
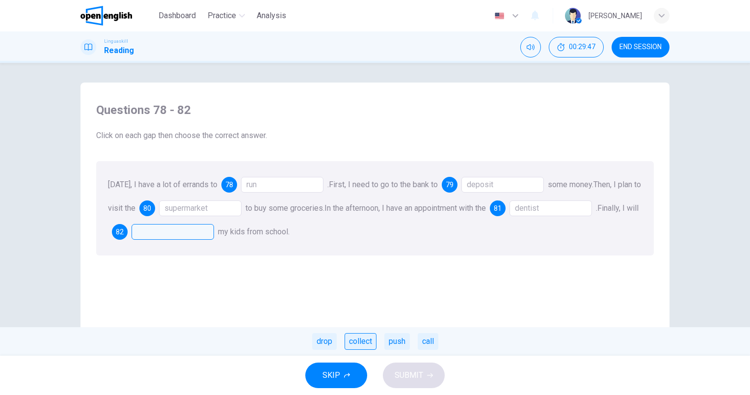
click at [361, 341] on div "collect" at bounding box center [360, 341] width 32 height 17
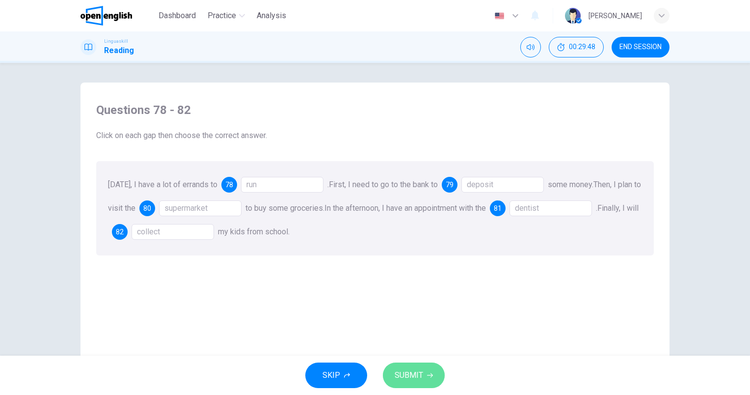
click at [403, 370] on span "SUBMIT" at bounding box center [409, 375] width 28 height 14
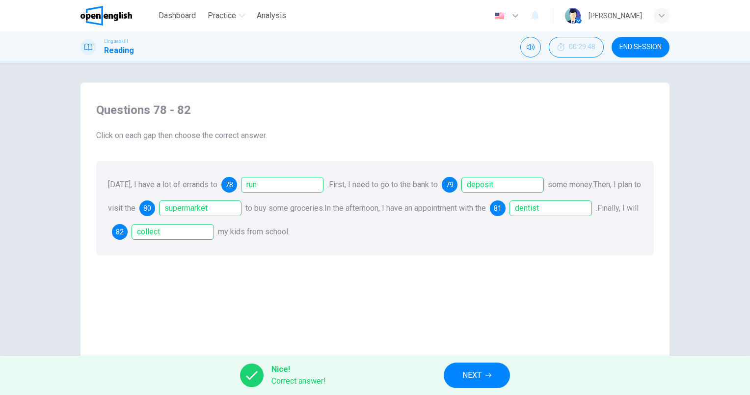
click at [491, 373] on icon "button" at bounding box center [488, 375] width 6 height 6
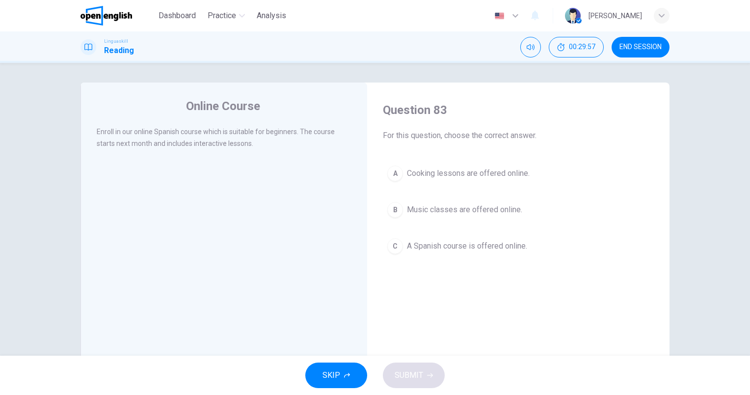
click at [484, 242] on span "A Spanish course is offered online." at bounding box center [467, 246] width 120 height 12
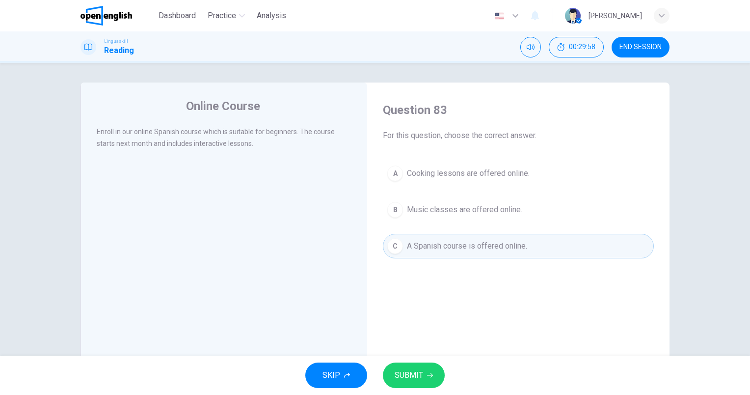
click at [416, 374] on span "SUBMIT" at bounding box center [409, 375] width 28 height 14
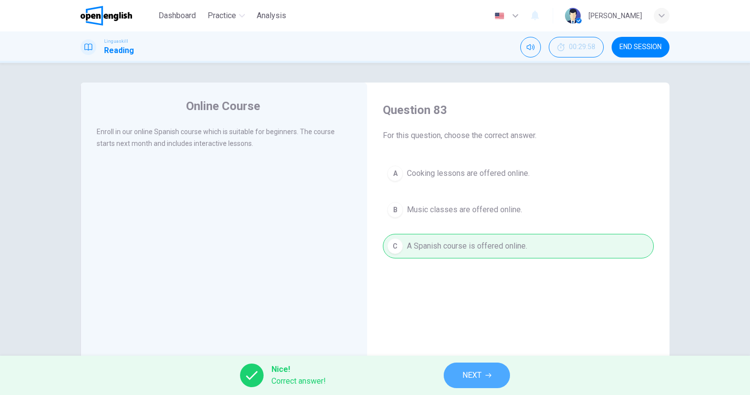
click at [467, 371] on span "NEXT" at bounding box center [471, 375] width 19 height 14
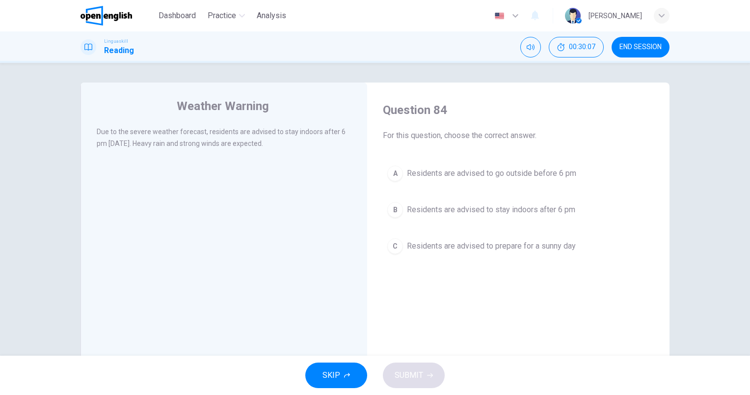
click at [570, 208] on span "Residents are advised to stay indoors after 6 pm" at bounding box center [491, 210] width 168 height 12
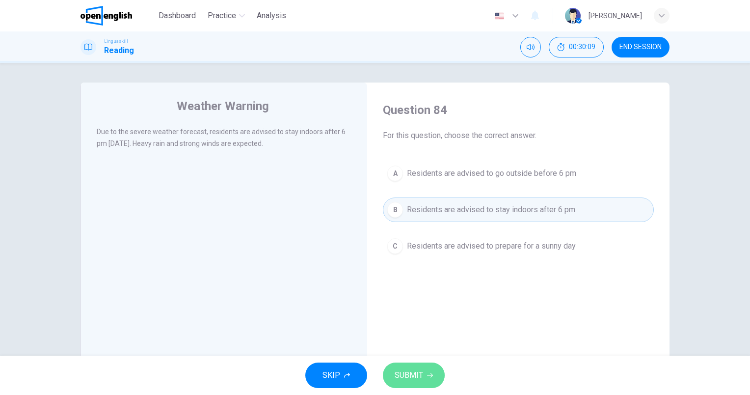
click at [434, 376] on button "SUBMIT" at bounding box center [414, 375] width 62 height 26
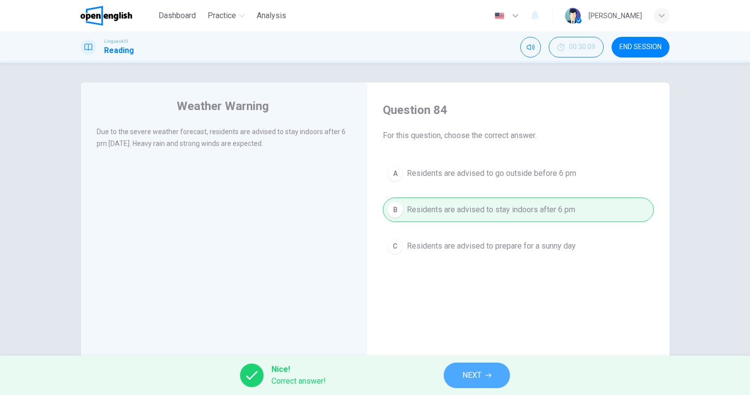
click at [470, 375] on span "NEXT" at bounding box center [471, 375] width 19 height 14
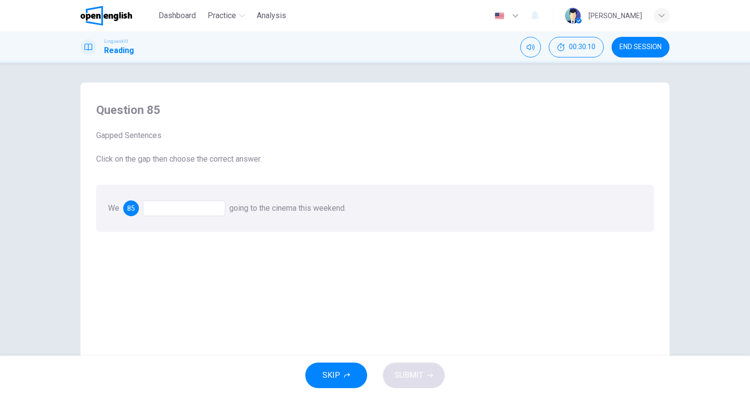
click at [201, 210] on div at bounding box center [184, 208] width 82 height 16
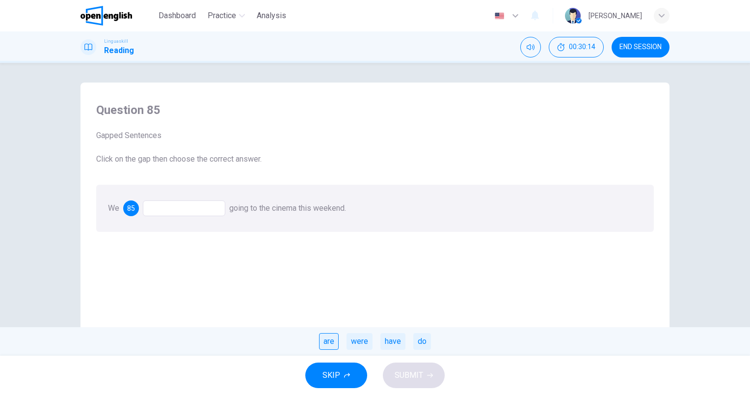
click at [330, 344] on div "are" at bounding box center [329, 341] width 20 height 17
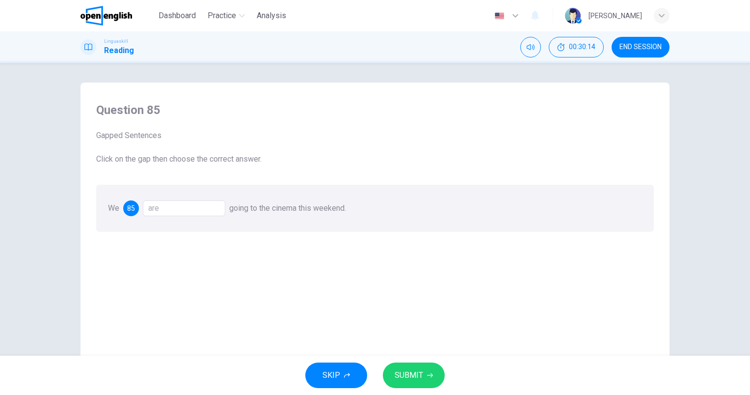
click at [419, 379] on span "SUBMIT" at bounding box center [409, 375] width 28 height 14
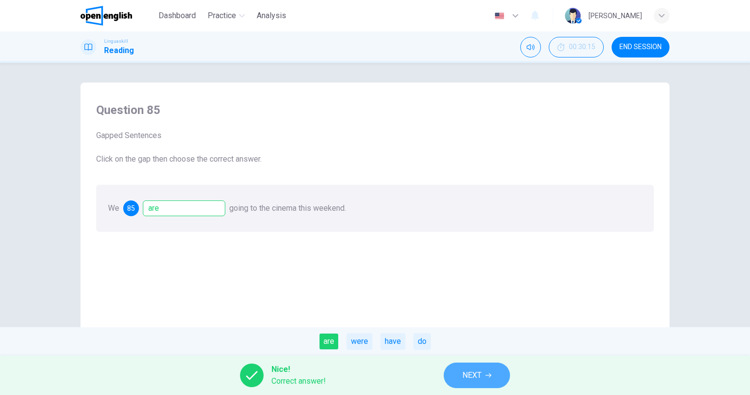
click at [472, 371] on span "NEXT" at bounding box center [471, 375] width 19 height 14
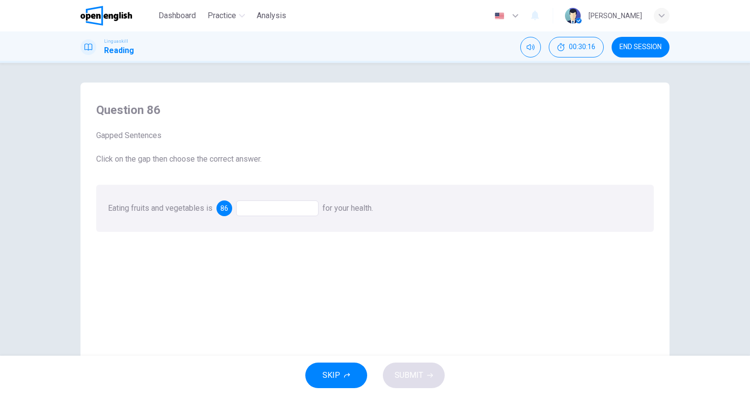
click at [276, 212] on div at bounding box center [277, 208] width 82 height 16
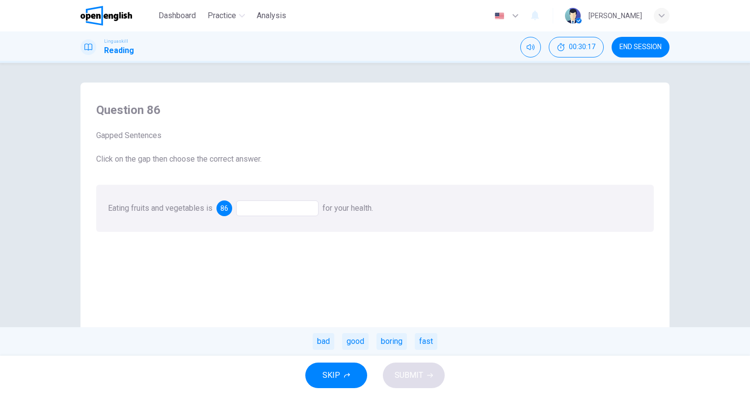
click at [274, 207] on div at bounding box center [277, 208] width 82 height 16
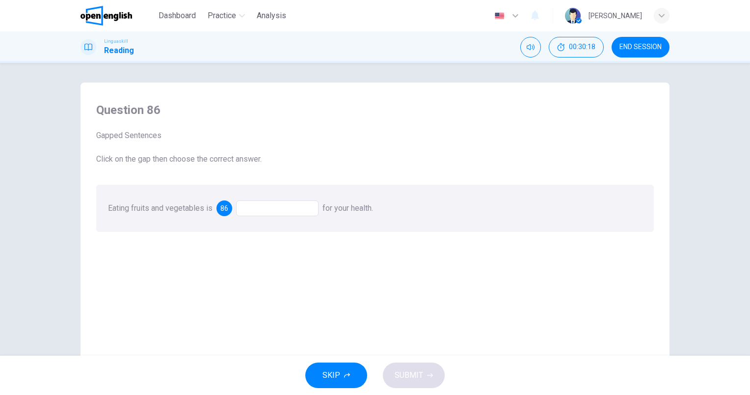
click at [285, 204] on div at bounding box center [277, 208] width 82 height 16
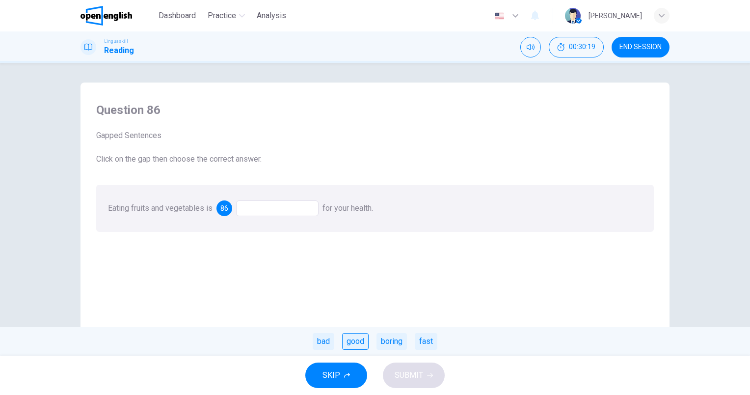
click at [362, 341] on div "good" at bounding box center [355, 341] width 26 height 17
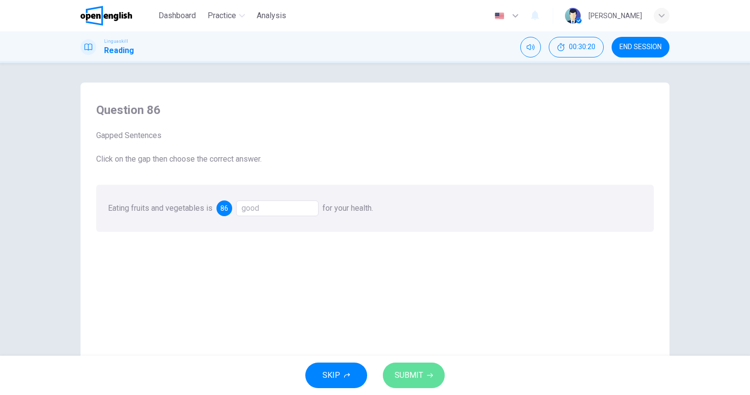
click at [416, 372] on span "SUBMIT" at bounding box center [409, 375] width 28 height 14
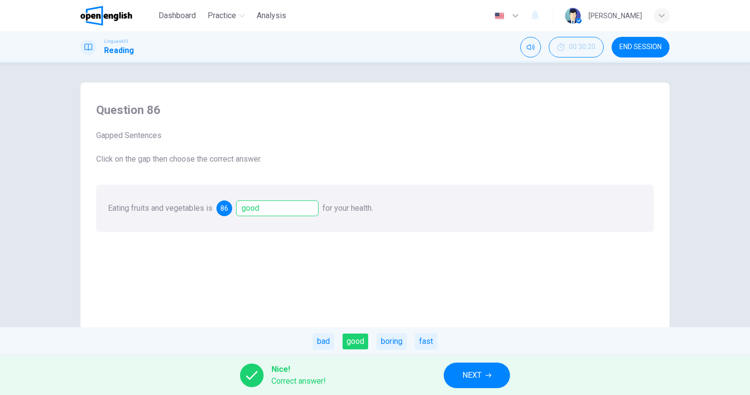
click at [514, 369] on div "Nice! Correct answer! NEXT" at bounding box center [375, 374] width 750 height 39
click at [495, 373] on button "NEXT" at bounding box center [477, 375] width 66 height 26
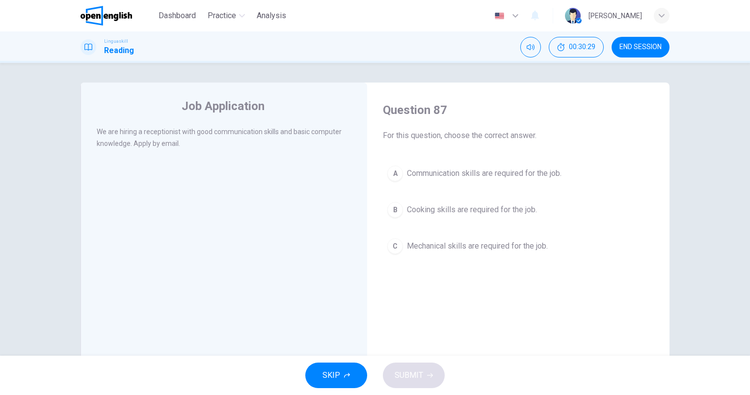
click at [508, 169] on span "Communication skills are required for the job." at bounding box center [484, 173] width 155 height 12
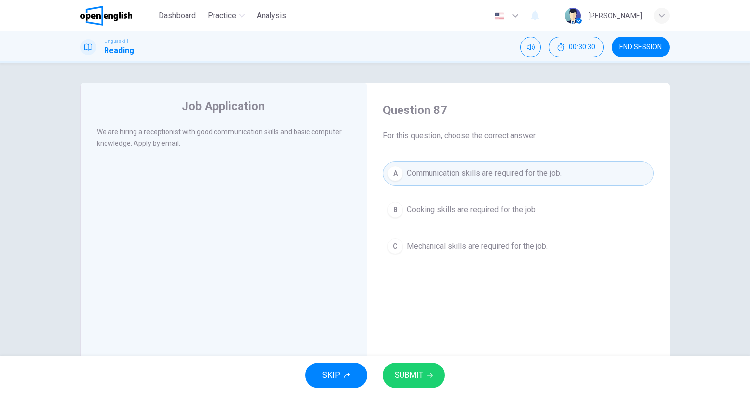
click at [439, 357] on div "SKIP SUBMIT" at bounding box center [375, 374] width 750 height 39
click at [434, 371] on button "SUBMIT" at bounding box center [414, 375] width 62 height 26
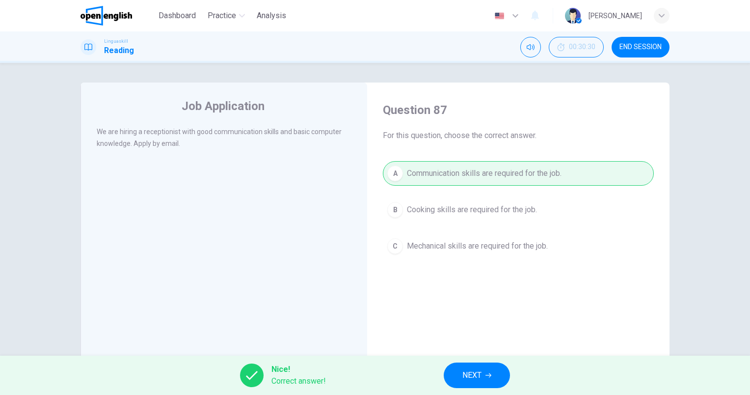
click at [480, 377] on span "NEXT" at bounding box center [471, 375] width 19 height 14
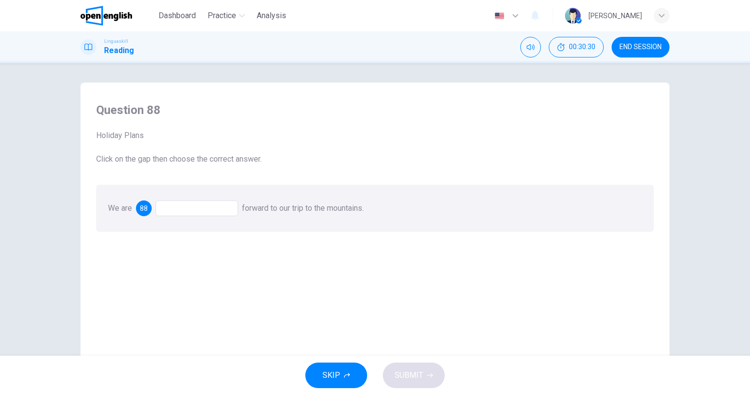
click at [181, 213] on div at bounding box center [197, 208] width 82 height 16
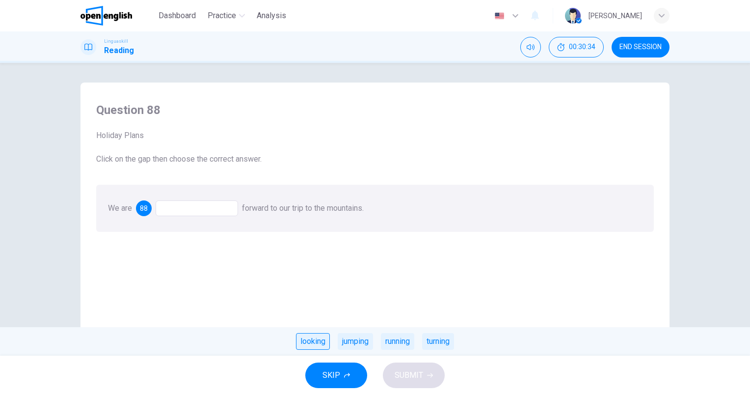
click at [310, 337] on div "looking" at bounding box center [313, 341] width 34 height 17
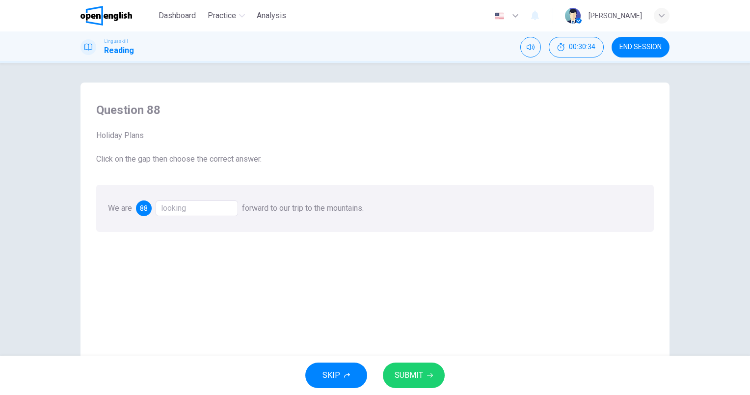
click at [418, 368] on button "SUBMIT" at bounding box center [414, 375] width 62 height 26
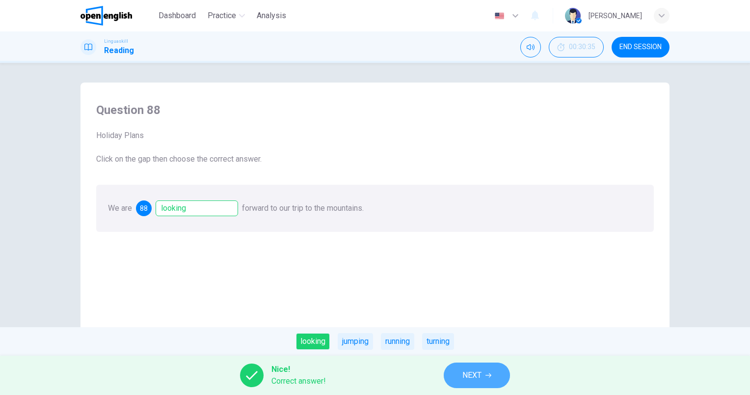
click at [471, 373] on span "NEXT" at bounding box center [471, 375] width 19 height 14
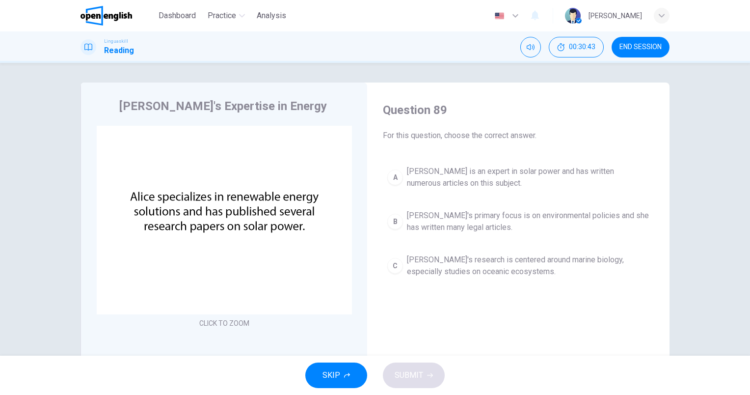
click at [550, 177] on span "[PERSON_NAME] is an expert in solar power and has written numerous articles on …" at bounding box center [528, 177] width 242 height 24
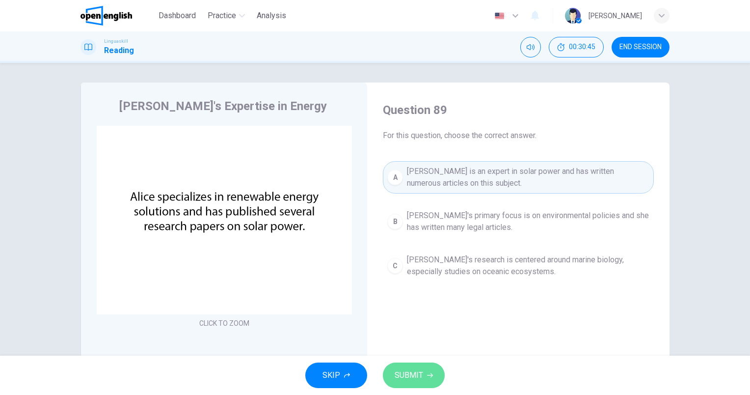
click at [432, 363] on button "SUBMIT" at bounding box center [414, 375] width 62 height 26
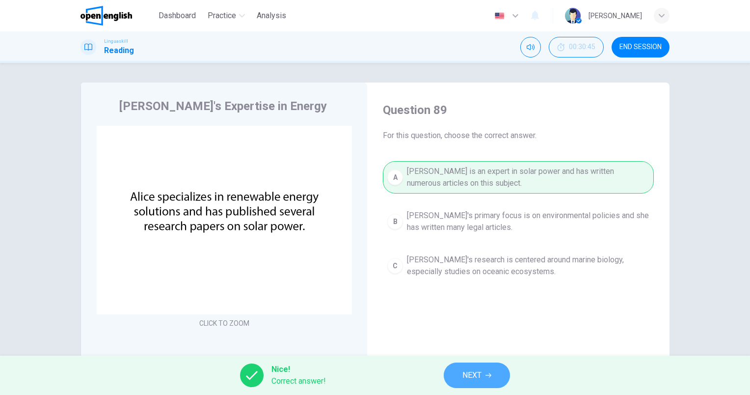
click at [479, 375] on span "NEXT" at bounding box center [471, 375] width 19 height 14
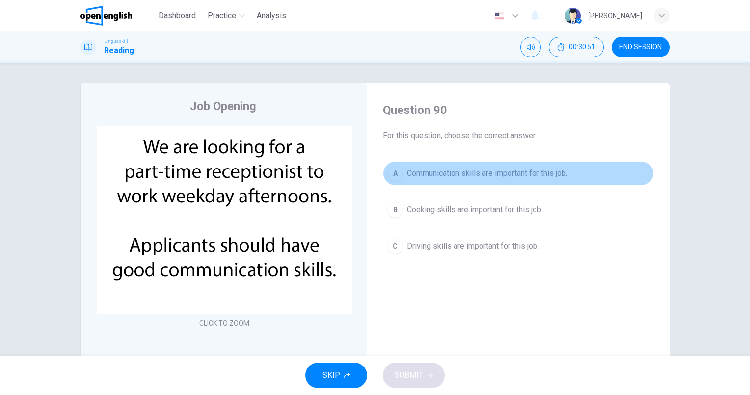
click at [508, 169] on span "Communication skills are important for this job." at bounding box center [487, 173] width 160 height 12
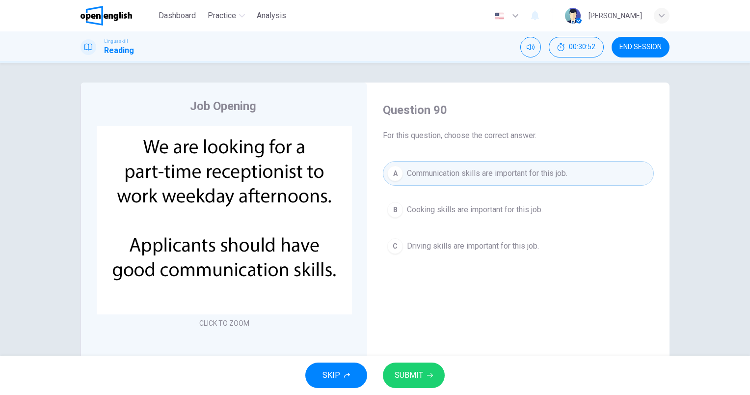
click at [420, 373] on span "SUBMIT" at bounding box center [409, 375] width 28 height 14
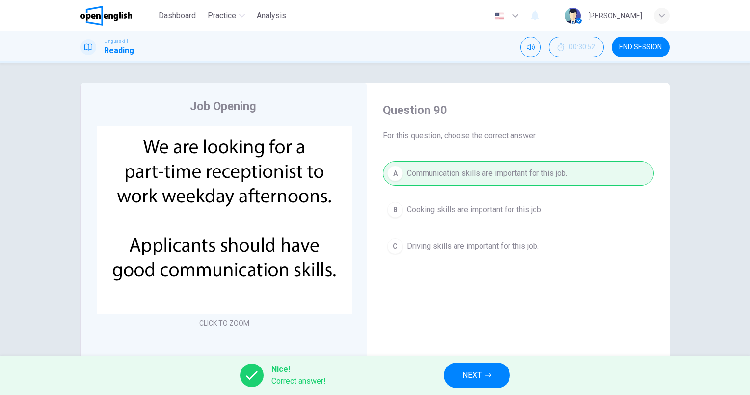
click at [472, 383] on button "NEXT" at bounding box center [477, 375] width 66 height 26
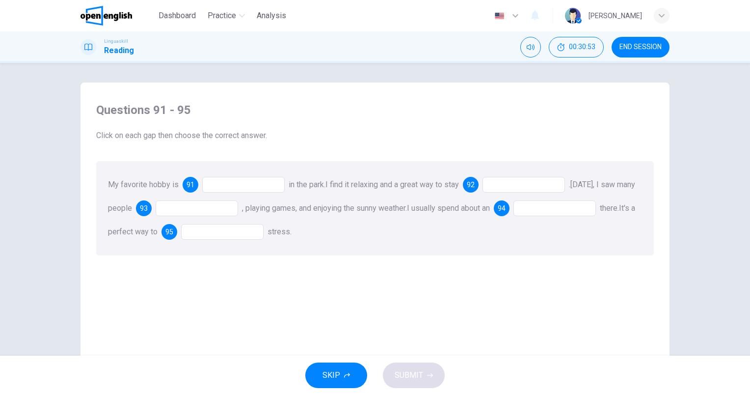
click at [234, 185] on div at bounding box center [243, 185] width 82 height 16
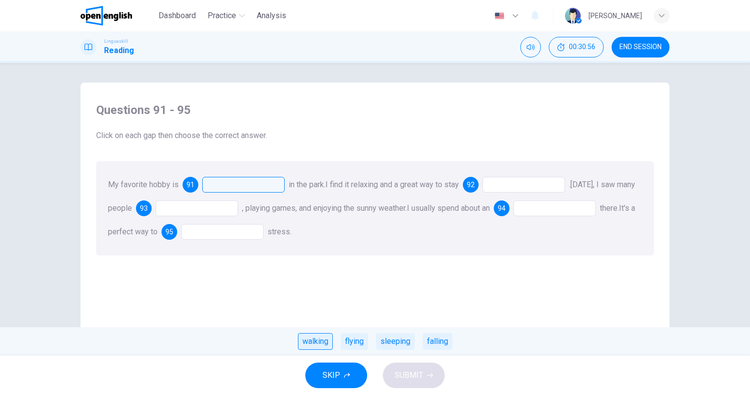
click at [313, 343] on div "walking" at bounding box center [315, 341] width 35 height 17
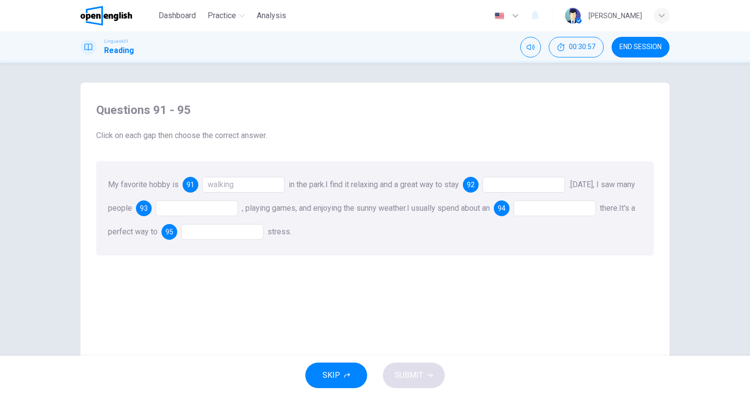
click at [488, 179] on div "92" at bounding box center [514, 185] width 102 height 16
click at [520, 181] on div at bounding box center [523, 185] width 82 height 16
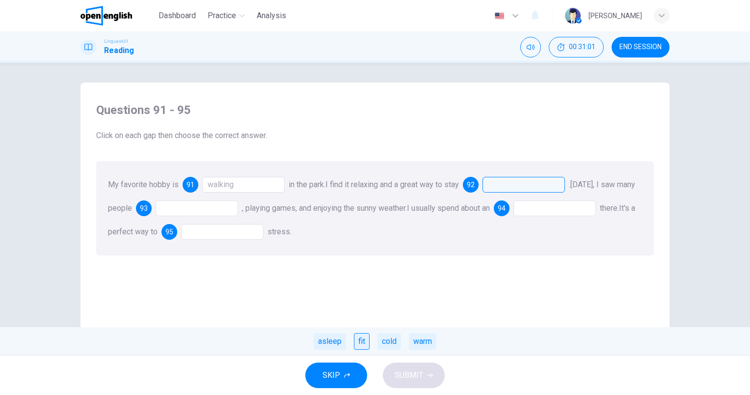
click at [361, 345] on div "fit" at bounding box center [362, 341] width 16 height 17
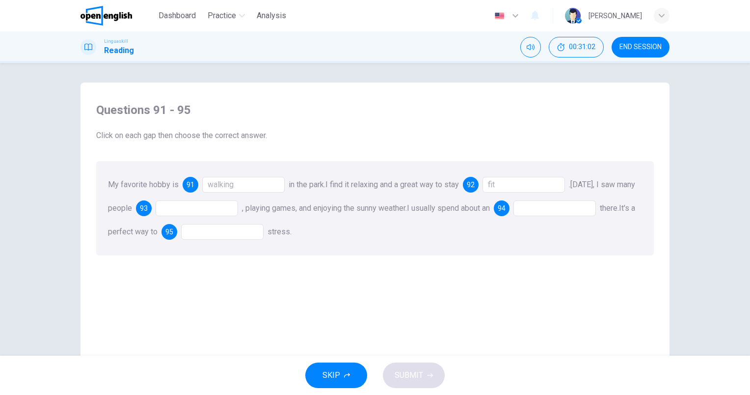
click at [232, 208] on div at bounding box center [197, 208] width 82 height 16
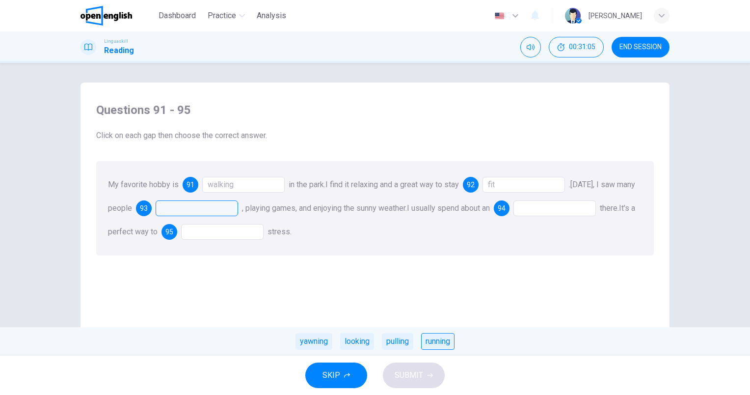
click at [432, 345] on div "running" at bounding box center [437, 341] width 33 height 17
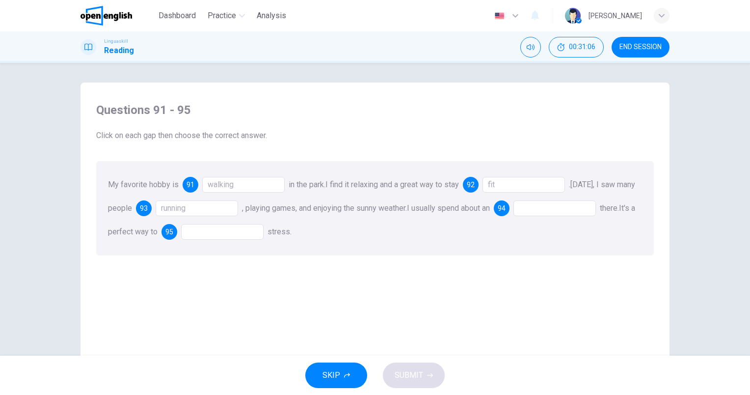
click at [563, 208] on div at bounding box center [554, 208] width 82 height 16
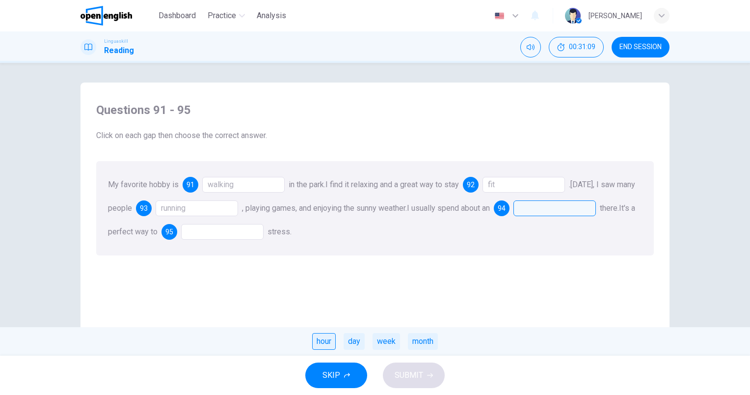
click at [328, 339] on div "hour" at bounding box center [324, 341] width 24 height 17
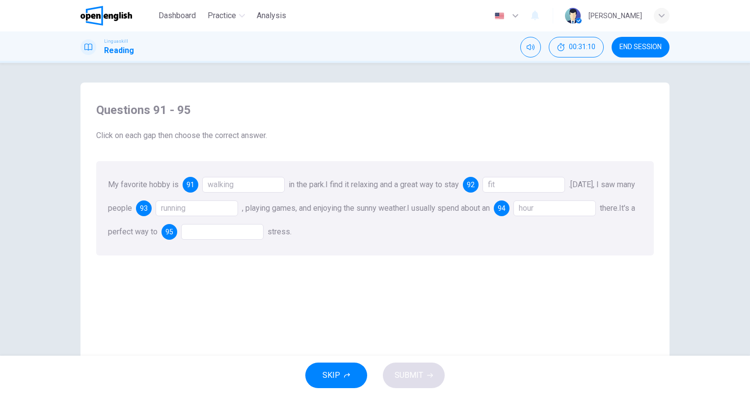
click at [259, 227] on div at bounding box center [222, 232] width 82 height 16
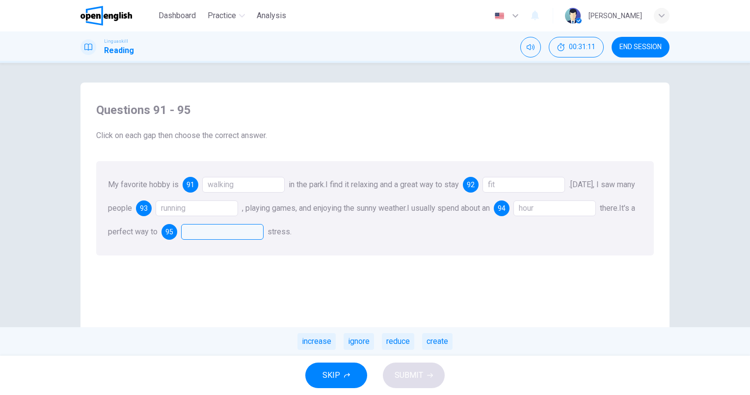
click at [391, 345] on div "reduce" at bounding box center [398, 341] width 32 height 17
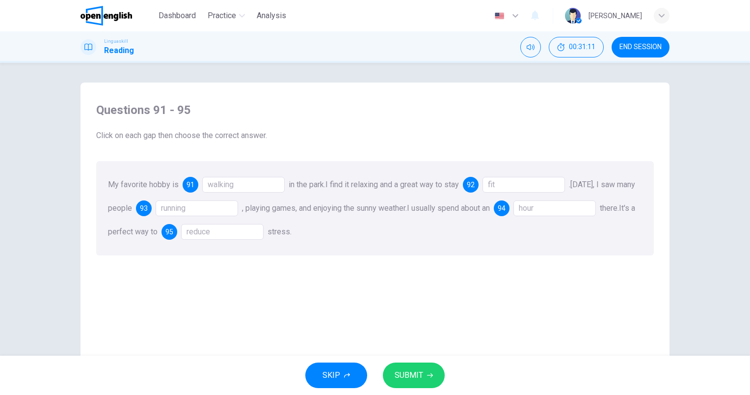
click at [412, 383] on button "SUBMIT" at bounding box center [414, 375] width 62 height 26
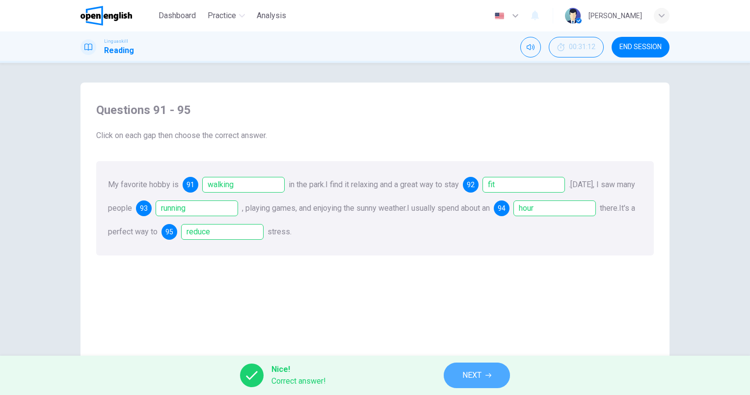
click at [498, 383] on button "NEXT" at bounding box center [477, 375] width 66 height 26
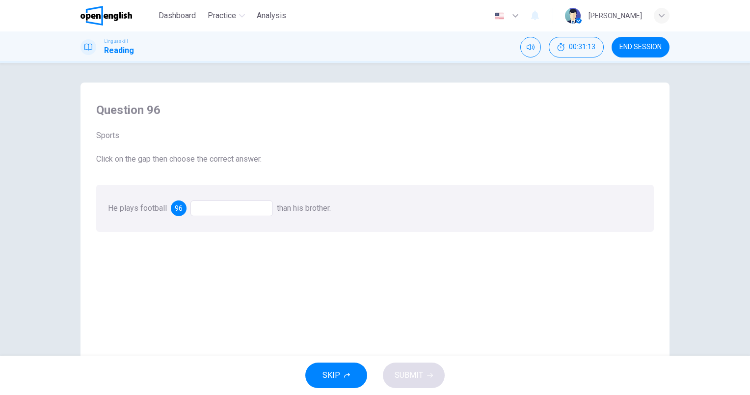
click at [232, 206] on div at bounding box center [231, 208] width 82 height 16
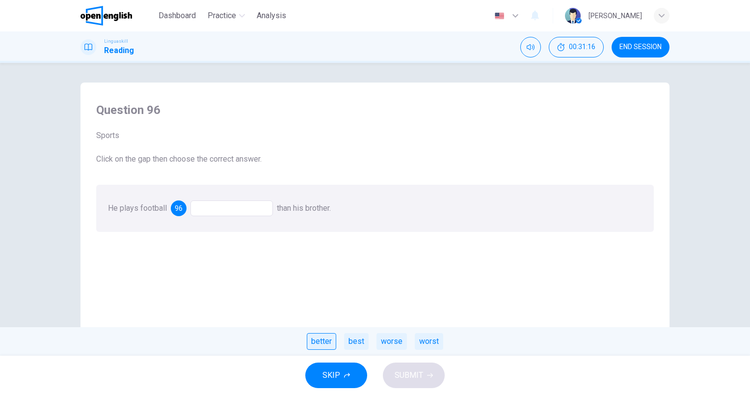
click at [323, 344] on div "better" at bounding box center [321, 341] width 29 height 17
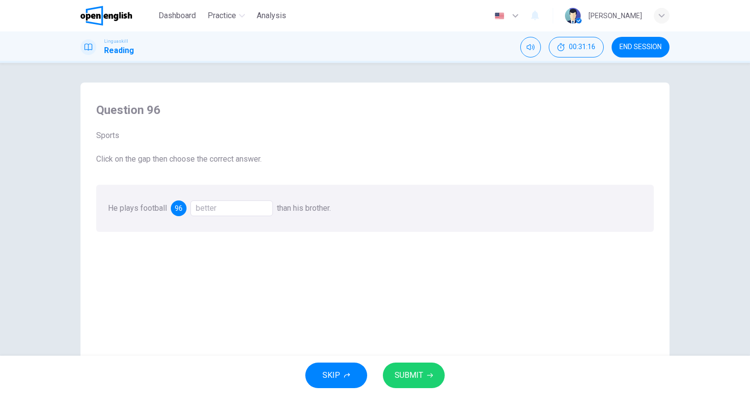
click at [406, 371] on span "SUBMIT" at bounding box center [409, 375] width 28 height 14
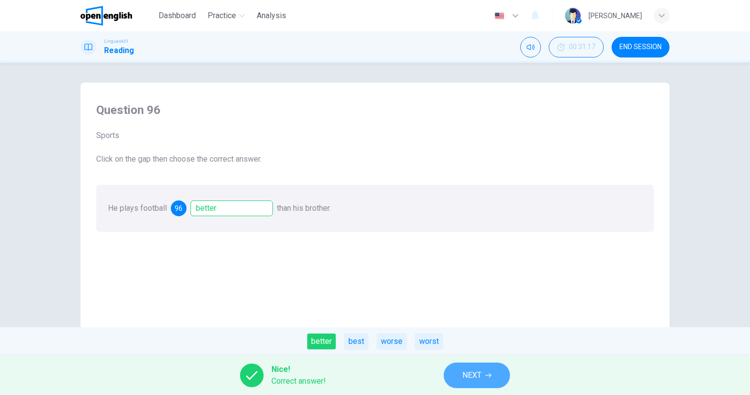
click at [483, 381] on button "NEXT" at bounding box center [477, 375] width 66 height 26
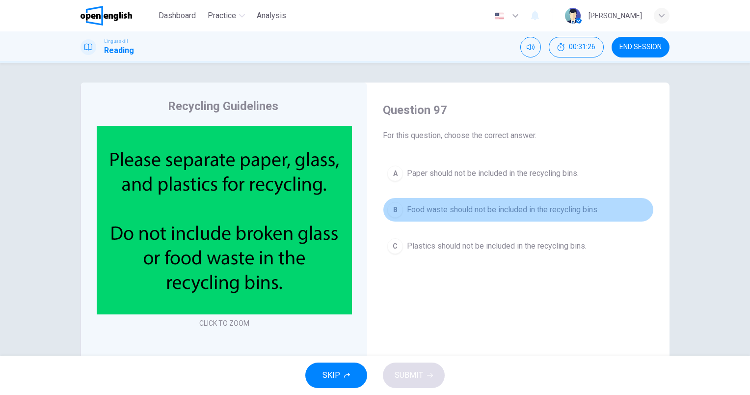
click at [478, 213] on span "Food waste should not be included in the recycling bins." at bounding box center [503, 210] width 192 height 12
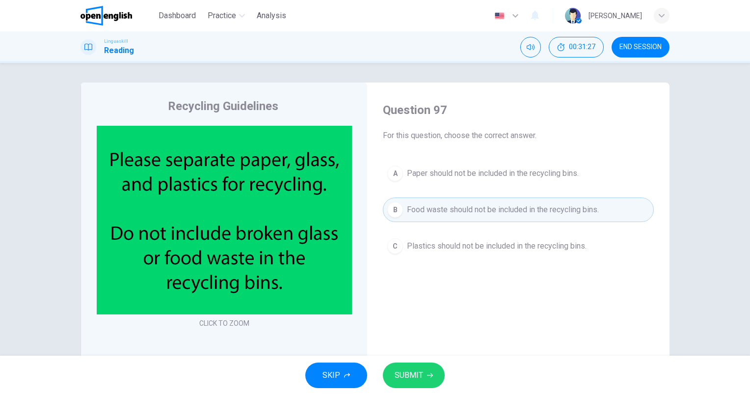
click at [428, 367] on button "SUBMIT" at bounding box center [414, 375] width 62 height 26
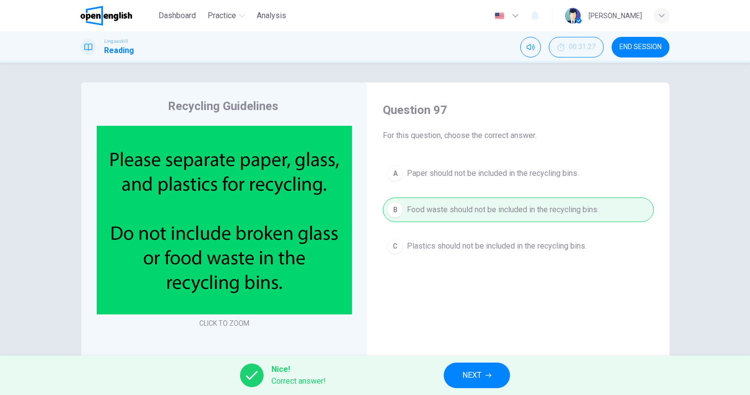
click at [474, 379] on span "NEXT" at bounding box center [471, 375] width 19 height 14
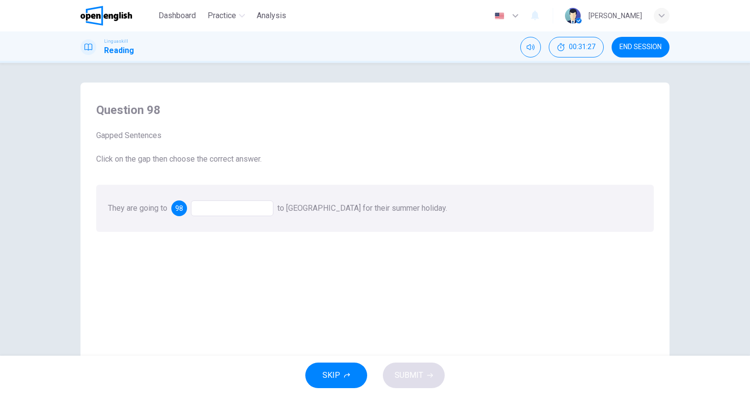
click at [241, 211] on div at bounding box center [232, 208] width 82 height 16
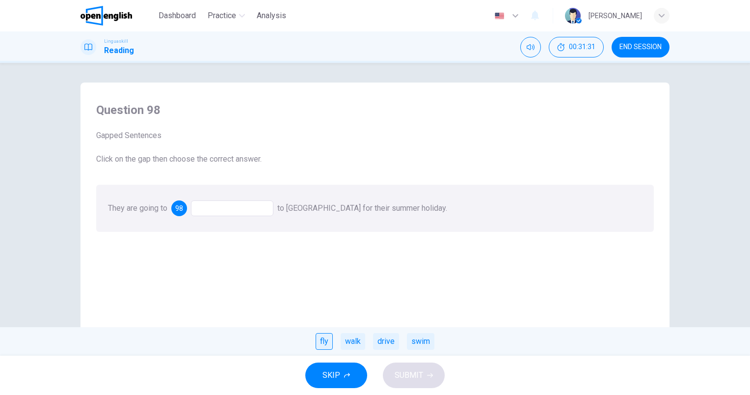
click at [322, 344] on div "fly" at bounding box center [324, 341] width 17 height 17
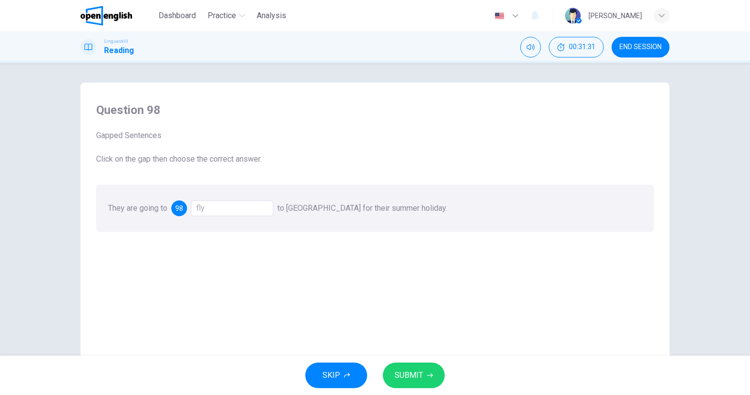
click at [417, 373] on span "SUBMIT" at bounding box center [409, 375] width 28 height 14
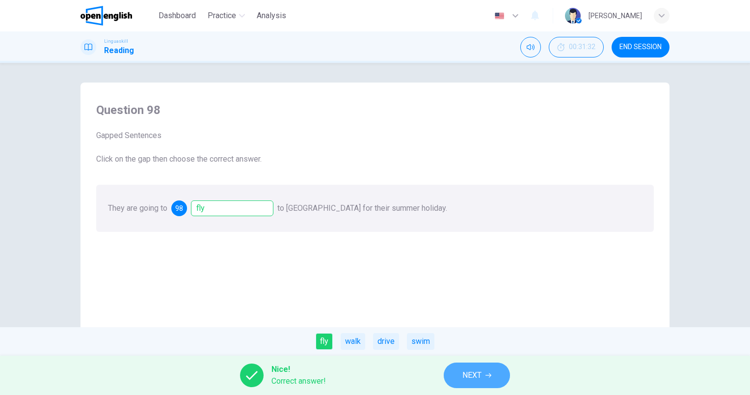
click at [476, 371] on span "NEXT" at bounding box center [471, 375] width 19 height 14
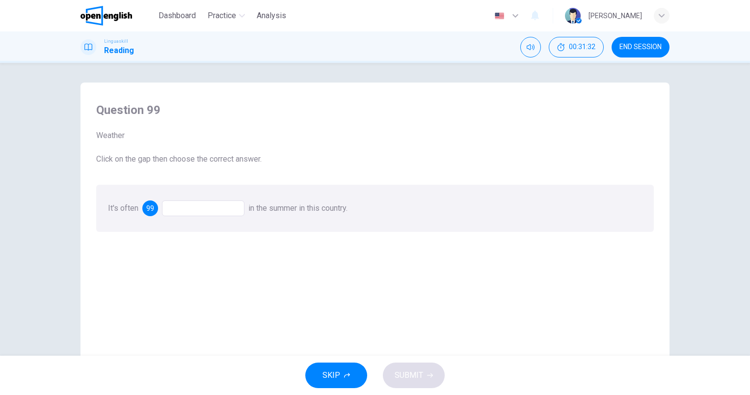
click at [192, 211] on div at bounding box center [203, 208] width 82 height 16
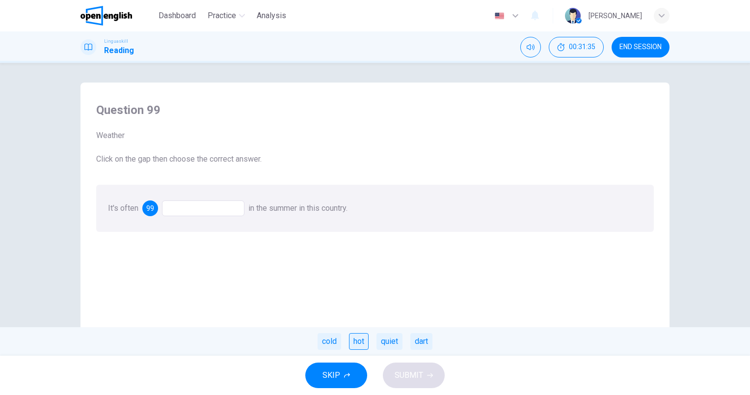
click at [357, 344] on div "hot" at bounding box center [359, 341] width 20 height 17
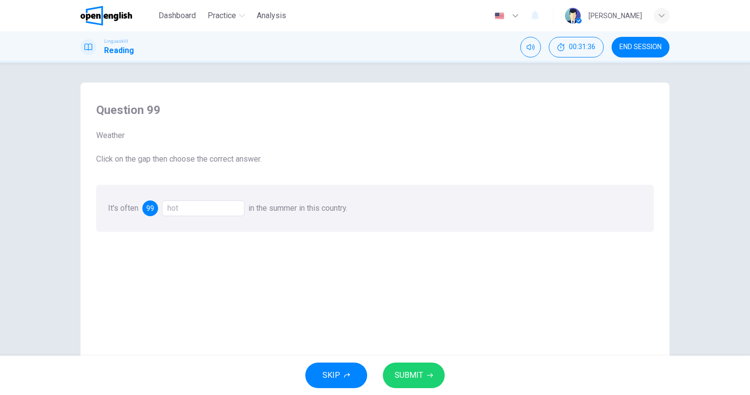
click at [401, 369] on span "SUBMIT" at bounding box center [409, 375] width 28 height 14
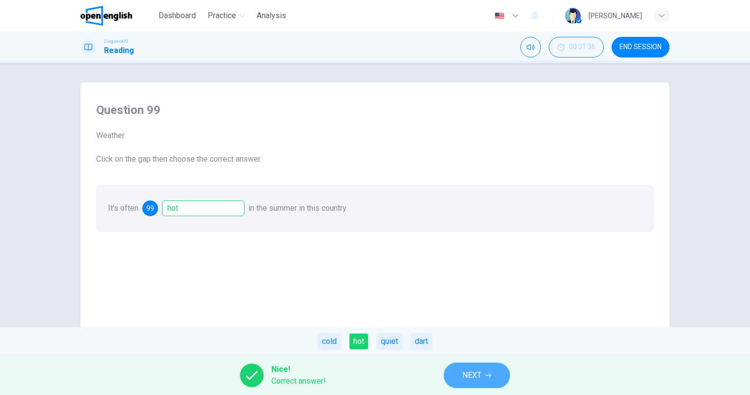
click at [487, 376] on icon "button" at bounding box center [488, 375] width 6 height 6
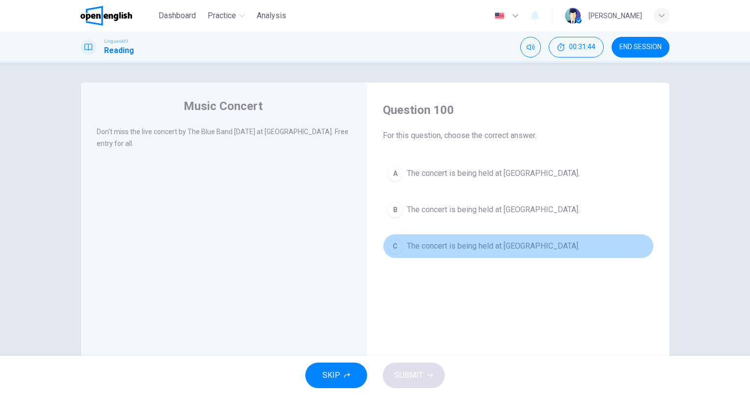
click at [522, 251] on span "The concert is being held at [GEOGRAPHIC_DATA]." at bounding box center [493, 246] width 173 height 12
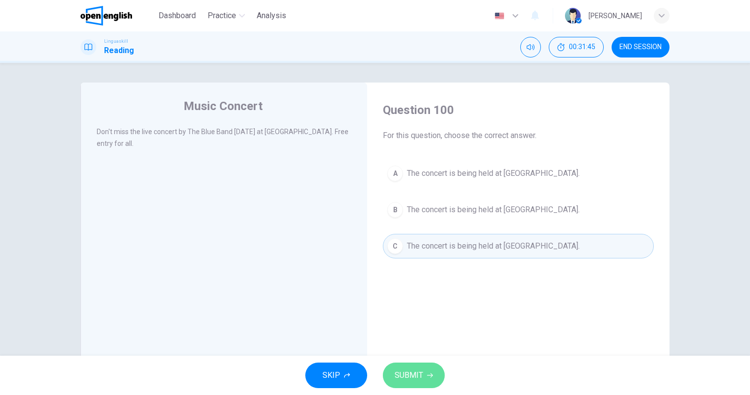
click at [404, 371] on span "SUBMIT" at bounding box center [409, 375] width 28 height 14
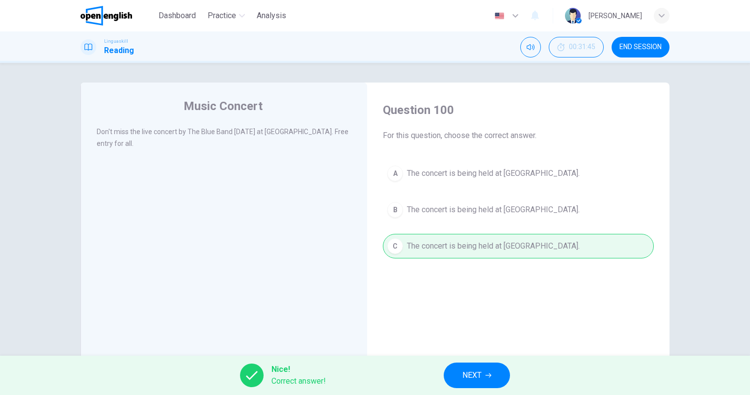
click at [478, 377] on span "NEXT" at bounding box center [471, 375] width 19 height 14
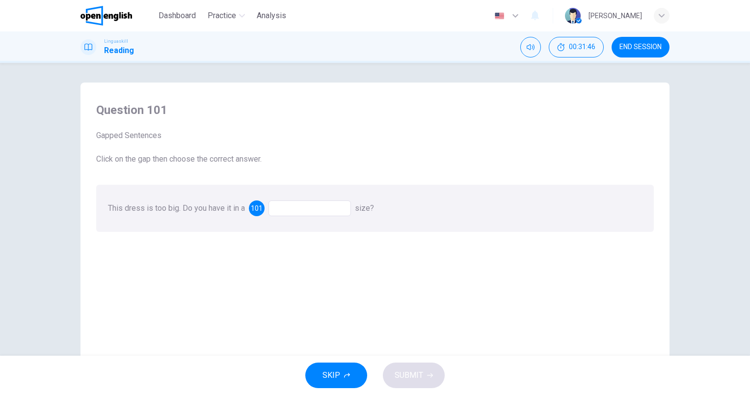
click at [308, 204] on div at bounding box center [309, 208] width 82 height 16
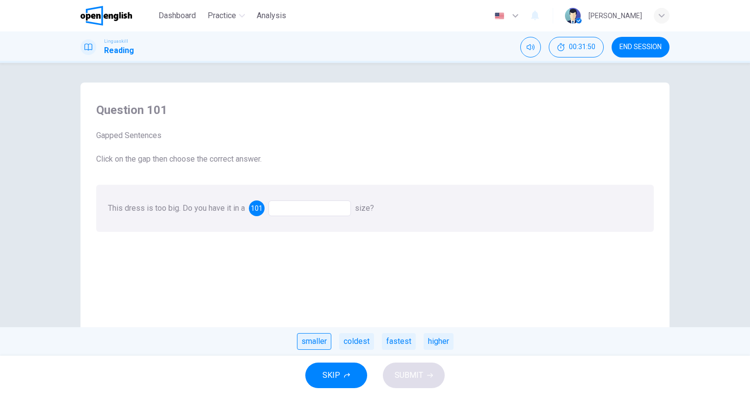
click at [310, 347] on div "smaller" at bounding box center [314, 341] width 34 height 17
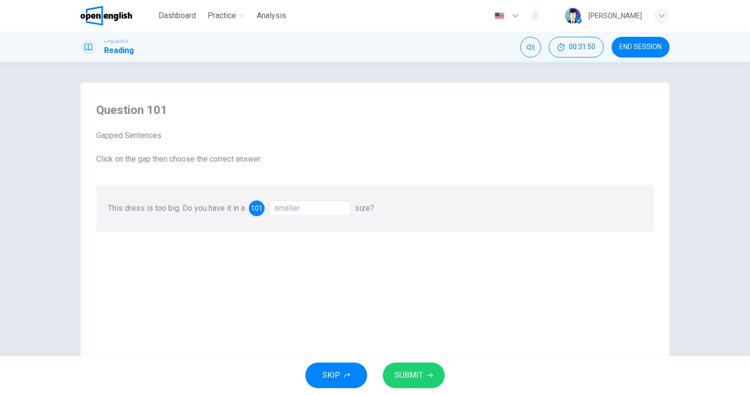
click at [396, 370] on span "SUBMIT" at bounding box center [409, 375] width 28 height 14
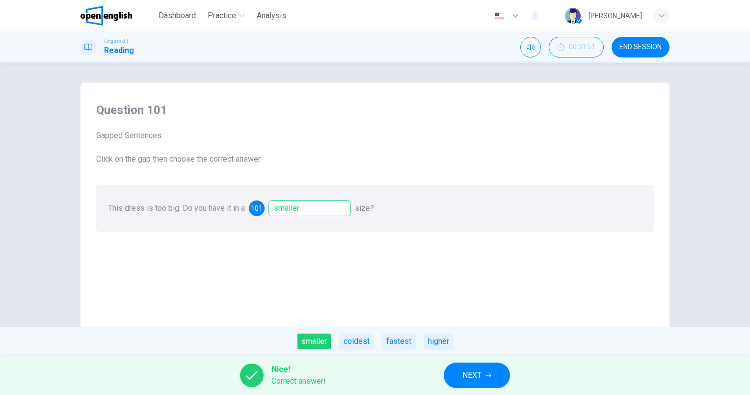
click at [471, 369] on span "NEXT" at bounding box center [471, 375] width 19 height 14
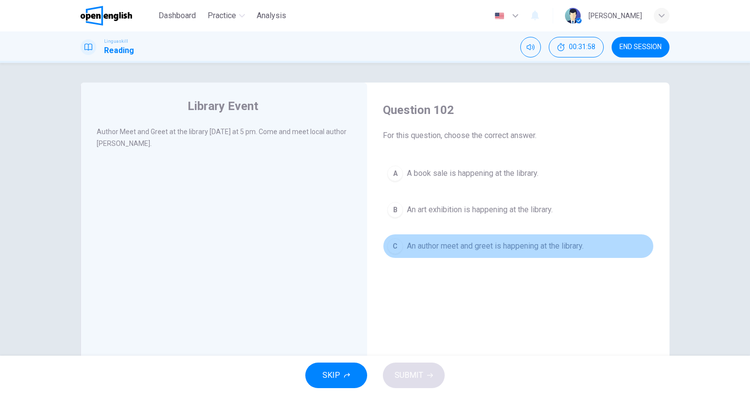
click at [469, 238] on button "C An author meet and greet is happening at the library." at bounding box center [518, 246] width 271 height 25
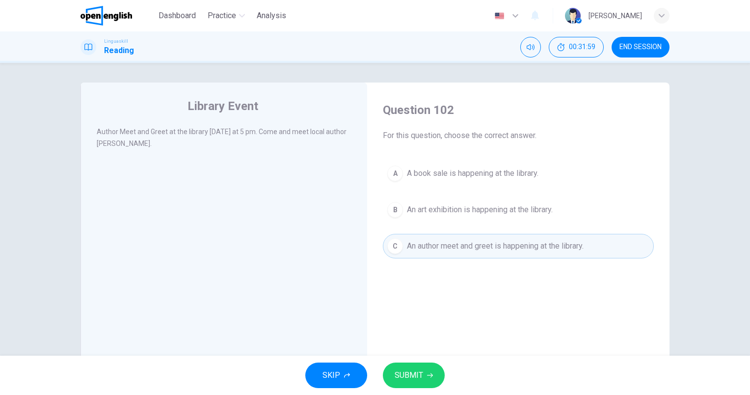
click at [427, 380] on button "SUBMIT" at bounding box center [414, 375] width 62 height 26
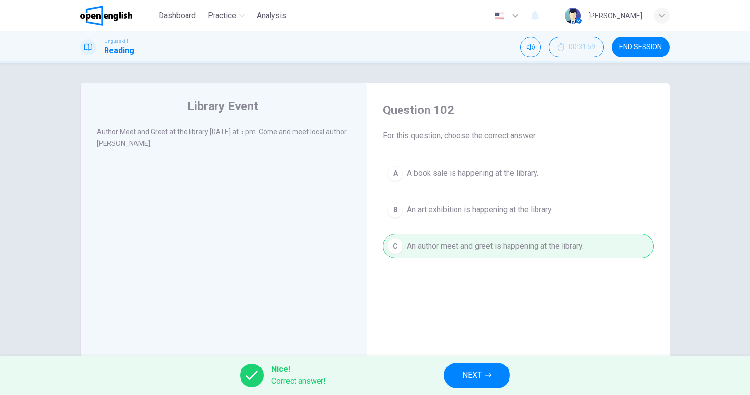
click at [493, 380] on button "NEXT" at bounding box center [477, 375] width 66 height 26
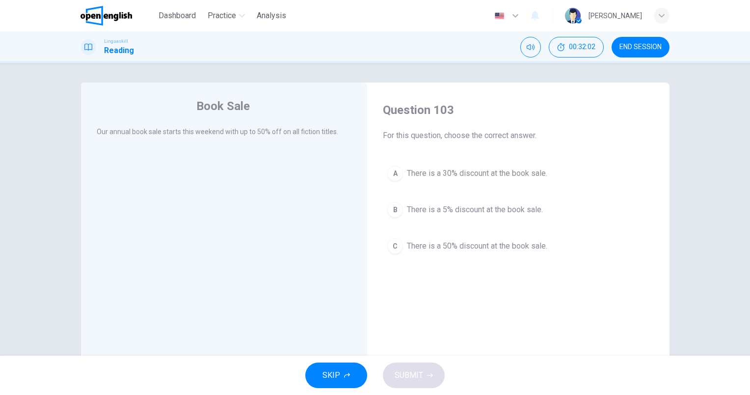
click at [521, 257] on div "Question 103 For this question, choose the correct answer. A There is a 30% dis…" at bounding box center [518, 180] width 287 height 176
click at [502, 243] on span "There is a 50% discount at the book sale." at bounding box center [477, 246] width 140 height 12
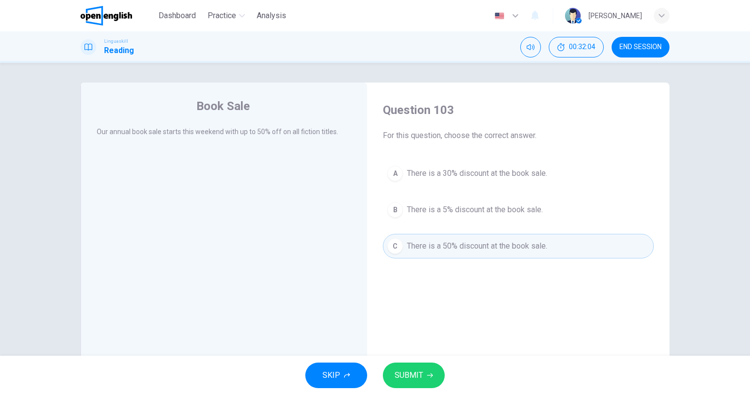
click at [414, 377] on span "SUBMIT" at bounding box center [409, 375] width 28 height 14
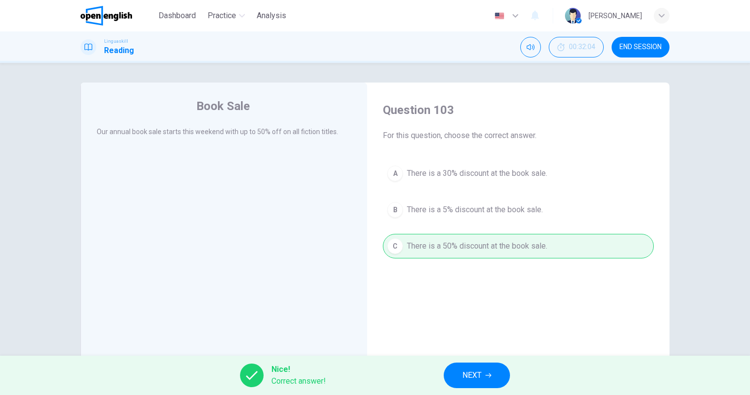
click at [471, 371] on span "NEXT" at bounding box center [471, 375] width 19 height 14
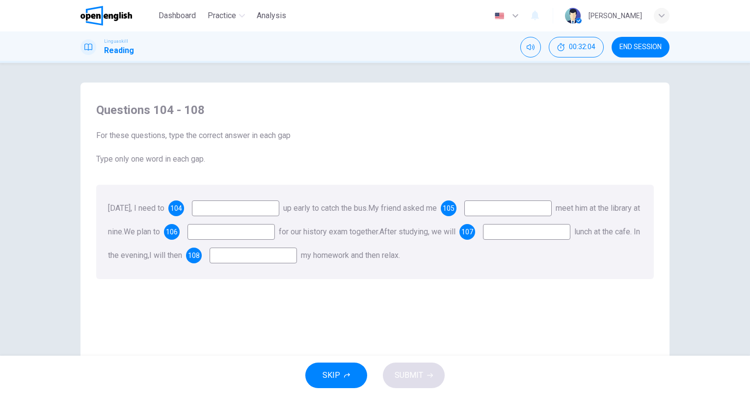
click at [238, 200] on div "[DATE], I need to 104 up early to catch the bus. My friend asked me 105 meet hi…" at bounding box center [374, 232] width 557 height 94
click at [241, 206] on input at bounding box center [235, 208] width 87 height 16
type input "****"
click at [524, 209] on input at bounding box center [507, 208] width 87 height 16
type input "**"
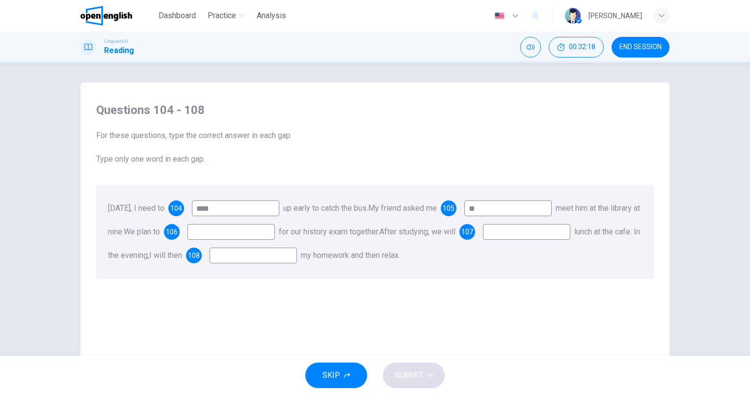
click at [275, 232] on input at bounding box center [230, 232] width 87 height 16
type input "*****"
click at [483, 239] on input at bounding box center [526, 232] width 87 height 16
type input "****"
click at [297, 251] on input at bounding box center [253, 255] width 87 height 16
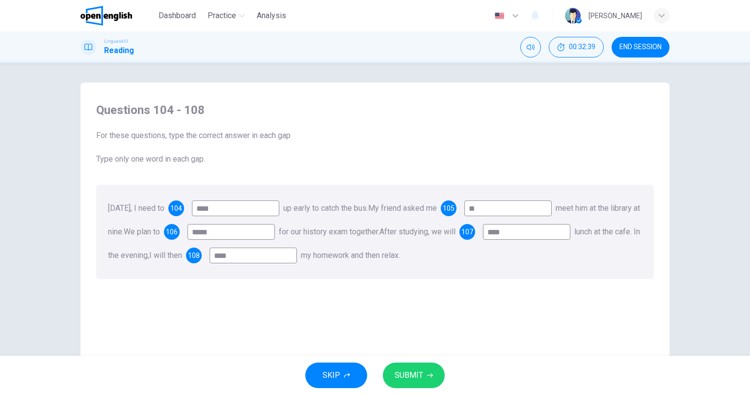
type input "****"
click at [435, 379] on button "SUBMIT" at bounding box center [414, 375] width 62 height 26
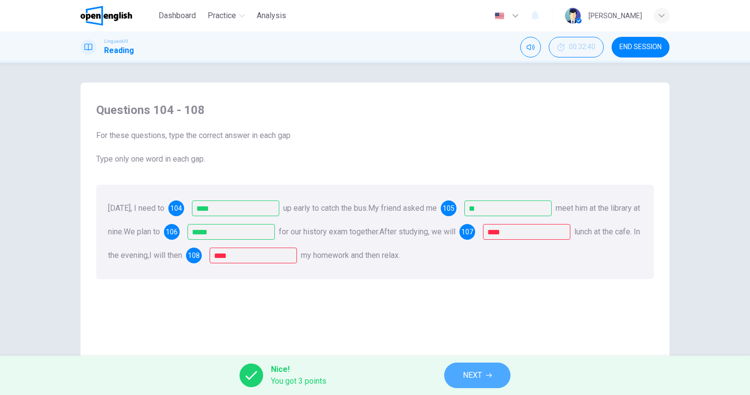
click at [478, 382] on button "NEXT" at bounding box center [477, 375] width 66 height 26
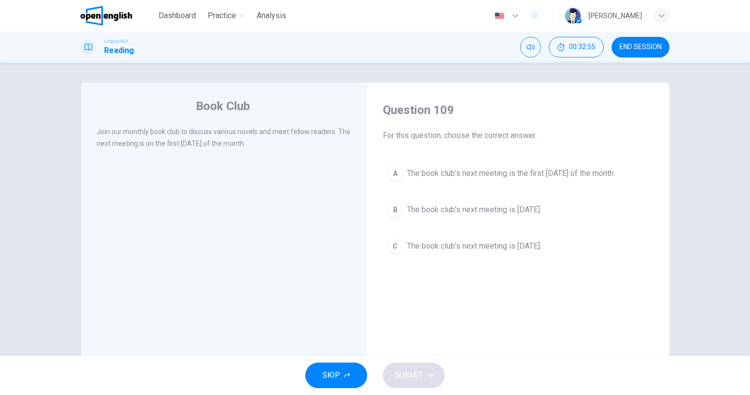
click at [561, 169] on span "The book club's next meeting is the first [DATE] of the month." at bounding box center [511, 173] width 208 height 12
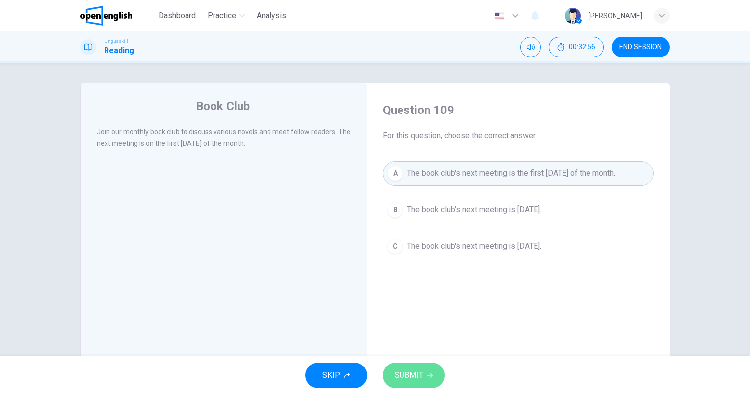
click at [414, 373] on span "SUBMIT" at bounding box center [409, 375] width 28 height 14
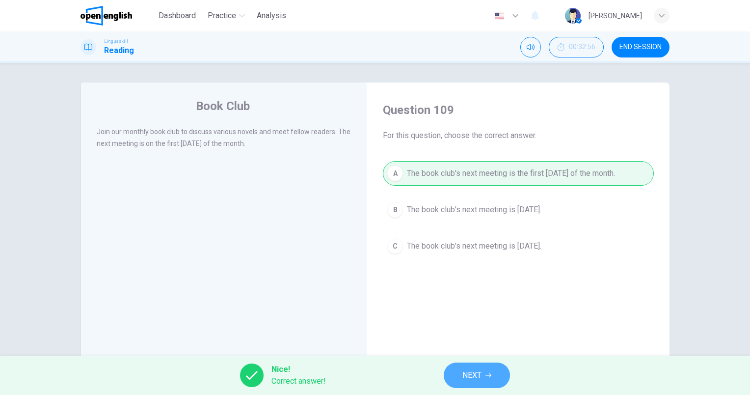
click at [482, 377] on button "NEXT" at bounding box center [477, 375] width 66 height 26
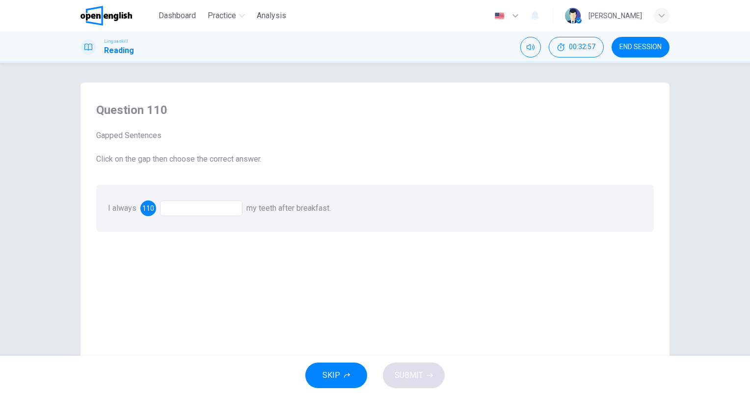
click at [214, 205] on div at bounding box center [201, 208] width 82 height 16
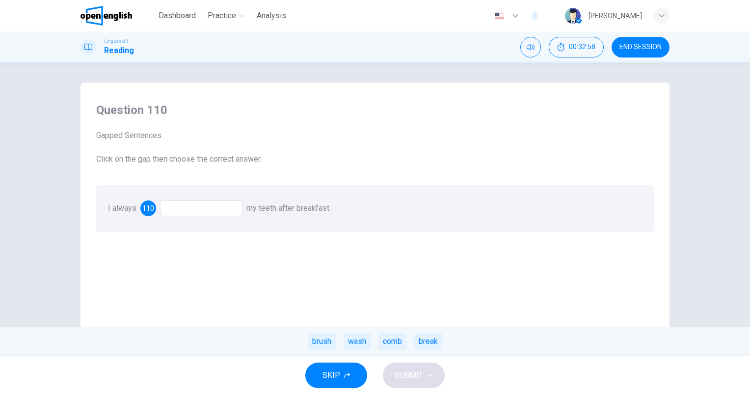
click at [327, 345] on div "brush" at bounding box center [322, 341] width 28 height 17
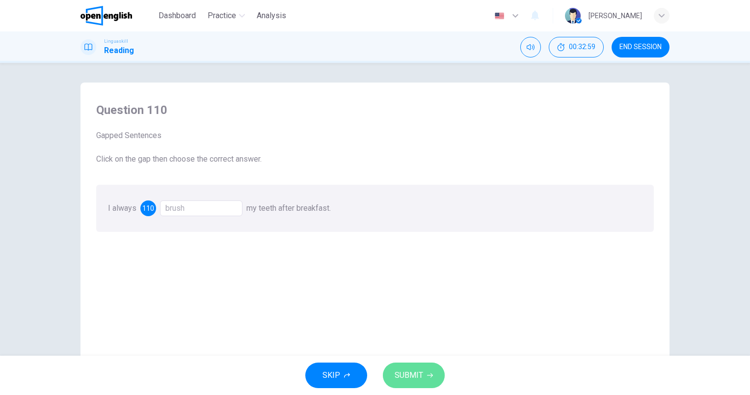
click at [408, 381] on span "SUBMIT" at bounding box center [409, 375] width 28 height 14
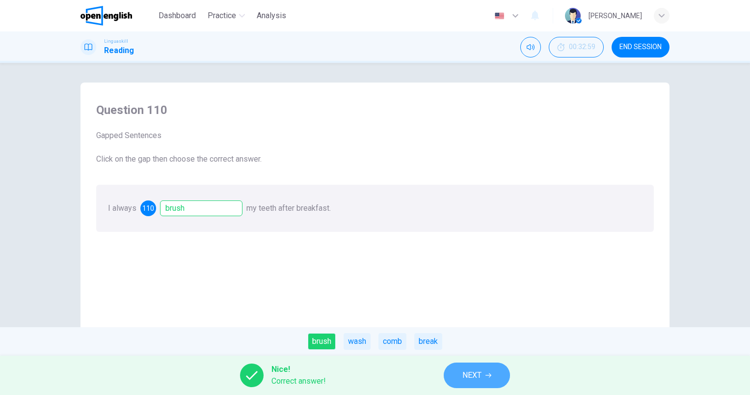
click at [468, 367] on button "NEXT" at bounding box center [477, 375] width 66 height 26
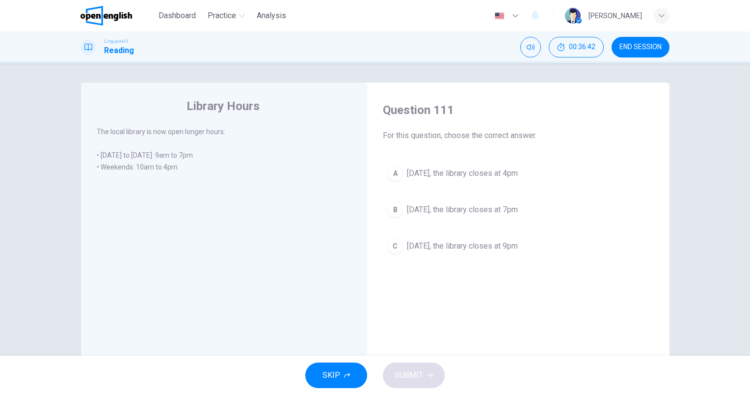
click at [518, 176] on span "[DATE], the library closes at 4pm" at bounding box center [462, 173] width 111 height 12
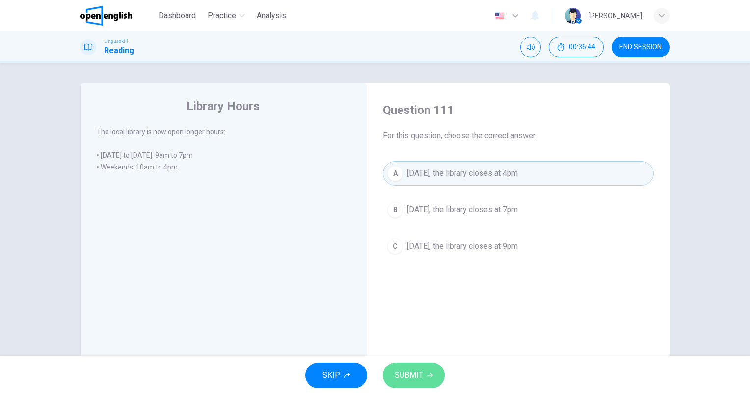
click at [422, 368] on span "SUBMIT" at bounding box center [409, 375] width 28 height 14
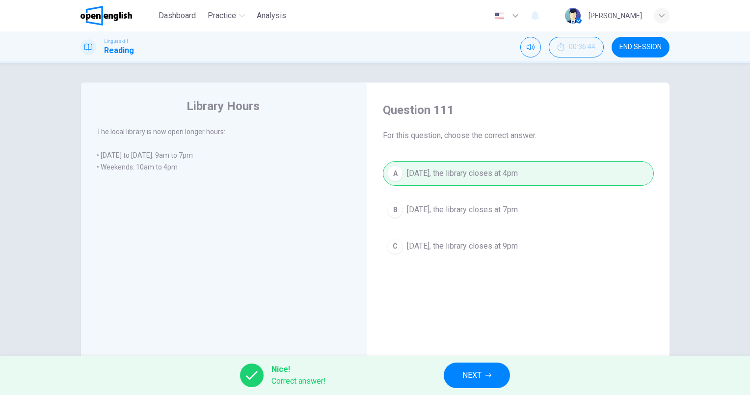
click at [467, 380] on span "NEXT" at bounding box center [471, 375] width 19 height 14
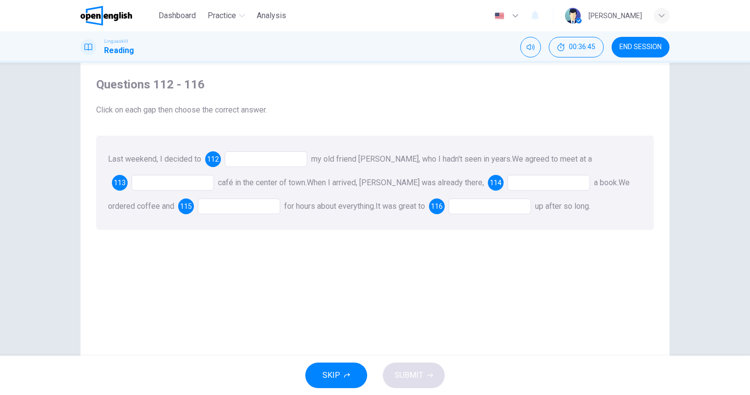
scroll to position [49, 0]
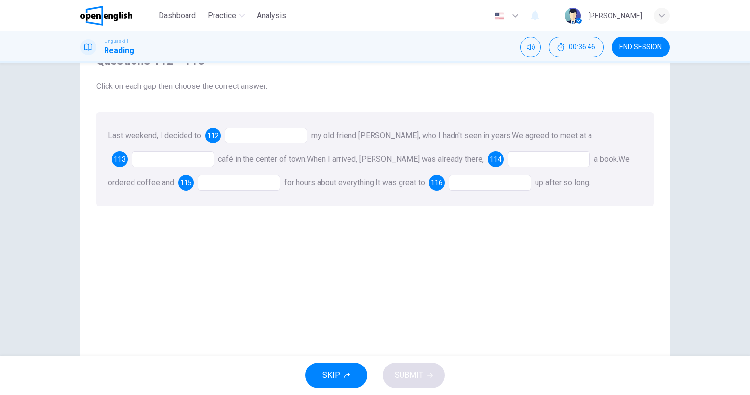
click at [264, 133] on div at bounding box center [266, 136] width 82 height 16
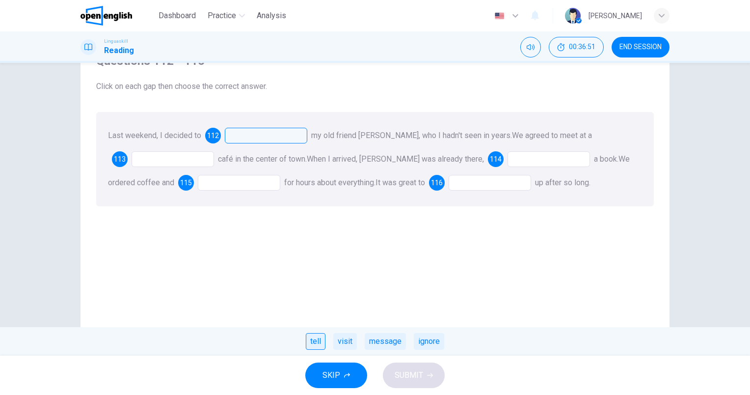
click at [316, 344] on div "tell" at bounding box center [316, 341] width 20 height 17
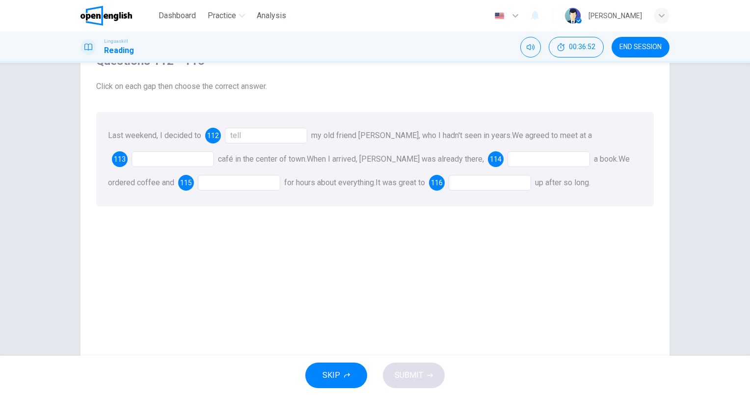
click at [257, 137] on div "tell" at bounding box center [266, 136] width 82 height 16
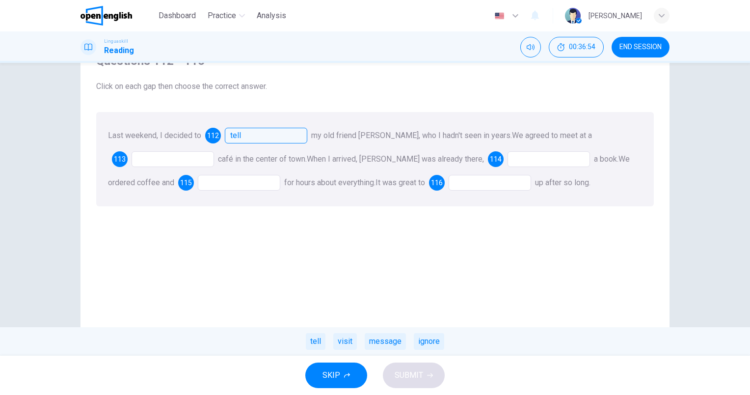
click at [347, 344] on div "visit" at bounding box center [345, 341] width 24 height 17
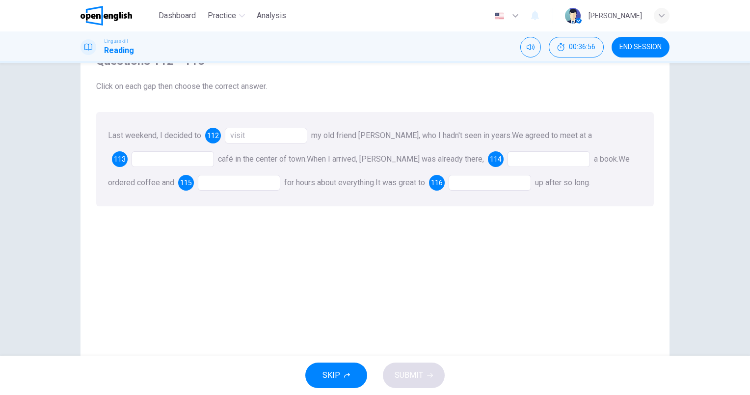
click at [191, 154] on div at bounding box center [173, 159] width 82 height 16
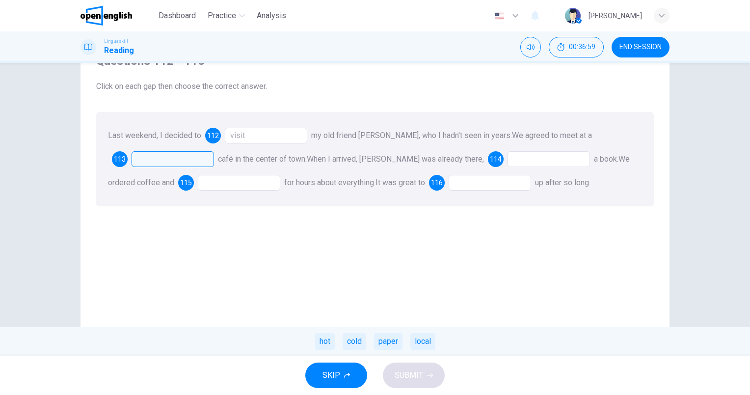
click at [421, 348] on div "local" at bounding box center [422, 341] width 25 height 17
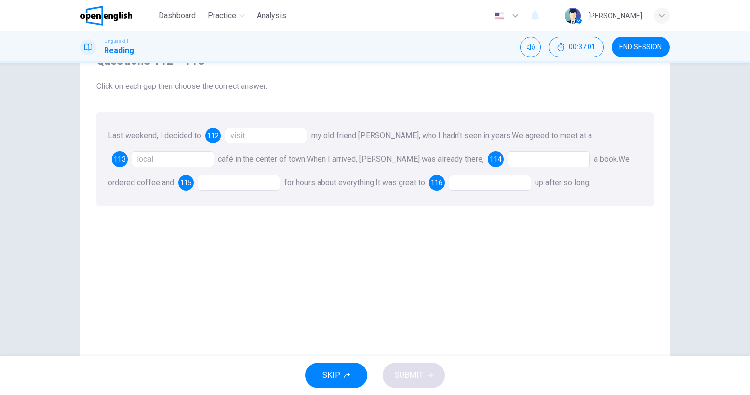
click at [514, 160] on div at bounding box center [548, 159] width 82 height 16
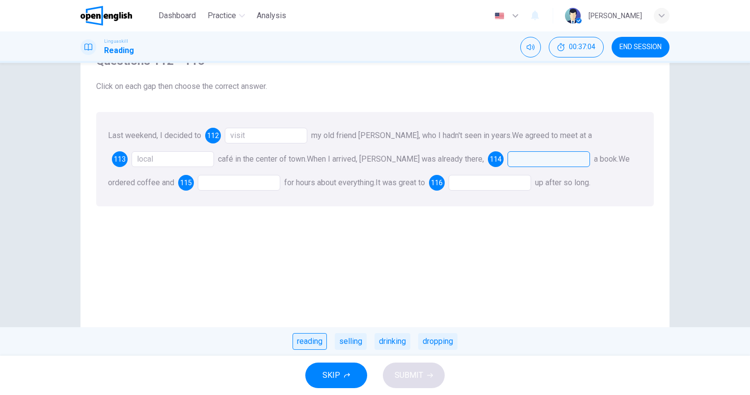
click at [322, 342] on div "reading" at bounding box center [309, 341] width 34 height 17
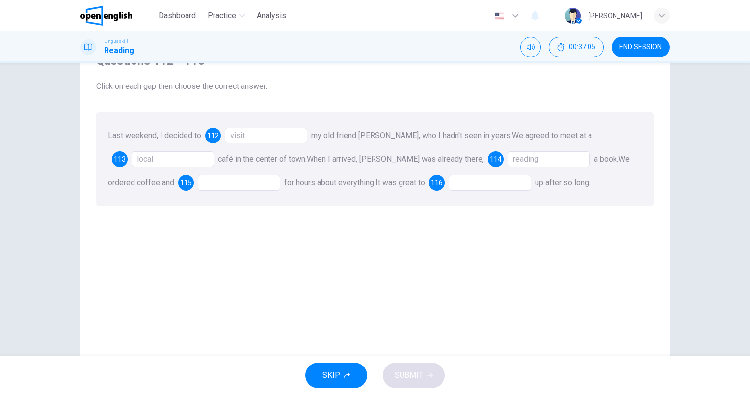
click at [198, 181] on div at bounding box center [239, 183] width 82 height 16
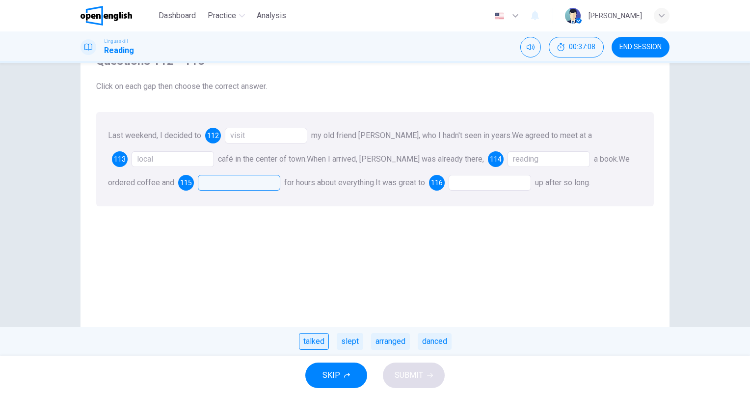
click at [316, 345] on div "talked" at bounding box center [314, 341] width 30 height 17
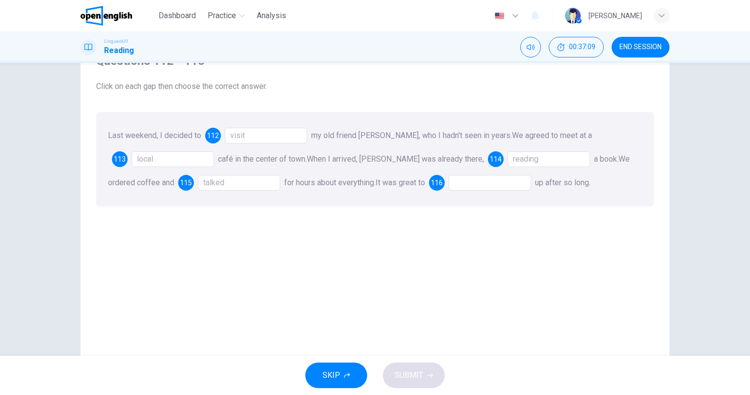
click at [456, 179] on div at bounding box center [490, 183] width 82 height 16
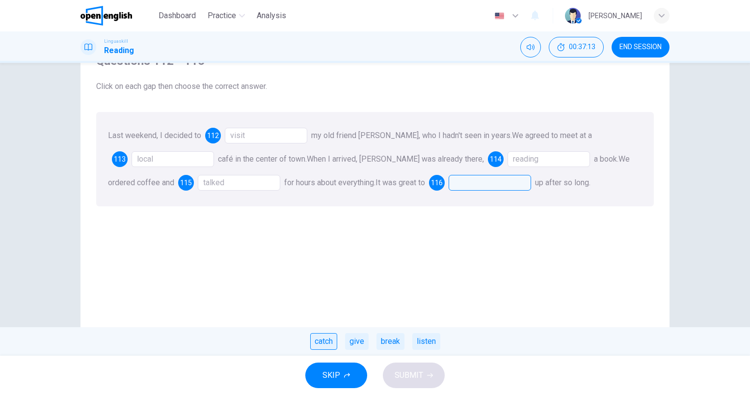
click at [320, 345] on div "catch" at bounding box center [323, 341] width 27 height 17
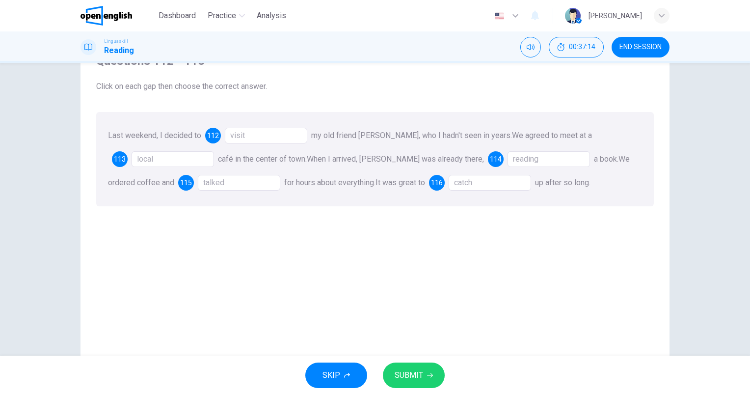
click at [429, 373] on icon "button" at bounding box center [430, 375] width 6 height 6
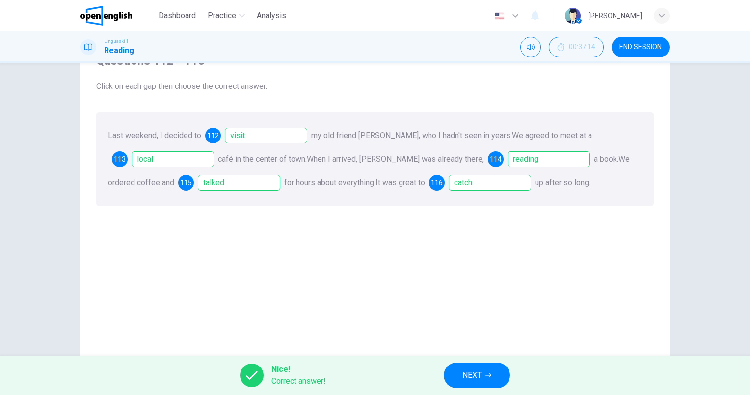
click at [458, 377] on button "NEXT" at bounding box center [477, 375] width 66 height 26
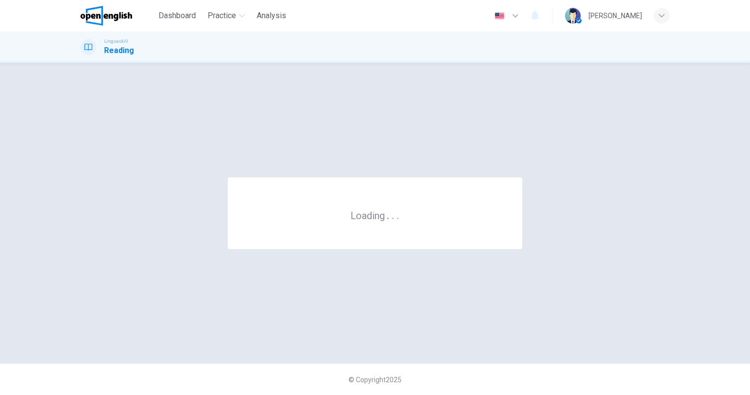
scroll to position [0, 0]
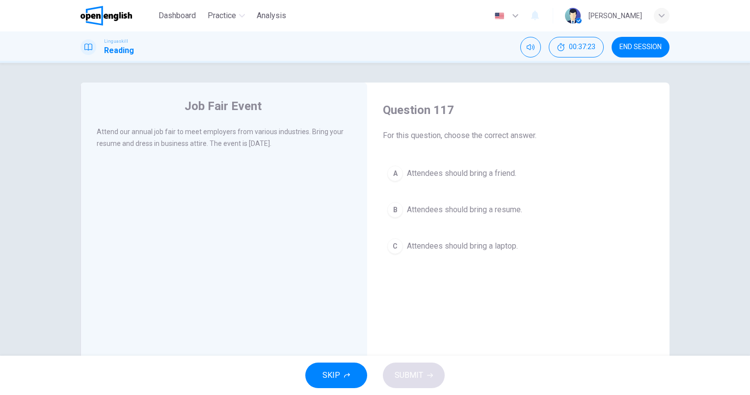
click at [505, 209] on span "Attendees should bring a resume." at bounding box center [464, 210] width 115 height 12
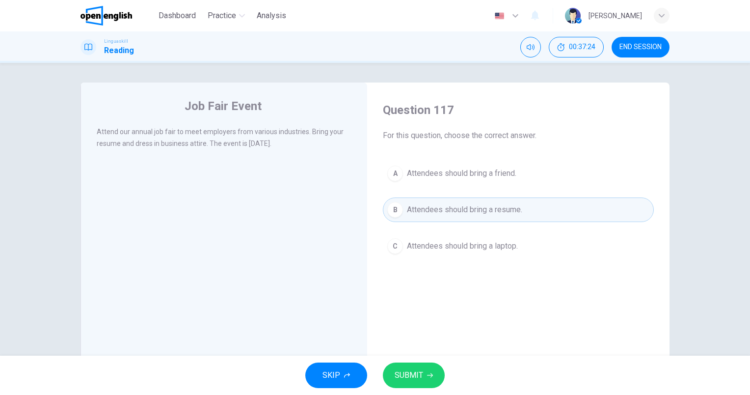
click at [410, 388] on div "SKIP SUBMIT" at bounding box center [375, 374] width 750 height 39
click at [414, 380] on span "SUBMIT" at bounding box center [409, 375] width 28 height 14
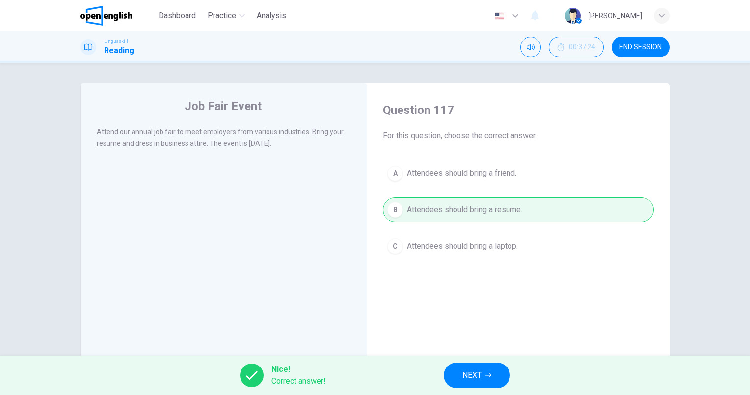
click at [488, 375] on icon "button" at bounding box center [488, 375] width 6 height 6
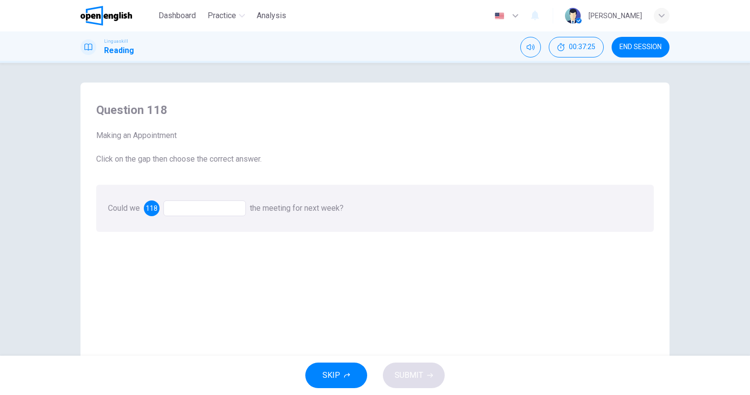
click at [194, 205] on div at bounding box center [204, 208] width 82 height 16
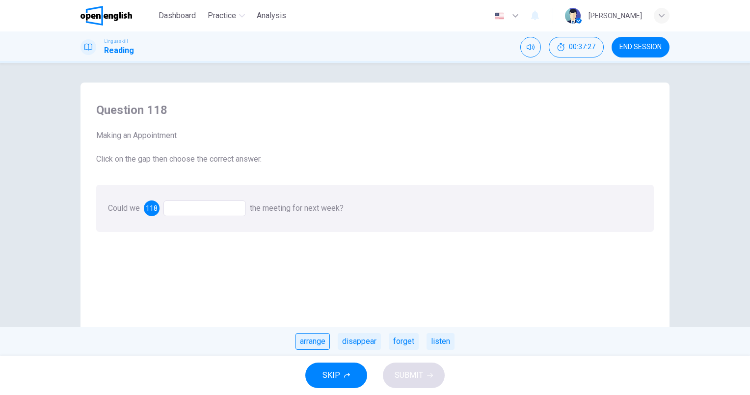
click at [317, 347] on div "arrange" at bounding box center [312, 341] width 34 height 17
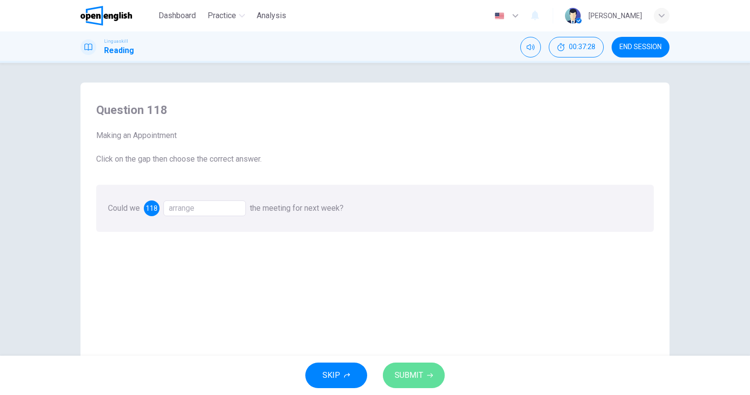
click at [419, 379] on span "SUBMIT" at bounding box center [409, 375] width 28 height 14
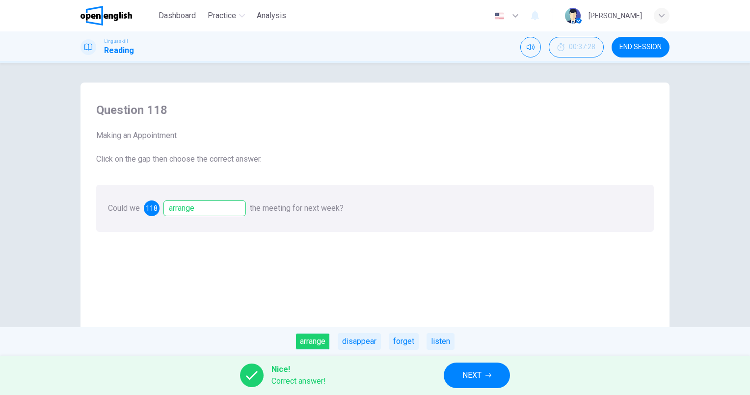
click at [459, 377] on button "NEXT" at bounding box center [477, 375] width 66 height 26
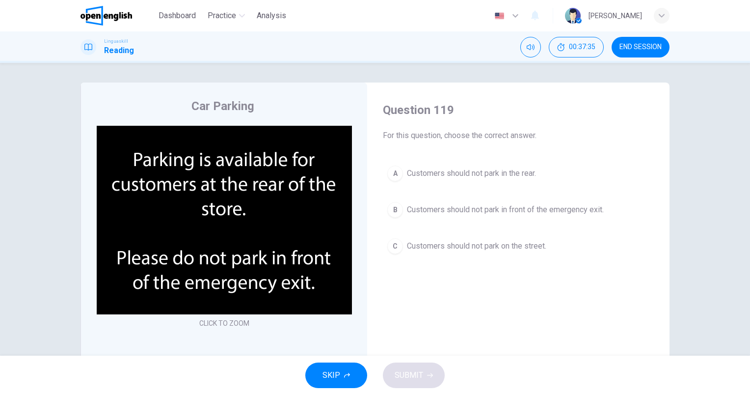
click at [584, 211] on span "Customers should not park in front of the emergency exit." at bounding box center [505, 210] width 197 height 12
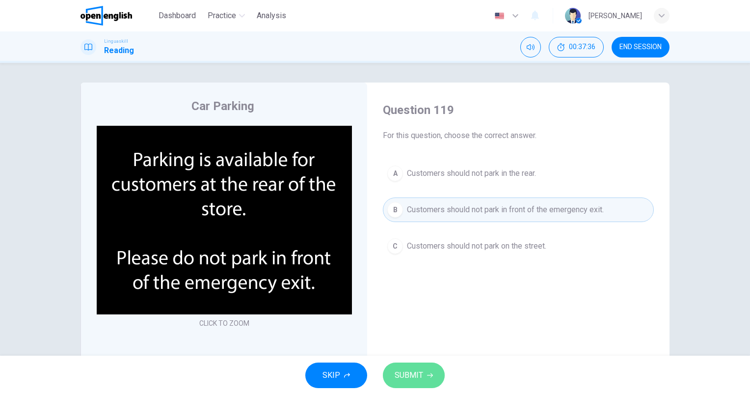
click at [424, 365] on button "SUBMIT" at bounding box center [414, 375] width 62 height 26
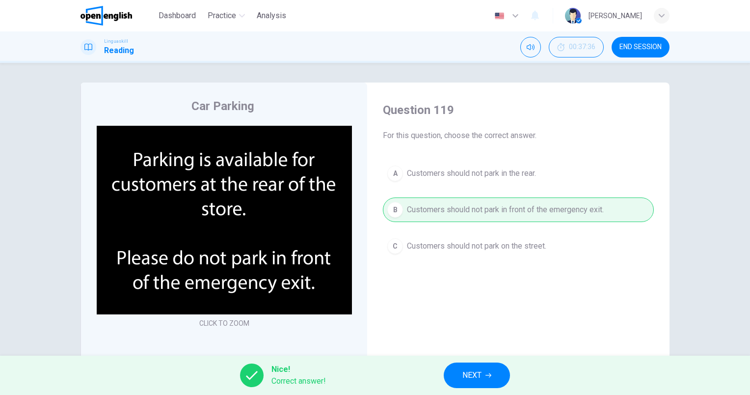
click at [485, 377] on button "NEXT" at bounding box center [477, 375] width 66 height 26
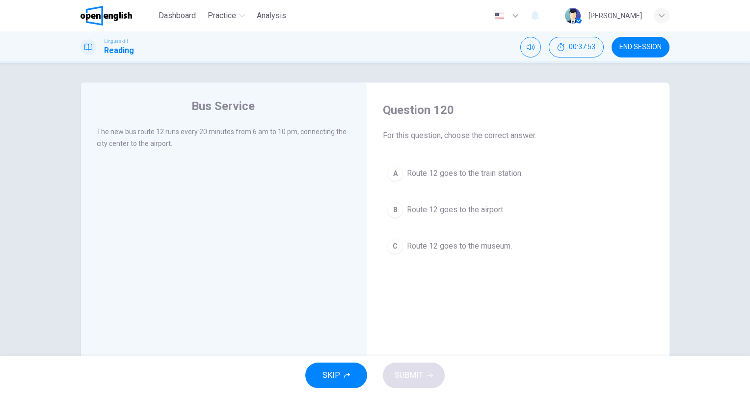
click at [468, 217] on button "B Route 12 goes to the airport." at bounding box center [518, 209] width 271 height 25
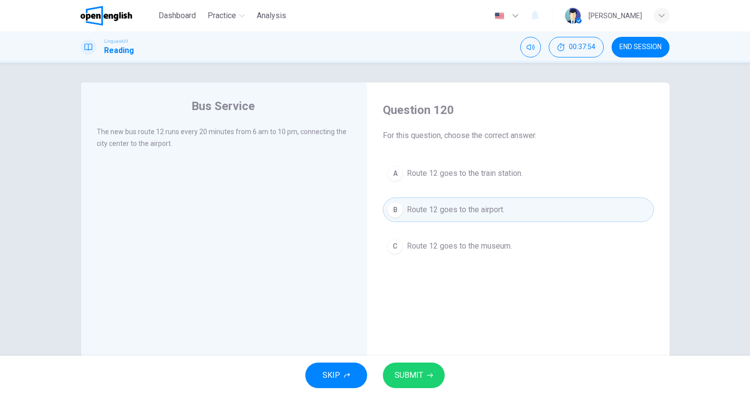
click at [406, 368] on span "SUBMIT" at bounding box center [409, 375] width 28 height 14
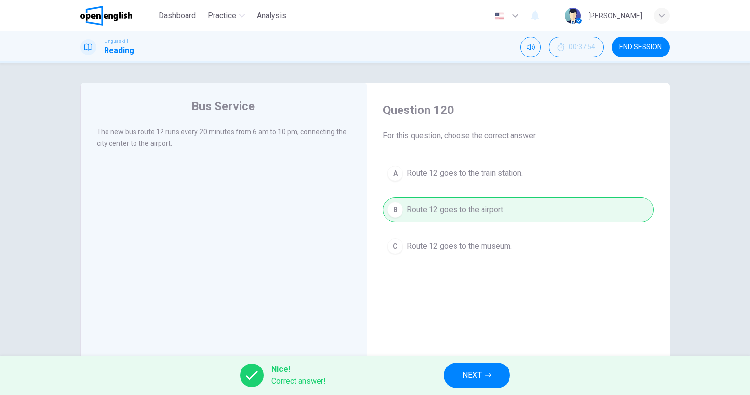
click at [498, 375] on button "NEXT" at bounding box center [477, 375] width 66 height 26
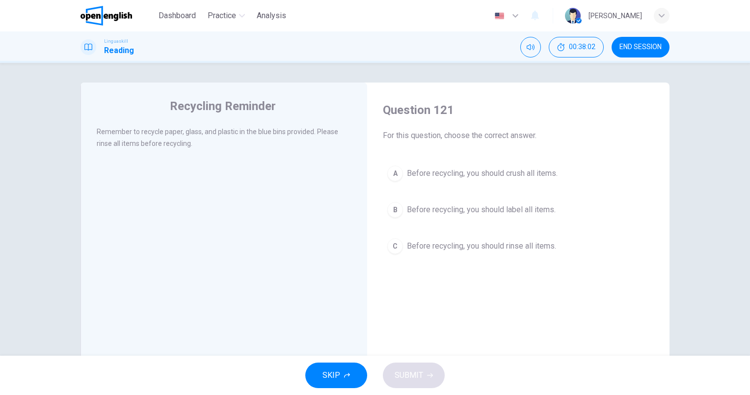
click at [546, 247] on span "Before recycling, you should rinse all items." at bounding box center [481, 246] width 149 height 12
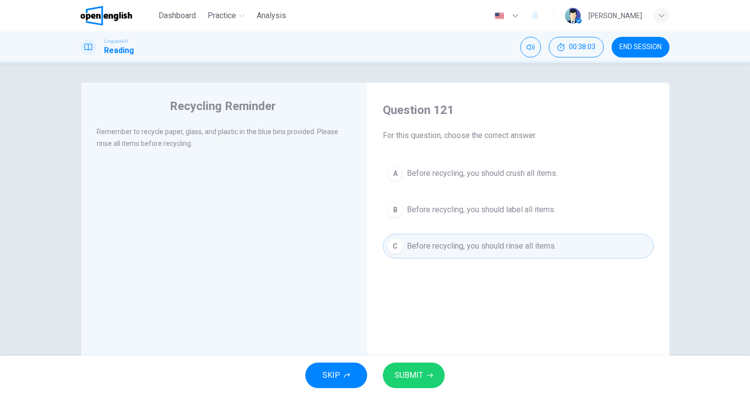
click at [381, 374] on div "SKIP SUBMIT" at bounding box center [375, 374] width 750 height 39
click at [412, 373] on span "SUBMIT" at bounding box center [409, 375] width 28 height 14
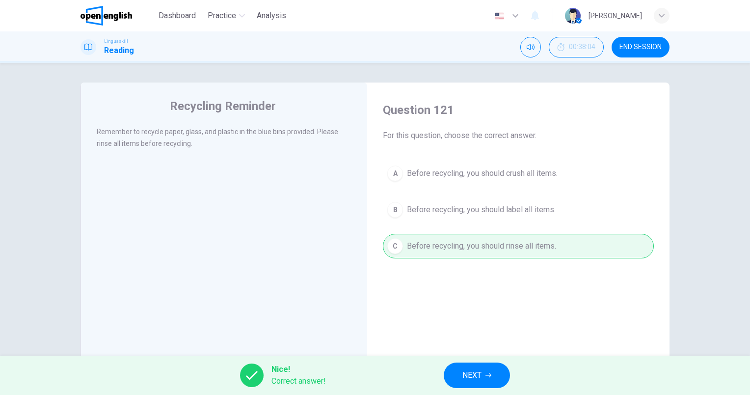
click at [481, 374] on span "NEXT" at bounding box center [471, 375] width 19 height 14
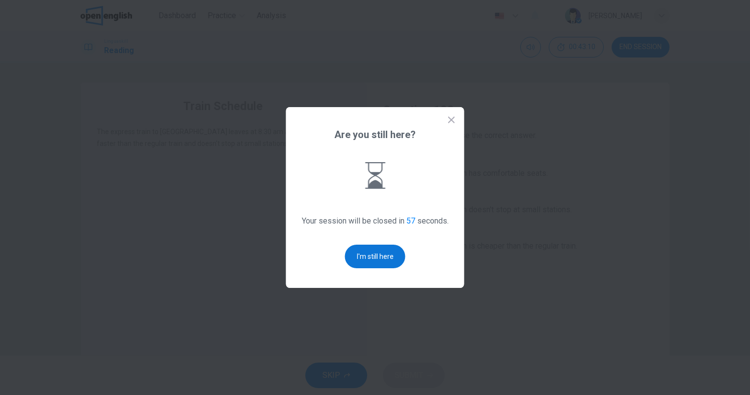
click at [369, 263] on button "I'm still here" at bounding box center [375, 256] width 60 height 24
